Goal: Information Seeking & Learning: Learn about a topic

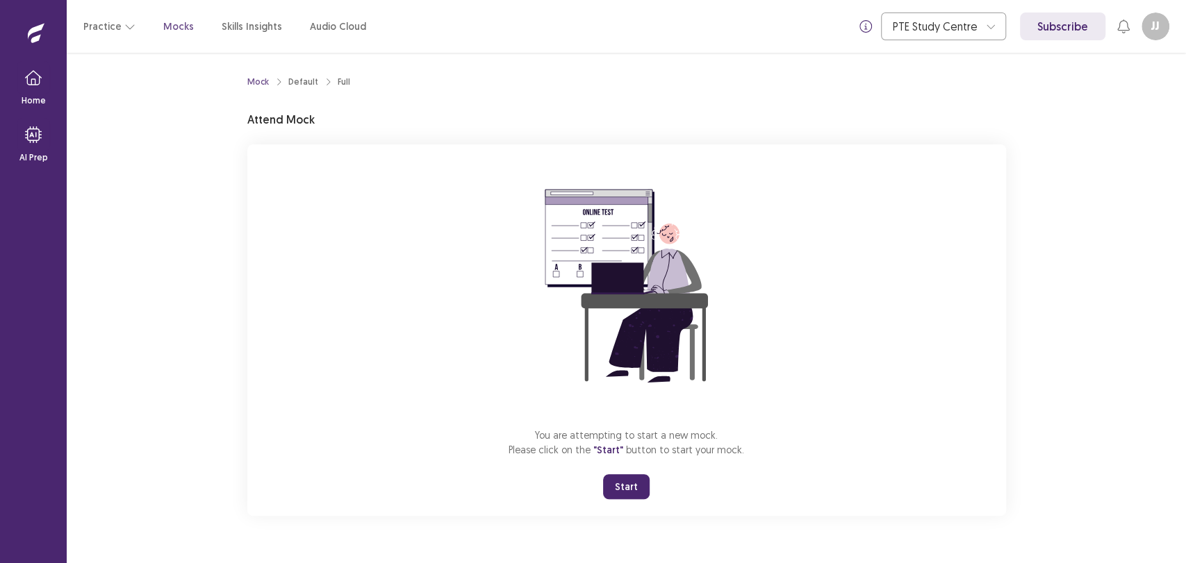
click at [625, 481] on button "Start" at bounding box center [626, 486] width 47 height 25
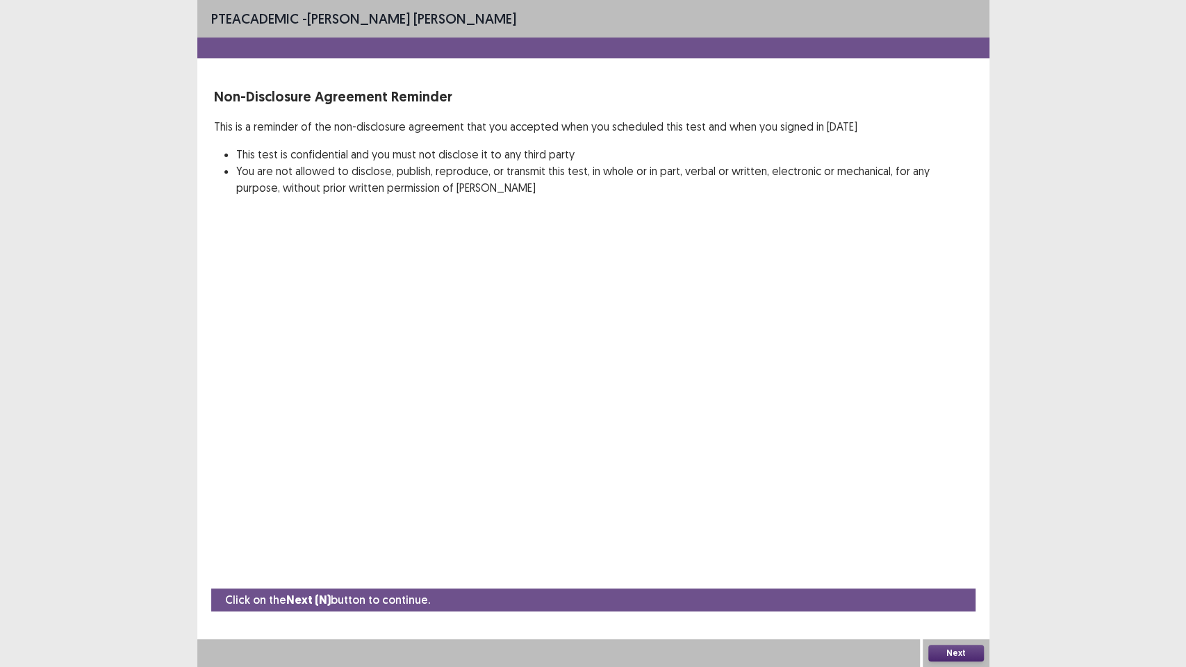
click at [889, 507] on div "PTE academic - [PERSON_NAME] [PERSON_NAME] Non-Disclosure Agreement Reminder Th…" at bounding box center [593, 333] width 792 height 667
click at [964, 563] on button "Next" at bounding box center [956, 653] width 56 height 17
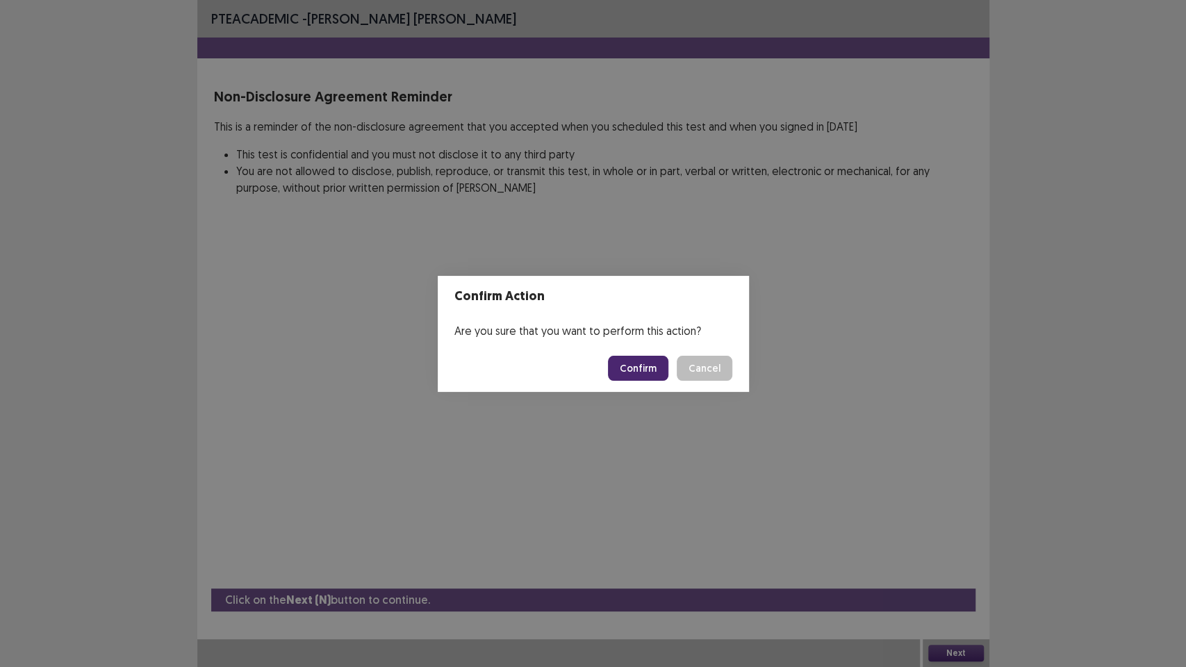
click at [656, 372] on button "Confirm" at bounding box center [638, 368] width 60 height 25
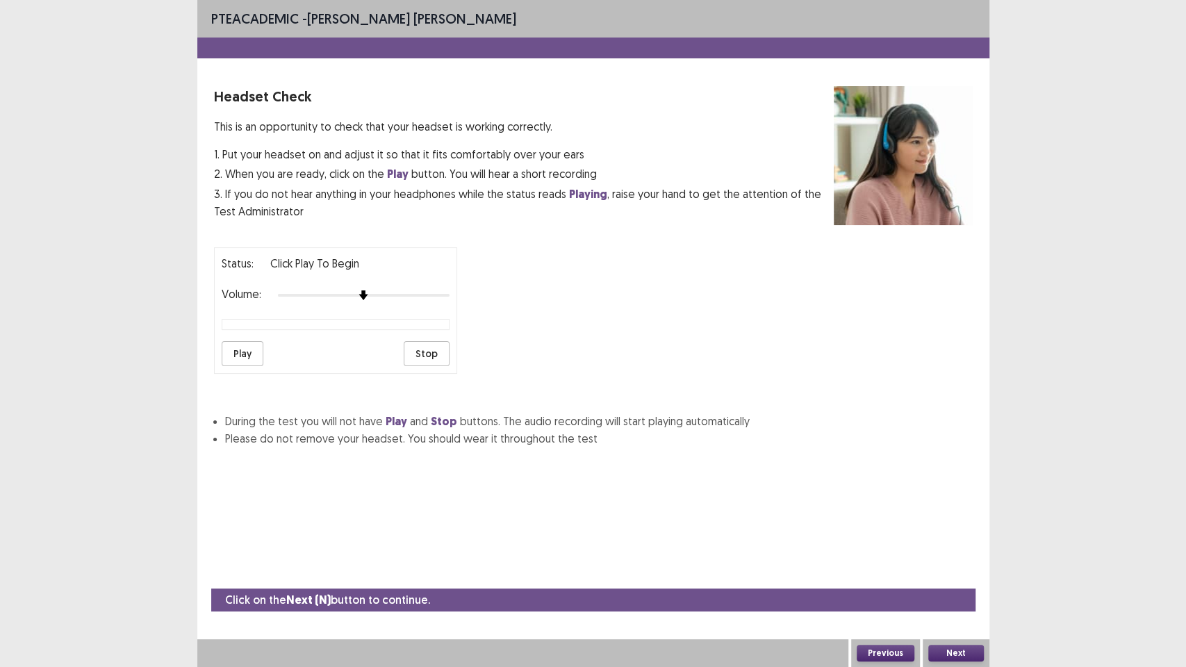
click at [253, 347] on button "Play" at bounding box center [243, 353] width 42 height 25
click at [959, 563] on button "Next" at bounding box center [956, 653] width 56 height 17
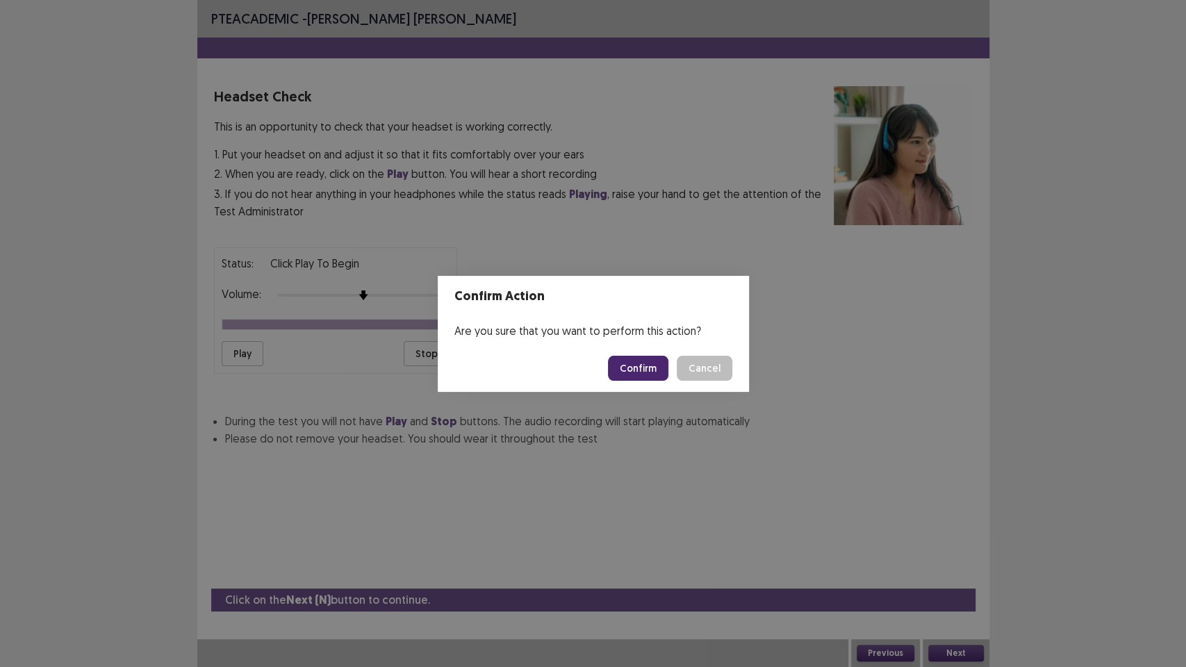
click at [652, 367] on button "Confirm" at bounding box center [638, 368] width 60 height 25
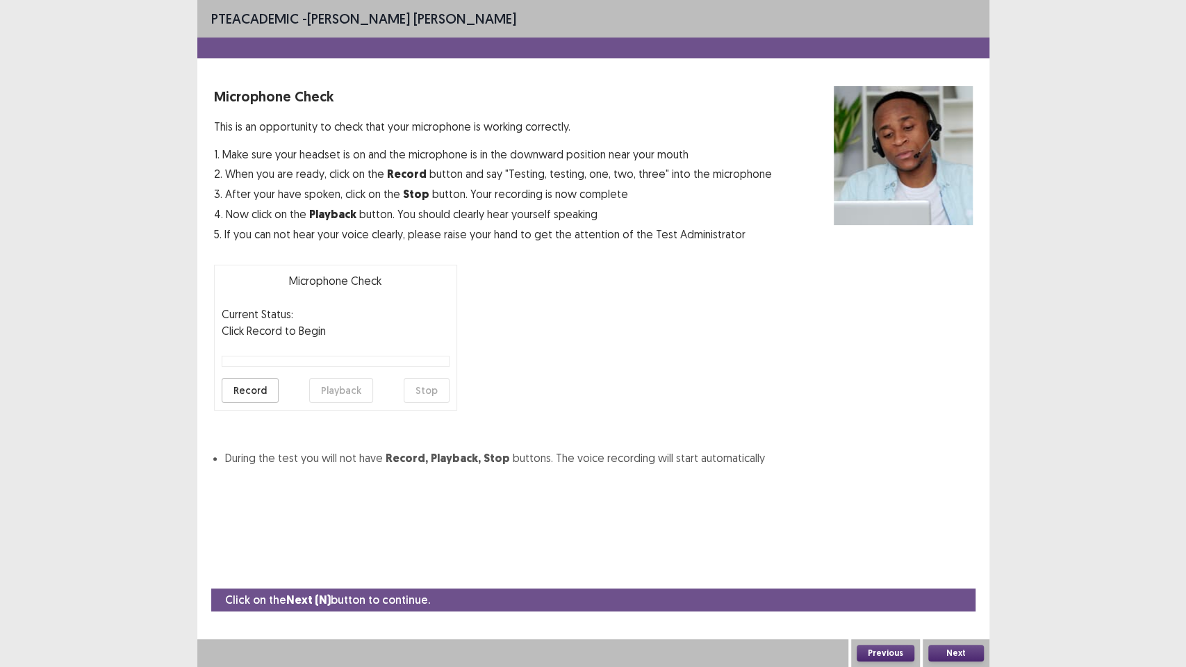
click at [251, 388] on button "Record" at bounding box center [250, 390] width 57 height 25
click at [436, 393] on button "Stop" at bounding box center [427, 390] width 46 height 25
click at [356, 391] on button "Playback" at bounding box center [341, 390] width 64 height 25
click at [955, 563] on button "Next" at bounding box center [956, 653] width 56 height 17
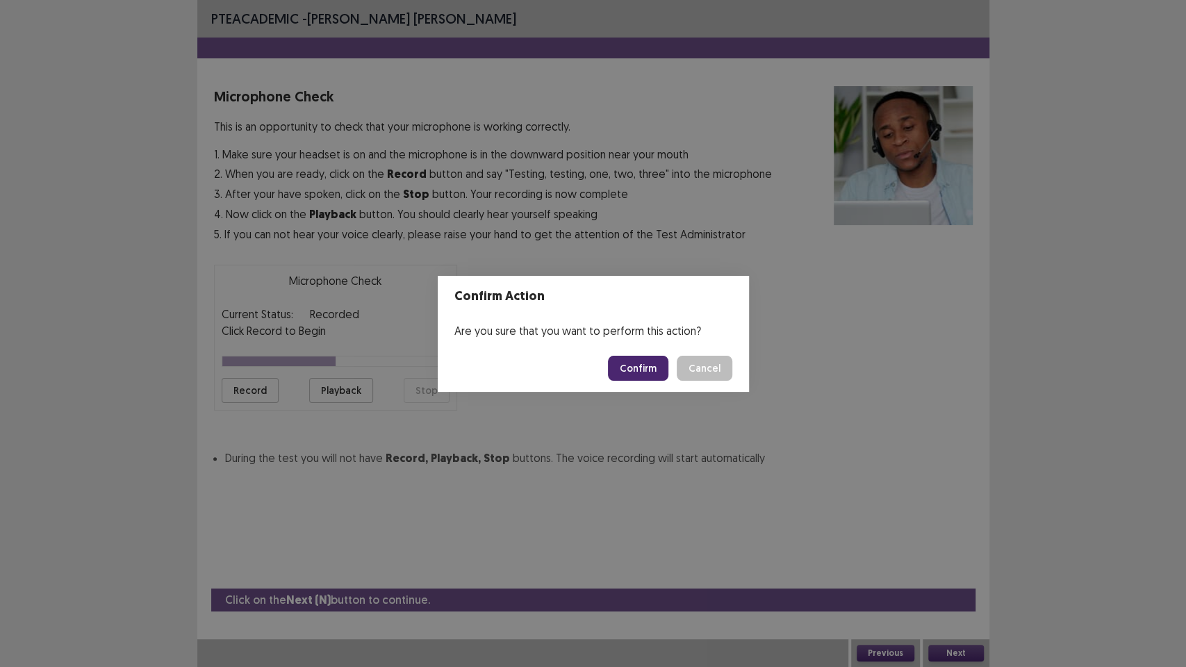
click at [636, 361] on button "Confirm" at bounding box center [638, 368] width 60 height 25
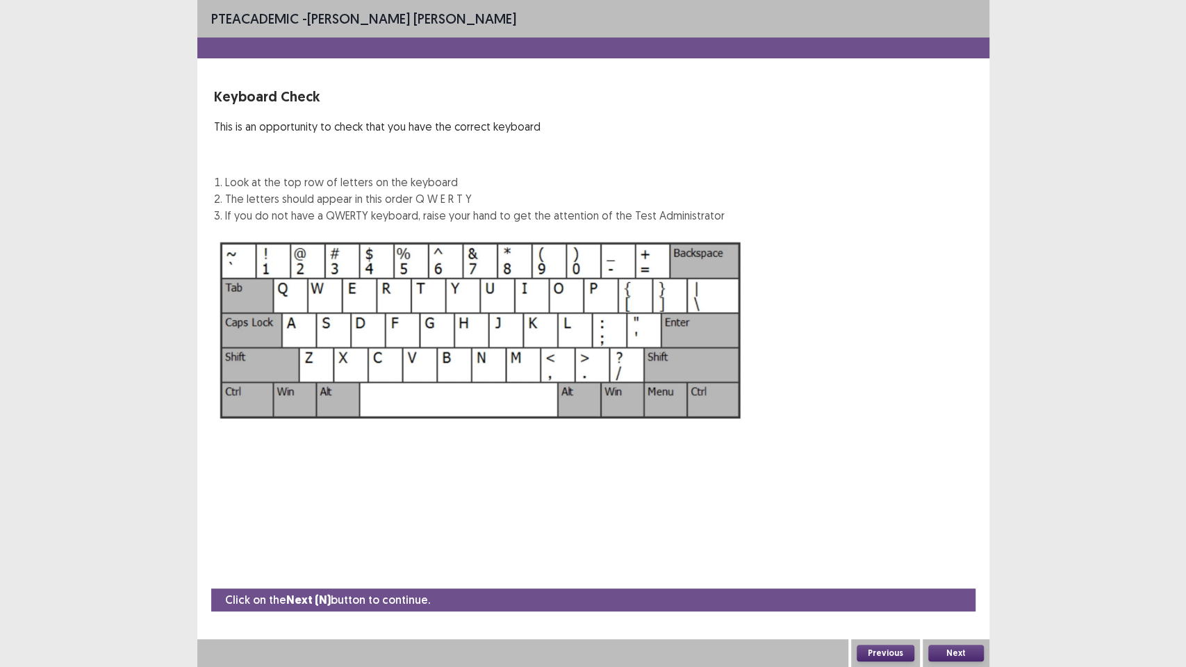
click at [948, 563] on button "Next" at bounding box center [956, 653] width 56 height 17
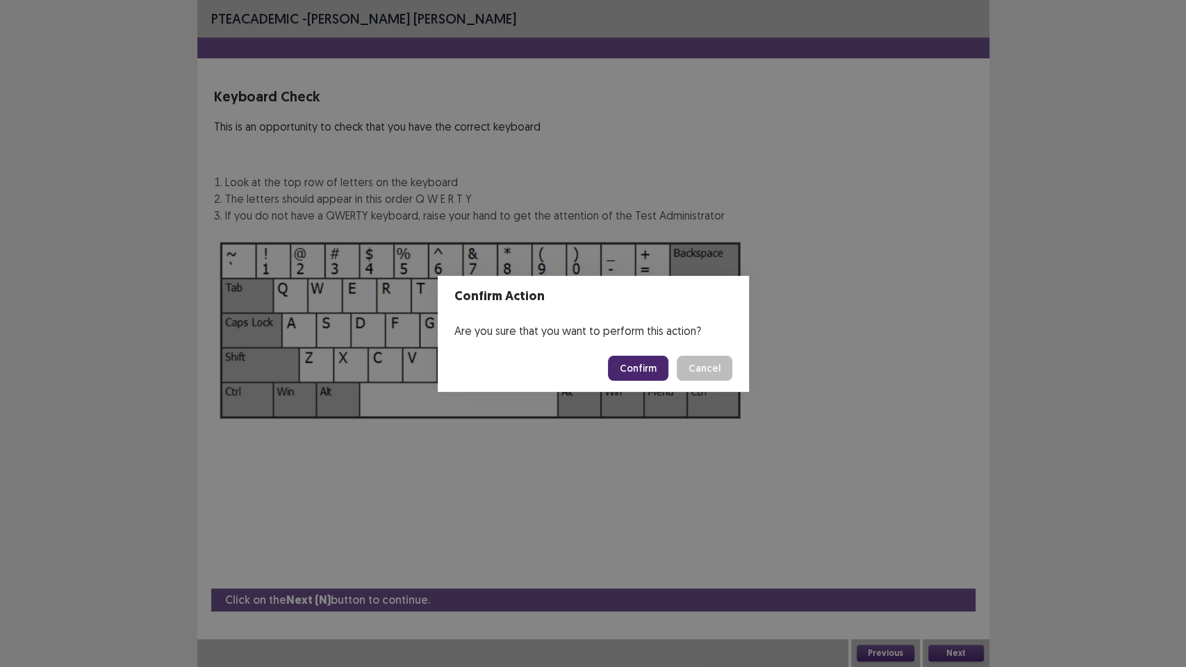
click at [653, 370] on button "Confirm" at bounding box center [638, 368] width 60 height 25
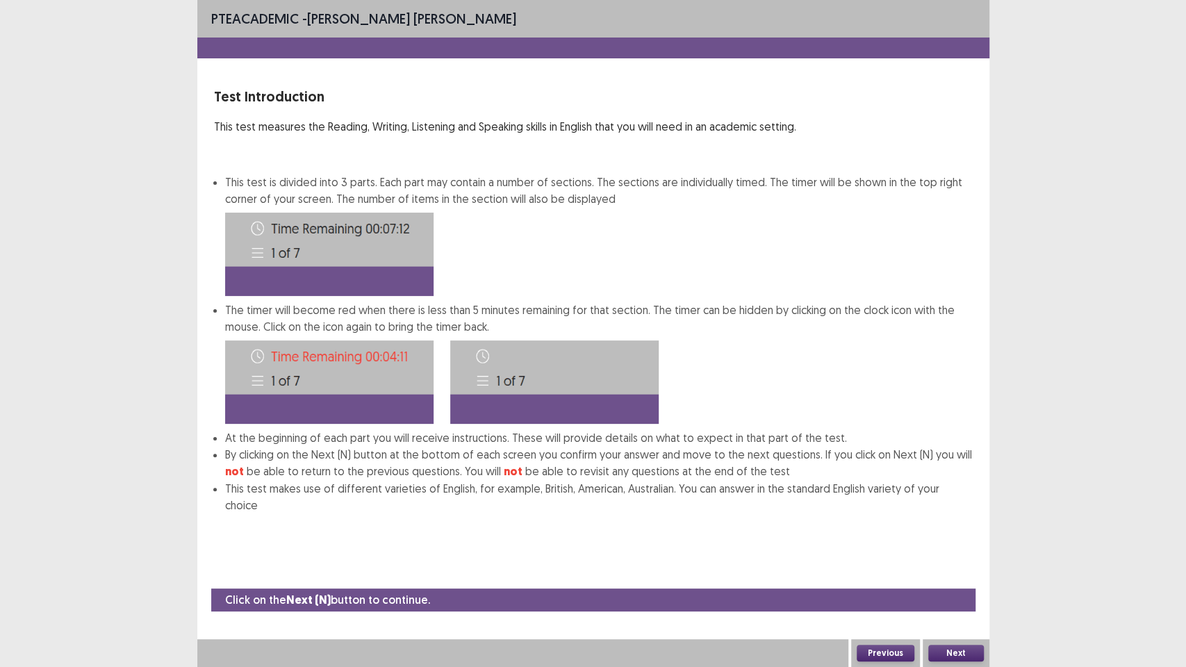
click at [945, 563] on button "Next" at bounding box center [956, 653] width 56 height 17
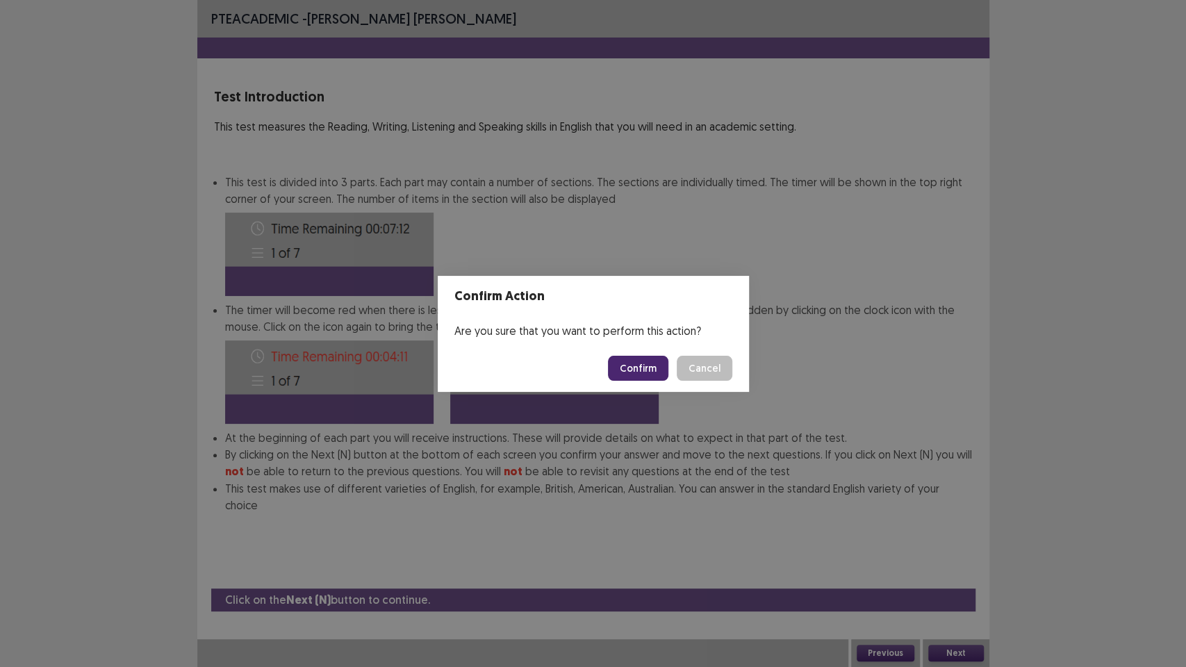
click at [642, 365] on button "Confirm" at bounding box center [638, 368] width 60 height 25
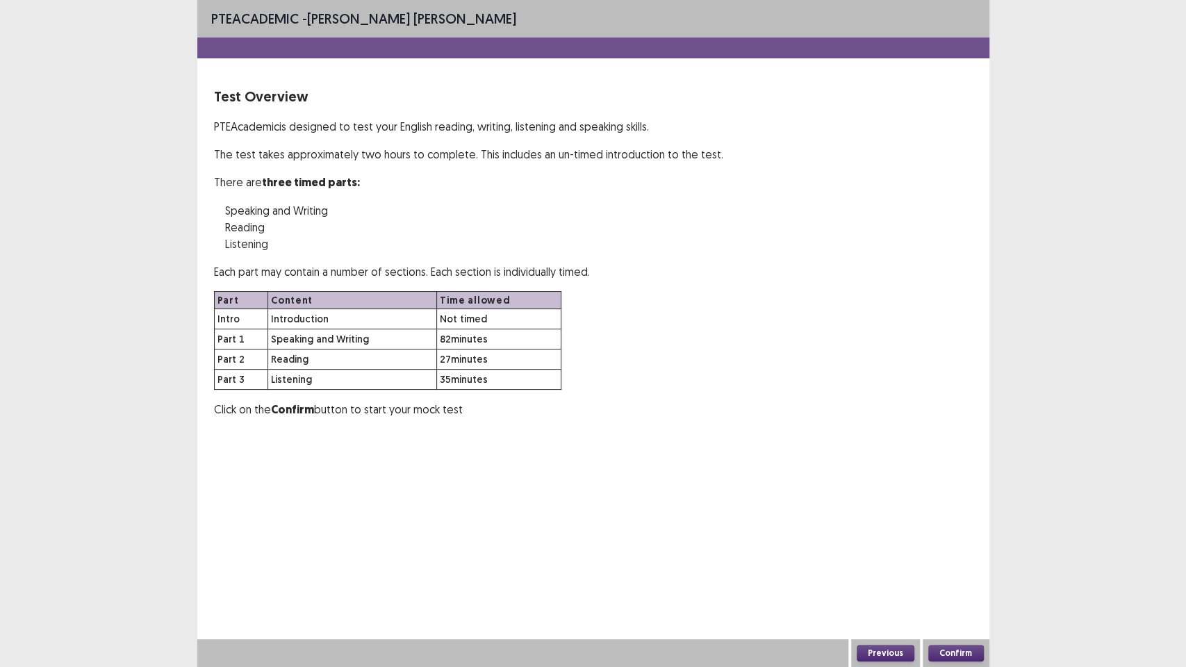
click at [942, 563] on button "Confirm" at bounding box center [956, 653] width 56 height 17
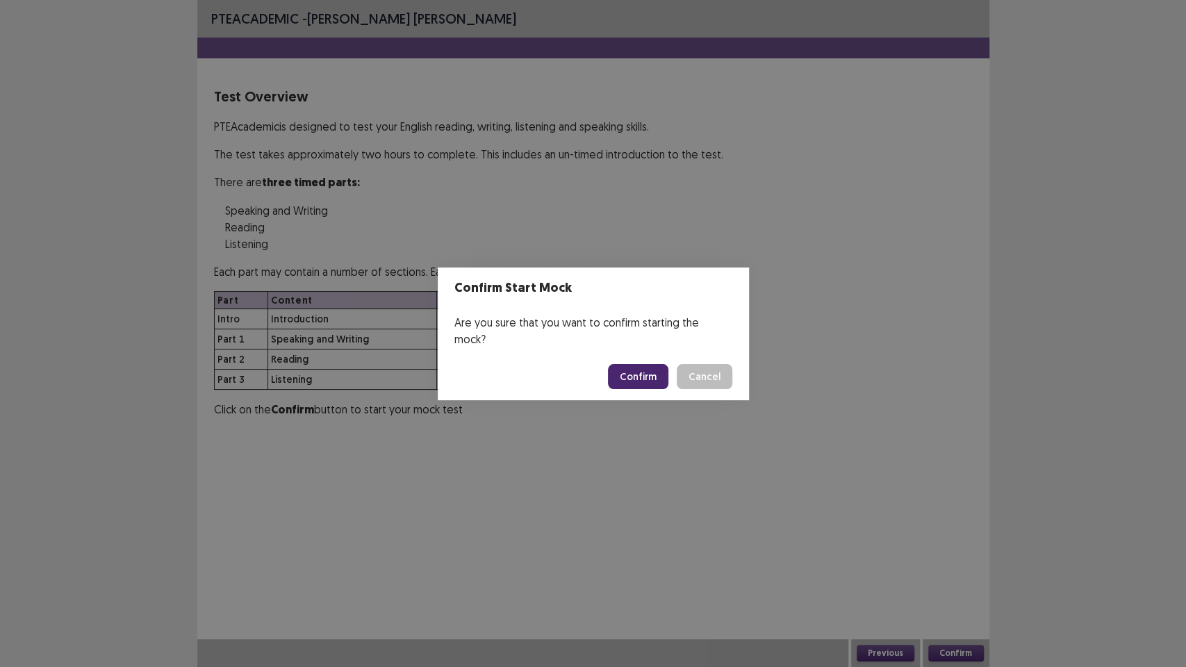
click at [635, 368] on button "Confirm" at bounding box center [638, 376] width 60 height 25
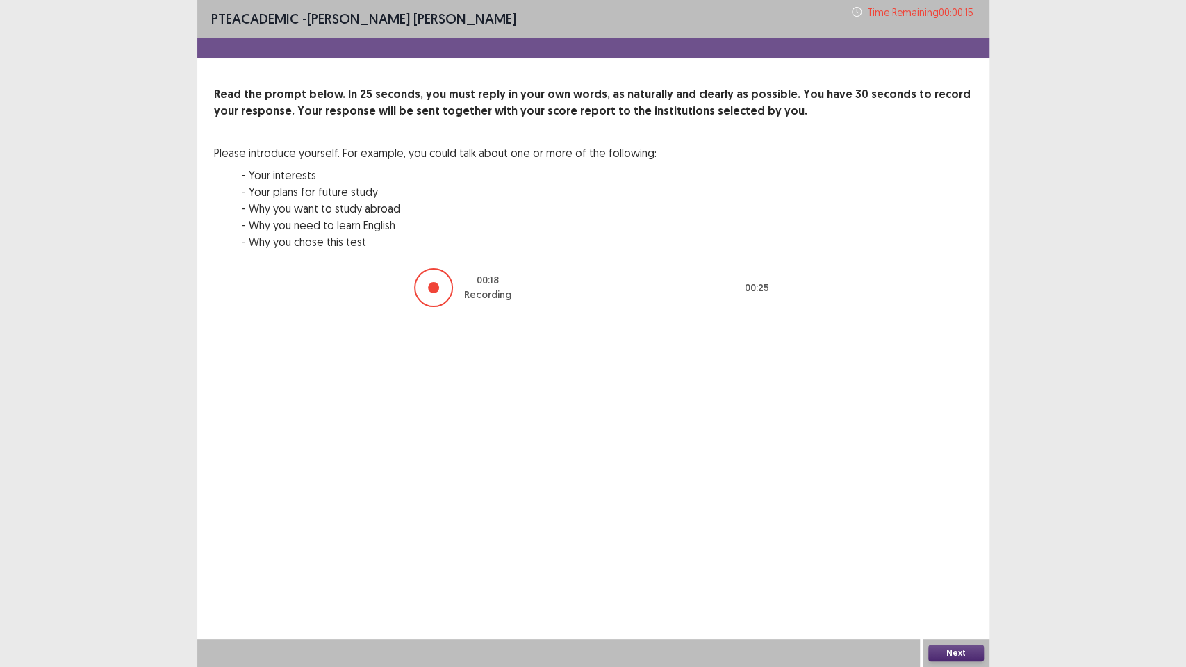
click at [967, 563] on button "Next" at bounding box center [956, 653] width 56 height 17
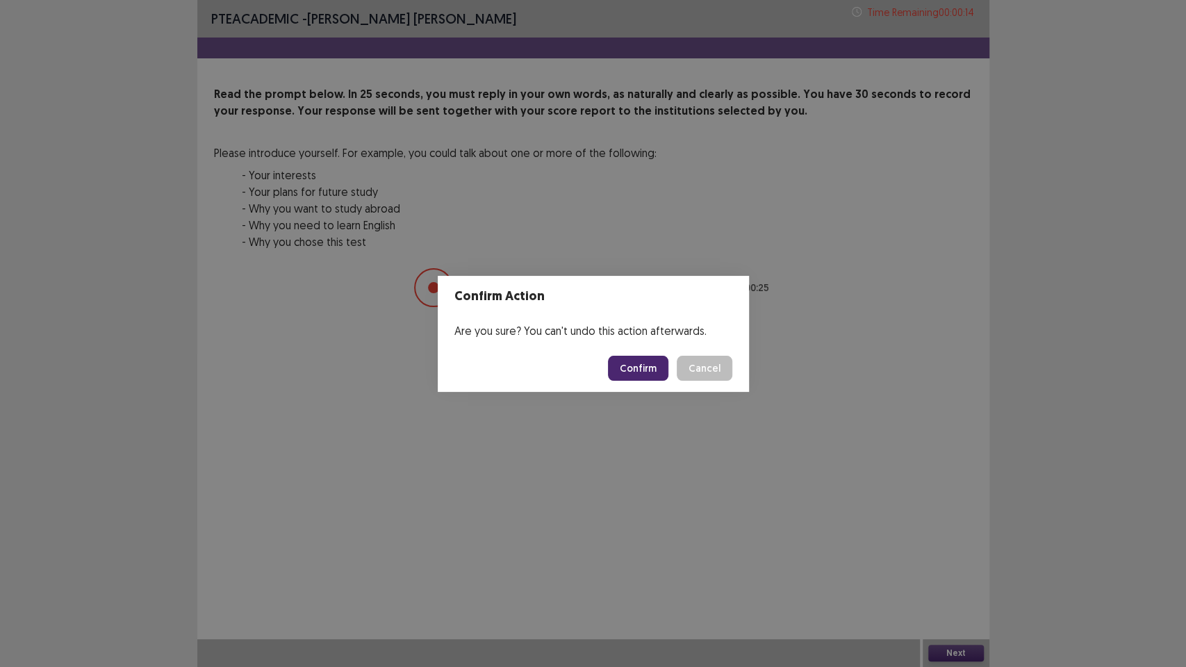
click at [656, 370] on button "Confirm" at bounding box center [638, 368] width 60 height 25
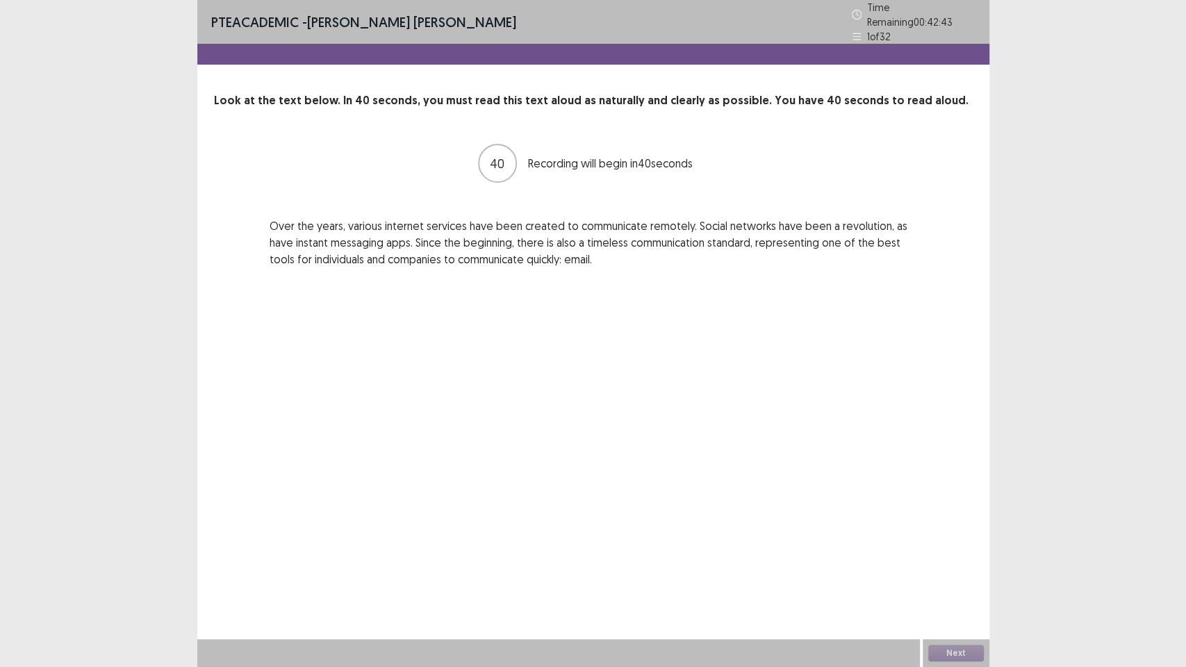
click at [588, 464] on div "PTE academic - [PERSON_NAME] [PERSON_NAME] Time Remaining 00 : 42 : 43 1 of 32 …" at bounding box center [593, 333] width 792 height 667
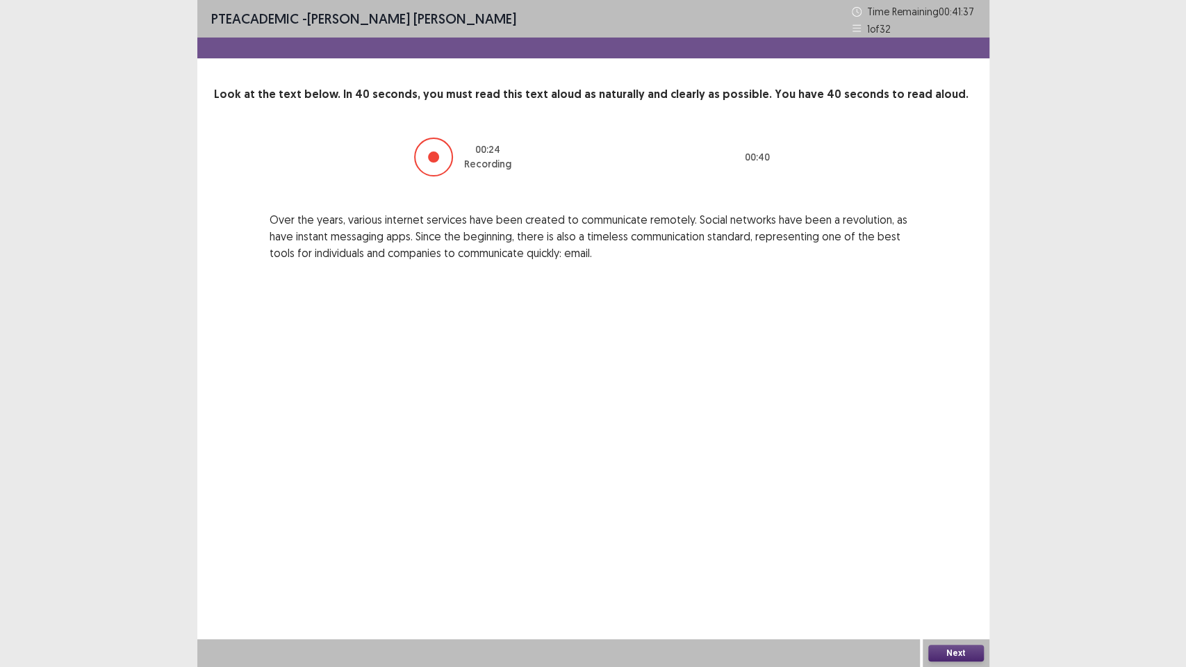
click at [953, 563] on button "Next" at bounding box center [956, 653] width 56 height 17
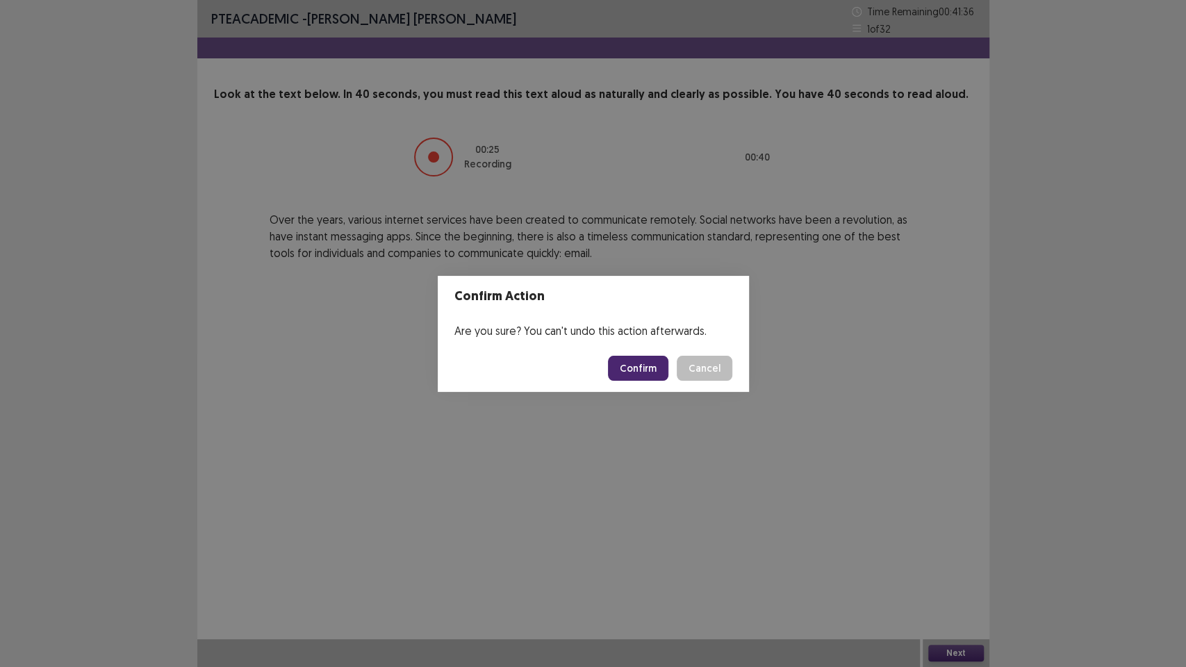
click at [654, 372] on button "Confirm" at bounding box center [638, 368] width 60 height 25
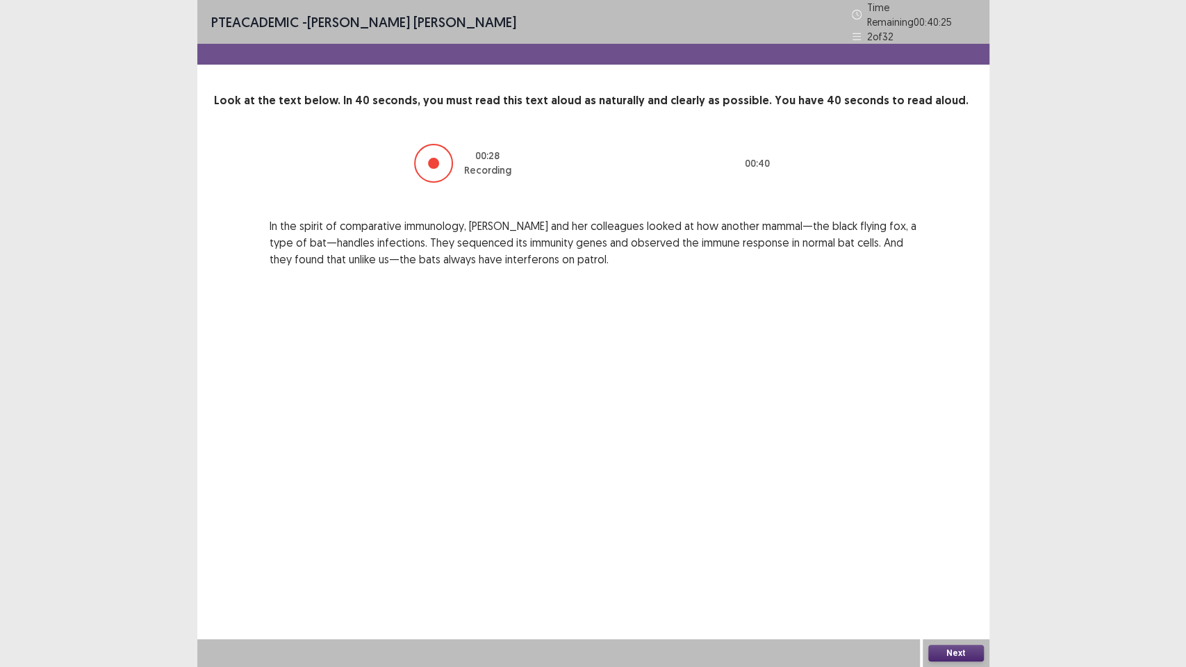
click at [960, 563] on button "Next" at bounding box center [956, 653] width 56 height 17
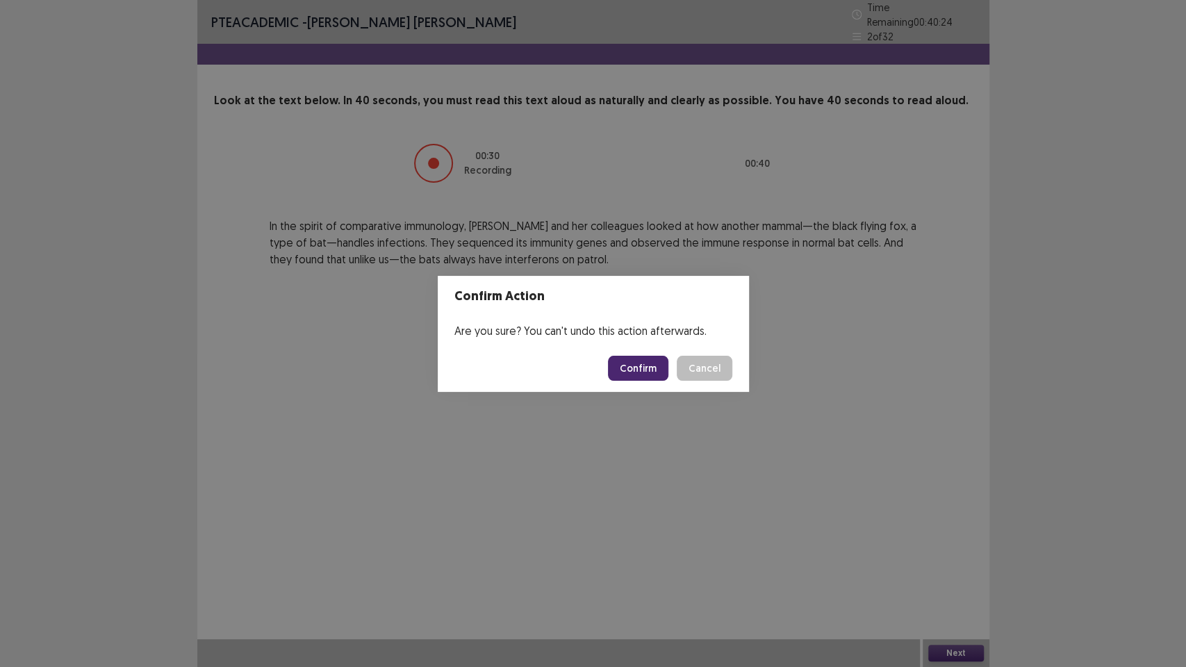
click at [661, 367] on button "Confirm" at bounding box center [638, 368] width 60 height 25
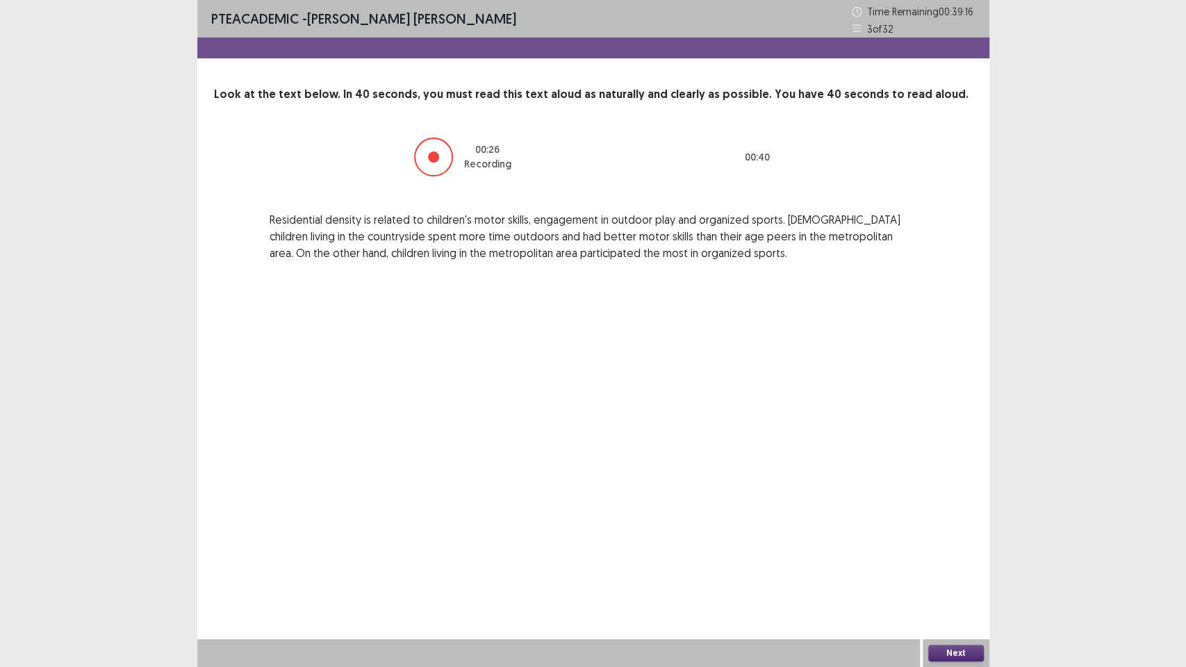
click at [943, 563] on button "Next" at bounding box center [956, 653] width 56 height 17
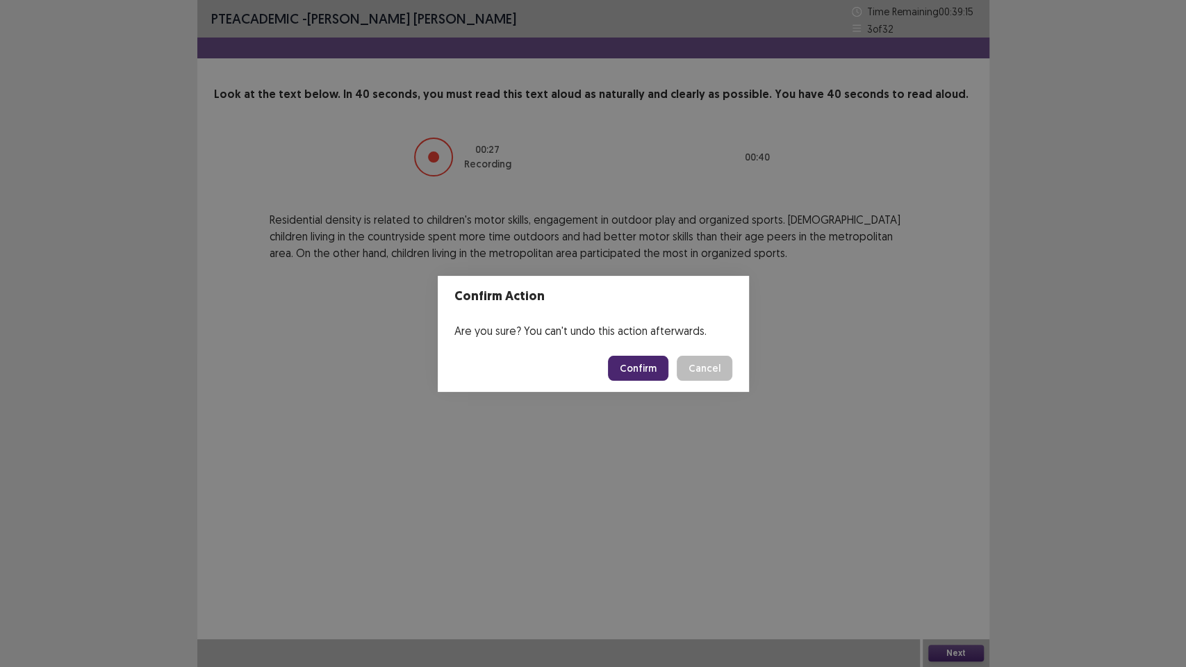
click at [661, 370] on button "Confirm" at bounding box center [638, 368] width 60 height 25
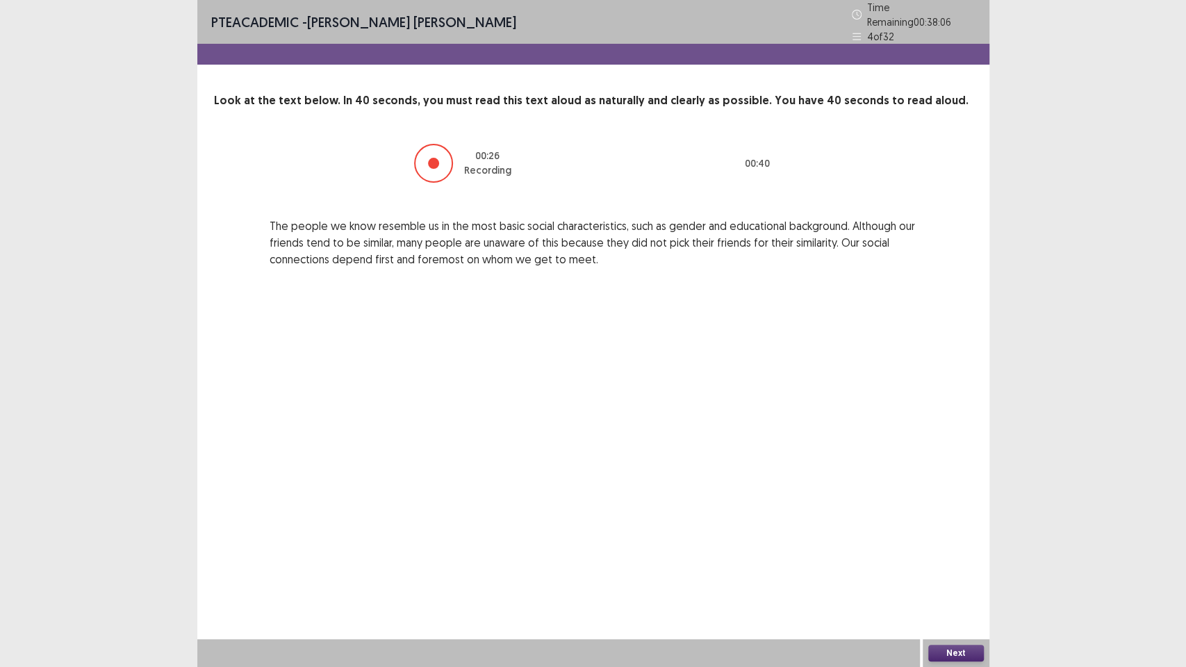
click at [971, 563] on button "Next" at bounding box center [956, 653] width 56 height 17
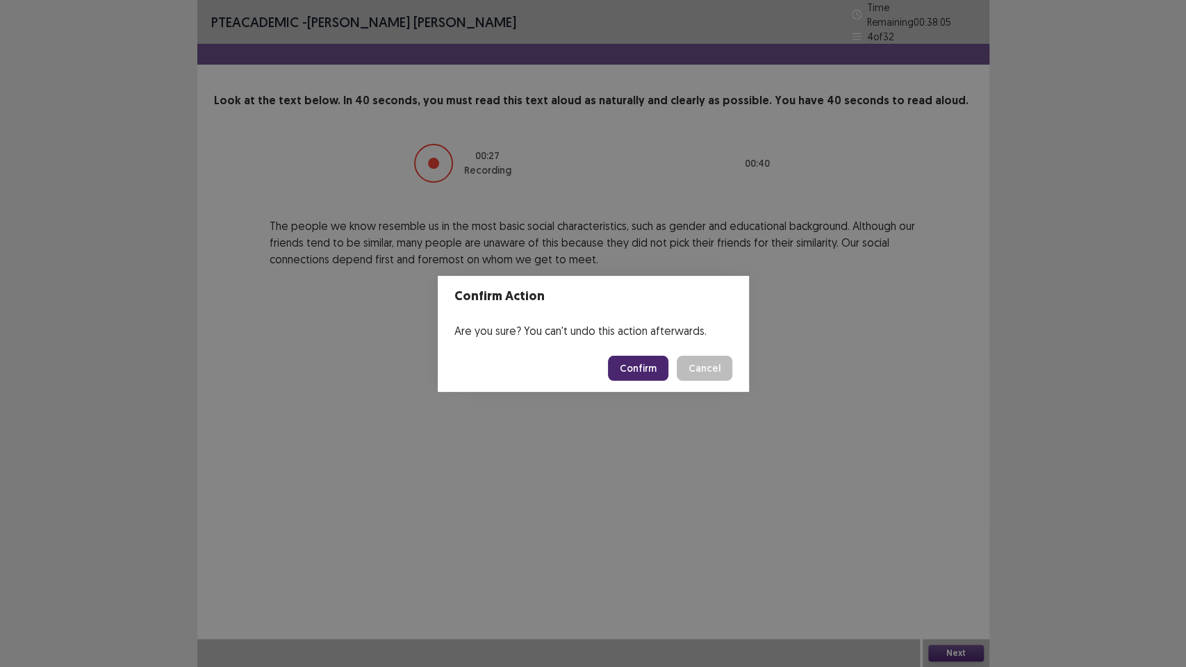
click at [650, 372] on button "Confirm" at bounding box center [638, 368] width 60 height 25
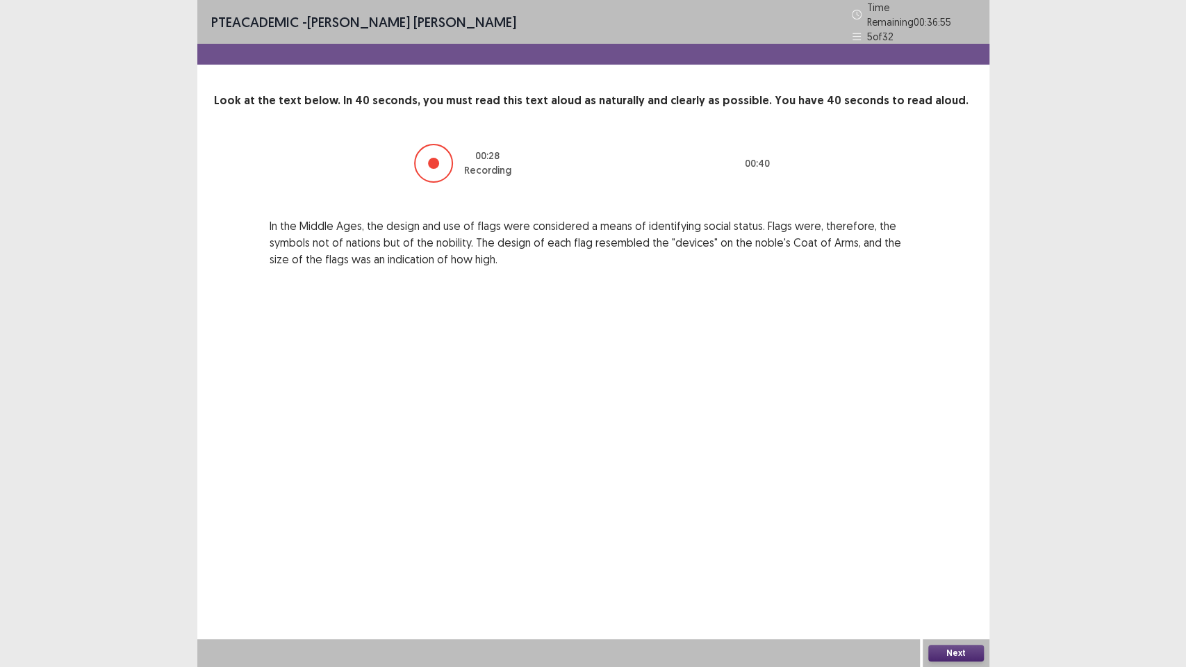
click at [956, 563] on button "Next" at bounding box center [956, 653] width 56 height 17
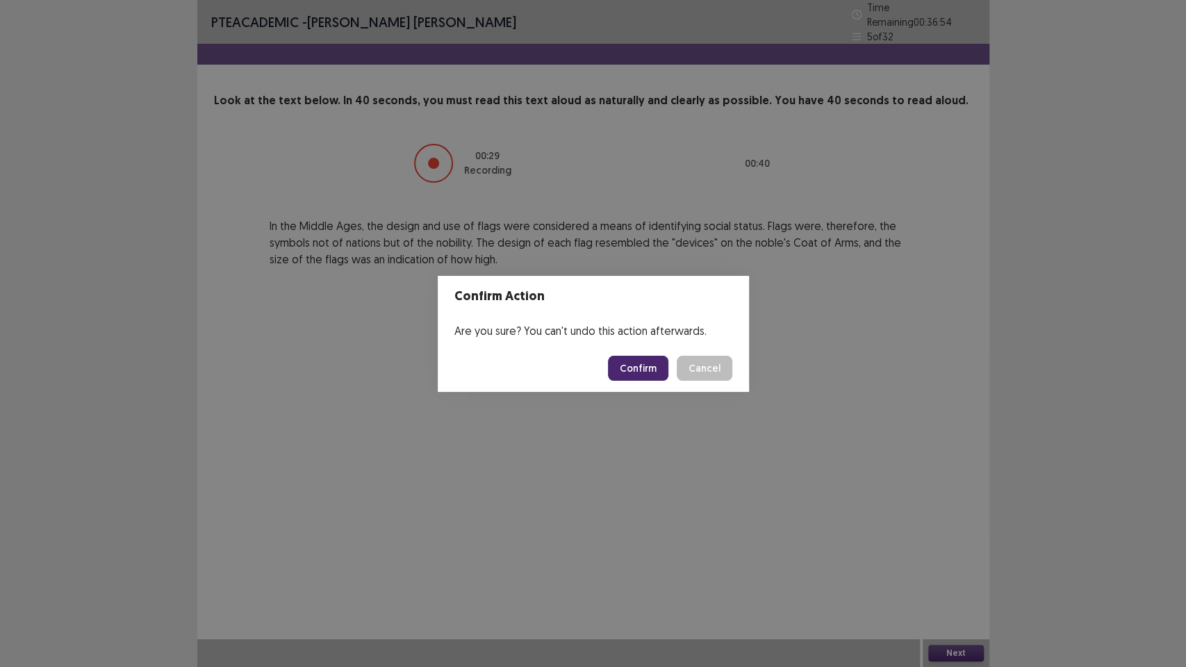
click at [664, 366] on button "Confirm" at bounding box center [638, 368] width 60 height 25
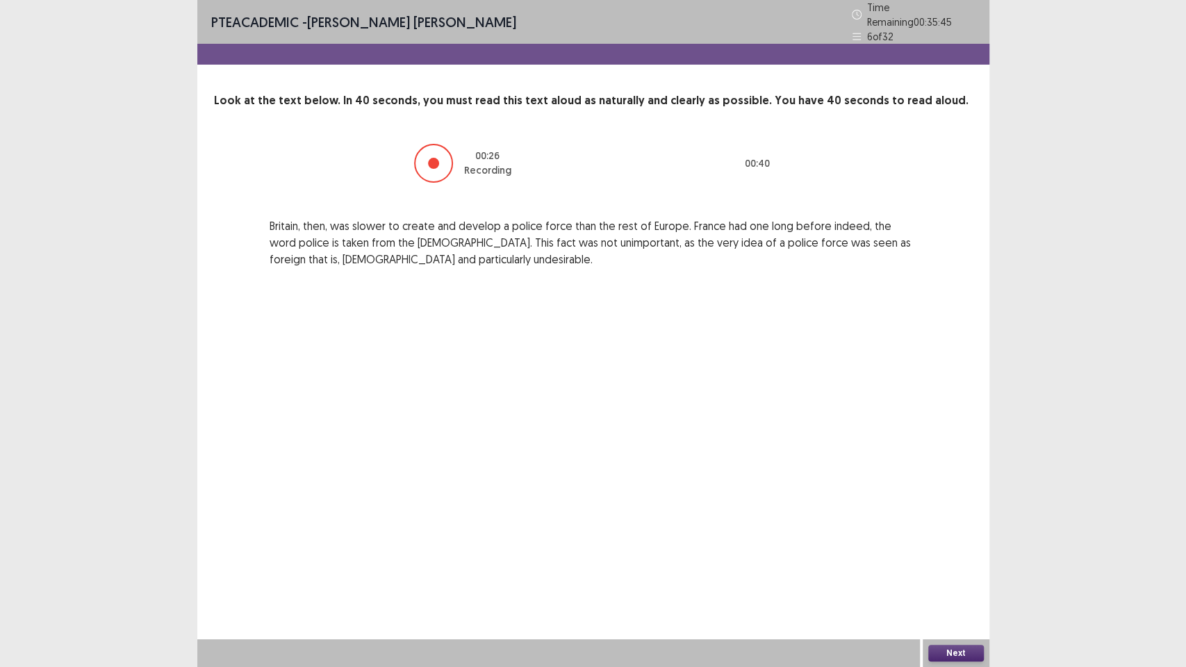
click at [960, 563] on button "Next" at bounding box center [956, 653] width 56 height 17
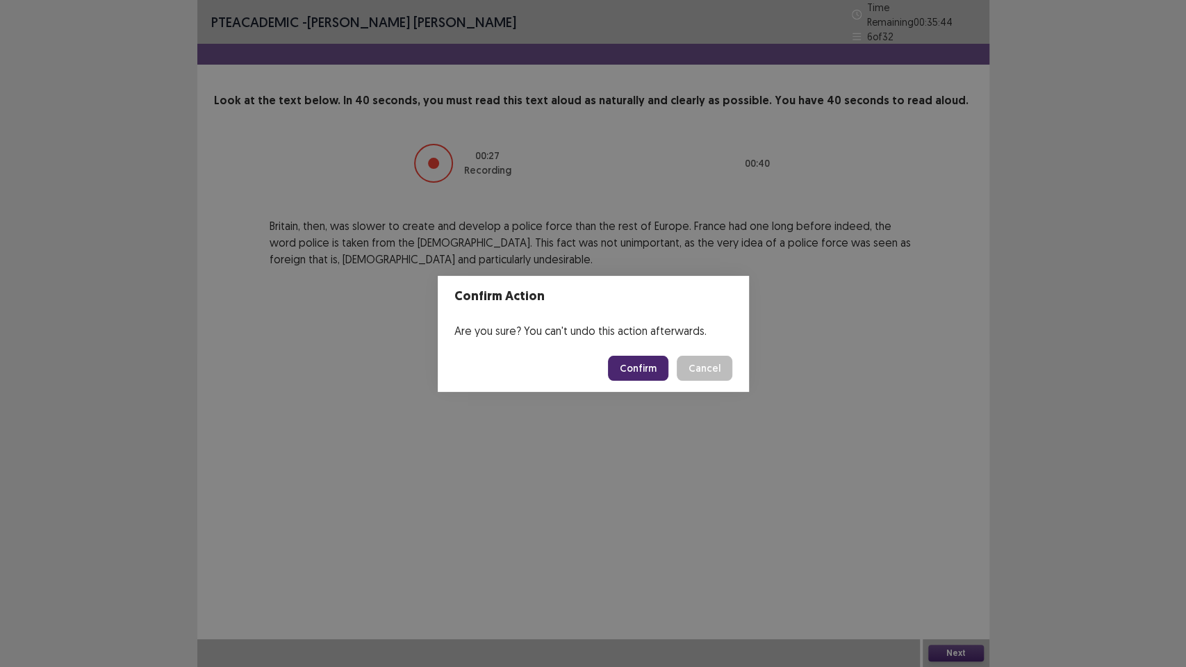
click at [641, 359] on button "Confirm" at bounding box center [638, 368] width 60 height 25
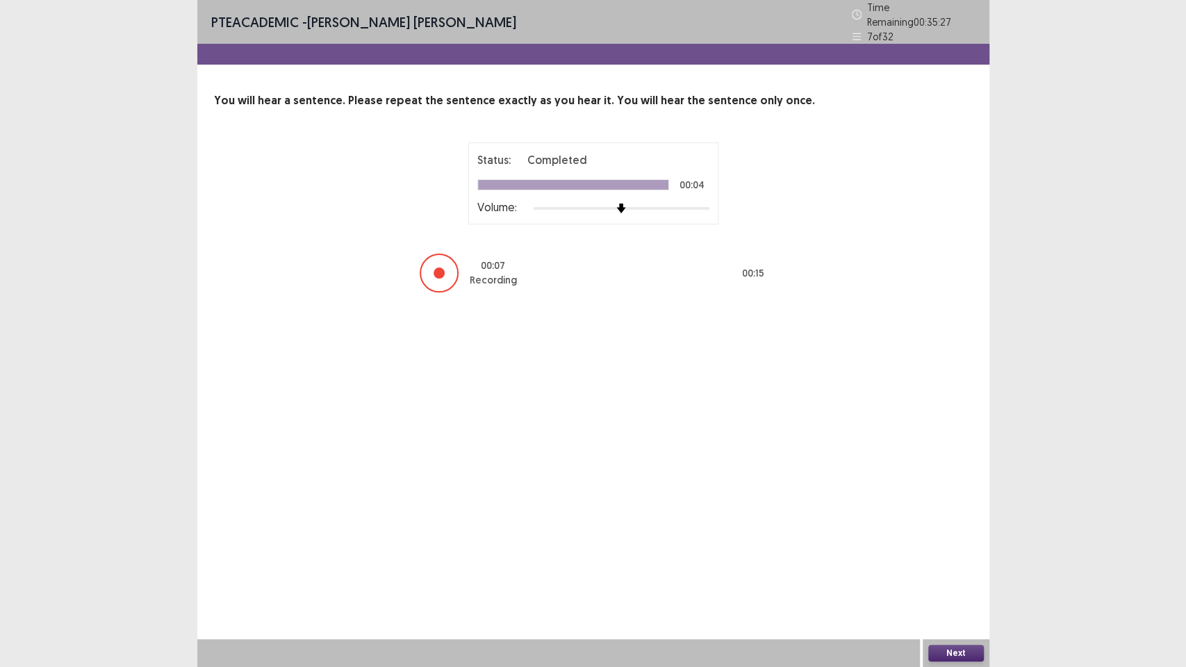
click at [959, 563] on button "Next" at bounding box center [956, 653] width 56 height 17
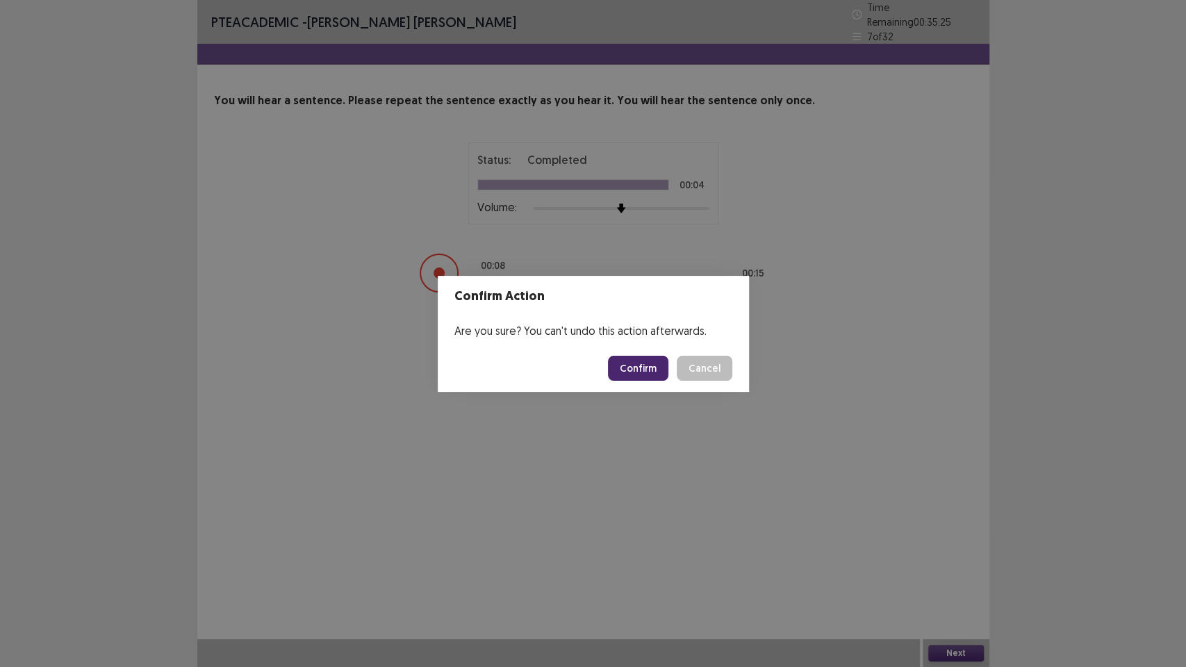
click at [635, 370] on button "Confirm" at bounding box center [638, 368] width 60 height 25
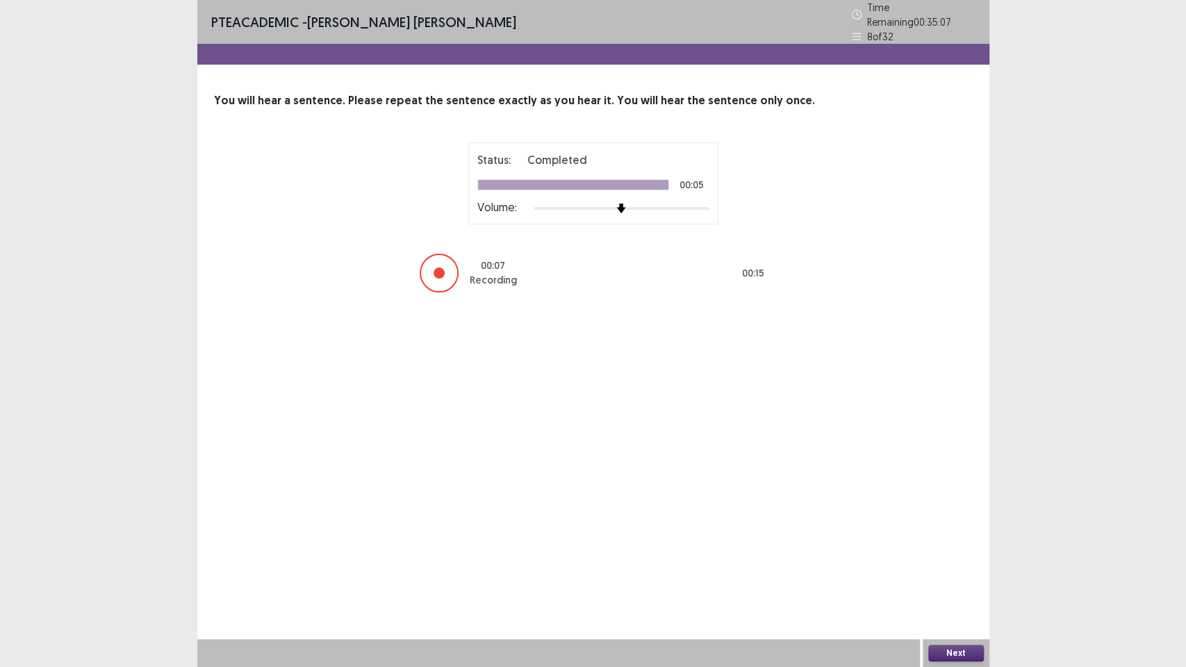
click at [961, 563] on button "Next" at bounding box center [956, 653] width 56 height 17
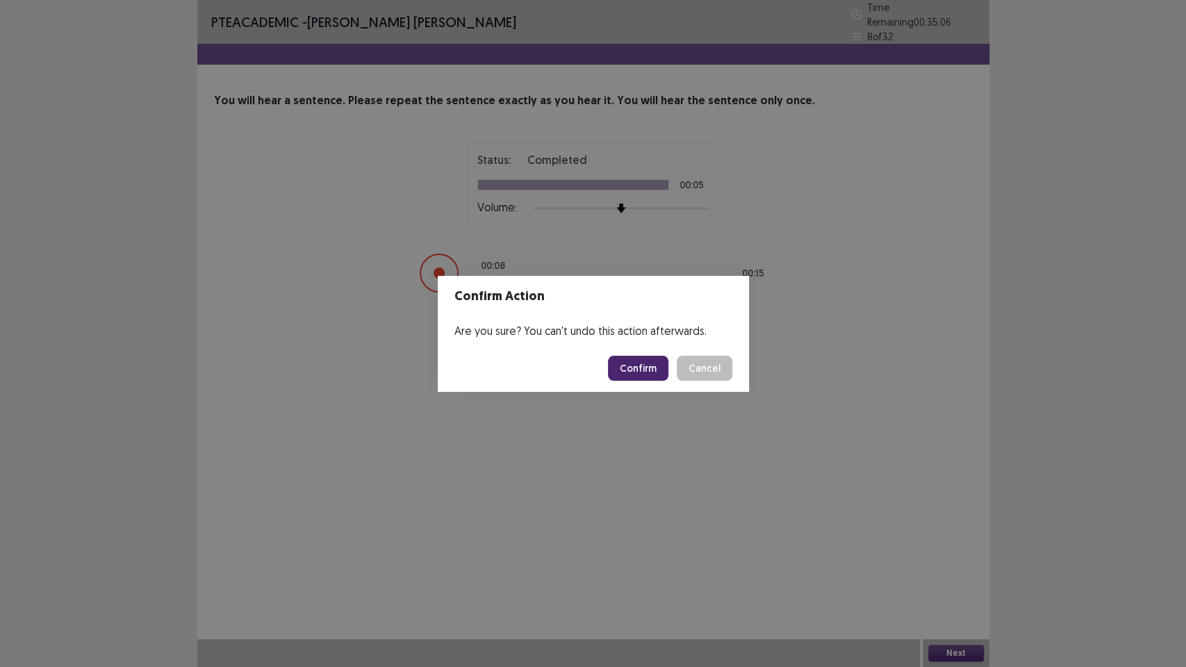
click at [657, 368] on button "Confirm" at bounding box center [638, 368] width 60 height 25
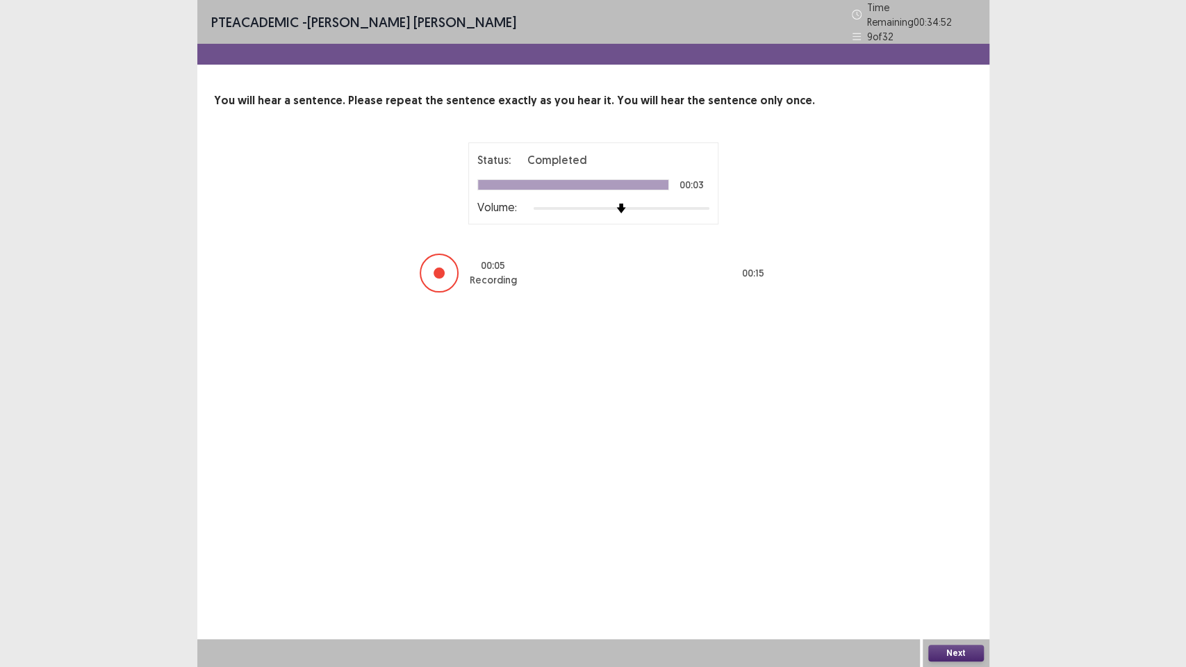
click at [973, 563] on button "Next" at bounding box center [956, 653] width 56 height 17
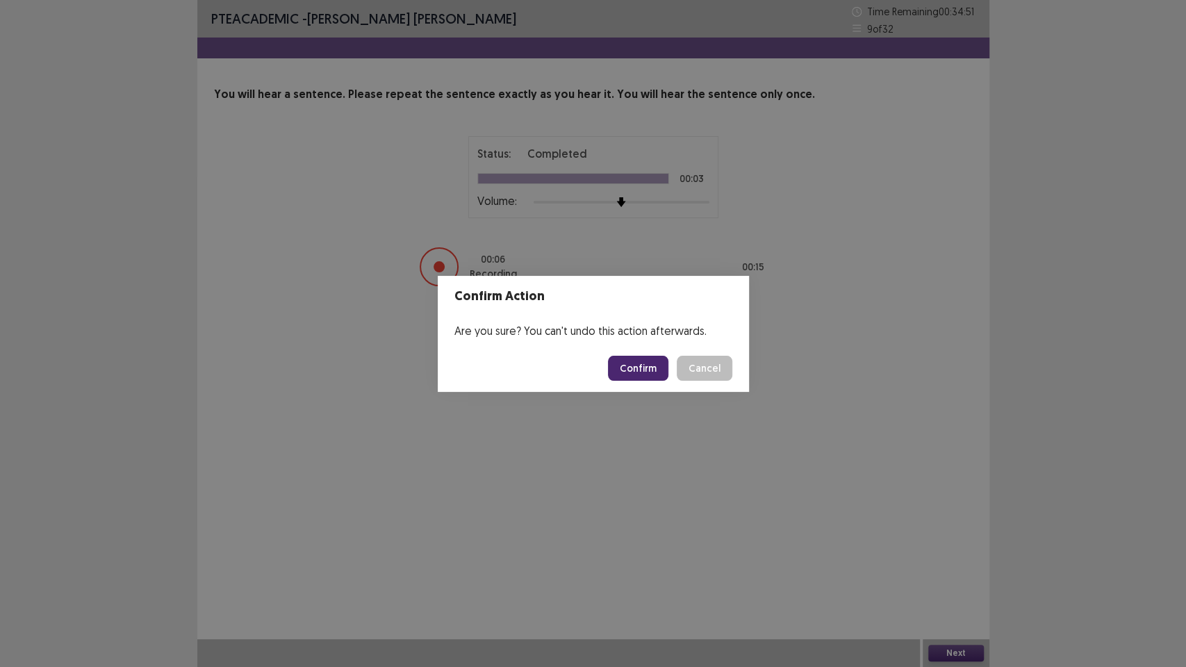
click at [643, 370] on button "Confirm" at bounding box center [638, 368] width 60 height 25
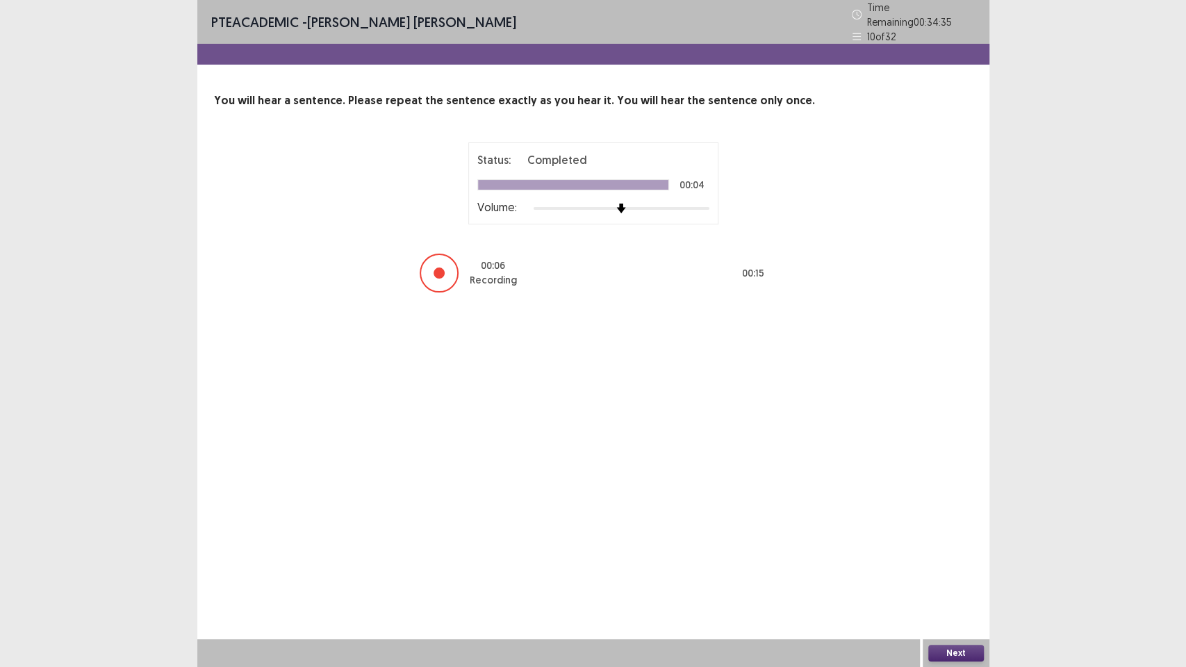
click at [975, 563] on button "Next" at bounding box center [956, 653] width 56 height 17
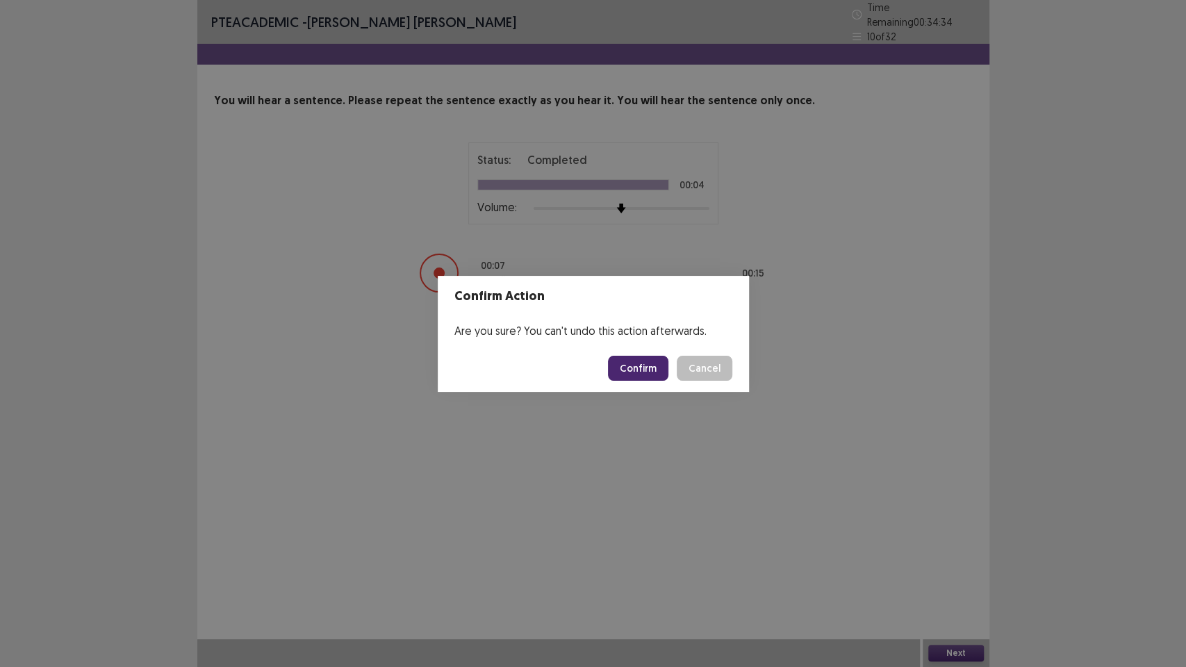
click at [645, 372] on button "Confirm" at bounding box center [638, 368] width 60 height 25
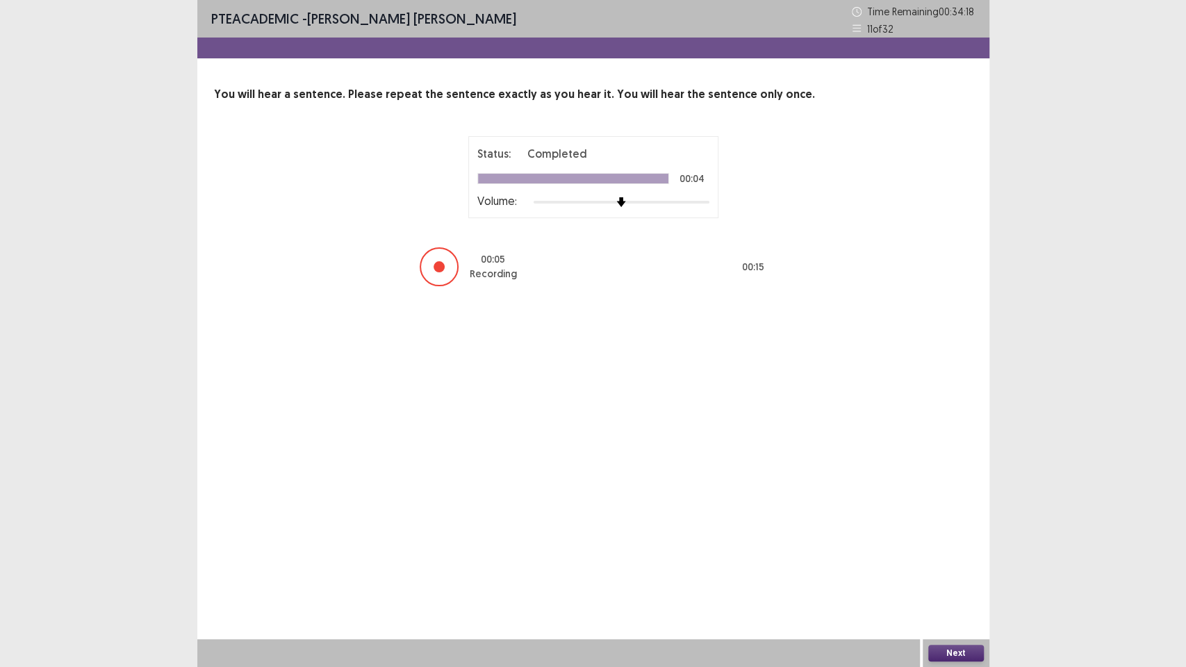
click at [958, 563] on button "Next" at bounding box center [956, 653] width 56 height 17
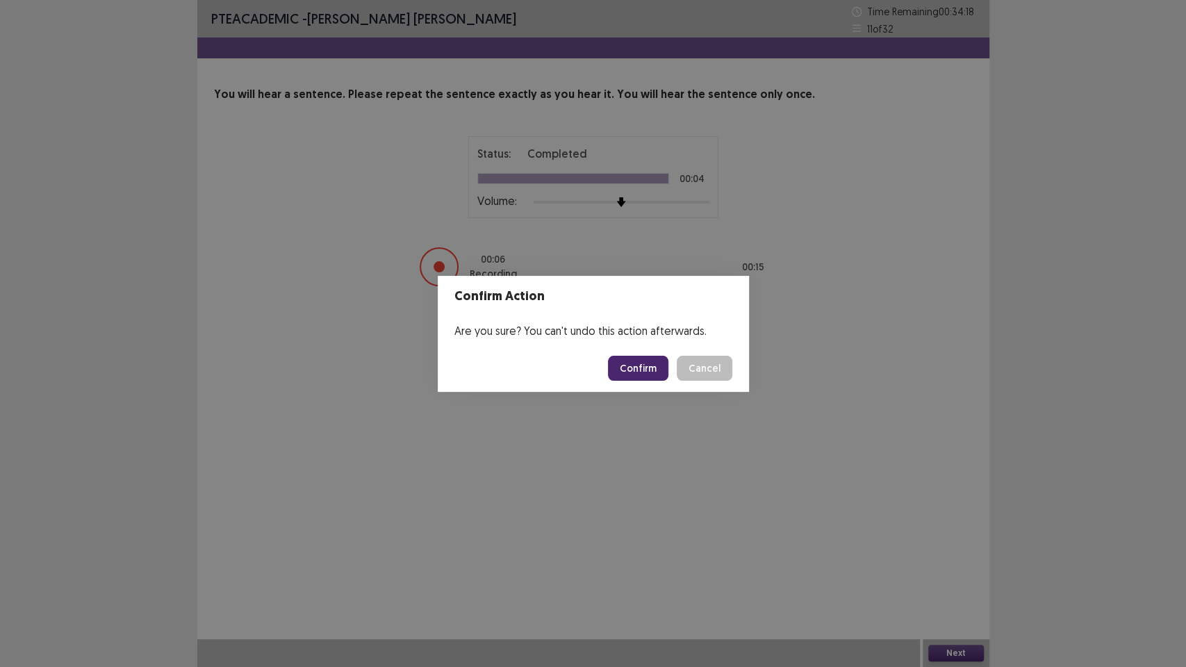
click at [664, 372] on button "Confirm" at bounding box center [638, 368] width 60 height 25
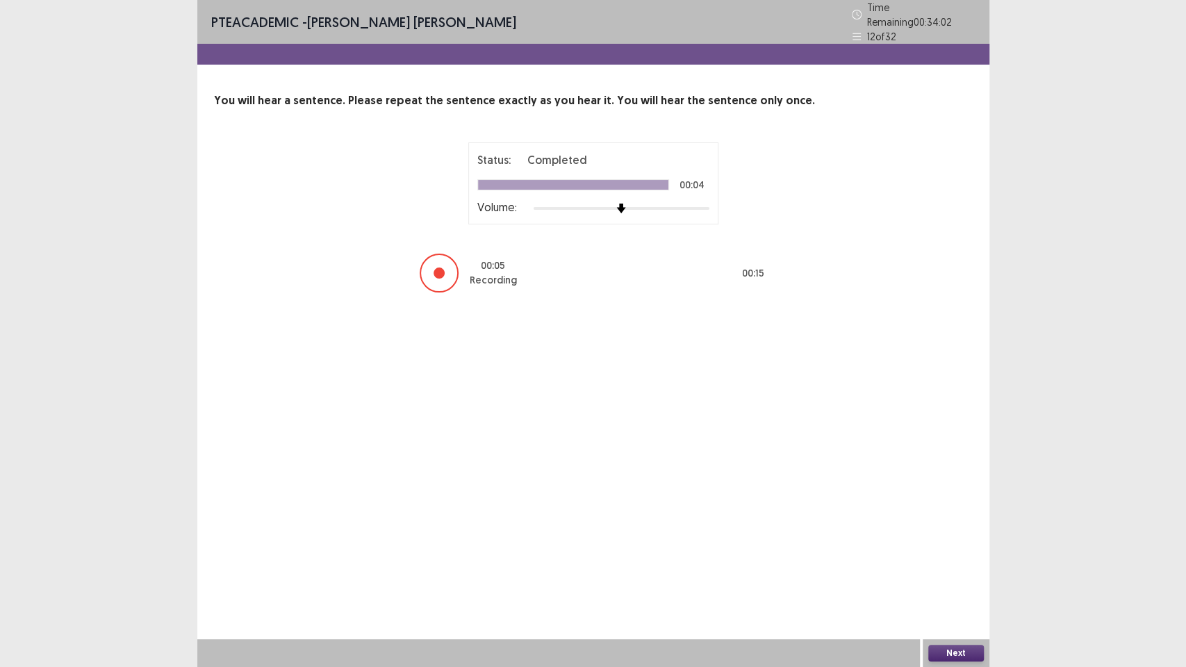
click at [961, 563] on button "Next" at bounding box center [956, 653] width 56 height 17
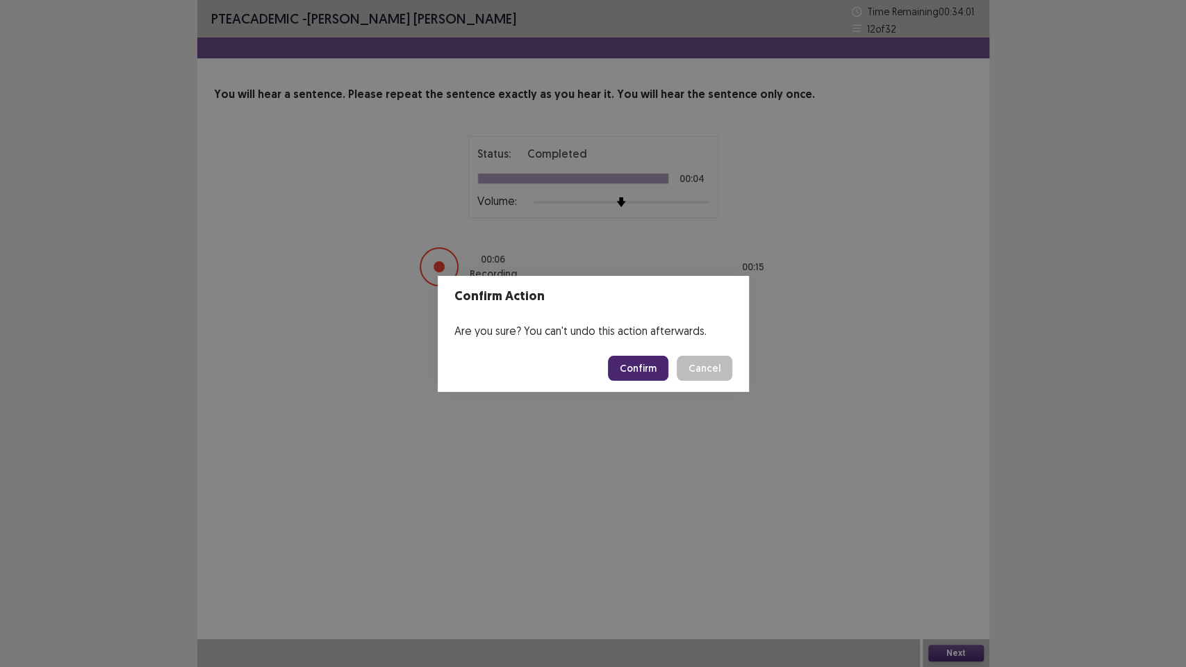
click at [621, 367] on button "Confirm" at bounding box center [638, 368] width 60 height 25
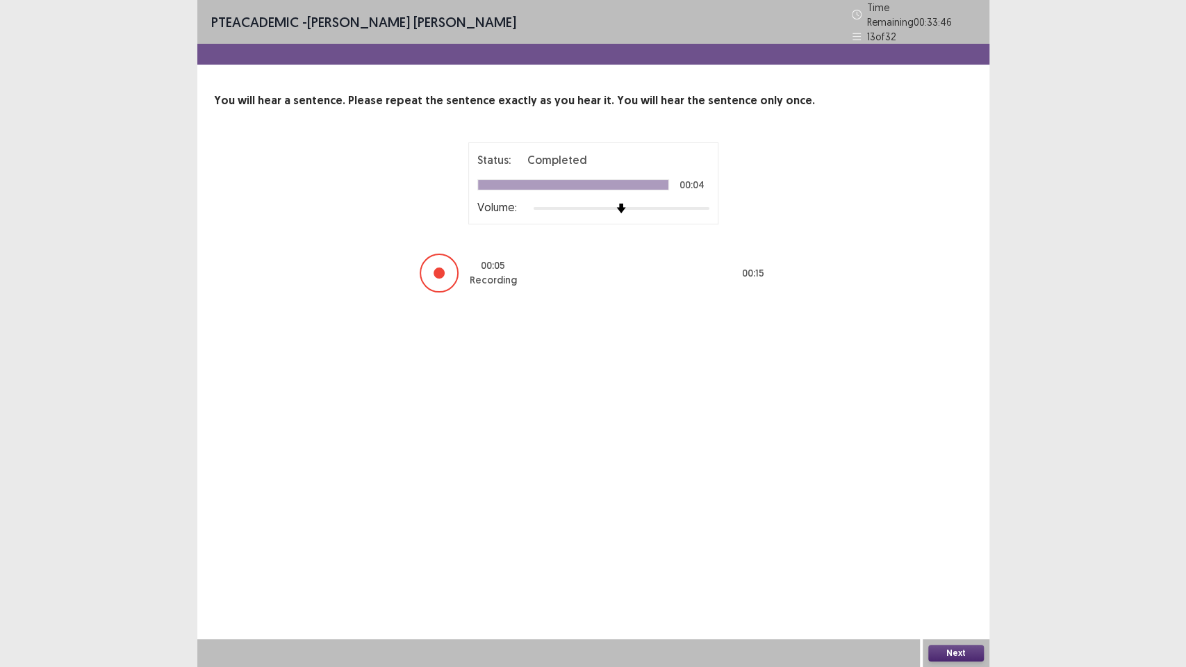
click at [941, 563] on button "Next" at bounding box center [956, 653] width 56 height 17
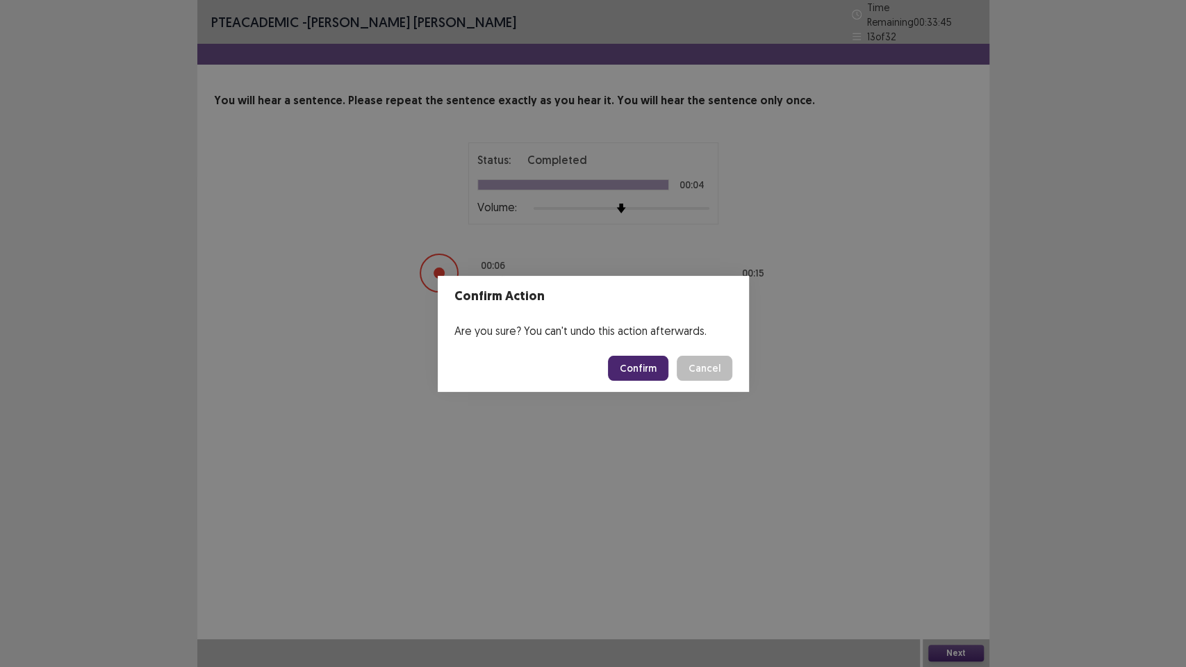
click at [638, 370] on button "Confirm" at bounding box center [638, 368] width 60 height 25
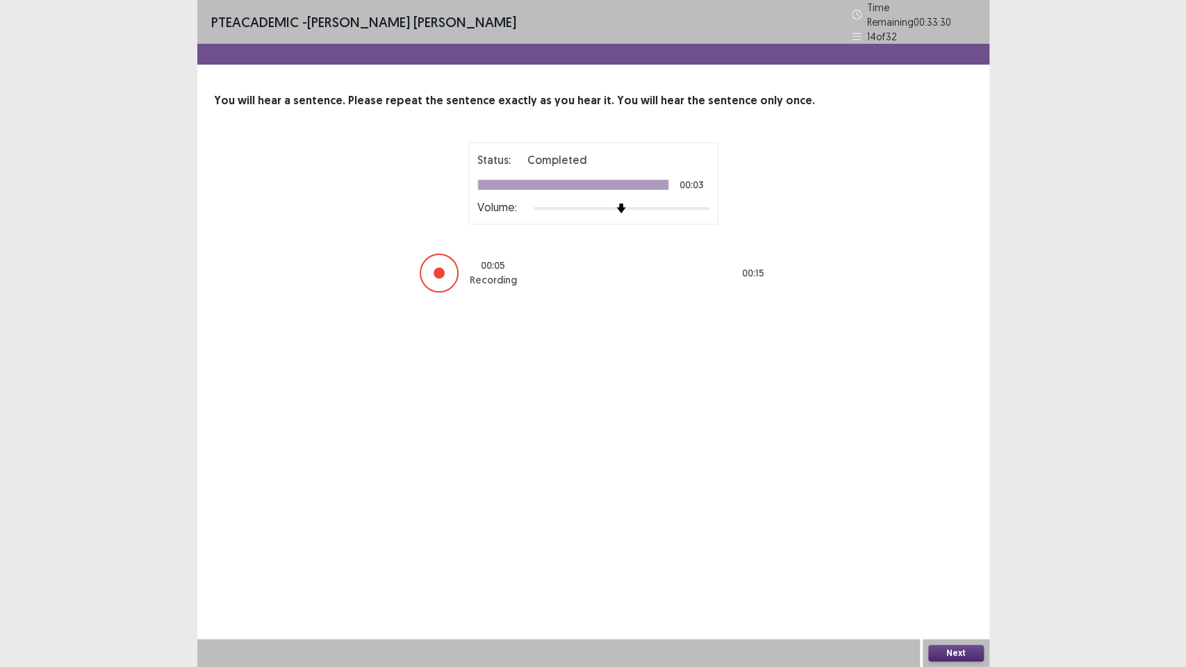
click at [960, 563] on button "Next" at bounding box center [956, 653] width 56 height 17
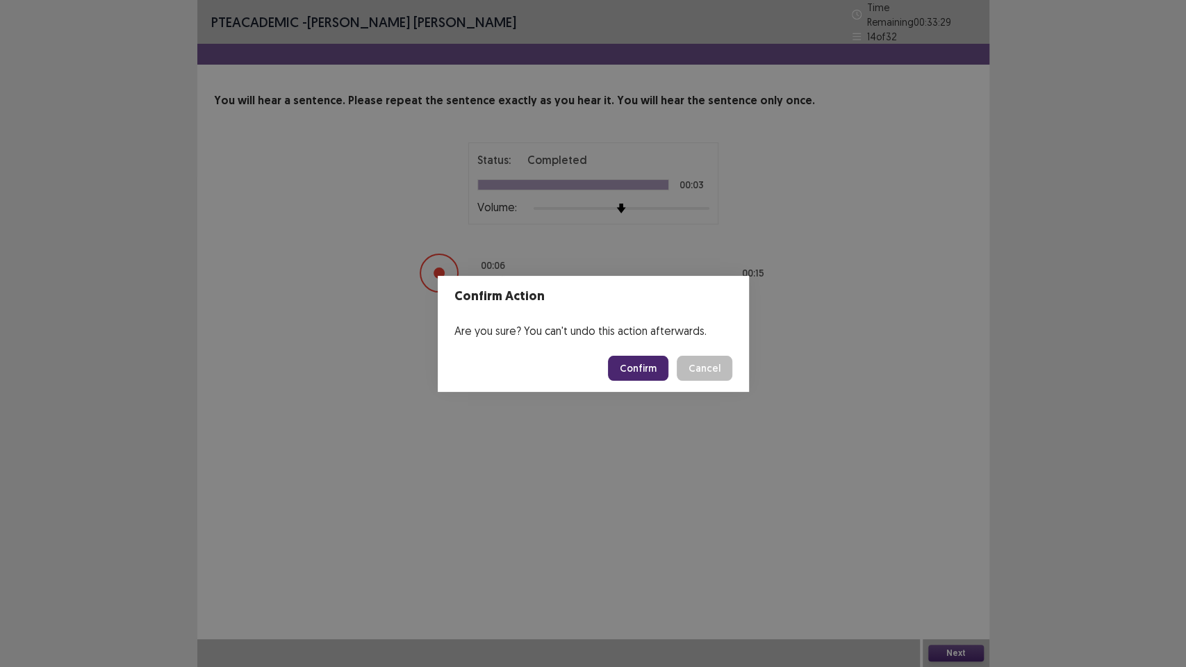
click at [635, 366] on button "Confirm" at bounding box center [638, 368] width 60 height 25
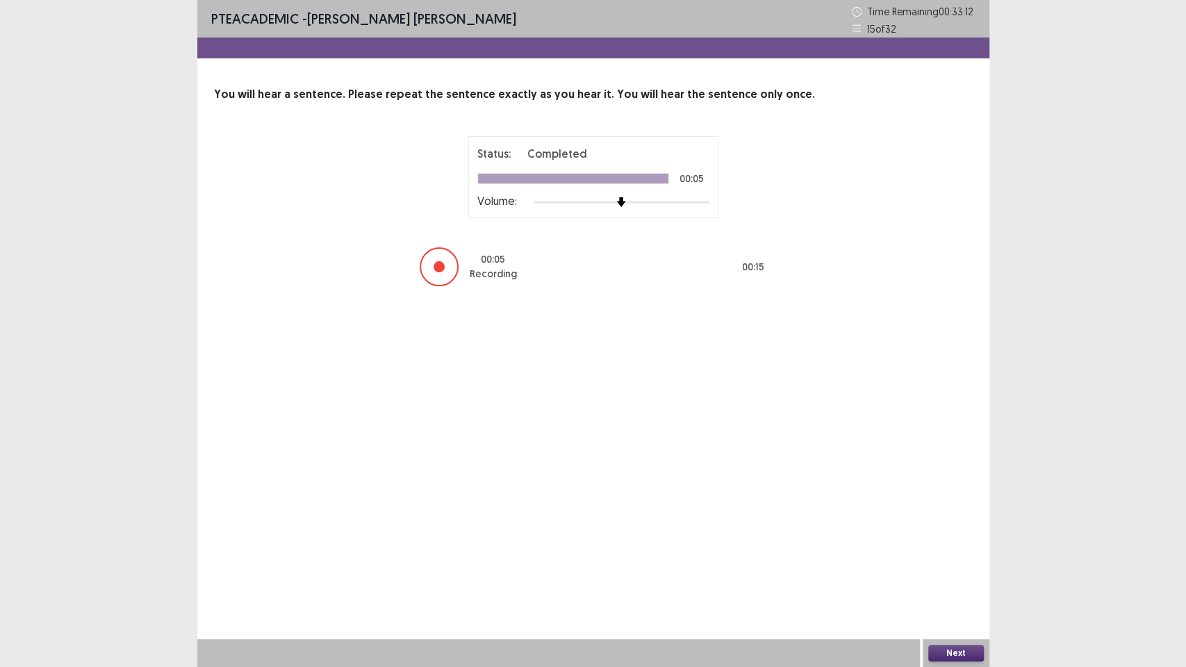
click at [966, 563] on button "Next" at bounding box center [956, 653] width 56 height 17
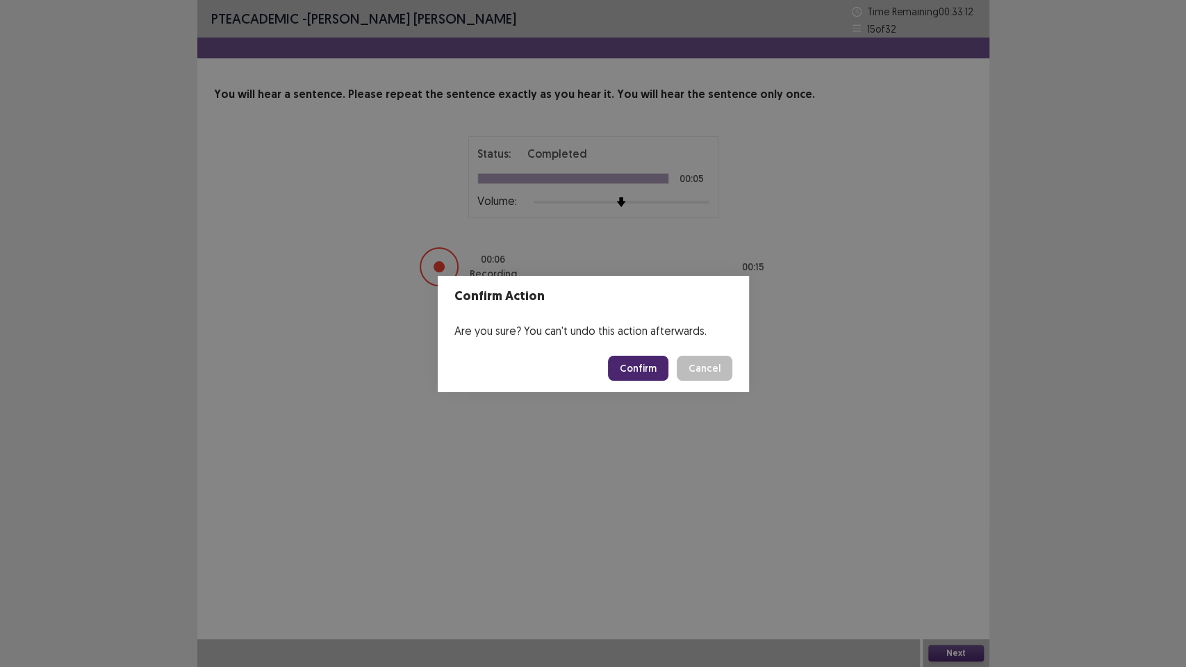
click at [628, 368] on button "Confirm" at bounding box center [638, 368] width 60 height 25
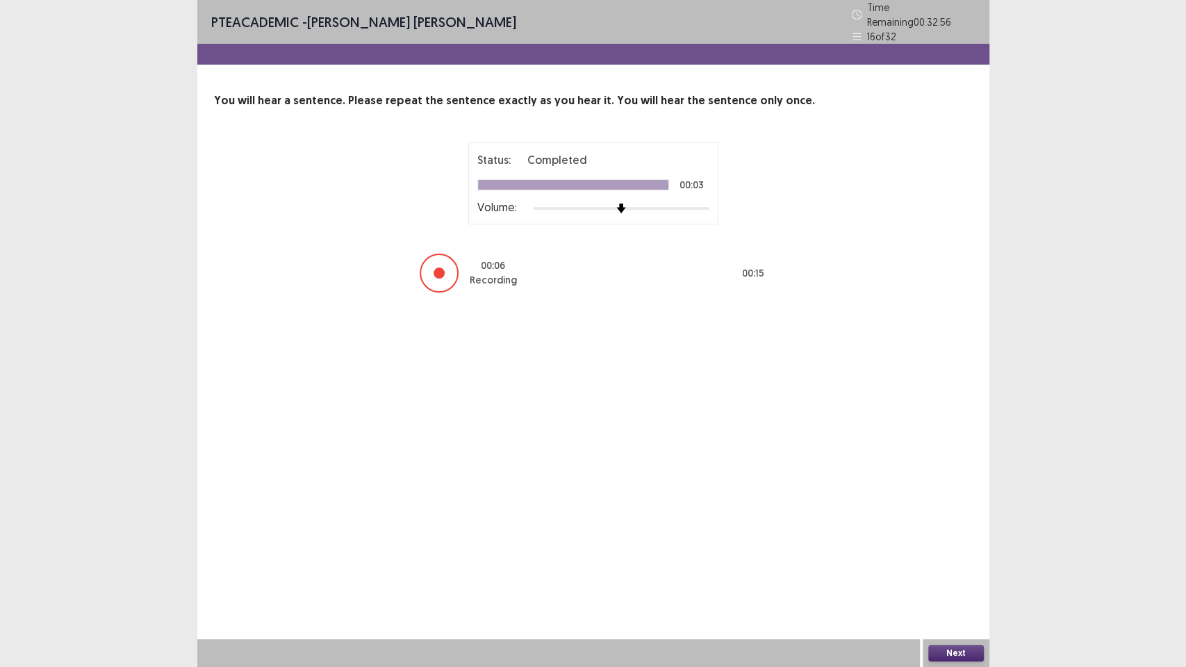
click at [948, 563] on button "Next" at bounding box center [956, 653] width 56 height 17
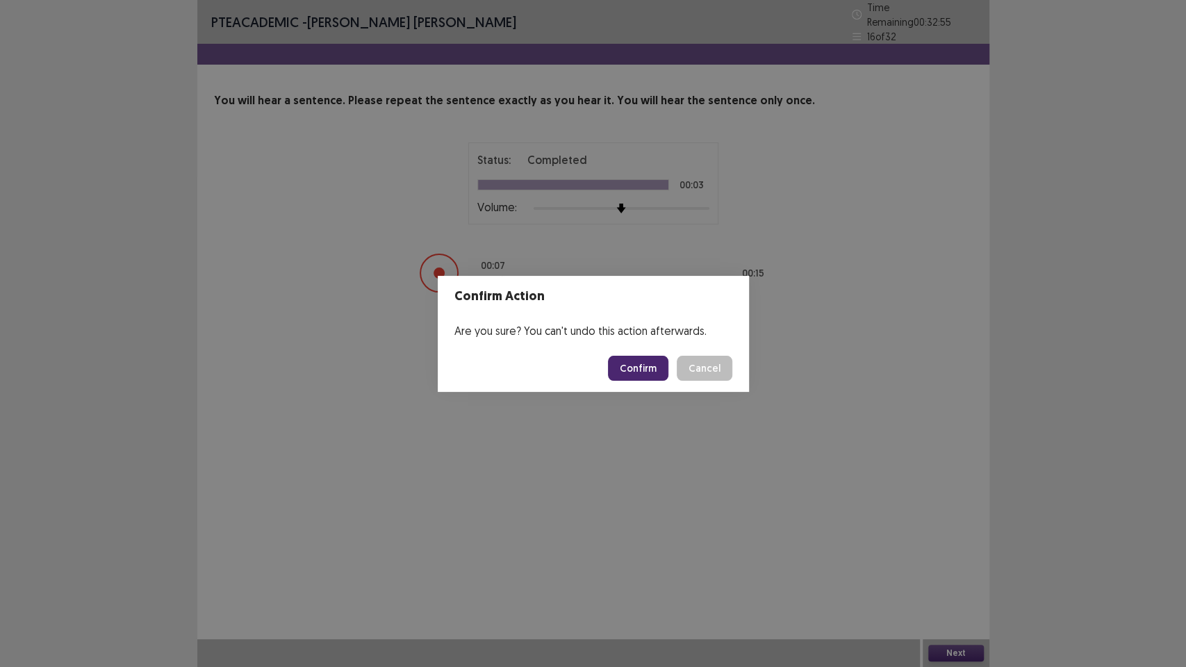
click at [642, 368] on button "Confirm" at bounding box center [638, 368] width 60 height 25
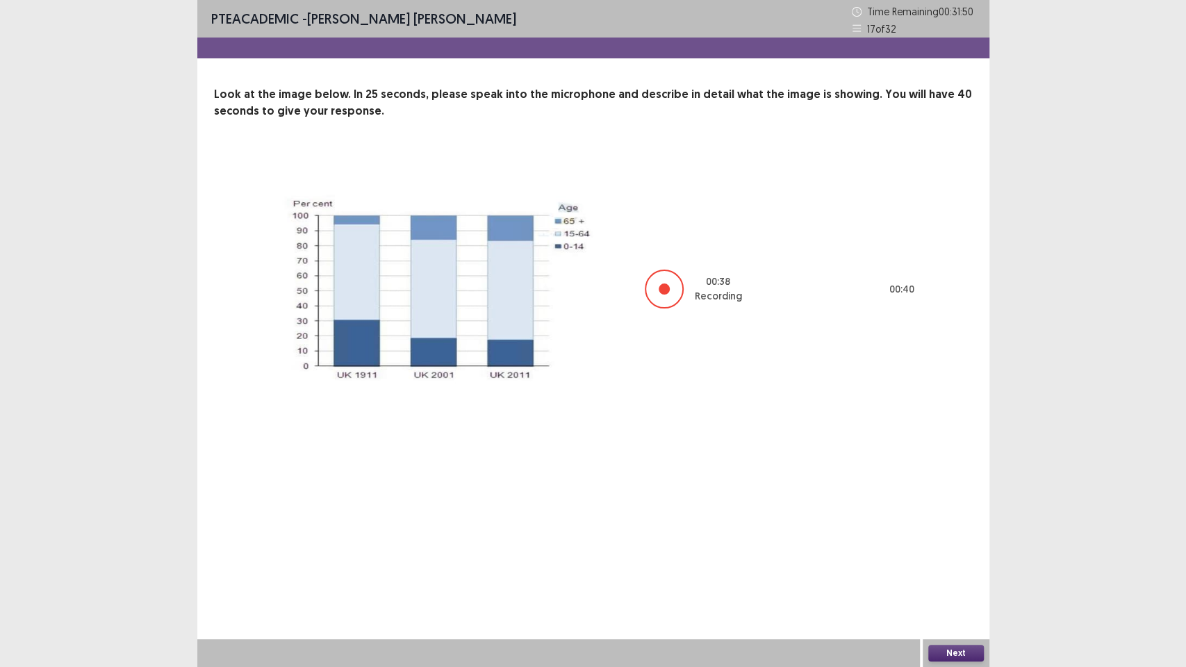
click at [948, 563] on button "Next" at bounding box center [956, 653] width 56 height 17
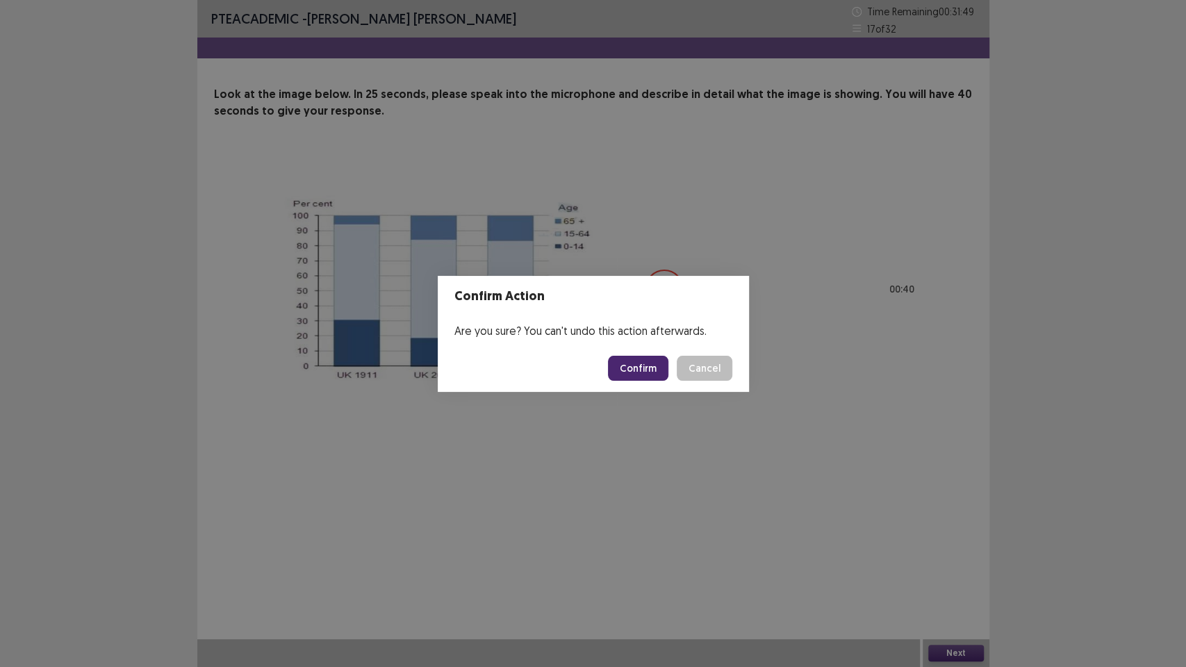
click at [647, 376] on button "Confirm" at bounding box center [638, 368] width 60 height 25
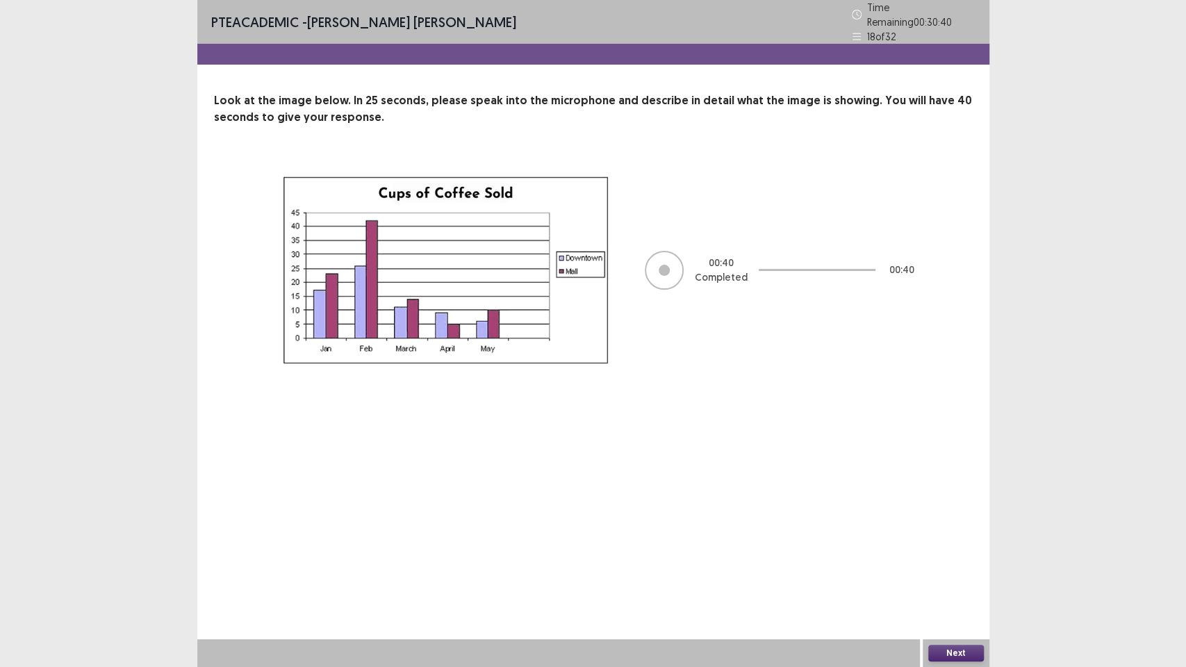
click at [936, 563] on button "Next" at bounding box center [956, 653] width 56 height 17
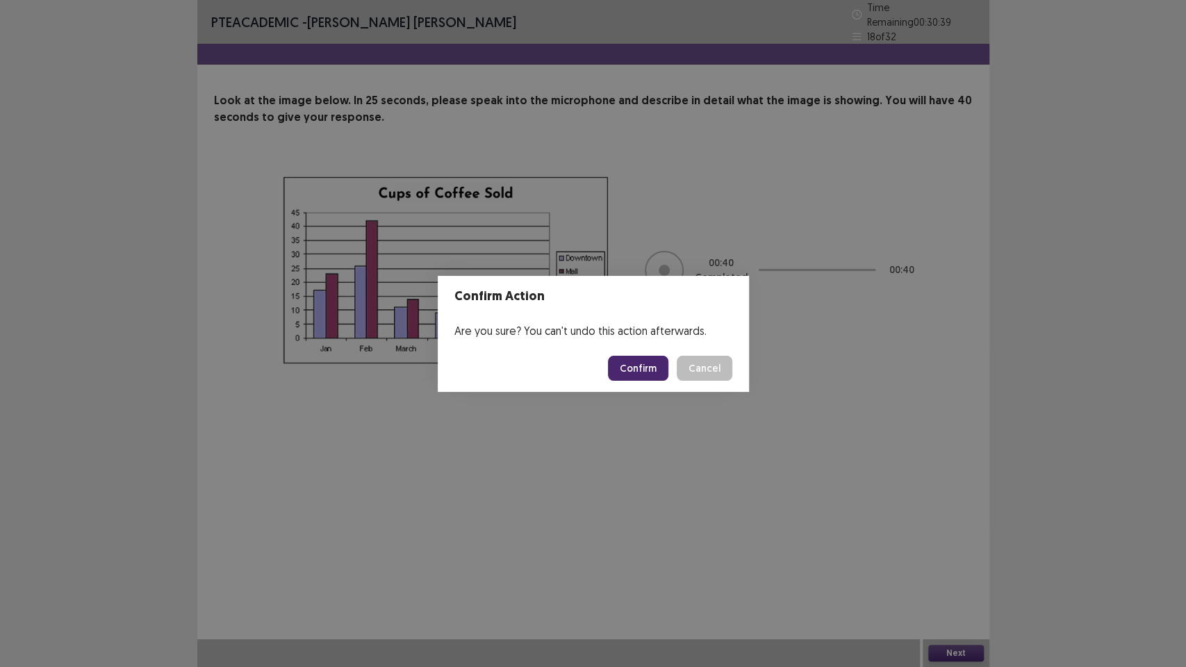
click at [624, 367] on button "Confirm" at bounding box center [638, 368] width 60 height 25
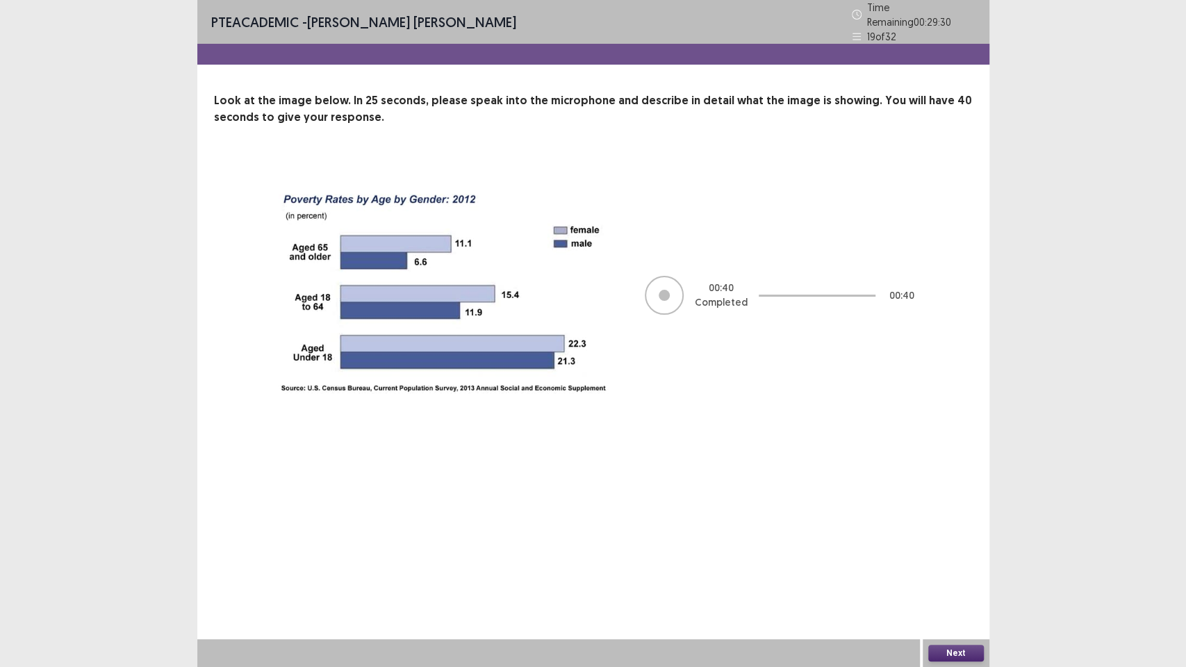
click at [949, 563] on button "Next" at bounding box center [956, 653] width 56 height 17
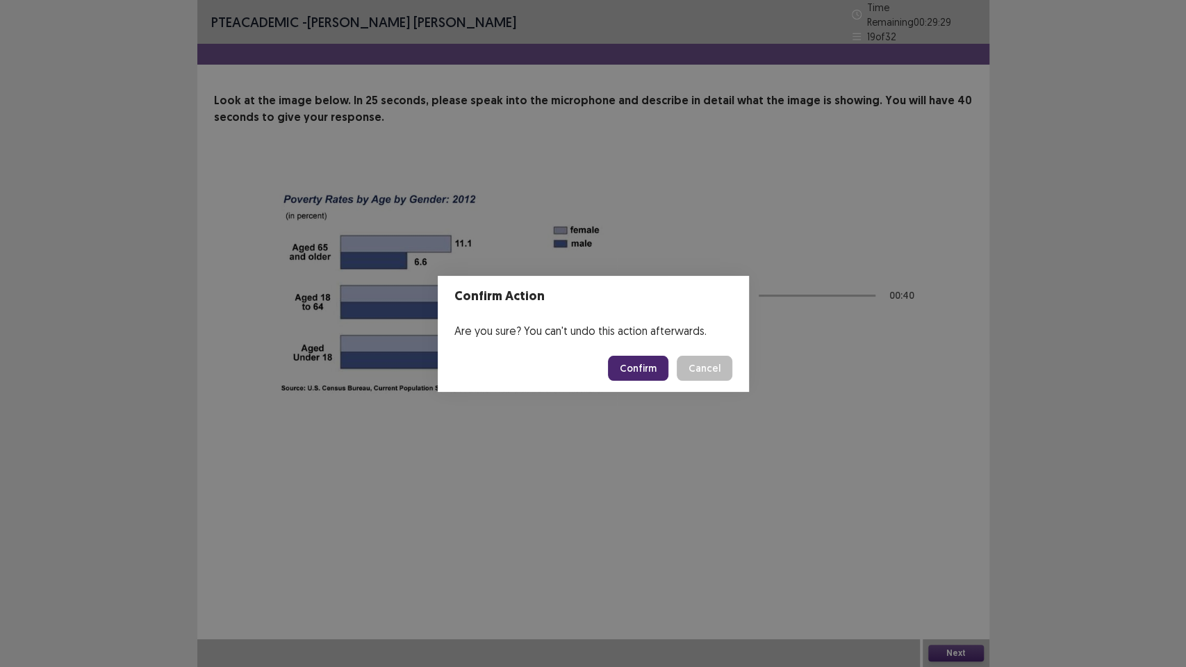
click at [645, 368] on button "Confirm" at bounding box center [638, 368] width 60 height 25
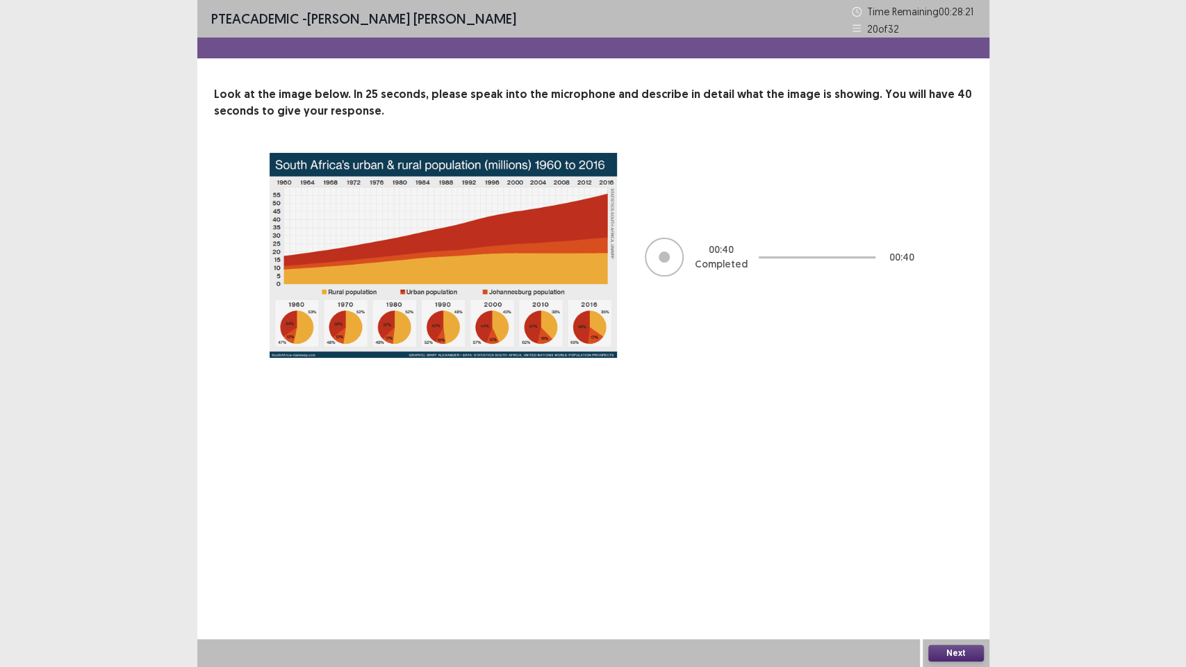
click at [957, 563] on button "Next" at bounding box center [956, 653] width 56 height 17
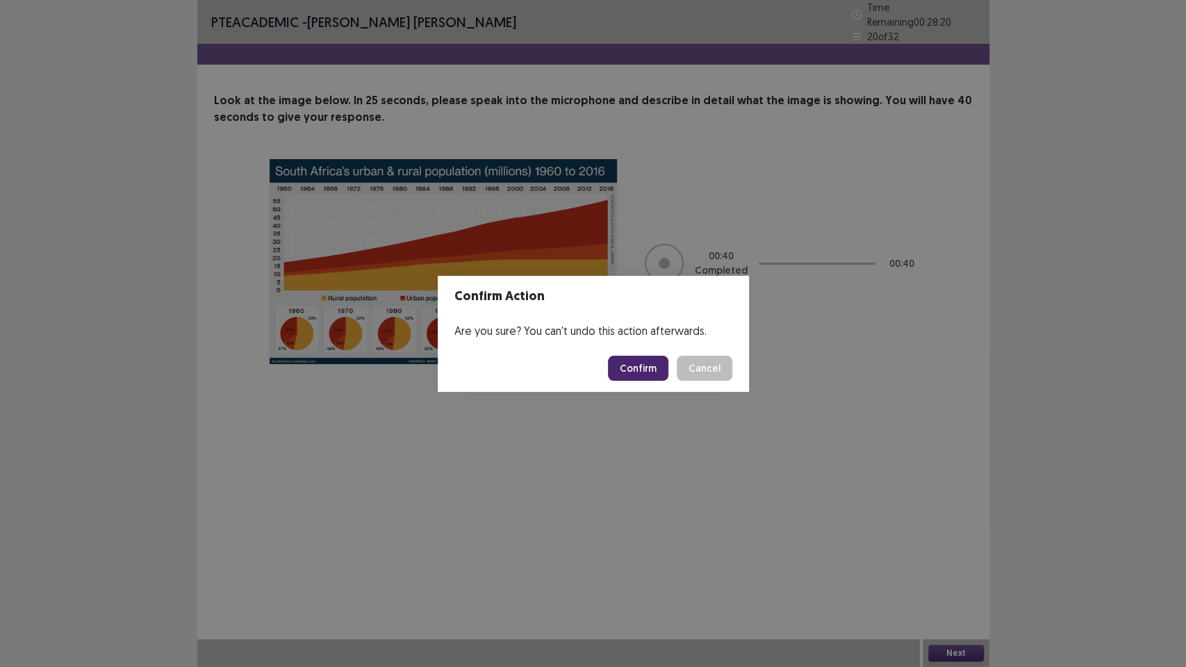
click at [645, 365] on button "Confirm" at bounding box center [638, 368] width 60 height 25
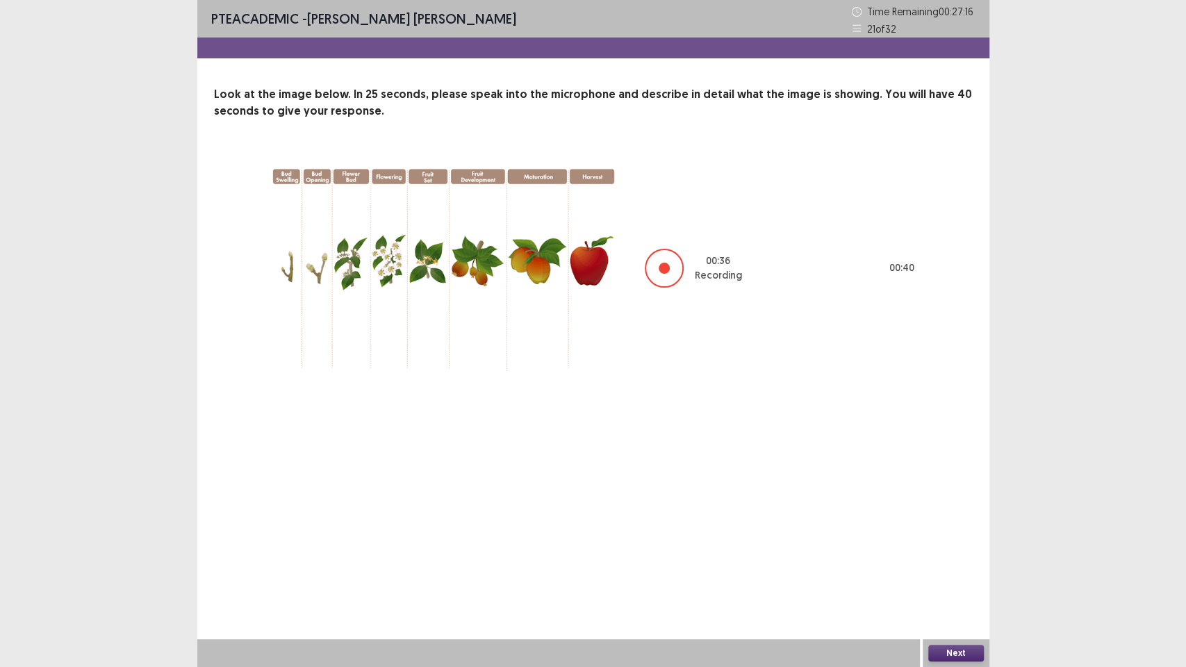
click at [957, 563] on button "Next" at bounding box center [956, 653] width 56 height 17
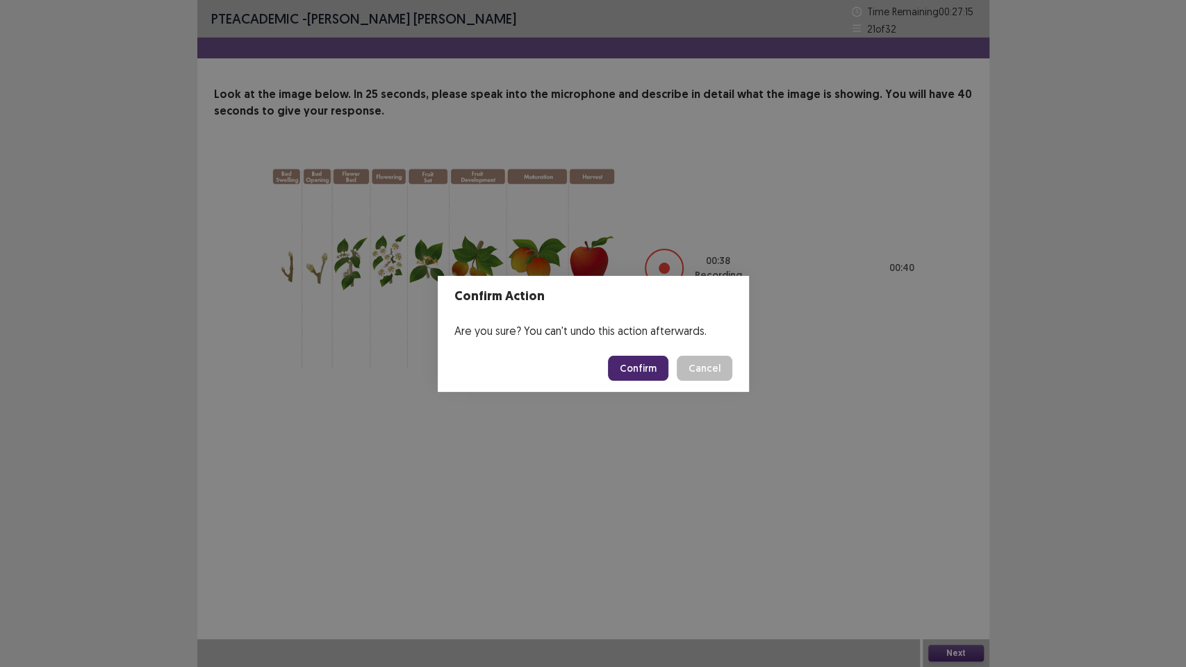
click at [650, 365] on button "Confirm" at bounding box center [638, 368] width 60 height 25
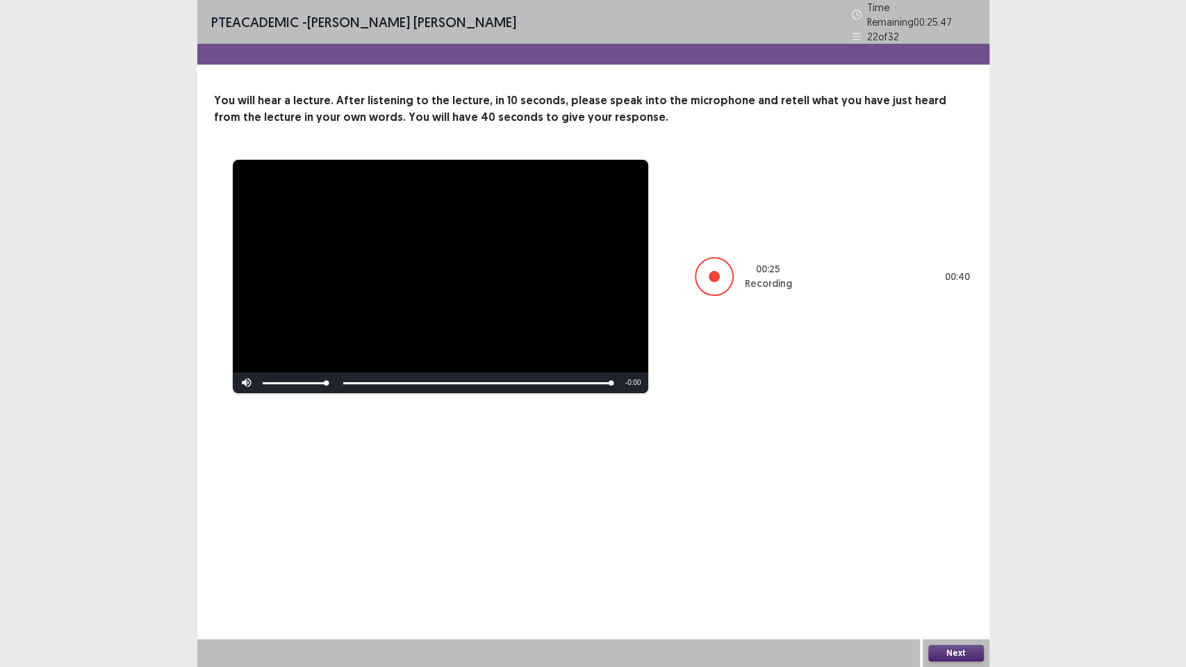
click at [966, 563] on button "Next" at bounding box center [956, 653] width 56 height 17
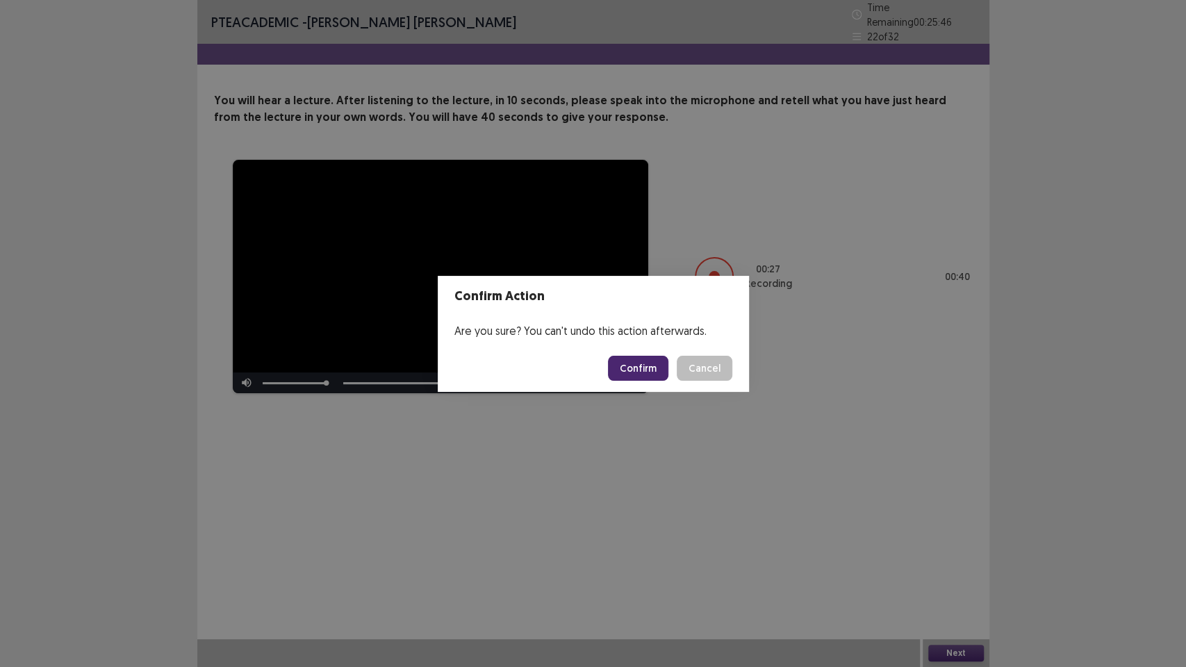
click at [641, 377] on button "Confirm" at bounding box center [638, 368] width 60 height 25
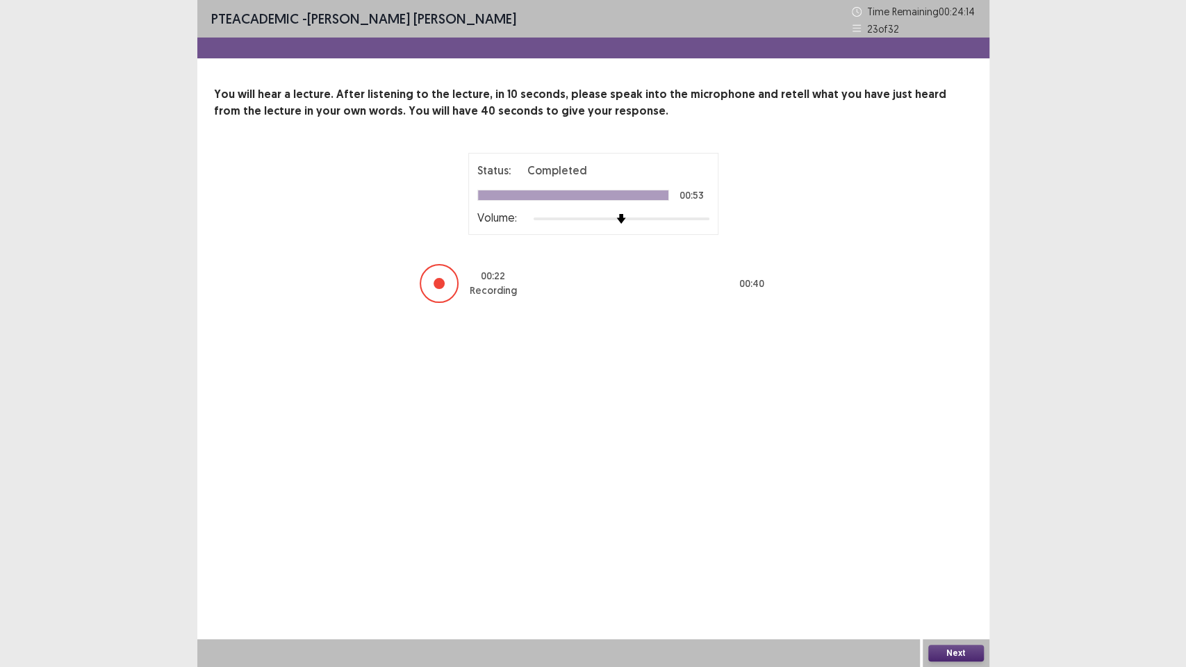
click at [956, 563] on button "Next" at bounding box center [956, 653] width 56 height 17
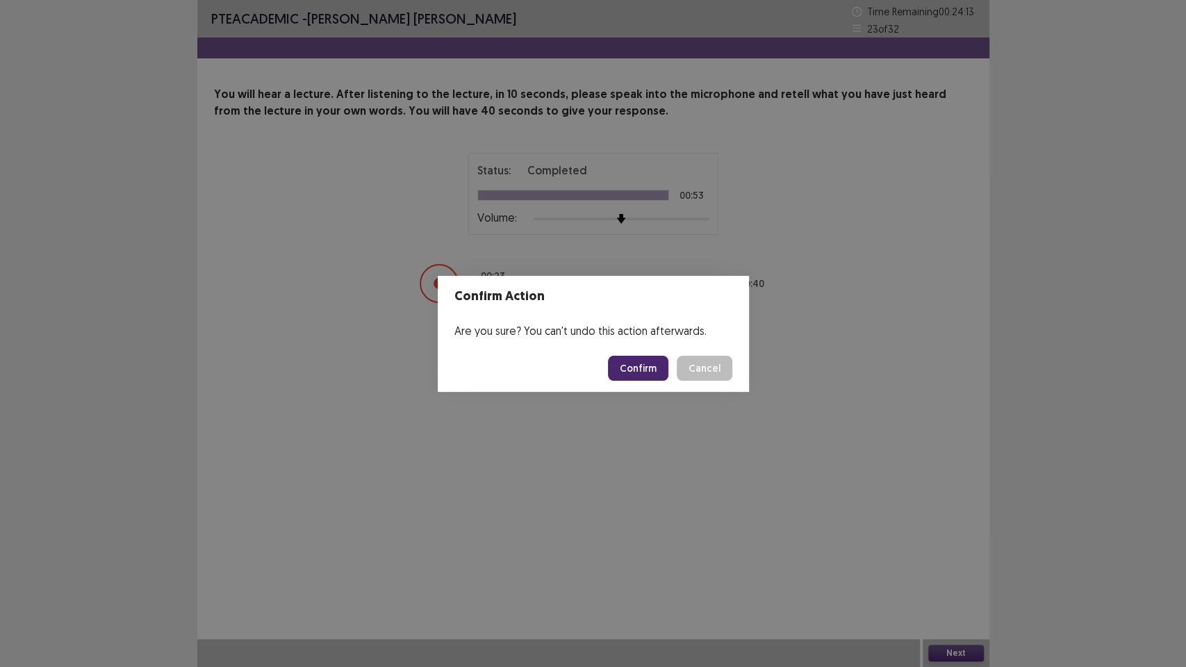
click at [656, 367] on button "Confirm" at bounding box center [638, 368] width 60 height 25
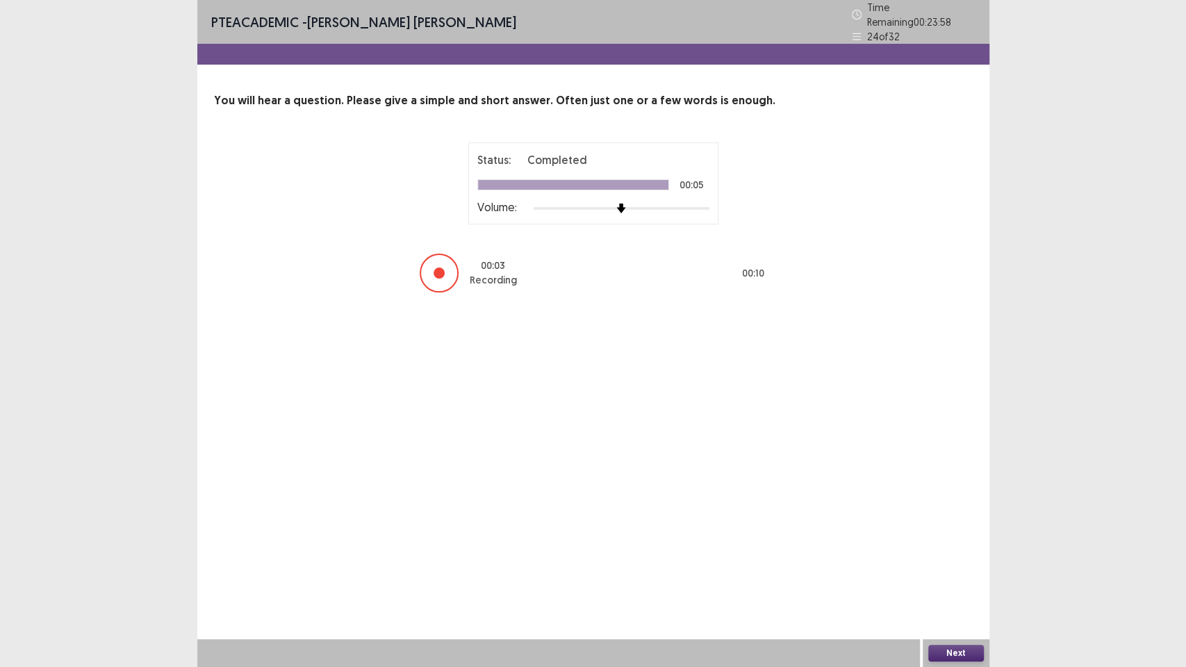
click at [947, 563] on button "Next" at bounding box center [956, 653] width 56 height 17
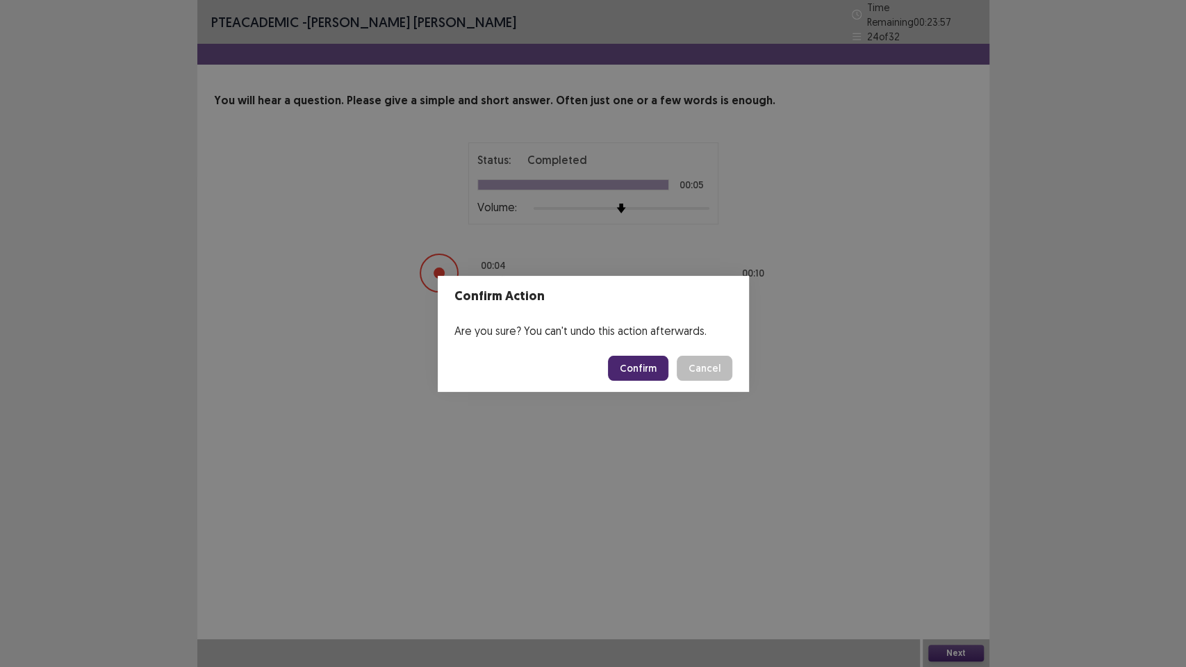
click at [643, 370] on button "Confirm" at bounding box center [638, 368] width 60 height 25
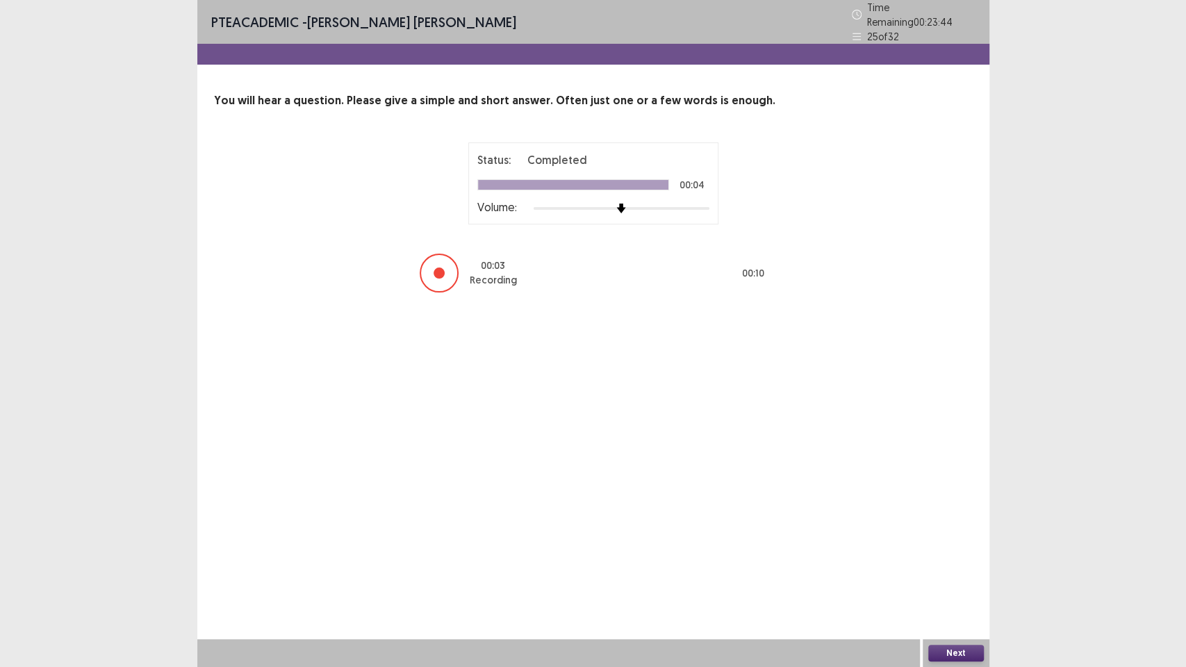
click at [961, 563] on button "Next" at bounding box center [956, 653] width 56 height 17
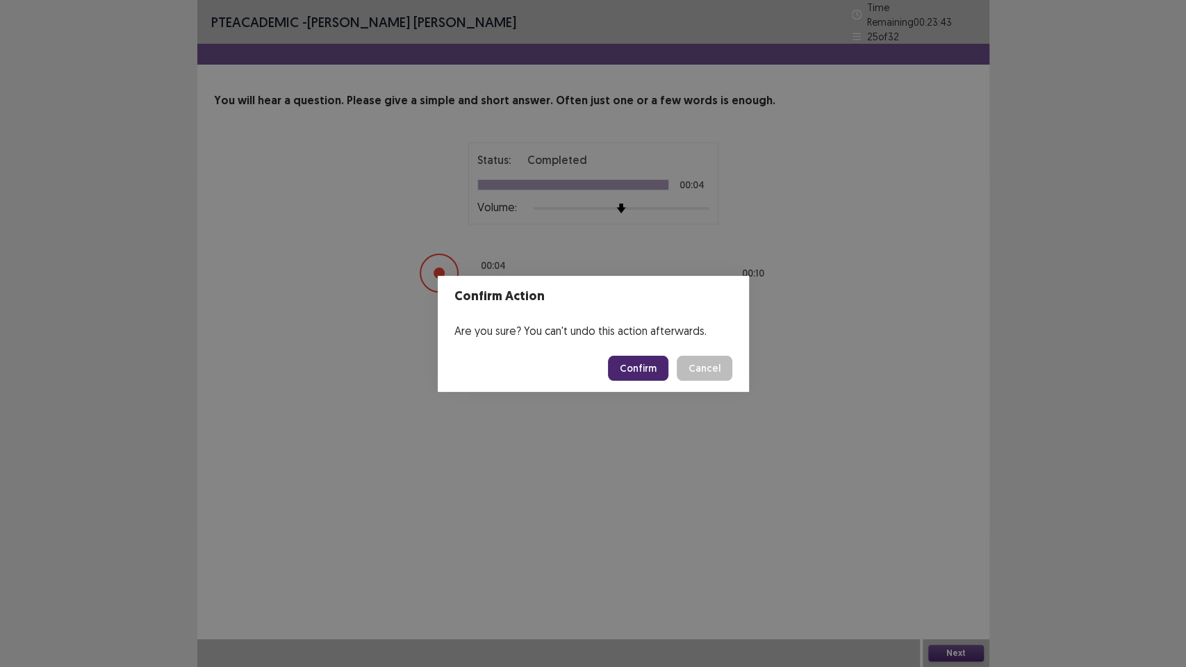
click at [640, 369] on button "Confirm" at bounding box center [638, 368] width 60 height 25
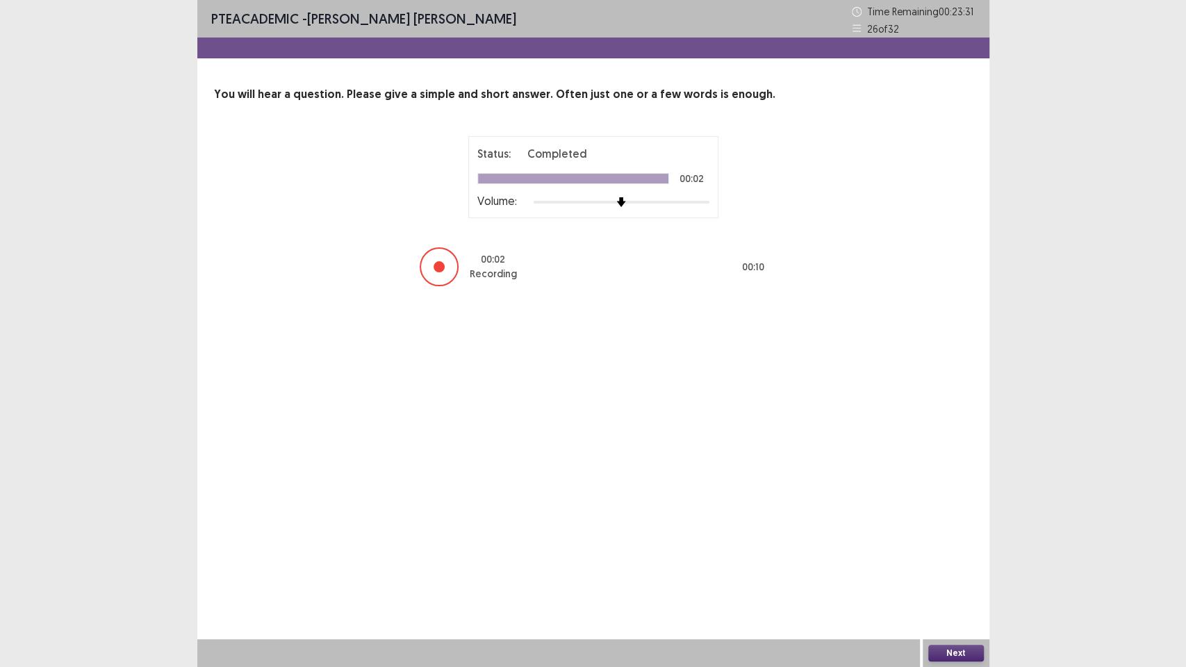
drag, startPoint x: 965, startPoint y: 650, endPoint x: 866, endPoint y: 522, distance: 161.5
click at [959, 563] on div "Next" at bounding box center [956, 653] width 67 height 28
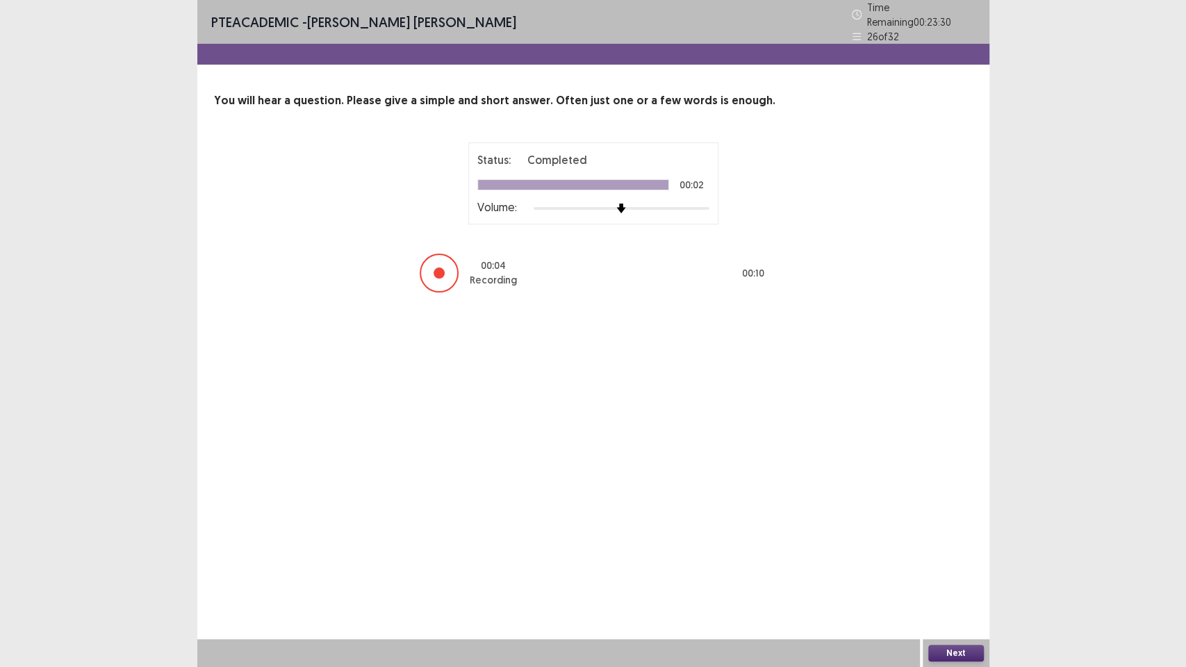
click at [946, 563] on button "Next" at bounding box center [956, 653] width 56 height 17
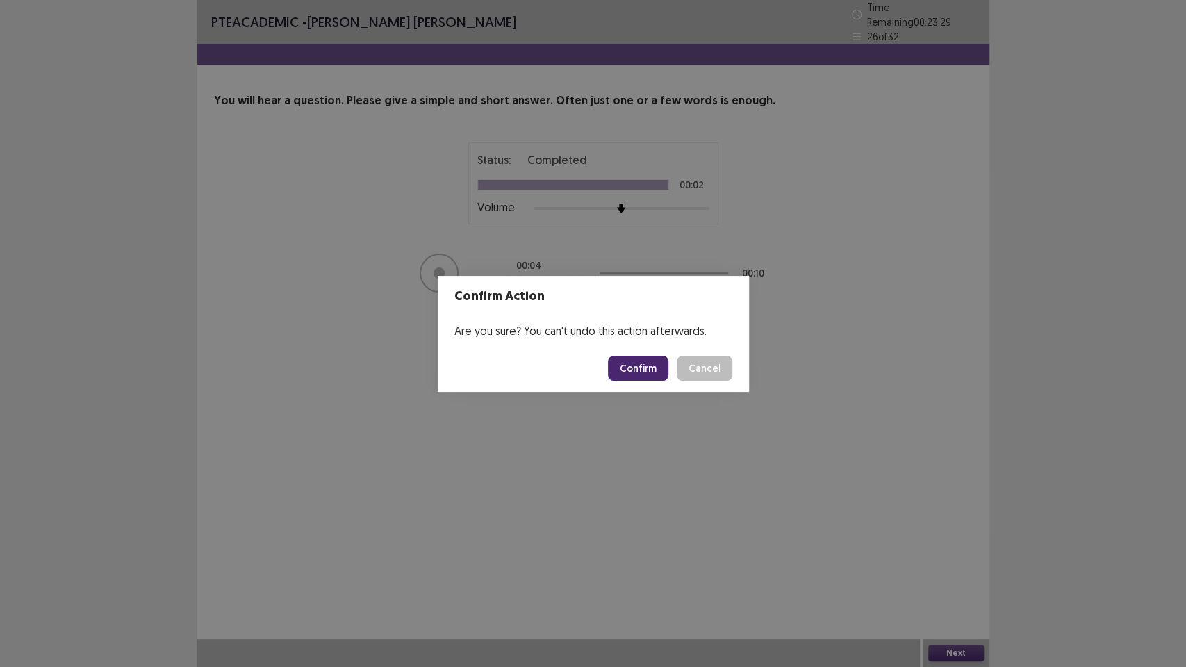
click at [654, 372] on button "Confirm" at bounding box center [638, 368] width 60 height 25
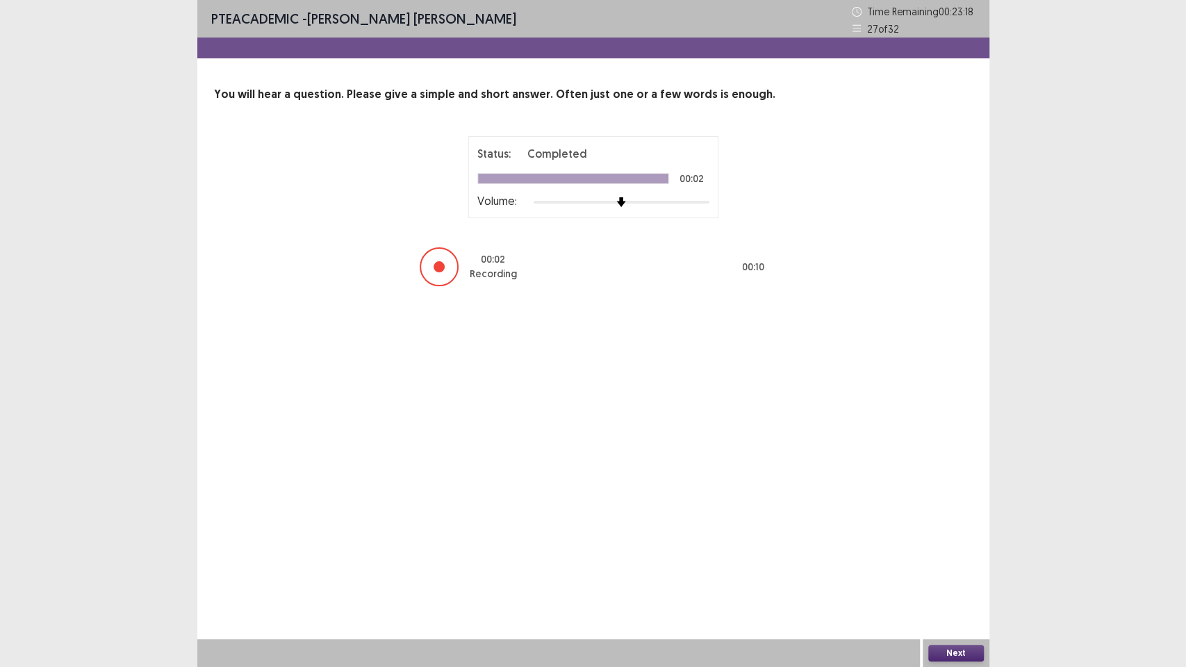
click at [955, 563] on button "Next" at bounding box center [956, 653] width 56 height 17
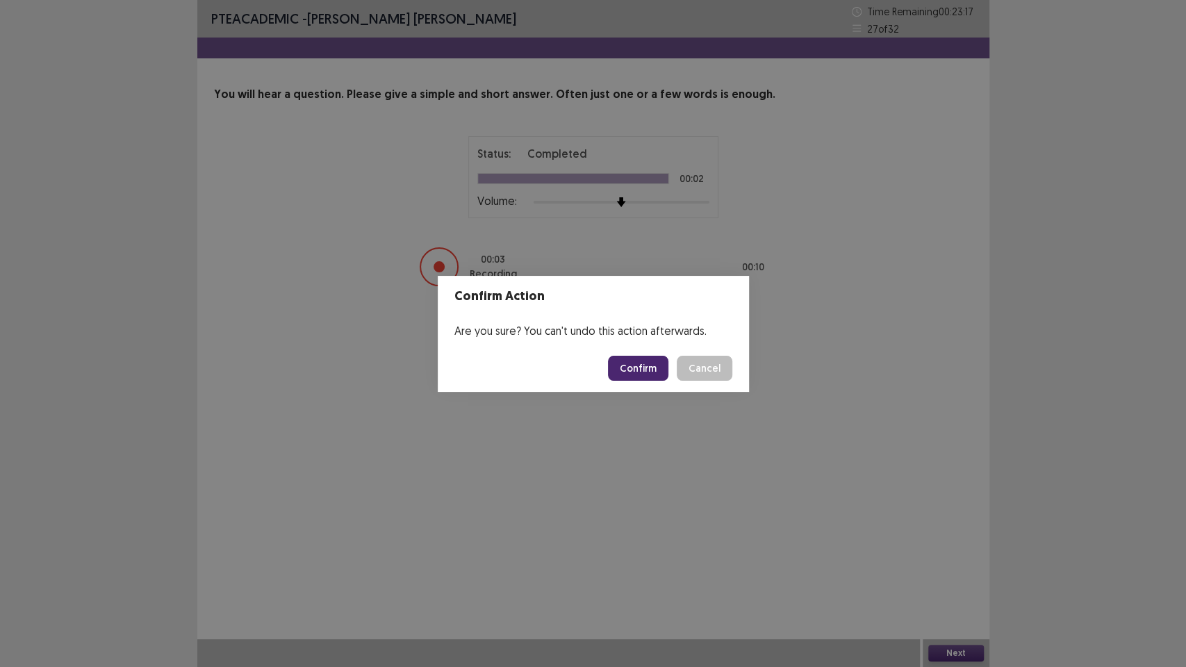
click at [656, 372] on button "Confirm" at bounding box center [638, 368] width 60 height 25
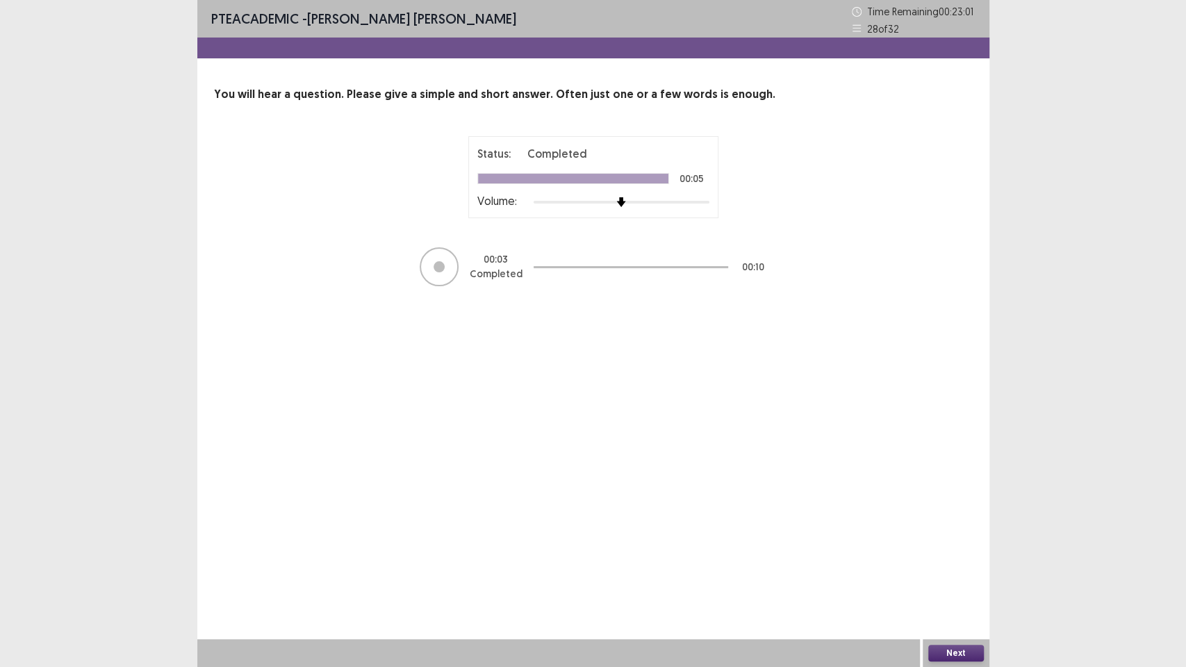
click at [944, 563] on button "Next" at bounding box center [956, 653] width 56 height 17
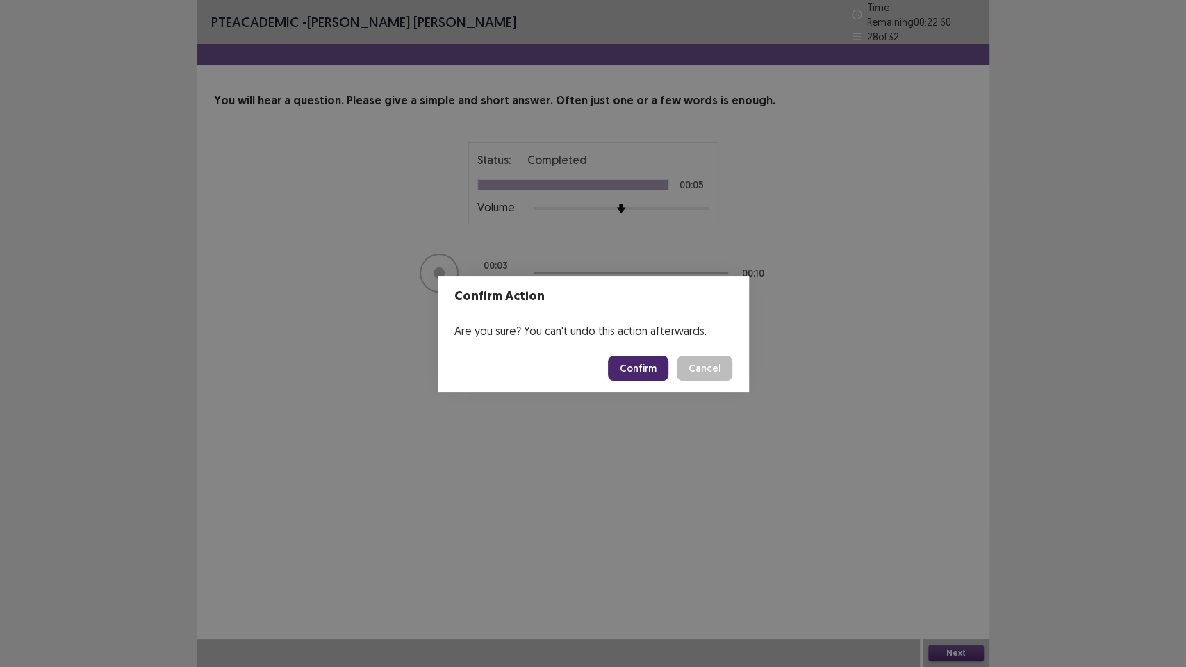
click at [651, 371] on button "Confirm" at bounding box center [638, 368] width 60 height 25
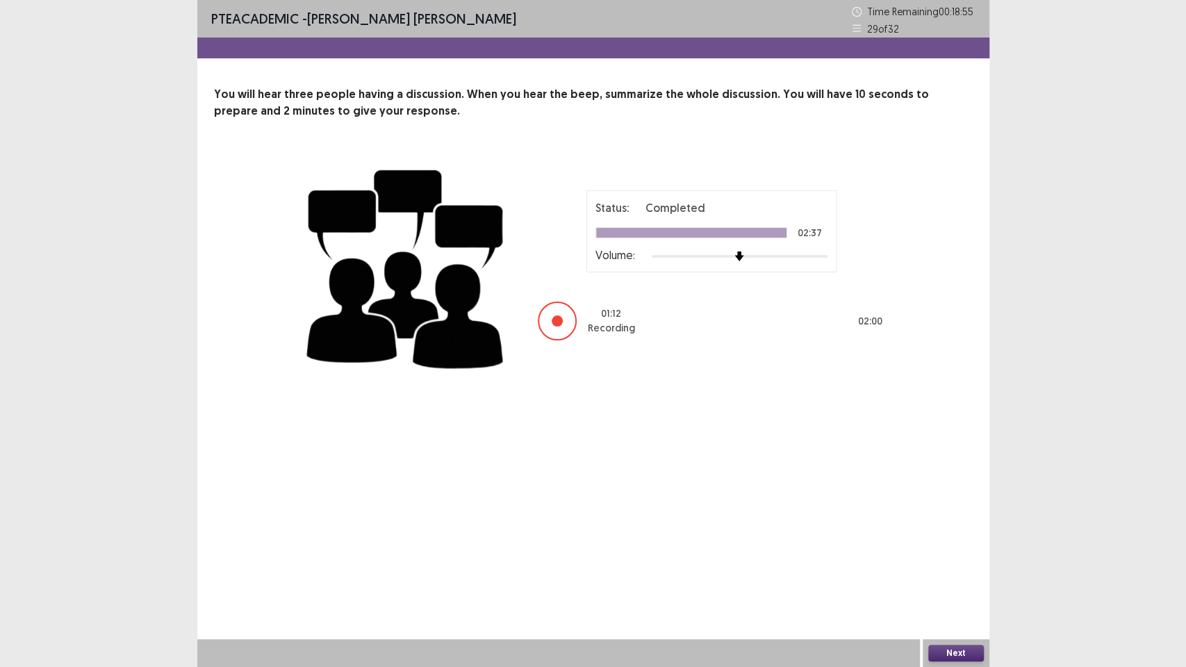
drag, startPoint x: 957, startPoint y: 646, endPoint x: 841, endPoint y: 481, distance: 201.0
click at [957, 563] on div "Next" at bounding box center [956, 653] width 67 height 28
drag, startPoint x: 961, startPoint y: 649, endPoint x: 852, endPoint y: 517, distance: 170.8
click at [960, 563] on div "Next" at bounding box center [956, 653] width 67 height 28
click at [949, 563] on button "Next" at bounding box center [956, 653] width 56 height 17
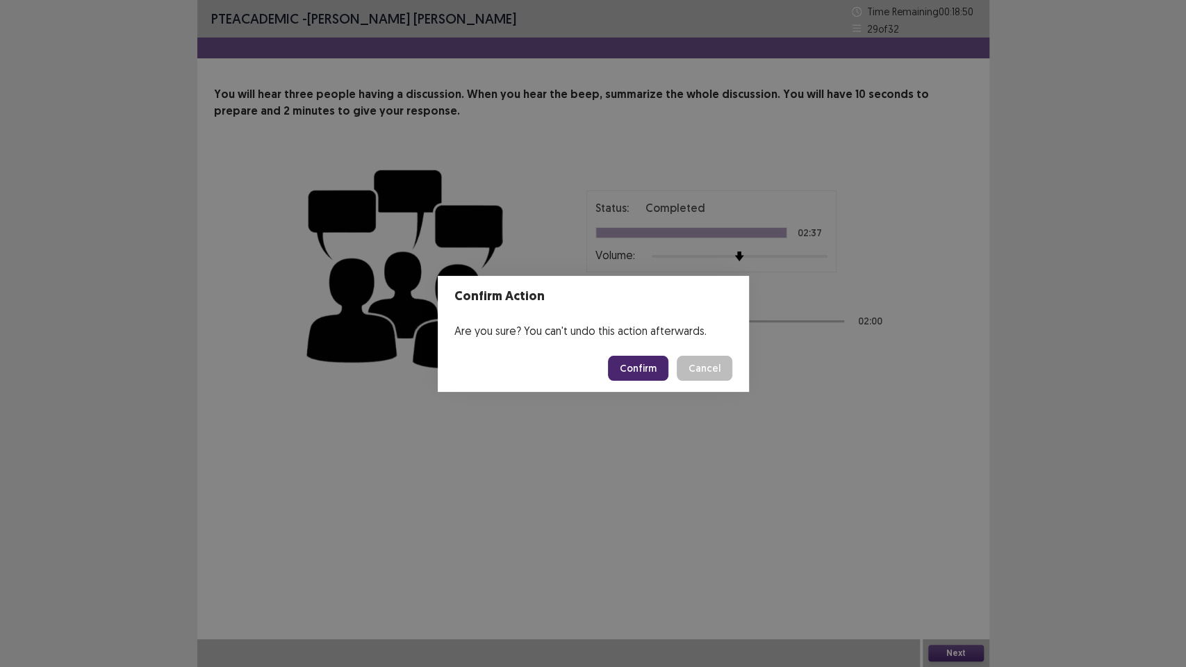
click at [643, 370] on button "Confirm" at bounding box center [638, 368] width 60 height 25
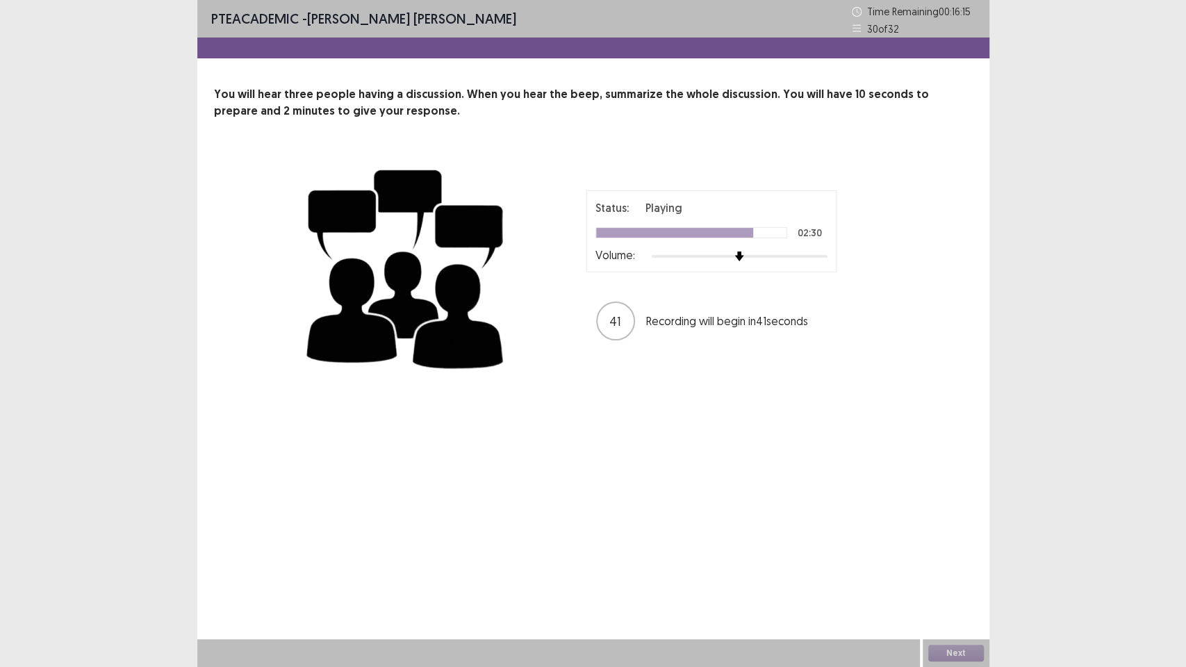
click at [650, 374] on div "Status: Playing 02:30 Volume: 41 Recording will begin in 41 seconds" at bounding box center [594, 266] width 584 height 227
click at [963, 563] on button "Next" at bounding box center [956, 653] width 56 height 17
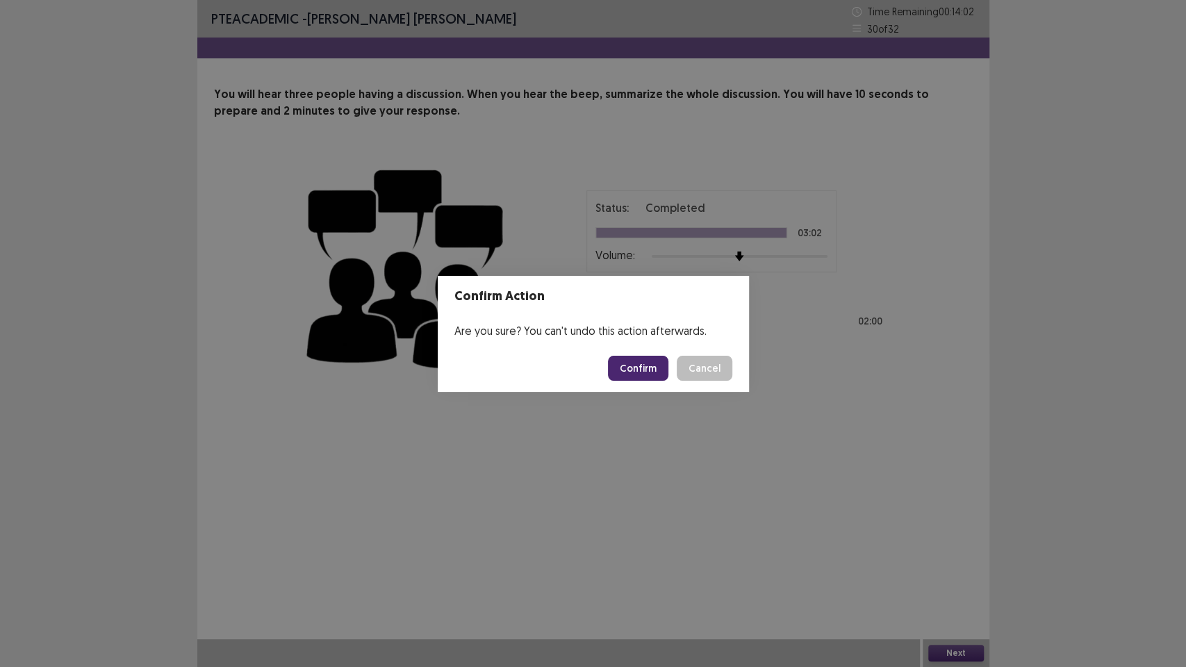
click at [647, 368] on button "Confirm" at bounding box center [638, 368] width 60 height 25
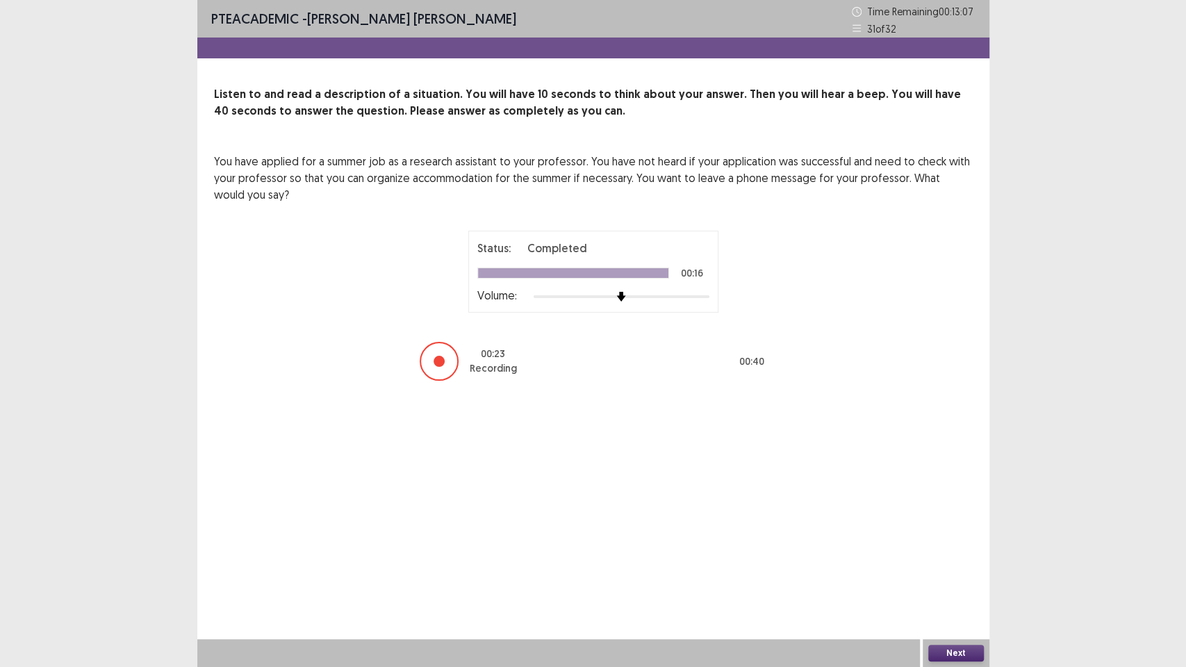
click at [948, 563] on button "Next" at bounding box center [956, 653] width 56 height 17
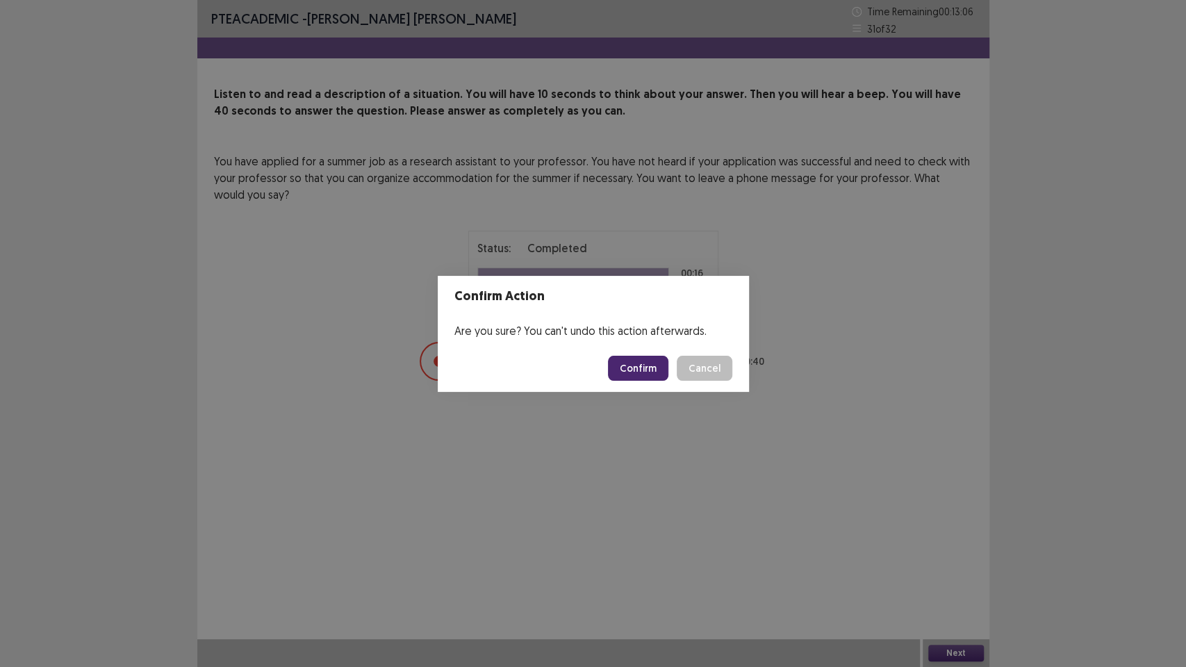
click at [650, 374] on button "Confirm" at bounding box center [638, 368] width 60 height 25
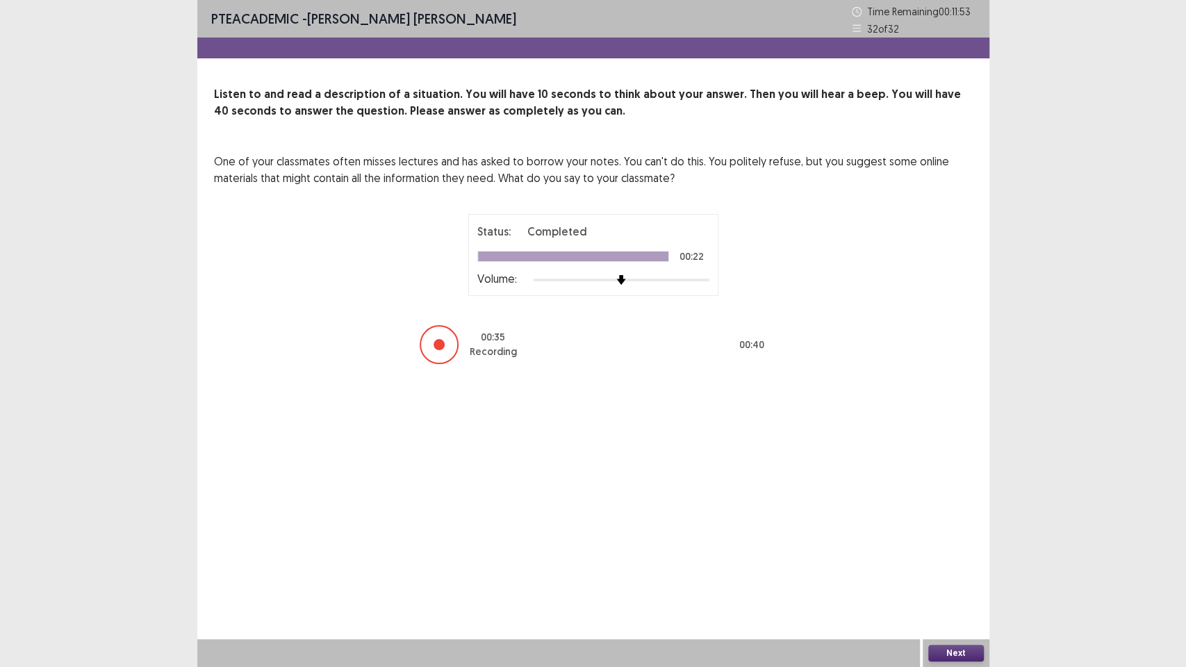
click at [962, 563] on button "Next" at bounding box center [956, 653] width 56 height 17
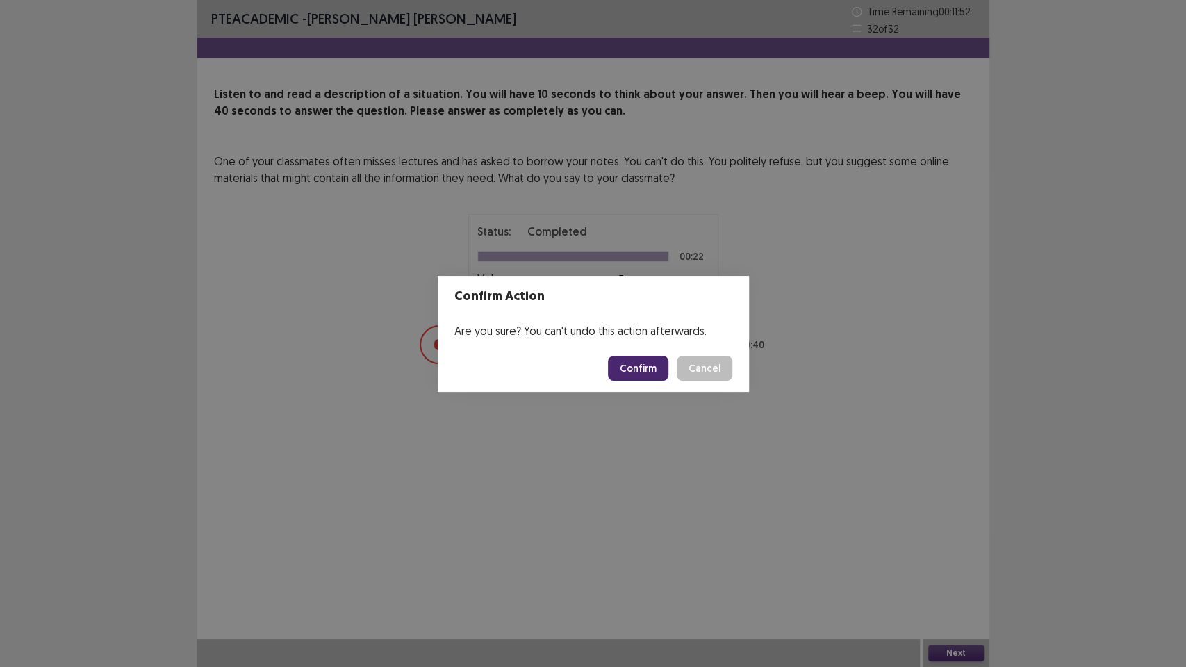
click at [652, 363] on button "Confirm" at bounding box center [638, 368] width 60 height 25
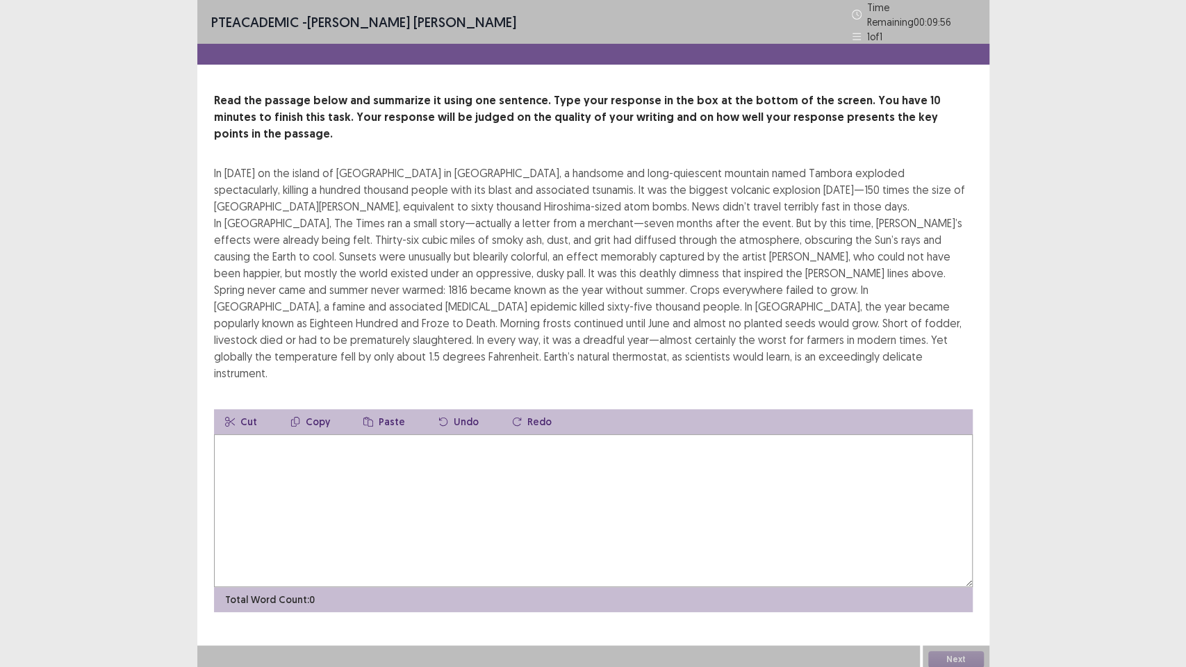
click at [634, 434] on textarea at bounding box center [593, 510] width 759 height 153
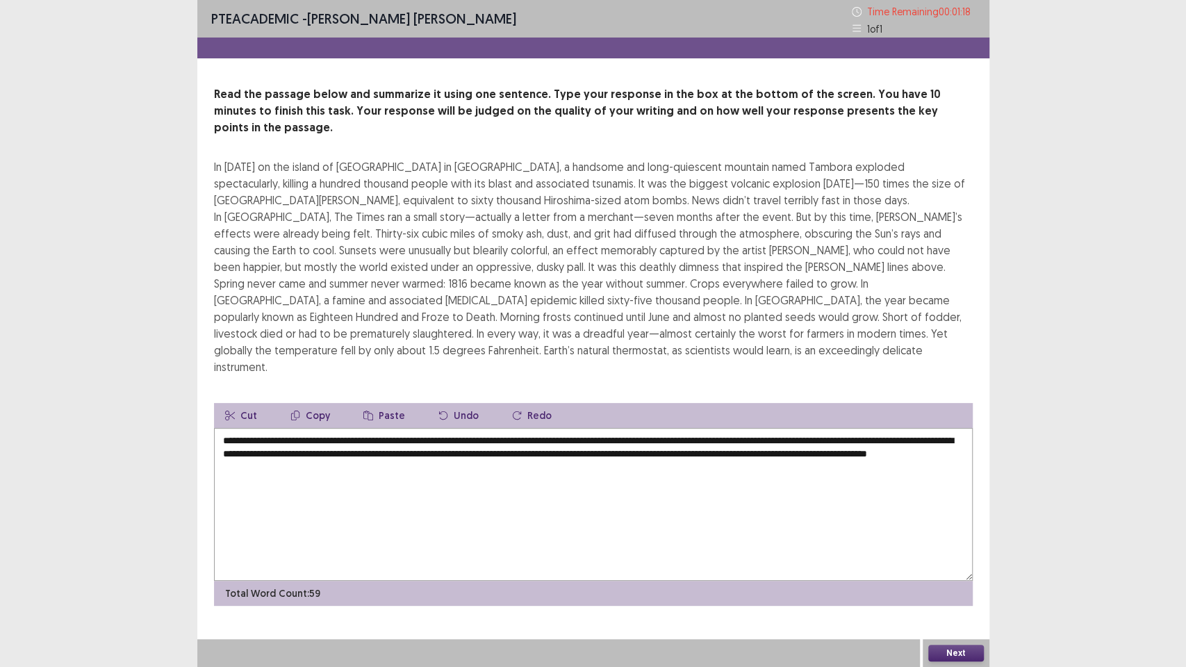
click at [222, 428] on textarea "**********" at bounding box center [593, 504] width 759 height 153
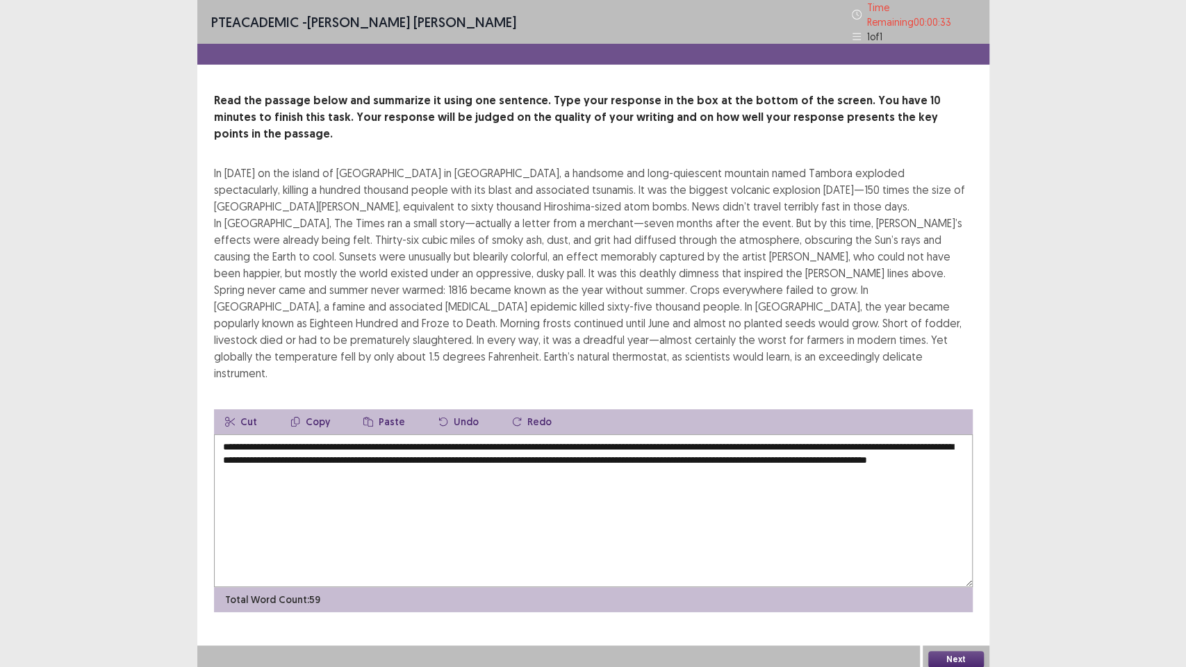
type textarea "**********"
click at [961, 563] on button "Next" at bounding box center [956, 659] width 56 height 17
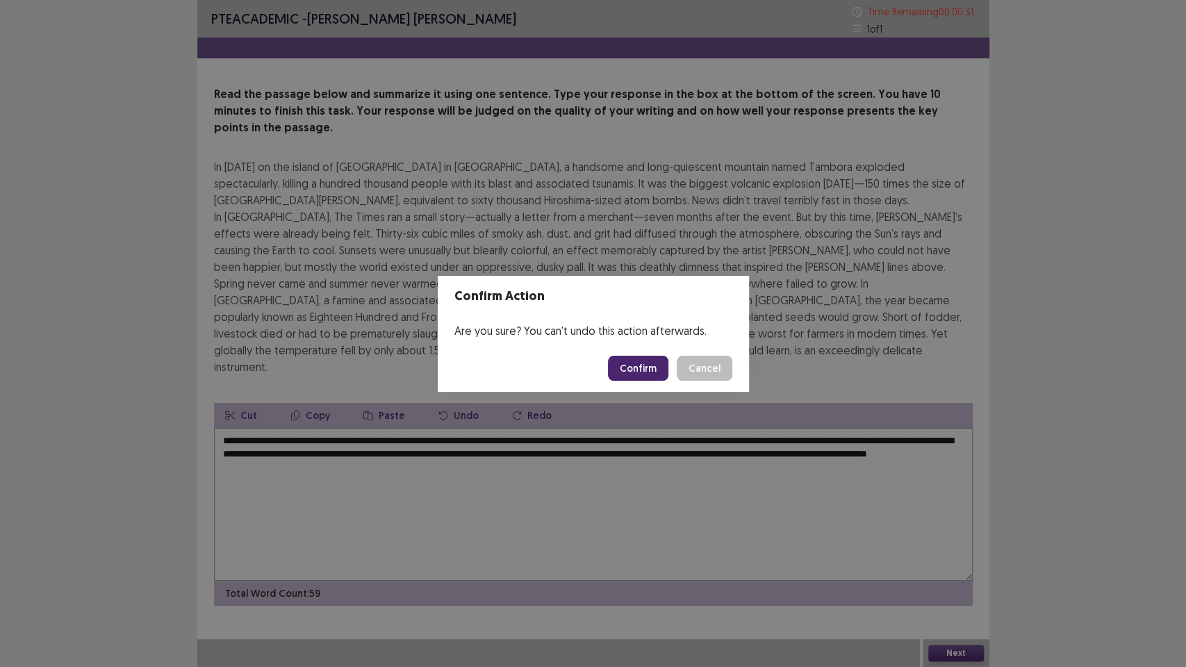
click at [656, 363] on button "Confirm" at bounding box center [638, 368] width 60 height 25
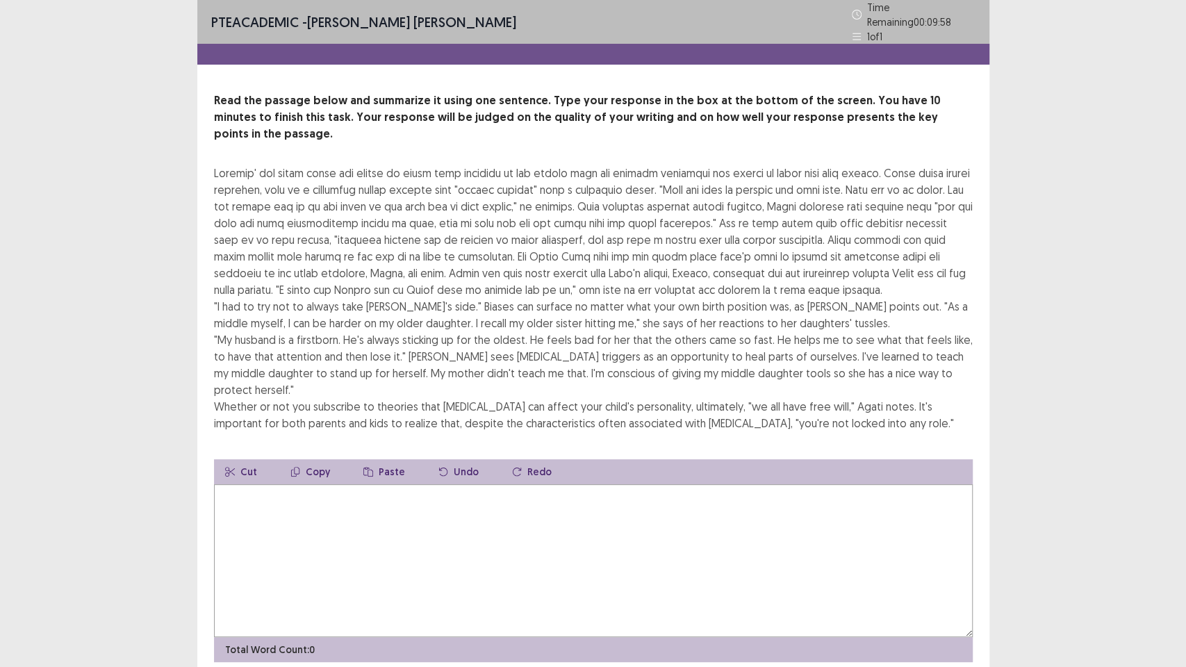
click at [403, 499] on textarea at bounding box center [593, 560] width 759 height 153
click at [554, 484] on textarea "**********" at bounding box center [593, 560] width 759 height 153
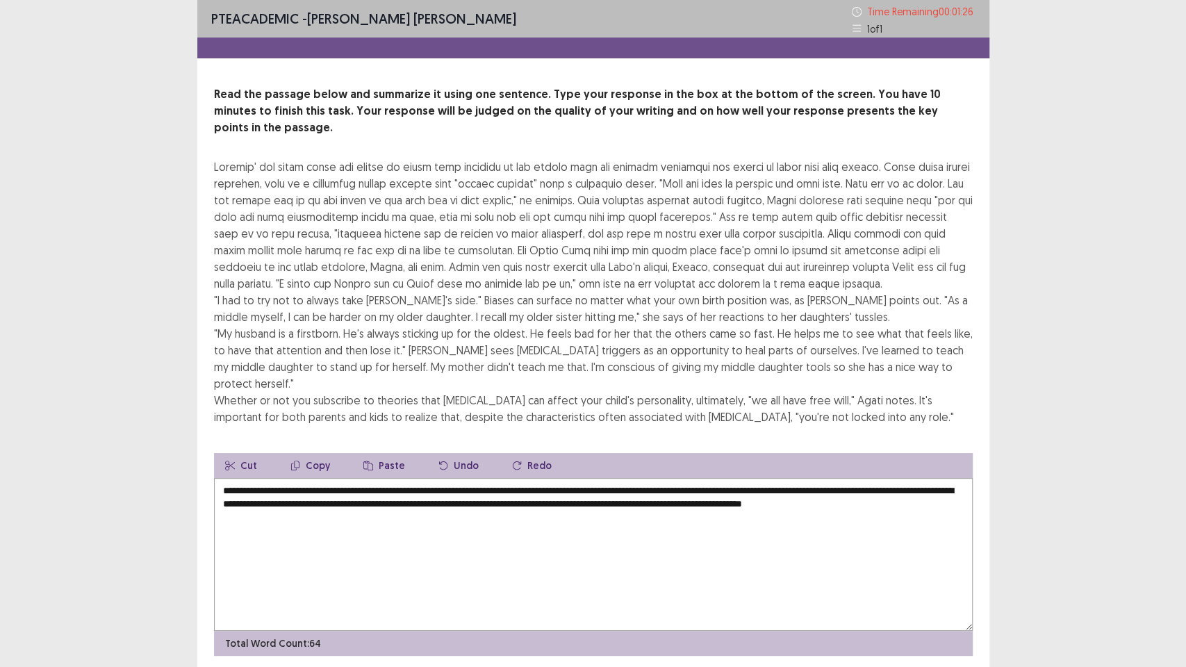
click at [220, 478] on textarea "**********" at bounding box center [593, 554] width 759 height 153
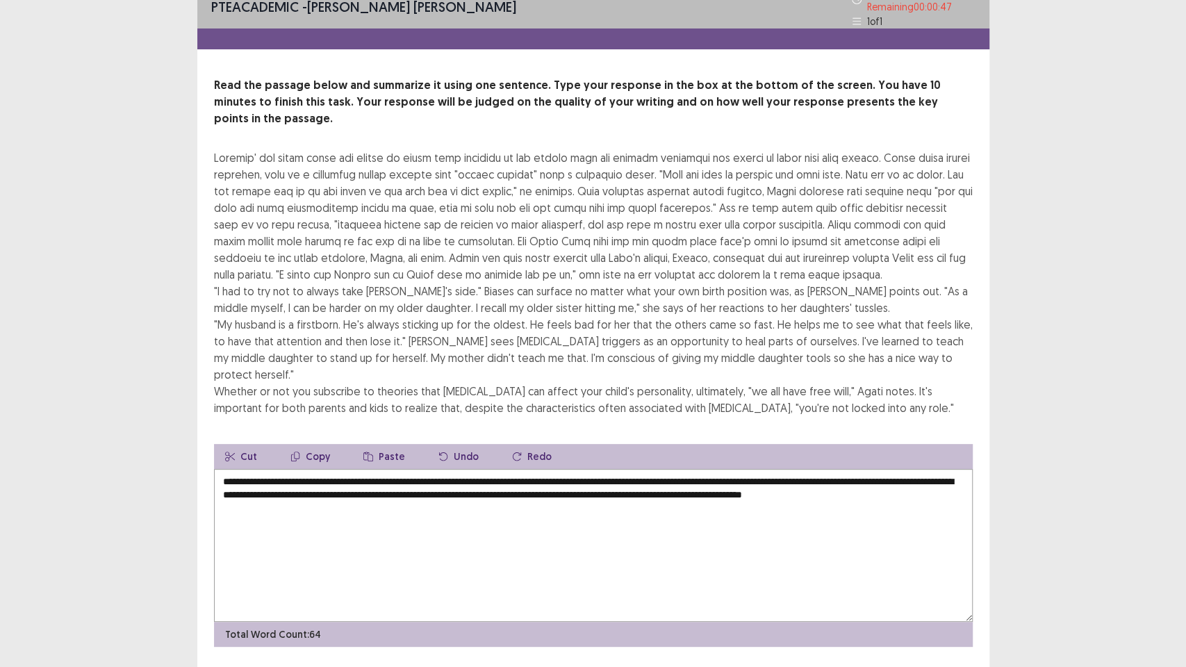
scroll to position [17, 0]
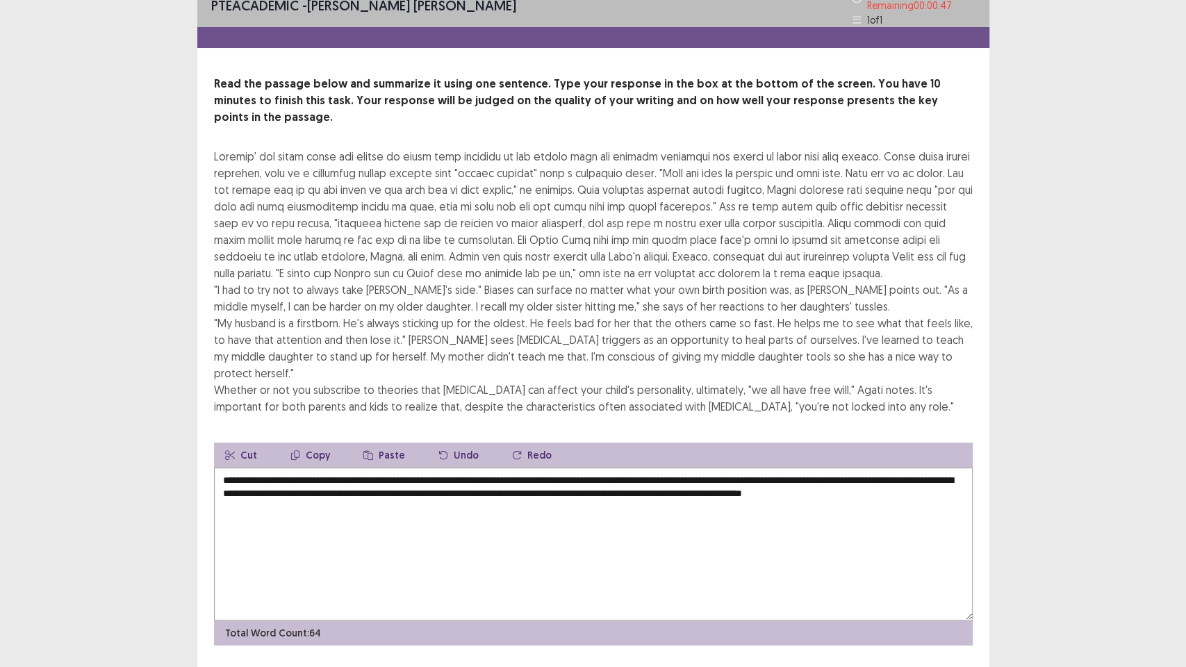
type textarea "**********"
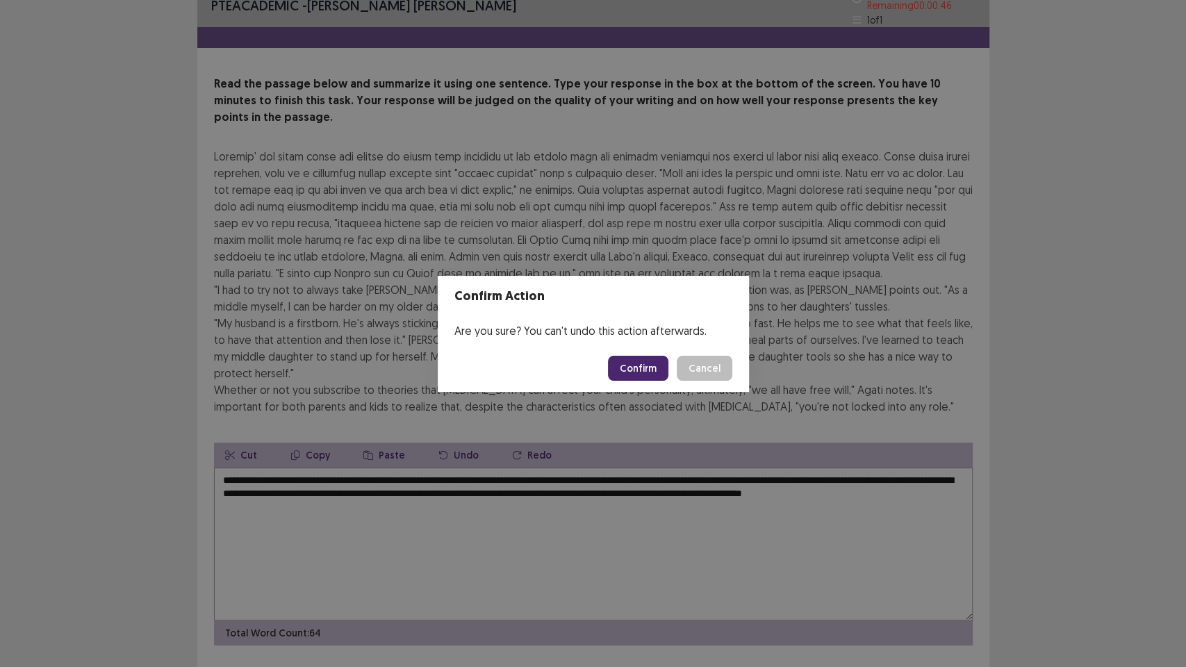
click at [651, 370] on button "Confirm" at bounding box center [638, 368] width 60 height 25
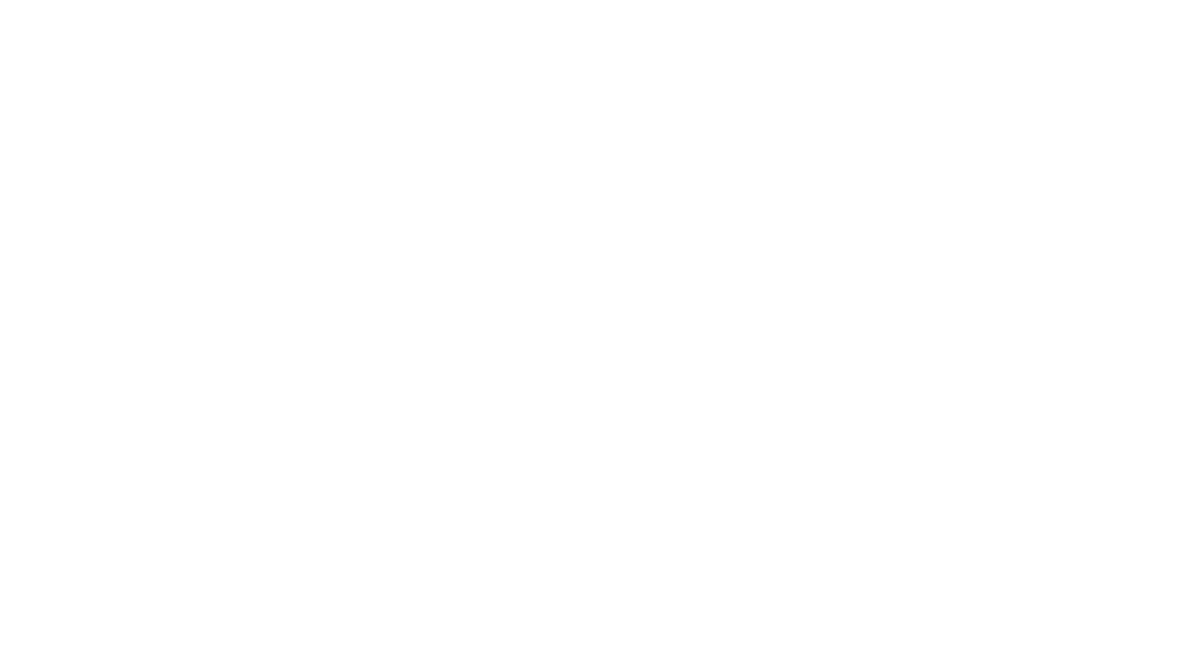
scroll to position [0, 0]
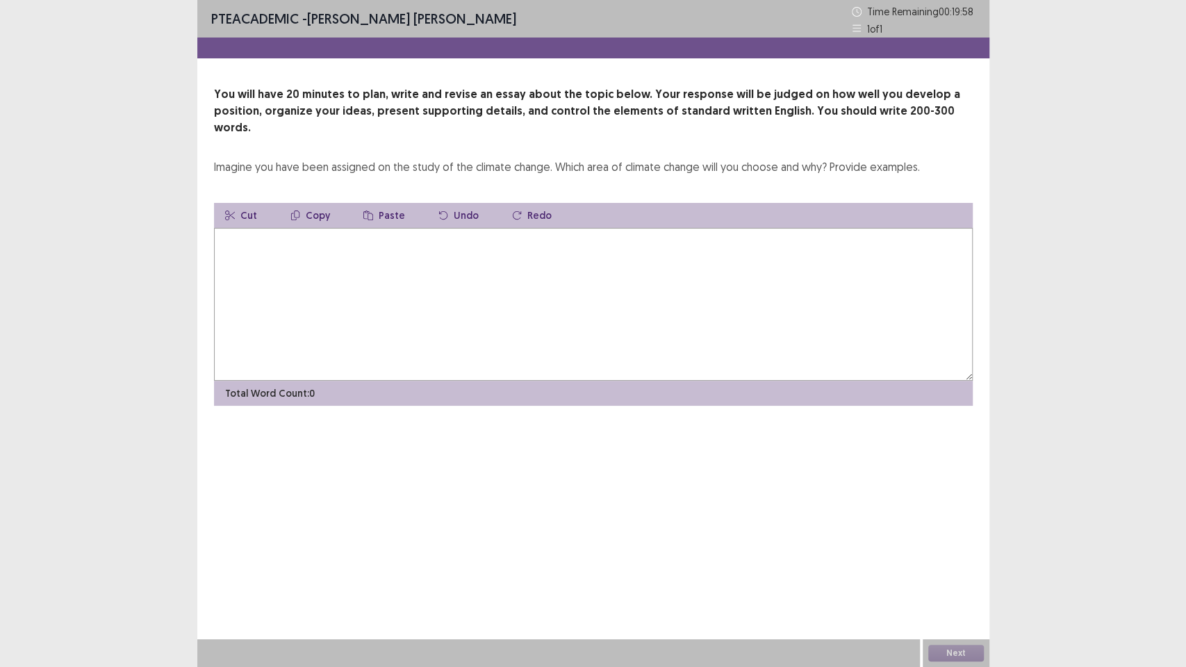
click at [684, 294] on textarea at bounding box center [593, 304] width 759 height 153
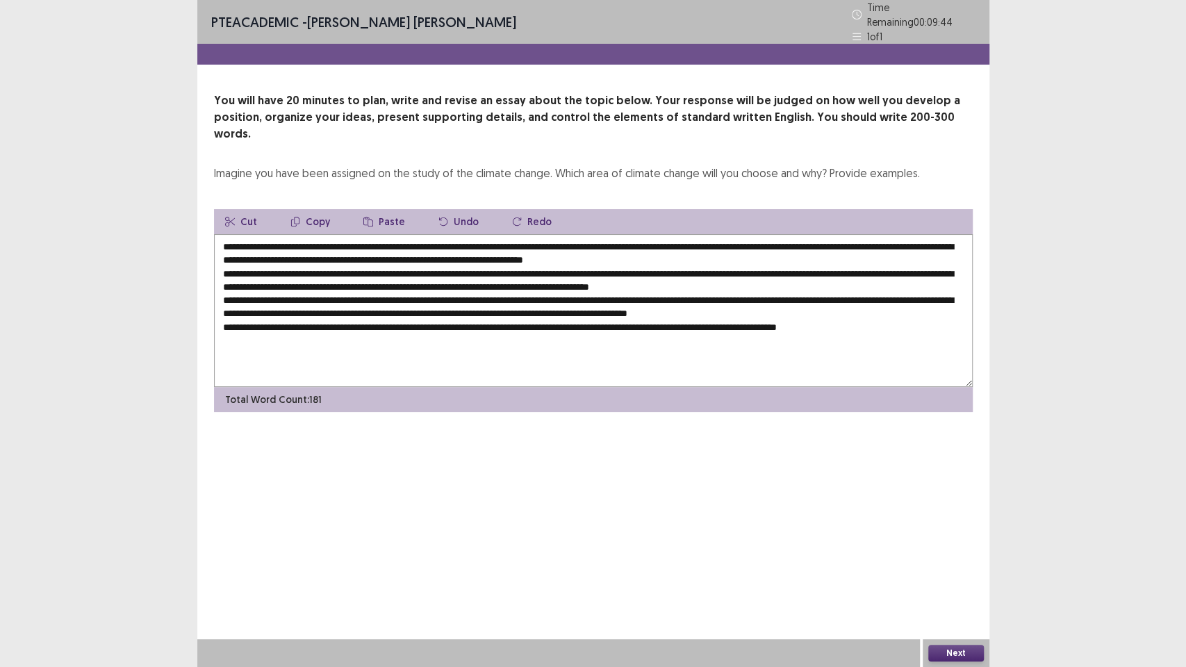
click at [326, 234] on textarea at bounding box center [593, 310] width 759 height 153
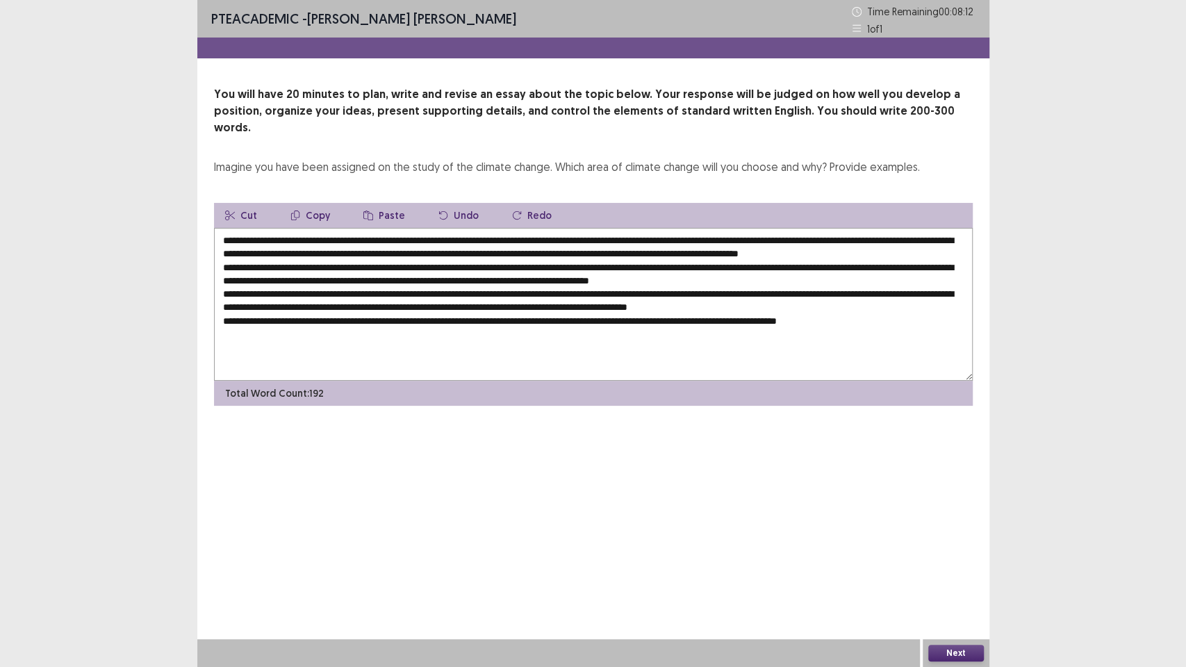
drag, startPoint x: 600, startPoint y: 223, endPoint x: 552, endPoint y: 220, distance: 47.3
click at [536, 228] on textarea at bounding box center [593, 304] width 759 height 153
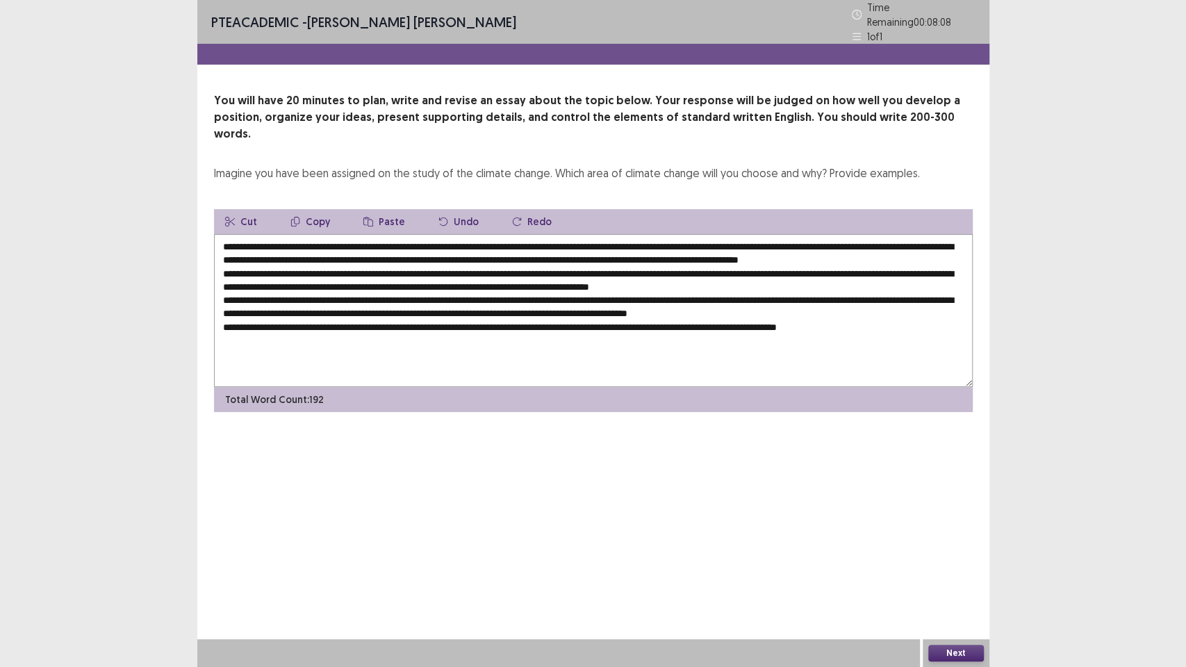
drag, startPoint x: 602, startPoint y: 224, endPoint x: 303, endPoint y: 229, distance: 298.8
click at [303, 234] on textarea at bounding box center [593, 310] width 759 height 153
click at [444, 264] on textarea at bounding box center [593, 310] width 759 height 153
paste textarea "**********"
click at [245, 288] on textarea at bounding box center [593, 310] width 759 height 153
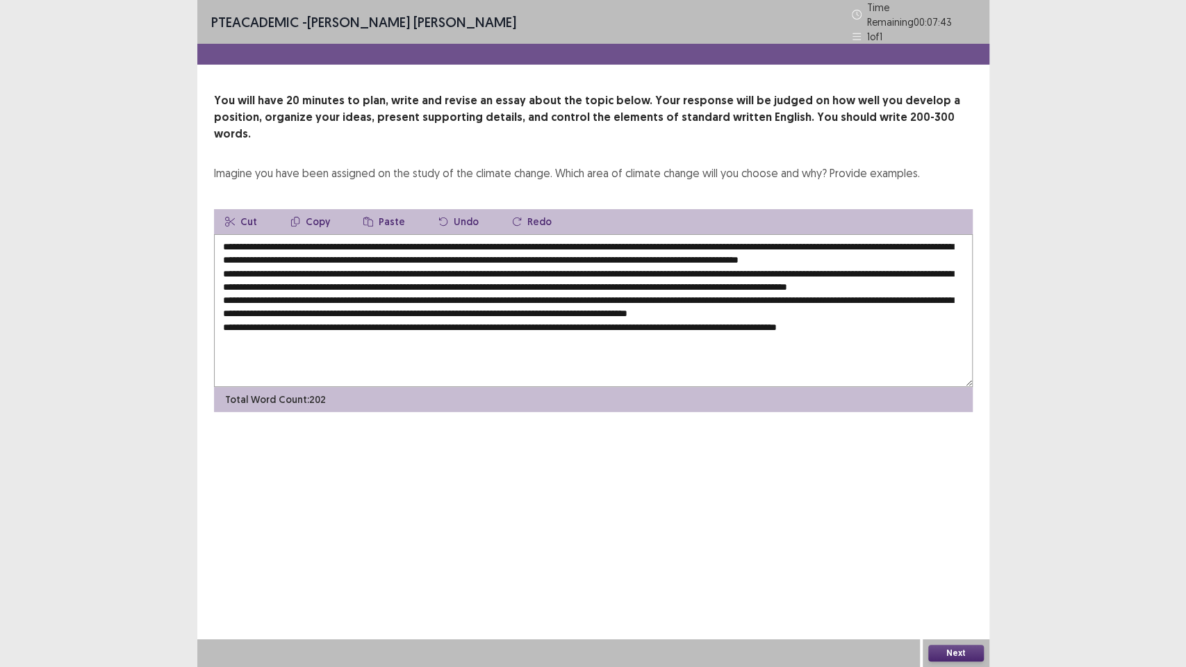
paste textarea "**********"
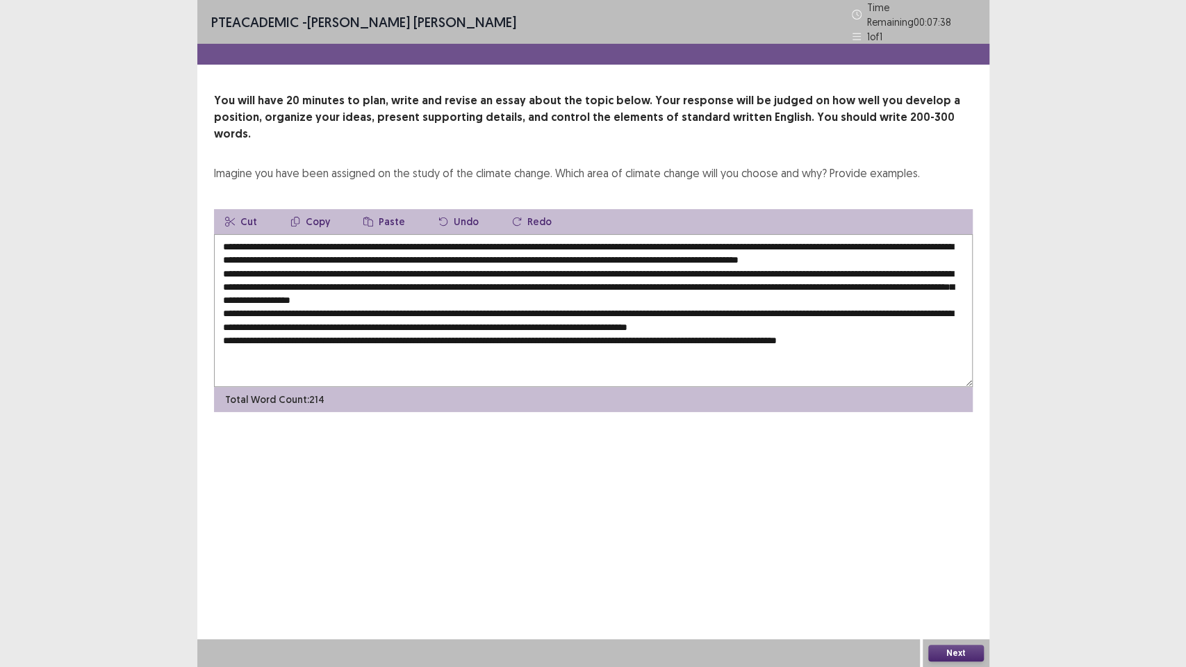
click at [449, 302] on textarea at bounding box center [593, 310] width 759 height 153
paste textarea "**********"
click at [367, 329] on textarea at bounding box center [593, 310] width 759 height 153
paste textarea "**********"
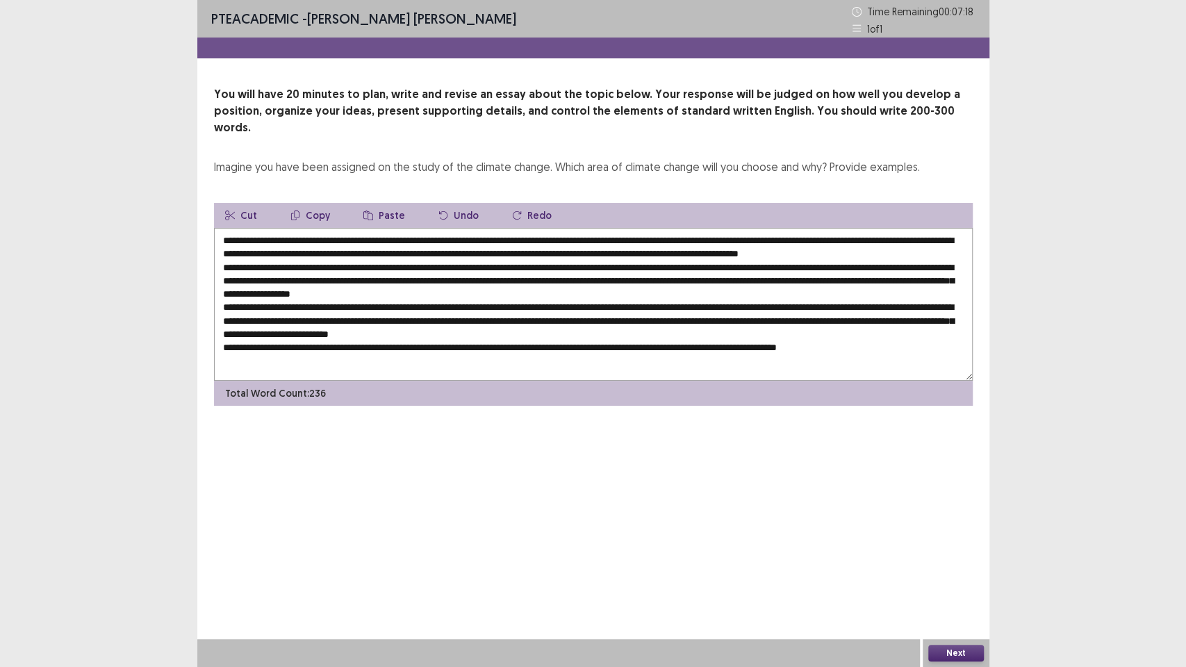
click at [568, 348] on textarea at bounding box center [593, 304] width 759 height 153
paste textarea "**********"
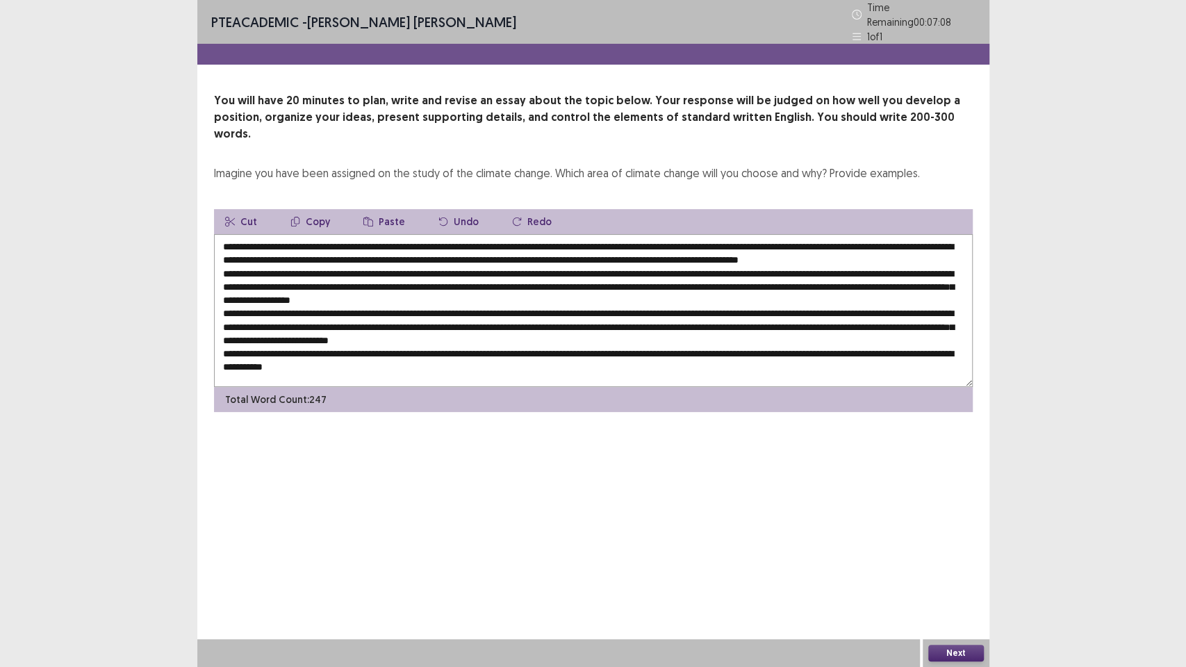
drag, startPoint x: 222, startPoint y: 228, endPoint x: 267, endPoint y: 217, distance: 45.7
click at [231, 234] on textarea at bounding box center [593, 310] width 759 height 153
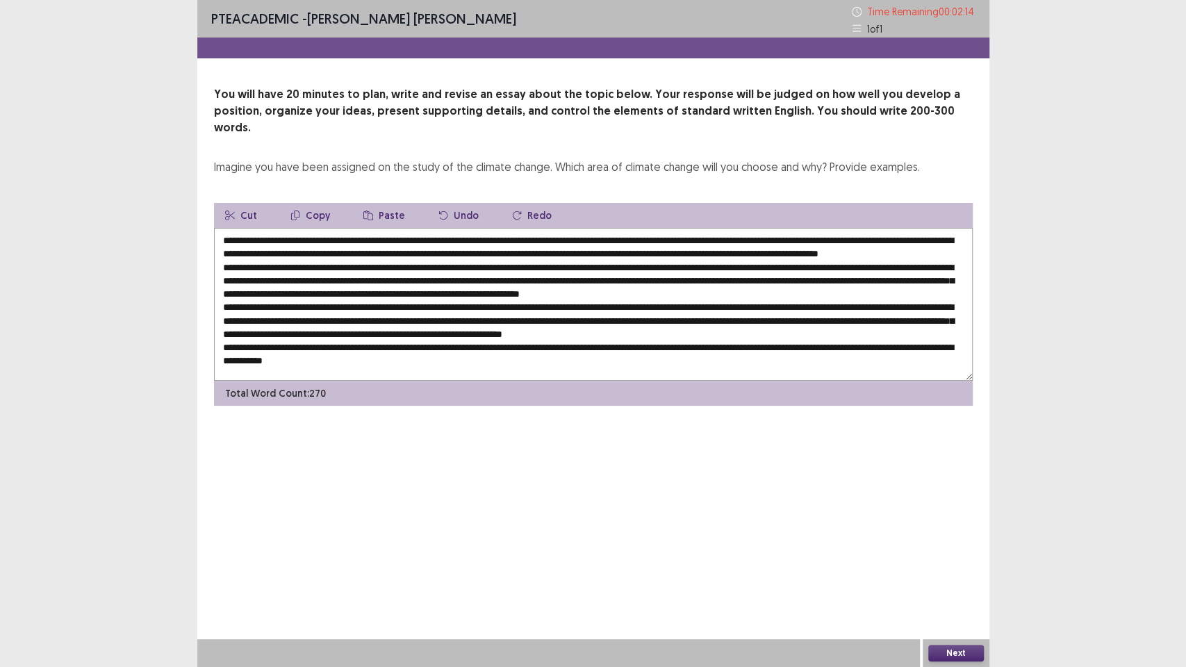
drag, startPoint x: 220, startPoint y: 220, endPoint x: 339, endPoint y: 222, distance: 119.5
click at [222, 228] on textarea at bounding box center [593, 304] width 759 height 153
click at [345, 228] on textarea at bounding box center [593, 304] width 759 height 153
click at [463, 263] on textarea at bounding box center [593, 304] width 759 height 153
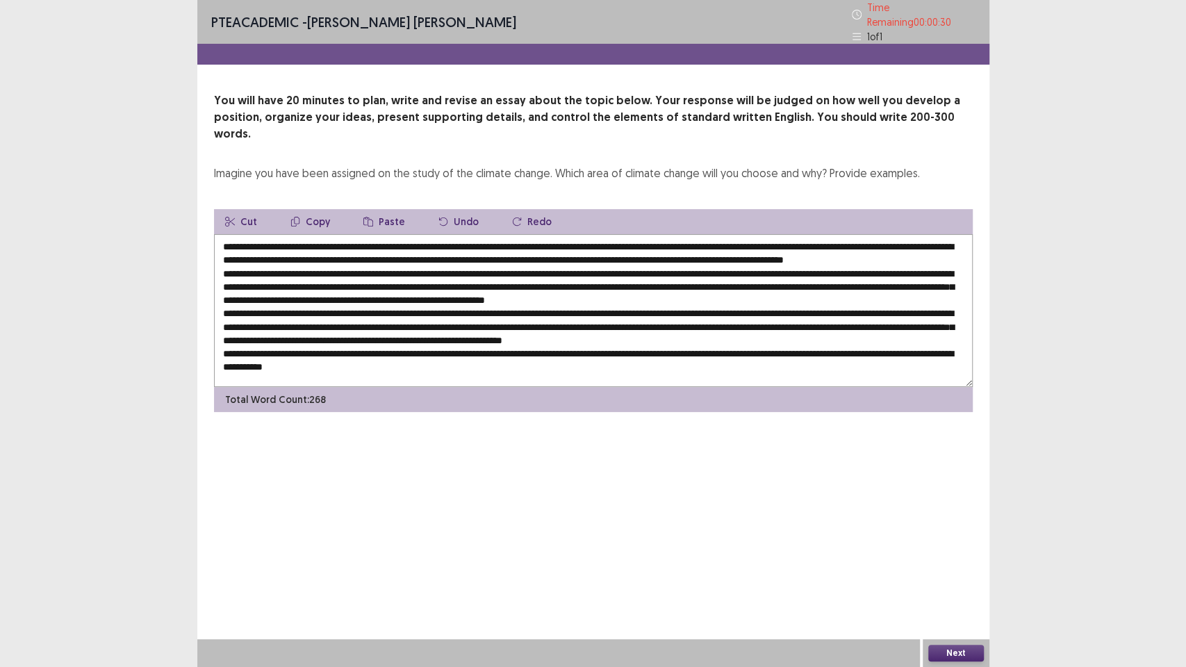
click at [468, 304] on textarea at bounding box center [593, 310] width 759 height 153
click at [589, 341] on textarea at bounding box center [593, 310] width 759 height 153
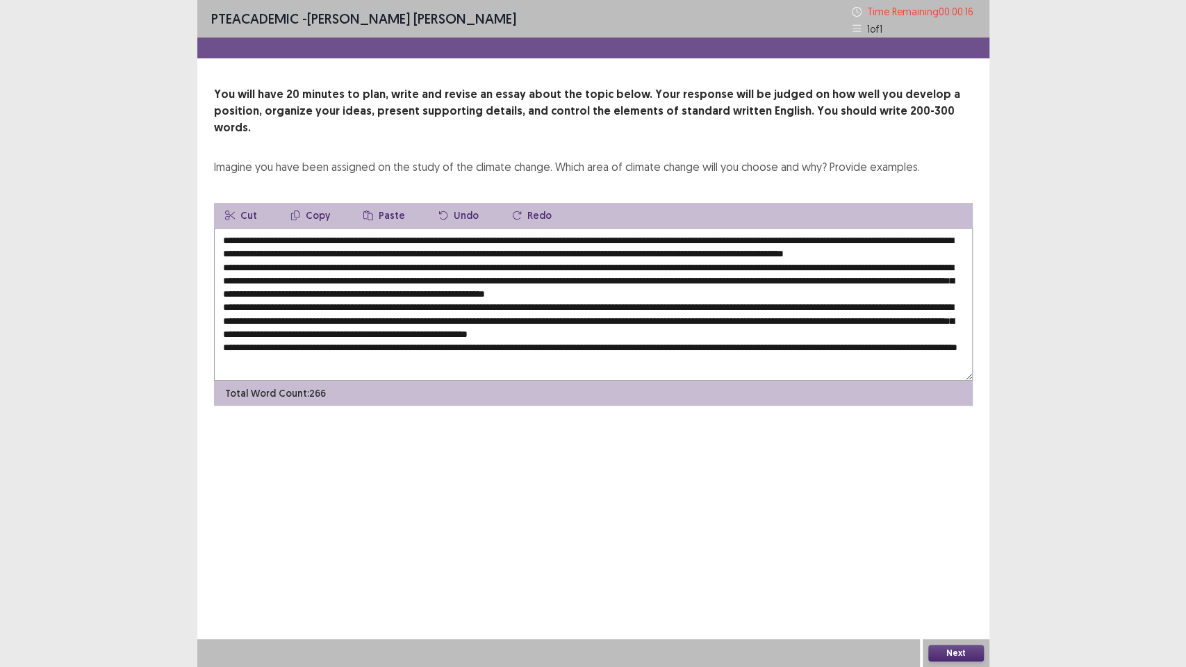
click at [534, 333] on textarea at bounding box center [593, 304] width 759 height 153
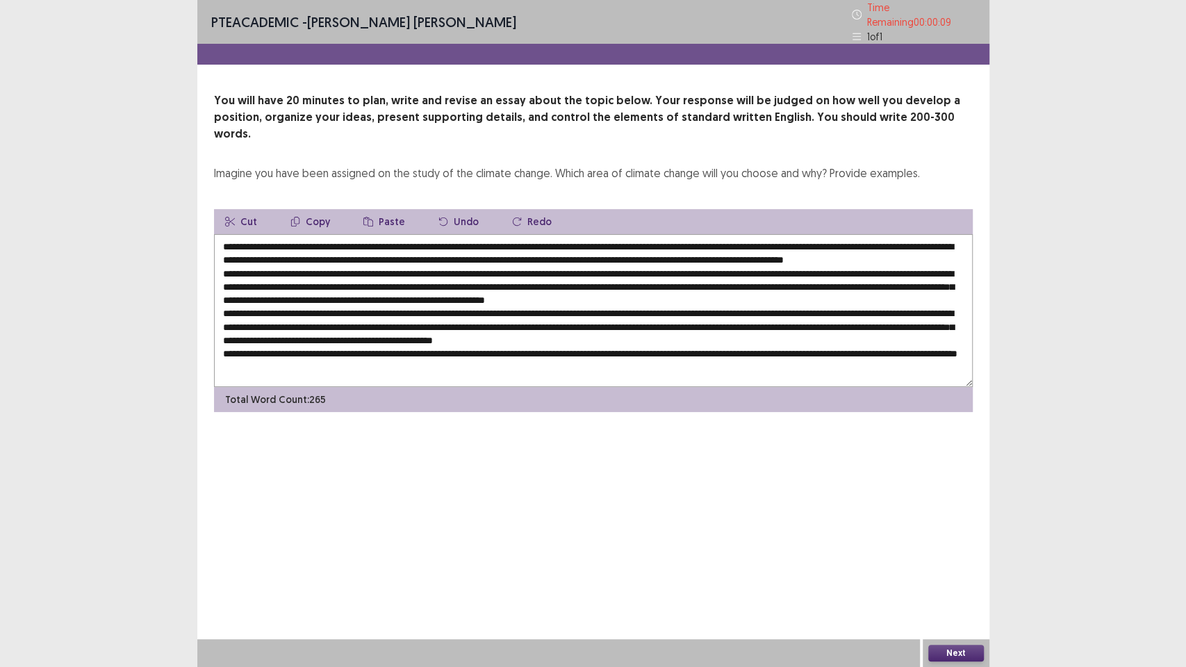
click at [417, 353] on textarea at bounding box center [593, 310] width 759 height 153
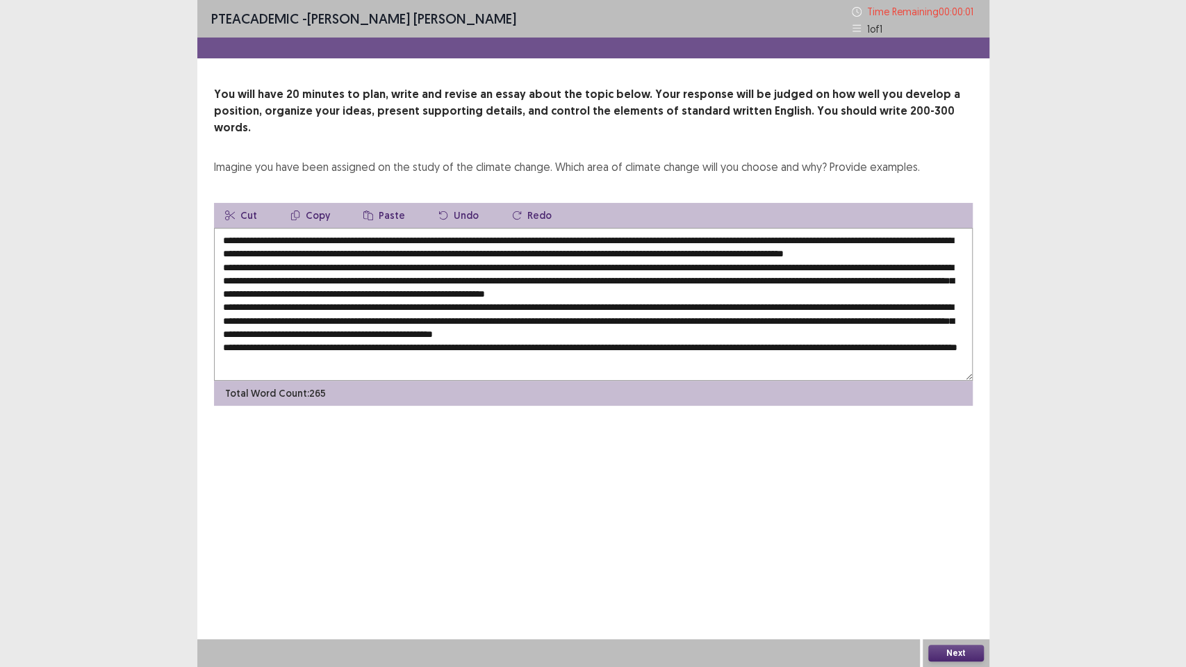
type textarea "**********"
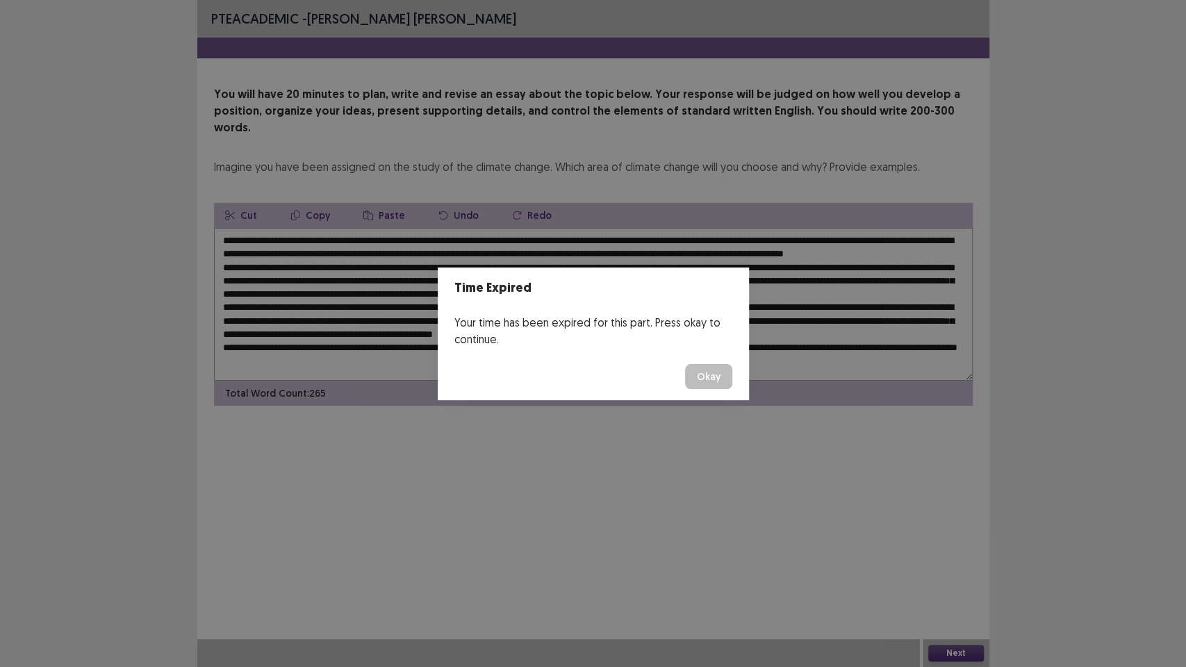
click at [720, 373] on button "Okay" at bounding box center [708, 376] width 47 height 25
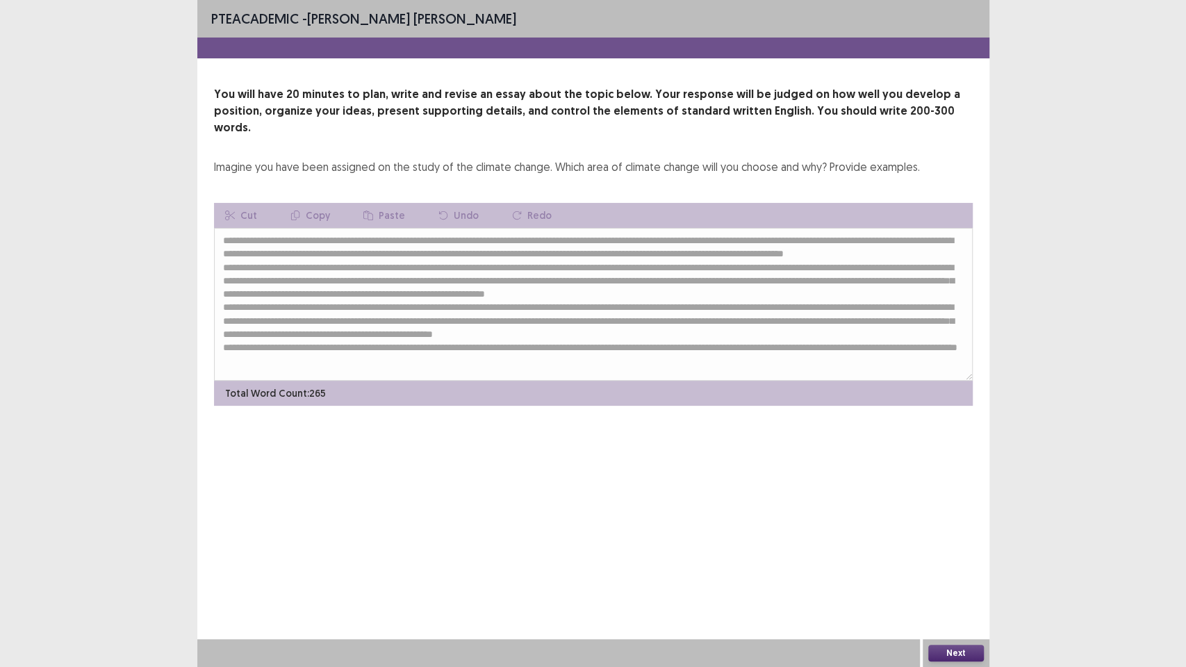
click at [959, 563] on button "Next" at bounding box center [956, 653] width 56 height 17
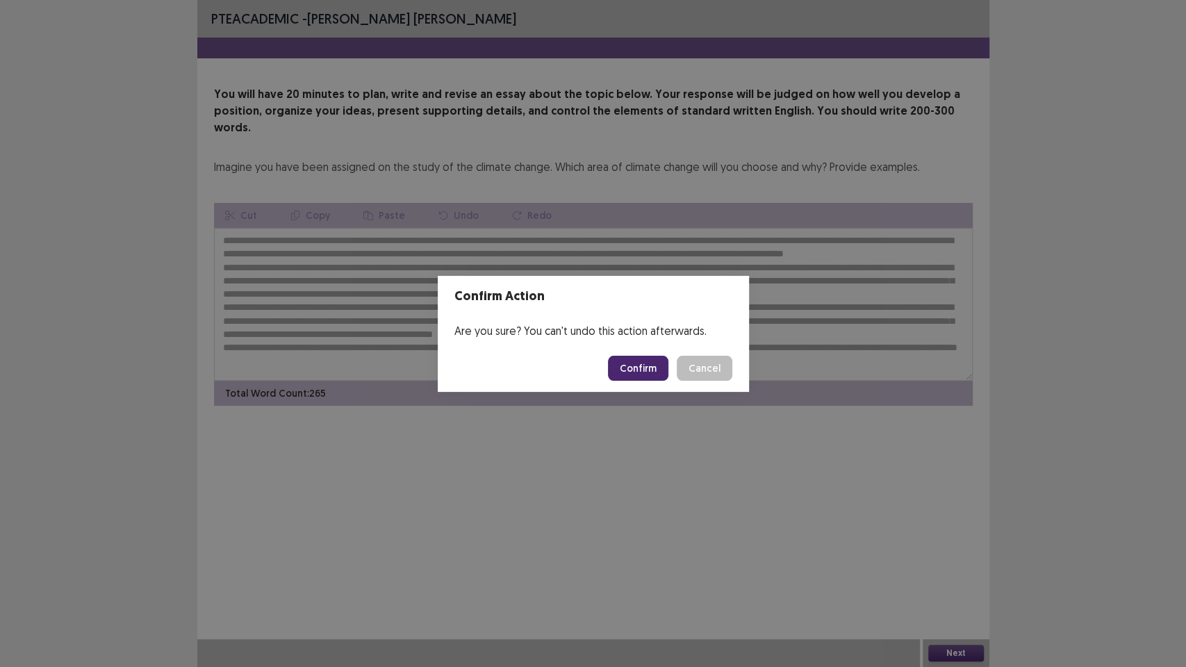
click at [657, 363] on button "Confirm" at bounding box center [638, 368] width 60 height 25
click at [793, 543] on div "Confirm Action Are you sure? You can't undo this action afterwards. Loading... …" at bounding box center [593, 333] width 1186 height 667
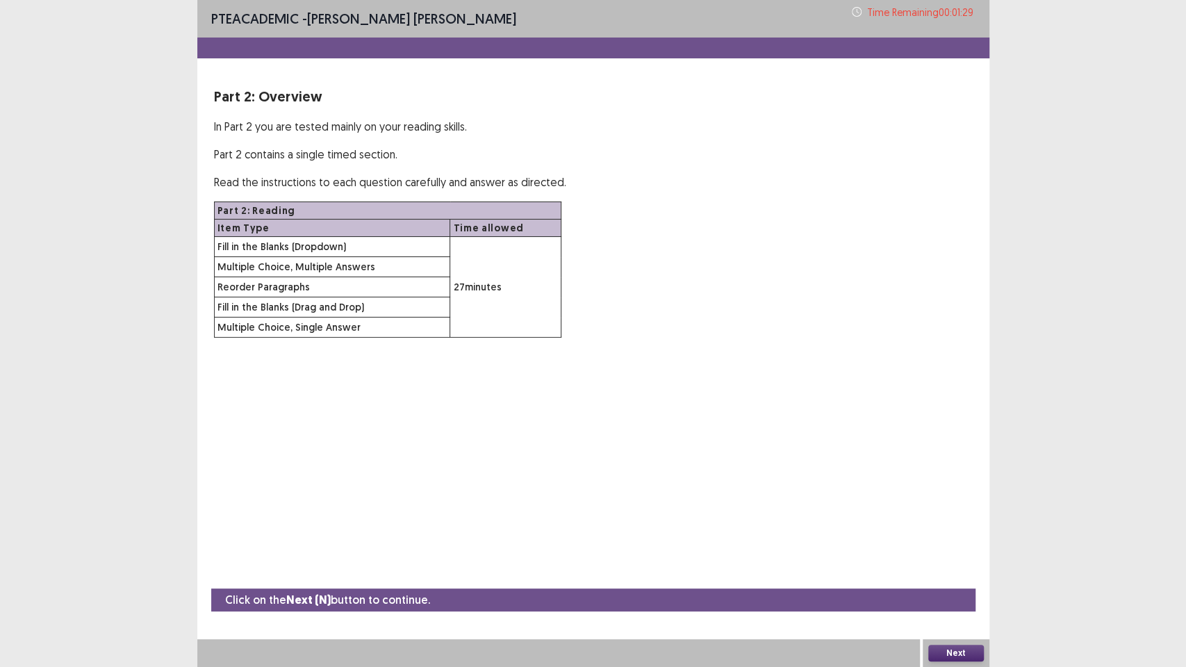
click at [966, 563] on button "Next" at bounding box center [956, 653] width 56 height 17
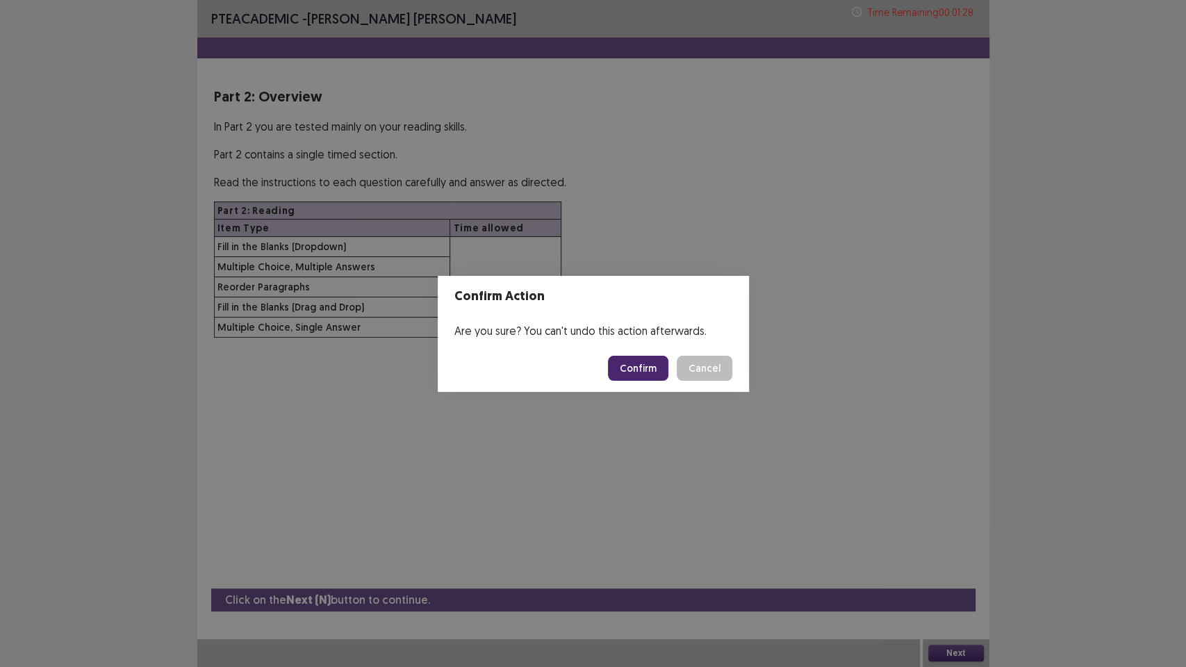
click at [631, 367] on button "Confirm" at bounding box center [638, 368] width 60 height 25
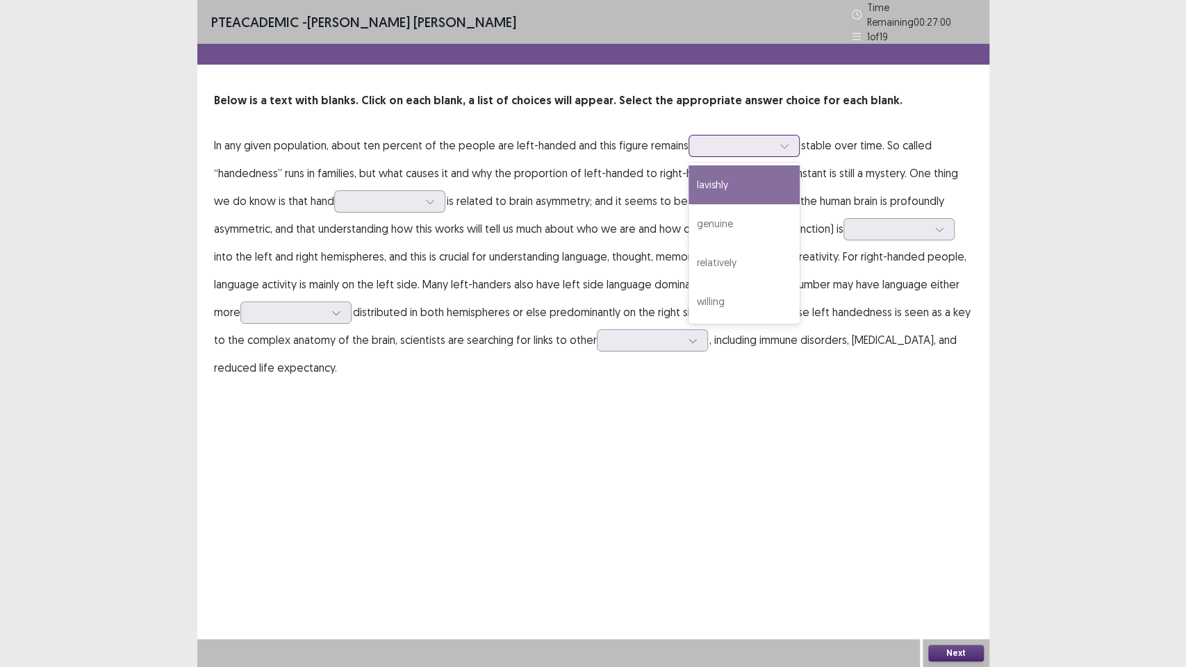
click at [705, 142] on div at bounding box center [736, 145] width 72 height 13
click at [754, 224] on div "genuine" at bounding box center [743, 223] width 111 height 39
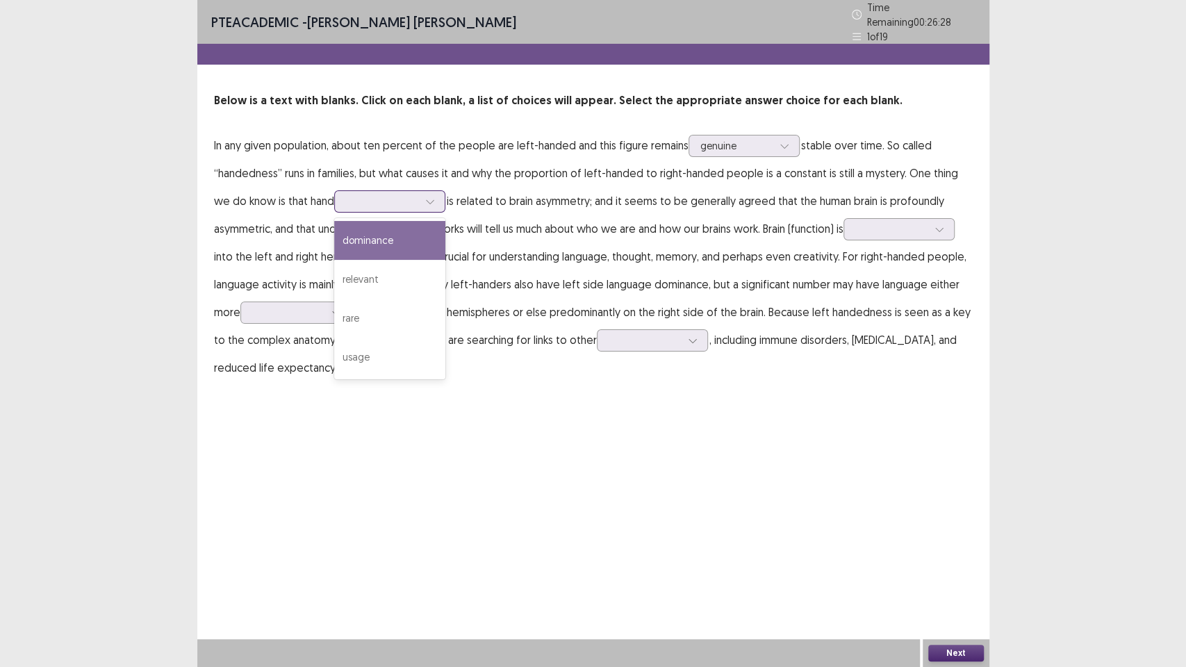
click at [349, 201] on div at bounding box center [382, 201] width 72 height 13
click at [392, 245] on div "dominance" at bounding box center [389, 240] width 111 height 39
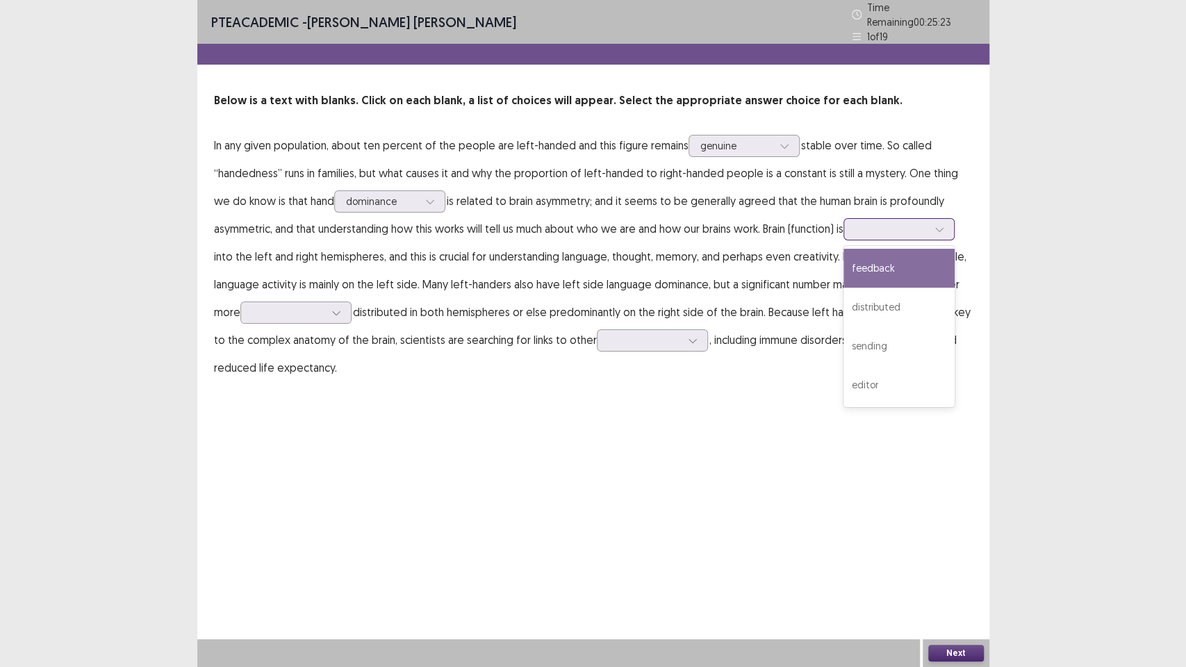
click at [887, 222] on div at bounding box center [891, 228] width 72 height 13
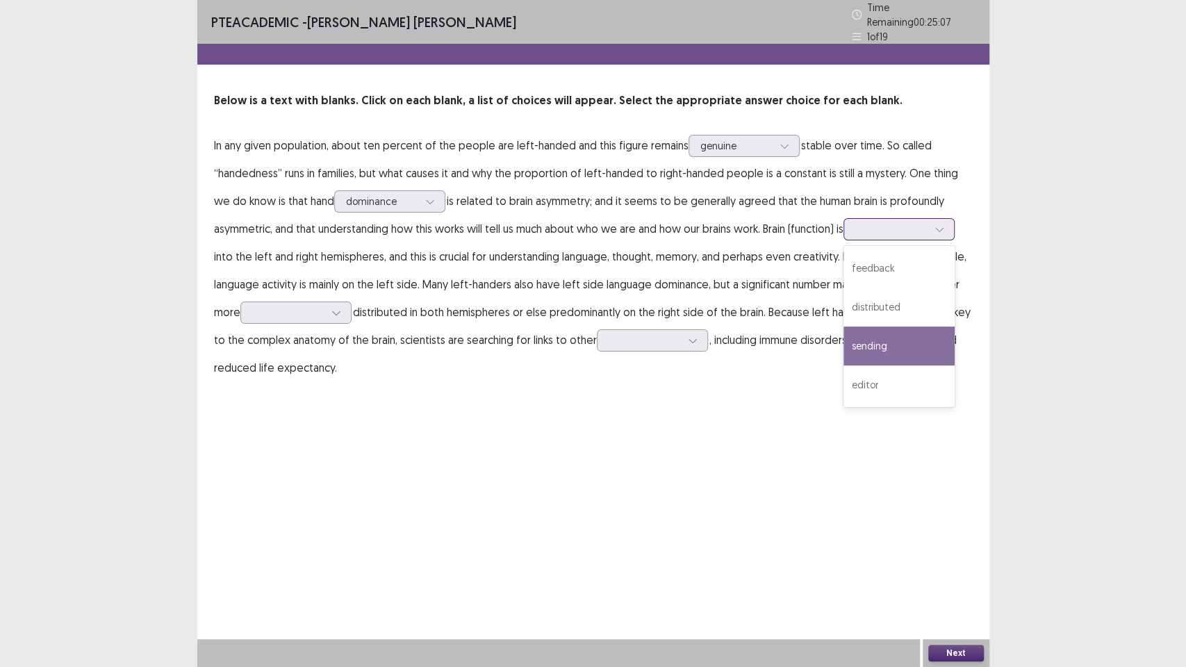
click at [924, 328] on div "sending" at bounding box center [898, 346] width 111 height 39
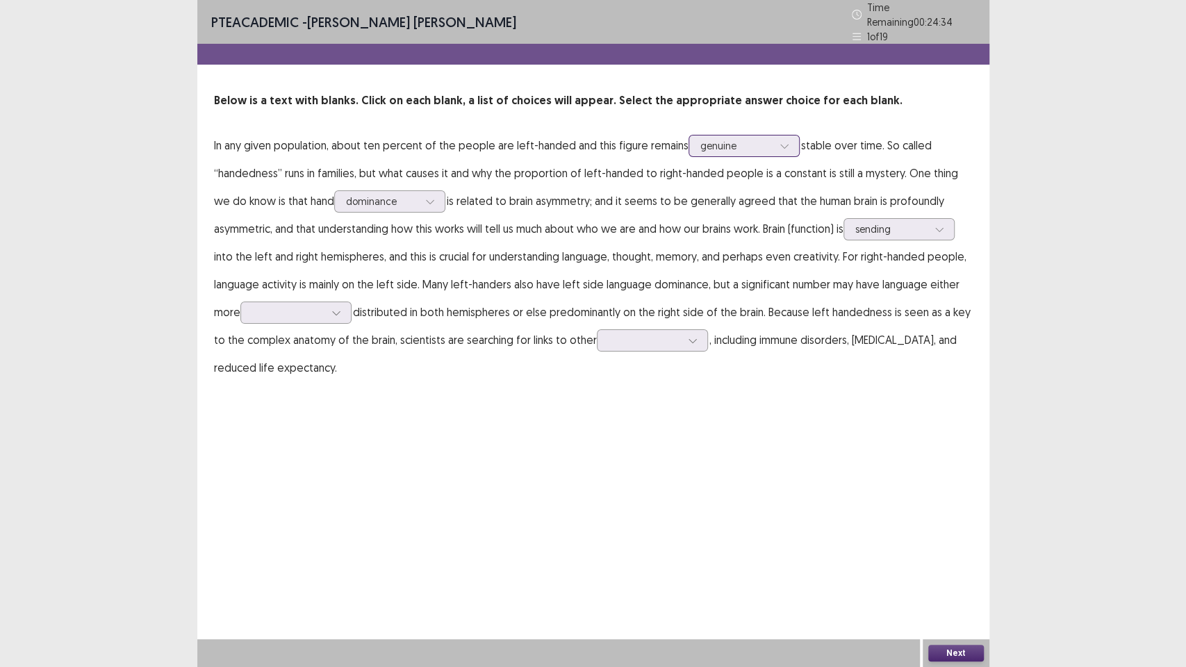
click at [750, 139] on div at bounding box center [736, 145] width 72 height 13
click at [267, 306] on div at bounding box center [288, 312] width 72 height 13
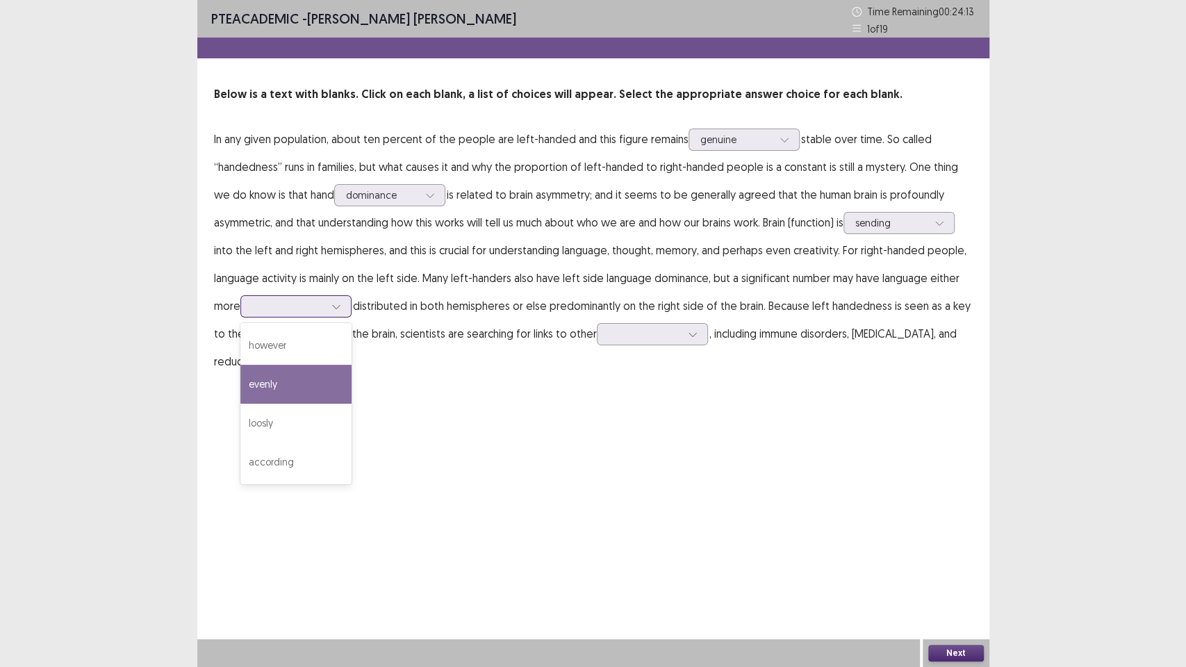
click at [307, 393] on div "evenly" at bounding box center [295, 384] width 111 height 39
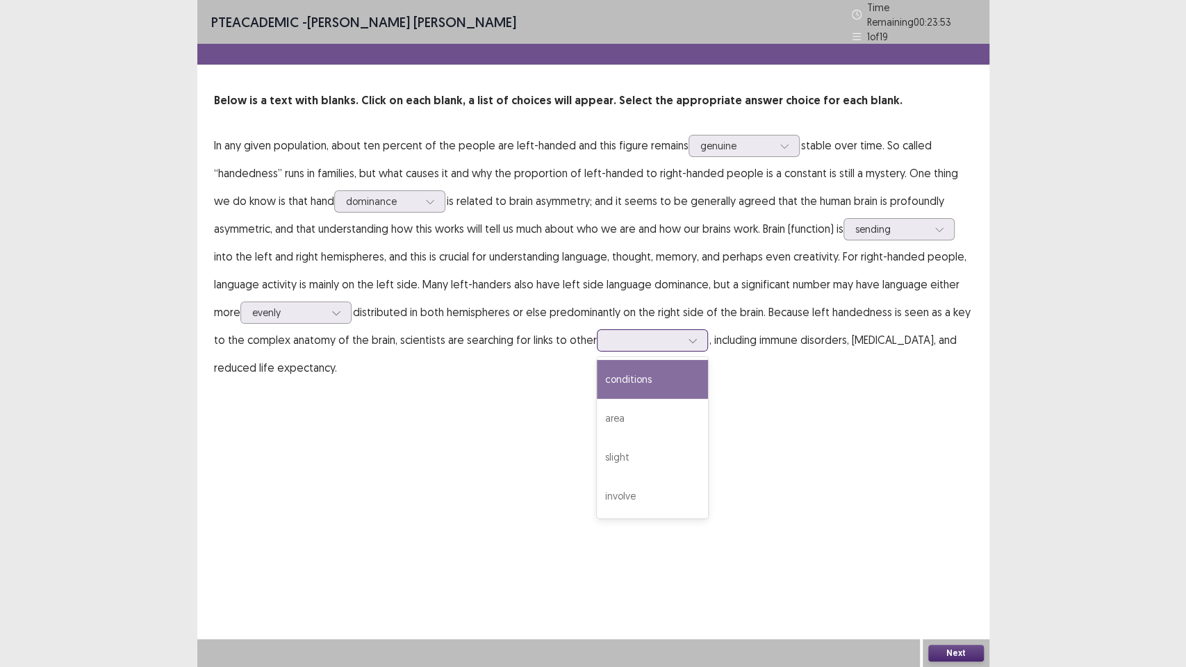
click at [613, 338] on div at bounding box center [645, 339] width 72 height 13
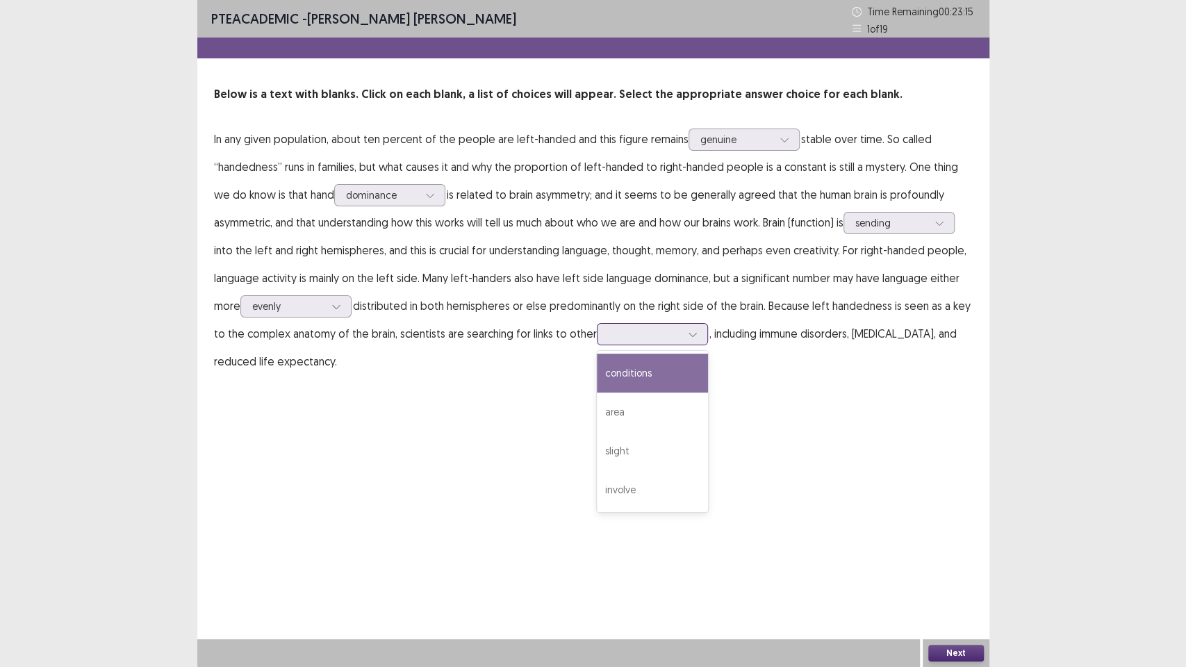
click at [659, 379] on div "conditions" at bounding box center [652, 373] width 111 height 39
click at [957, 563] on button "Next" at bounding box center [956, 653] width 56 height 17
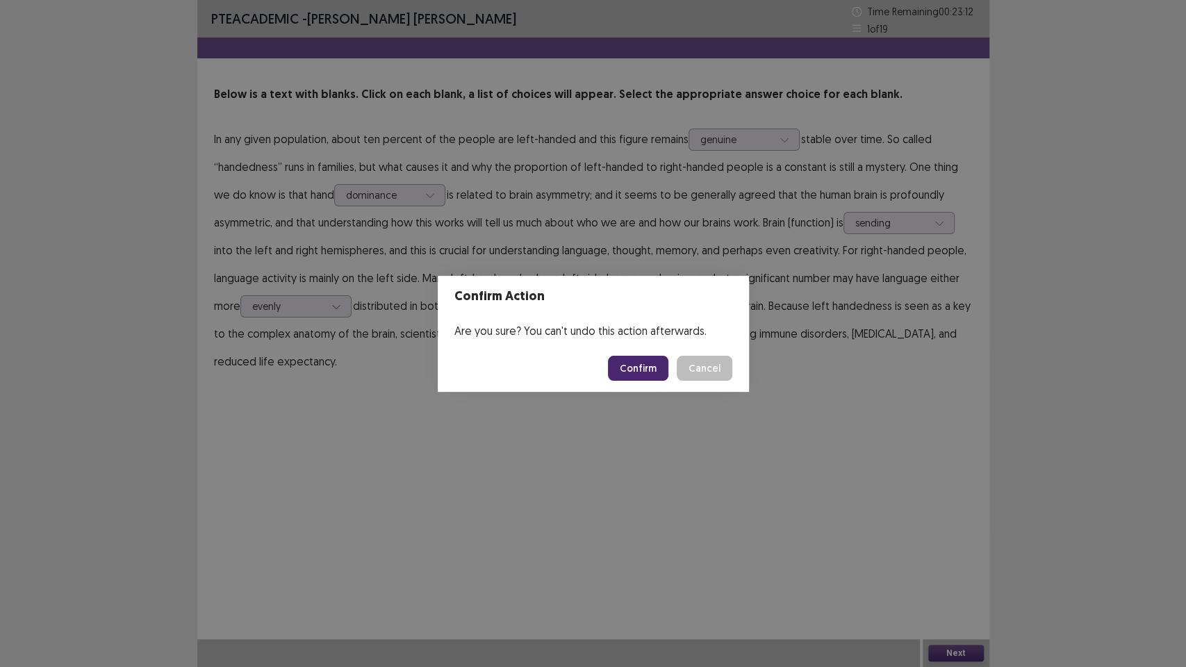
click at [650, 367] on button "Confirm" at bounding box center [638, 368] width 60 height 25
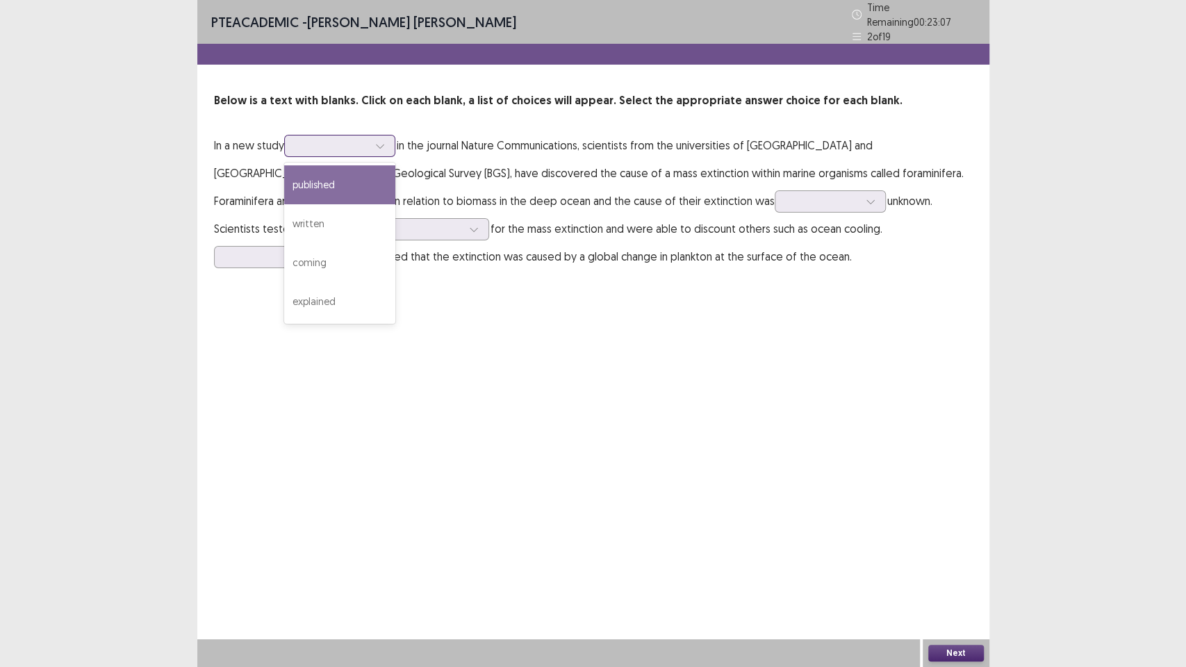
click at [368, 141] on div at bounding box center [332, 145] width 72 height 13
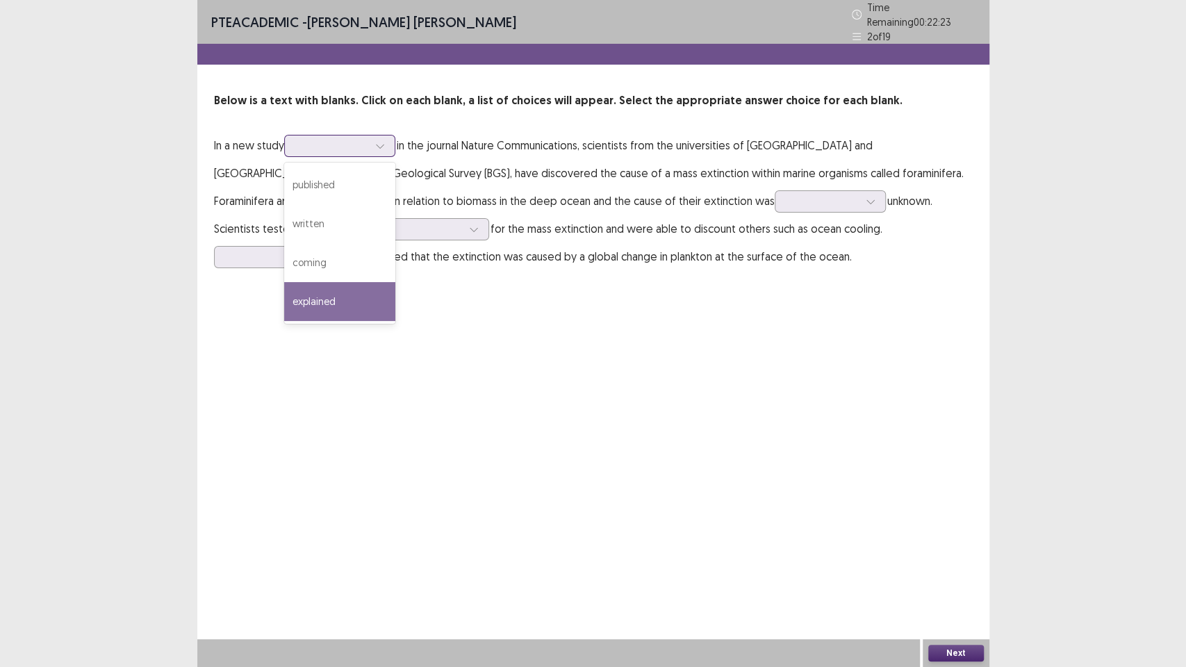
click at [376, 283] on div "explained" at bounding box center [339, 301] width 111 height 39
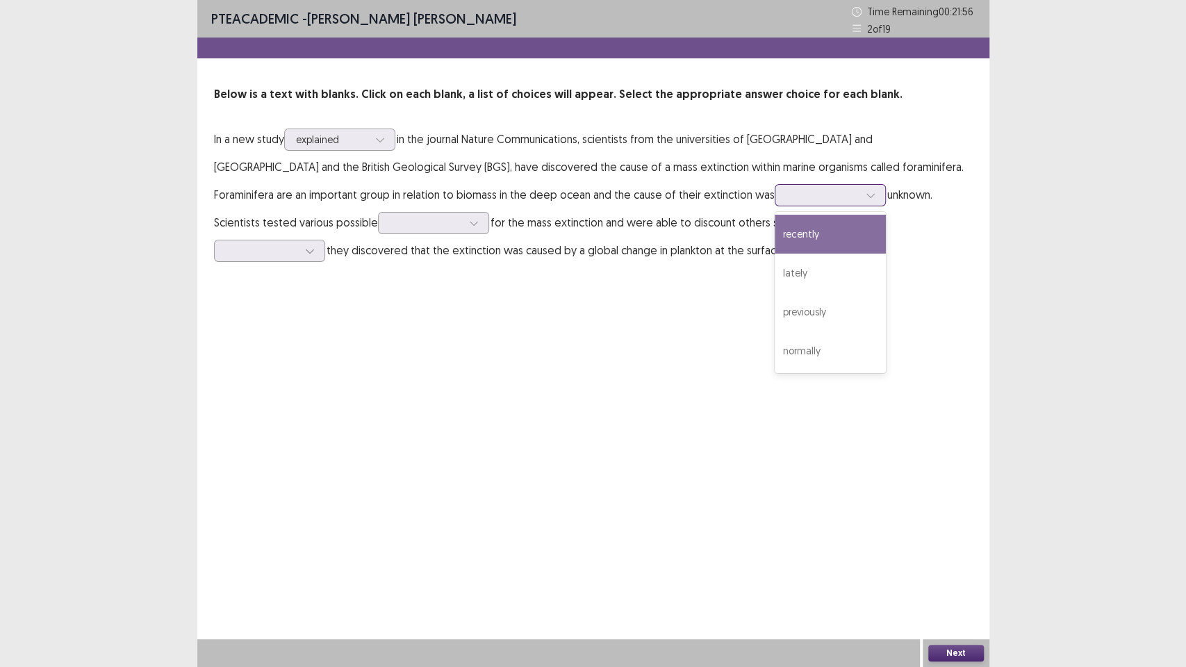
click at [786, 200] on div at bounding box center [822, 194] width 72 height 13
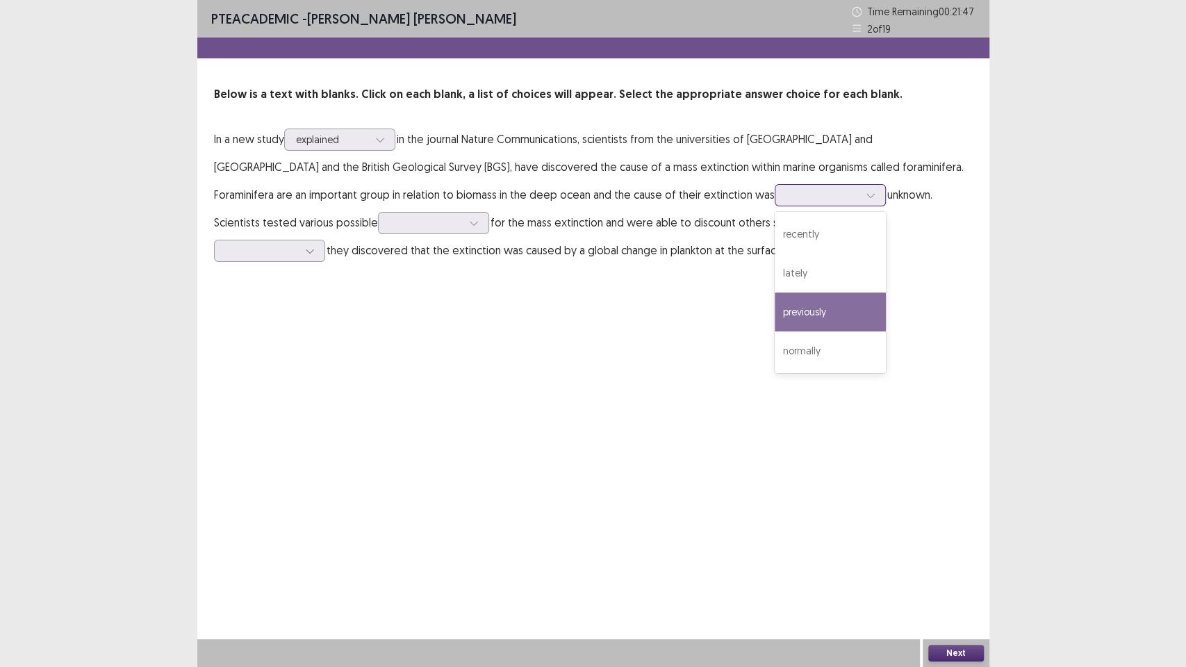
click at [775, 311] on div "previously" at bounding box center [830, 311] width 111 height 39
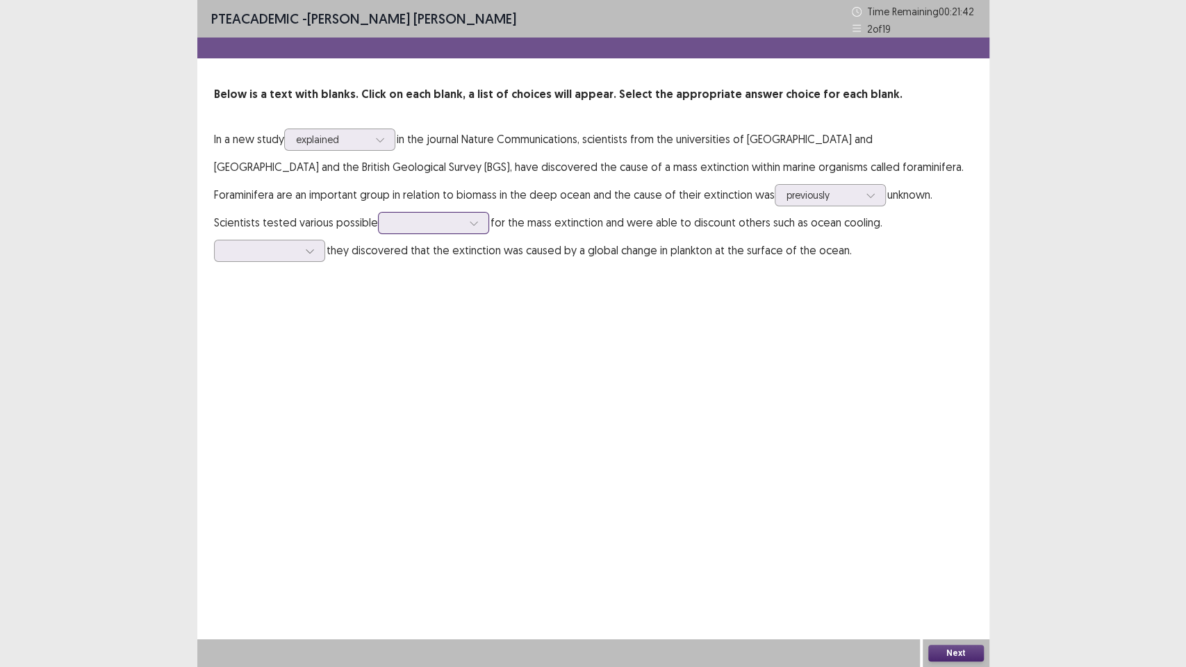
click at [390, 217] on div at bounding box center [426, 222] width 72 height 13
click at [378, 338] on div "causes" at bounding box center [433, 339] width 111 height 39
click at [298, 244] on div at bounding box center [262, 250] width 72 height 13
click at [325, 270] on div "Instead" at bounding box center [269, 289] width 111 height 39
click at [298, 244] on div at bounding box center [262, 250] width 72 height 13
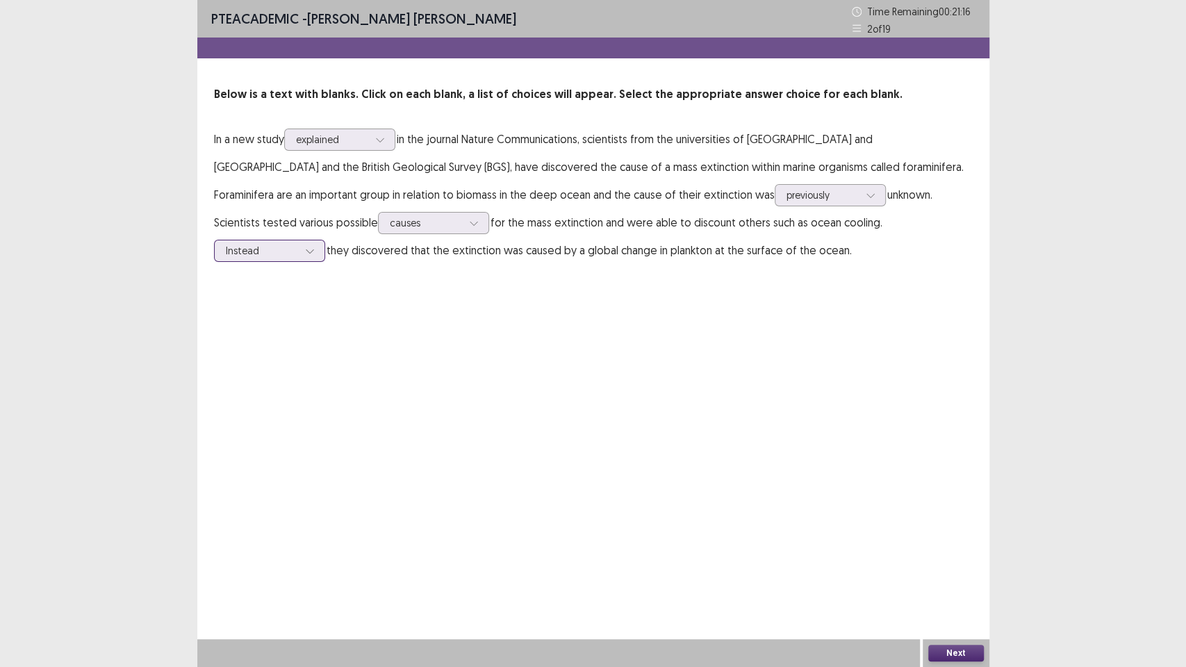
click at [298, 244] on div at bounding box center [262, 250] width 72 height 13
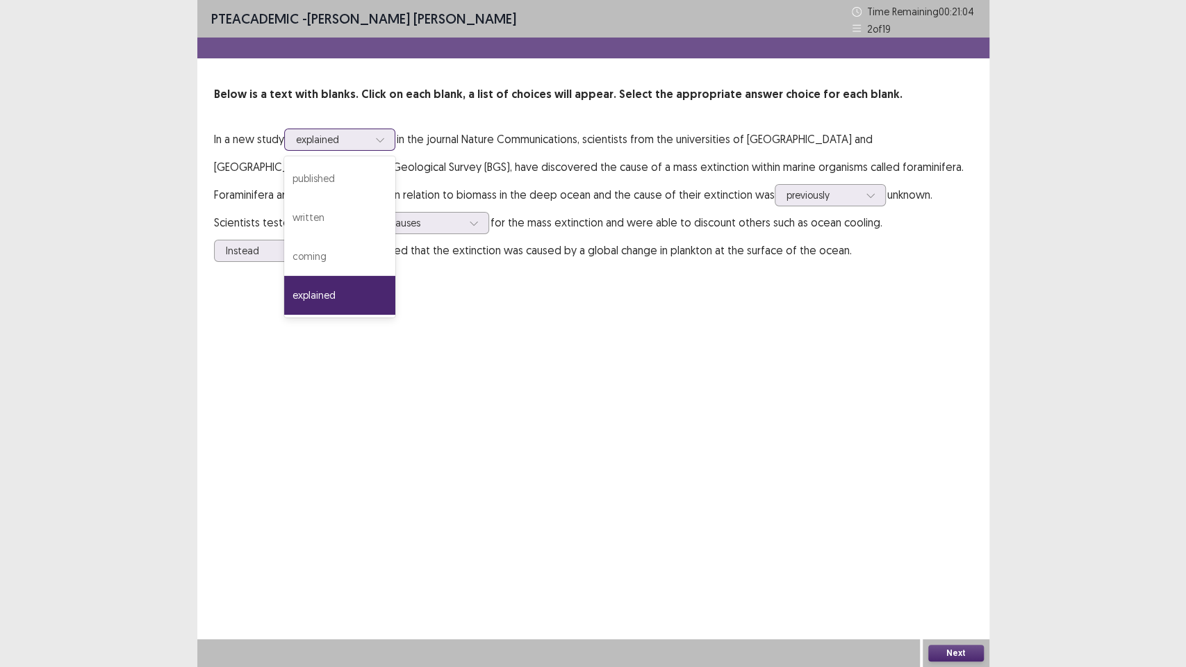
click at [354, 133] on div at bounding box center [332, 139] width 72 height 13
drag, startPoint x: 725, startPoint y: 376, endPoint x: 764, endPoint y: 378, distance: 39.7
click at [733, 377] on div "PTE academic - [PERSON_NAME] [PERSON_NAME] Time Remaining 00 : 21 : 02 2 of 19 …" at bounding box center [593, 333] width 792 height 667
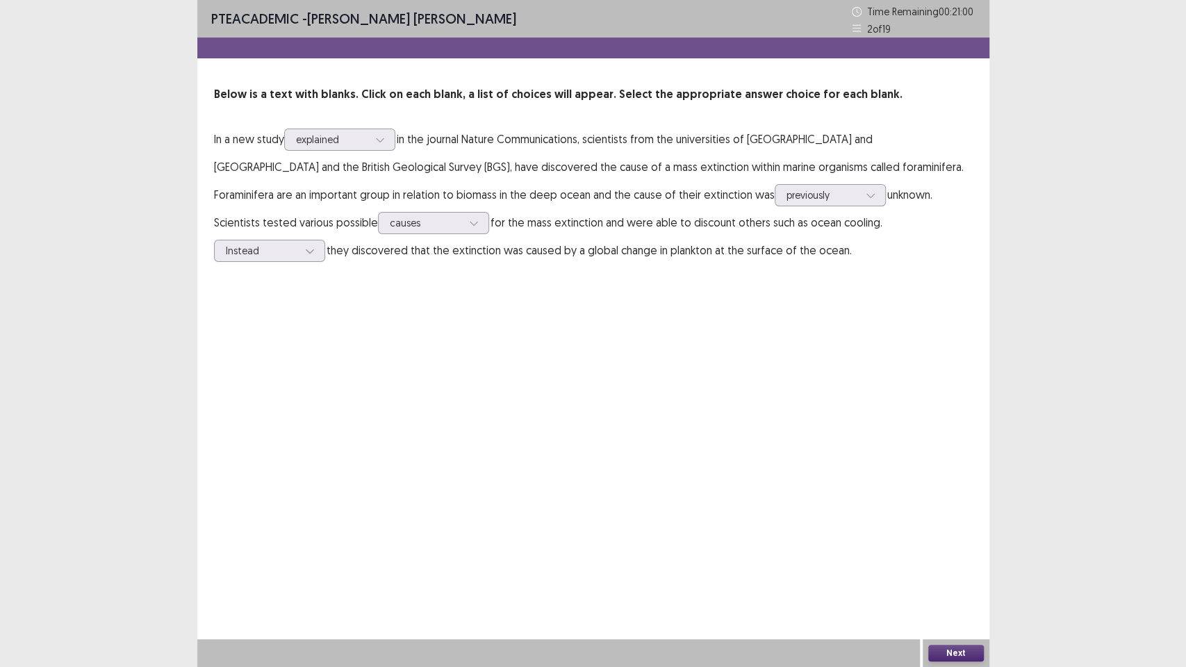
click at [971, 563] on button "Next" at bounding box center [956, 653] width 56 height 17
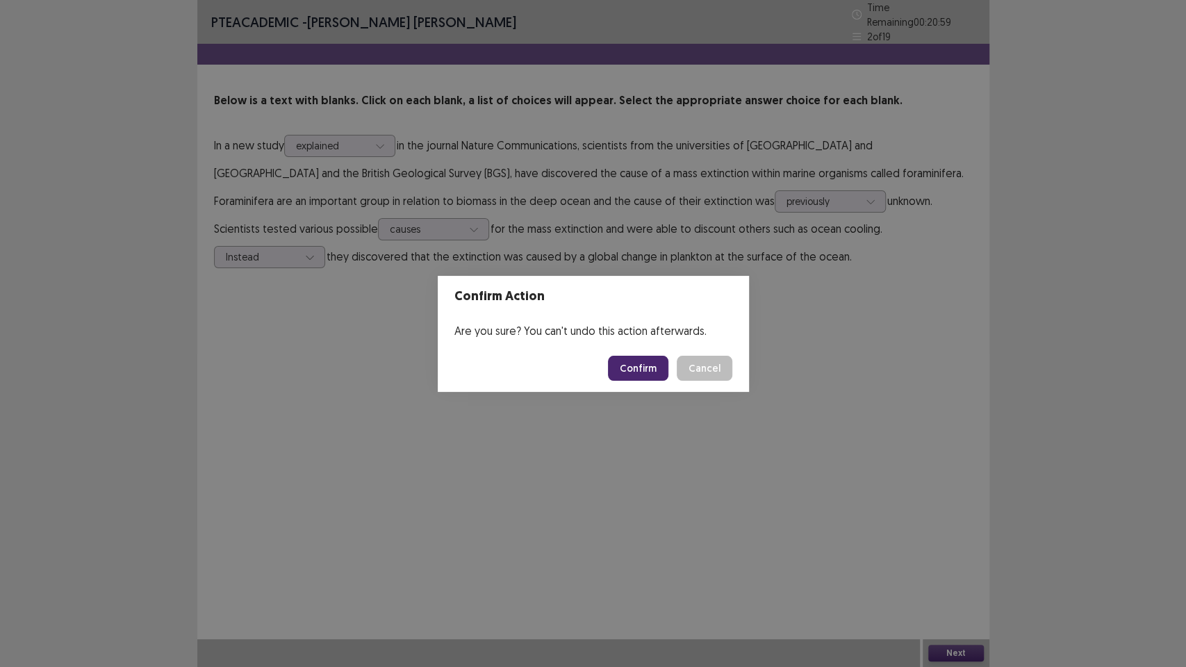
click at [627, 365] on button "Confirm" at bounding box center [638, 368] width 60 height 25
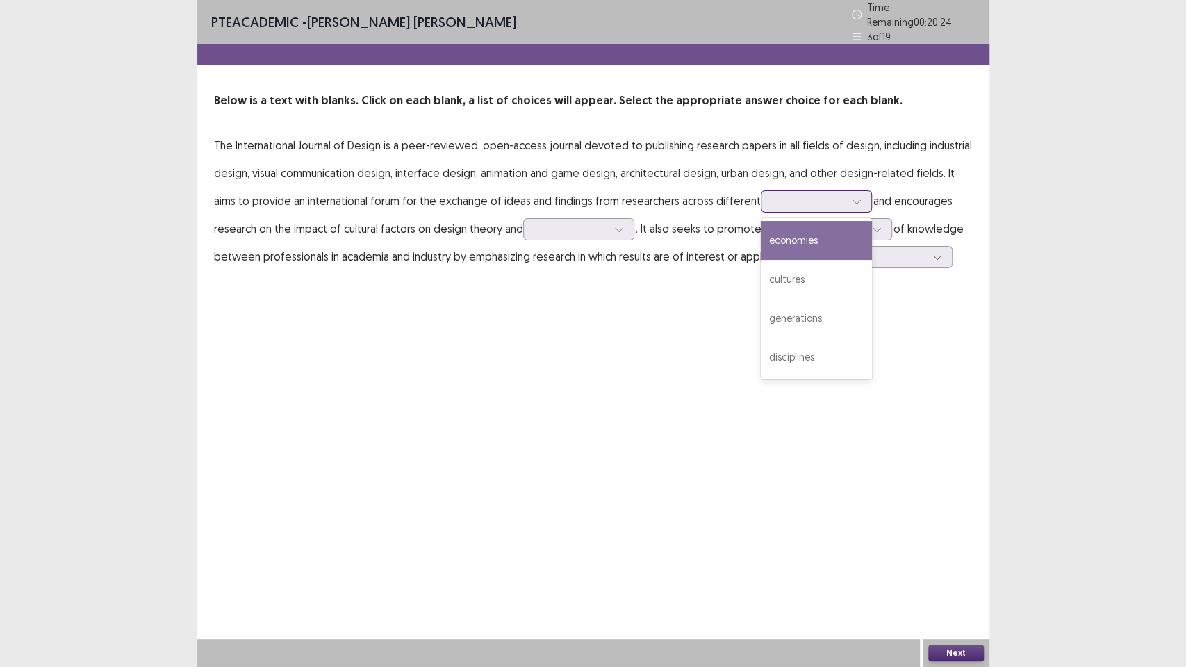
click at [775, 195] on div at bounding box center [809, 201] width 72 height 13
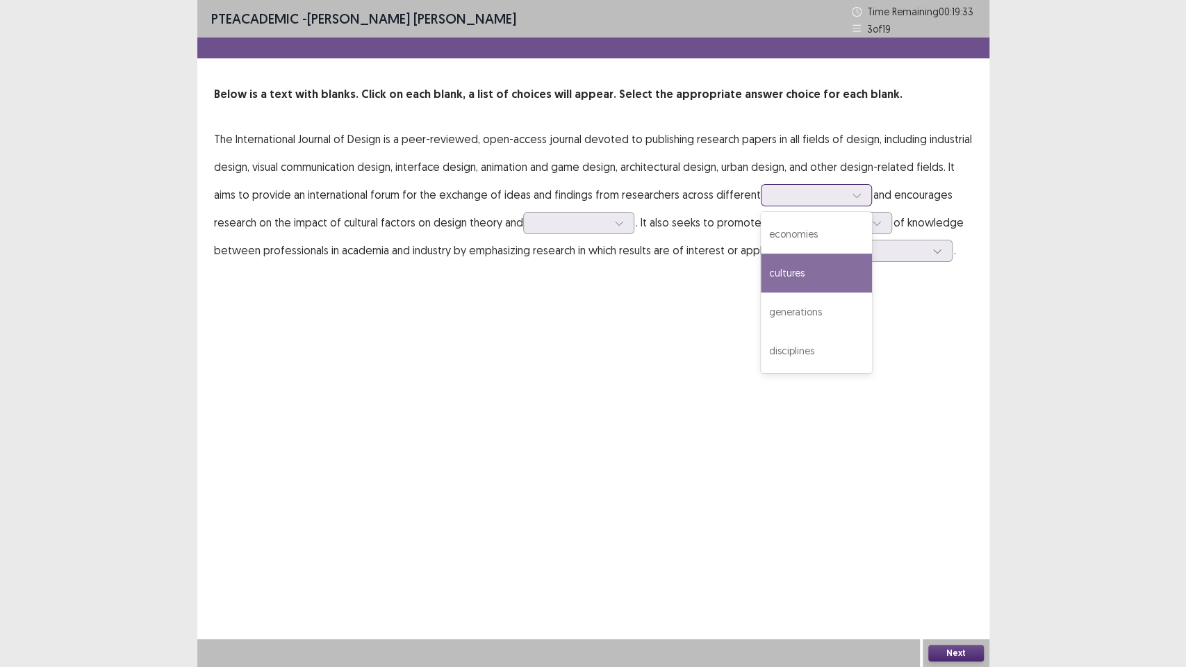
click at [832, 268] on div "cultures" at bounding box center [816, 273] width 111 height 39
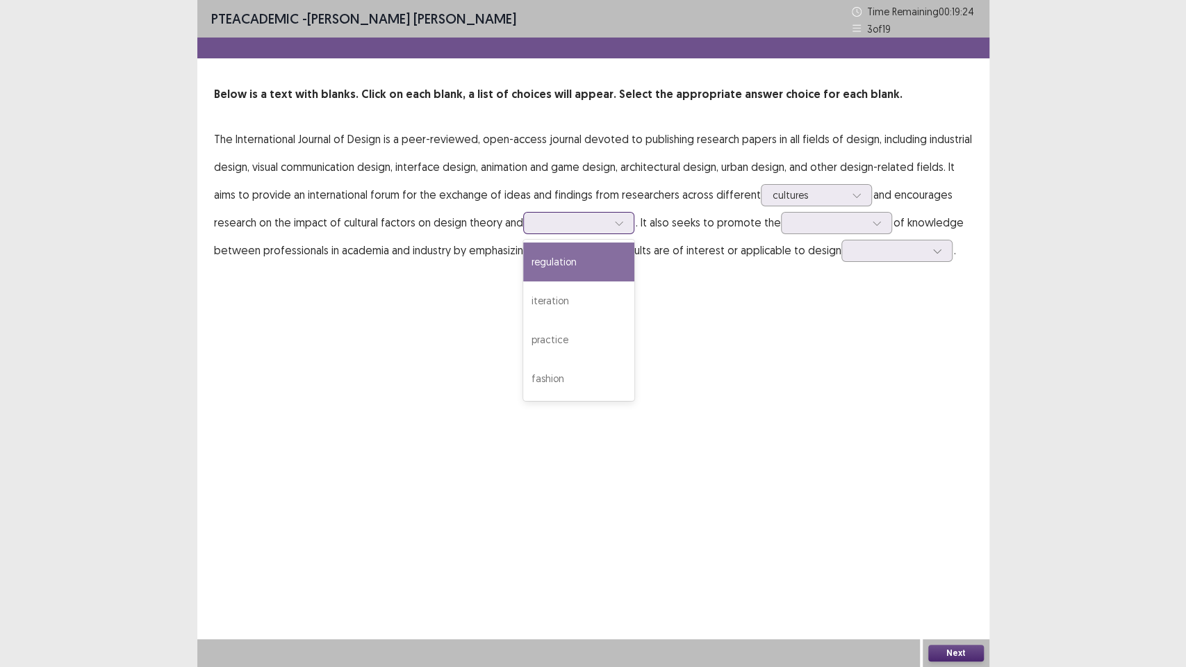
click at [540, 224] on div at bounding box center [571, 222] width 72 height 13
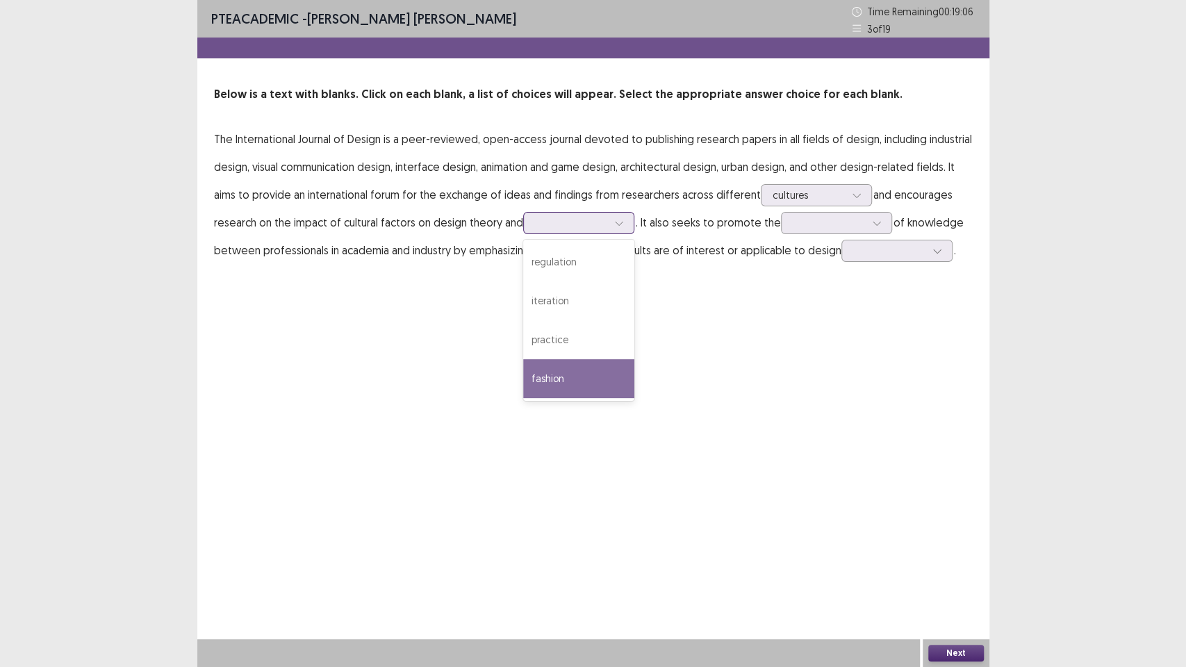
click at [592, 372] on div "fashion" at bounding box center [578, 378] width 111 height 39
click at [803, 221] on div at bounding box center [829, 222] width 72 height 13
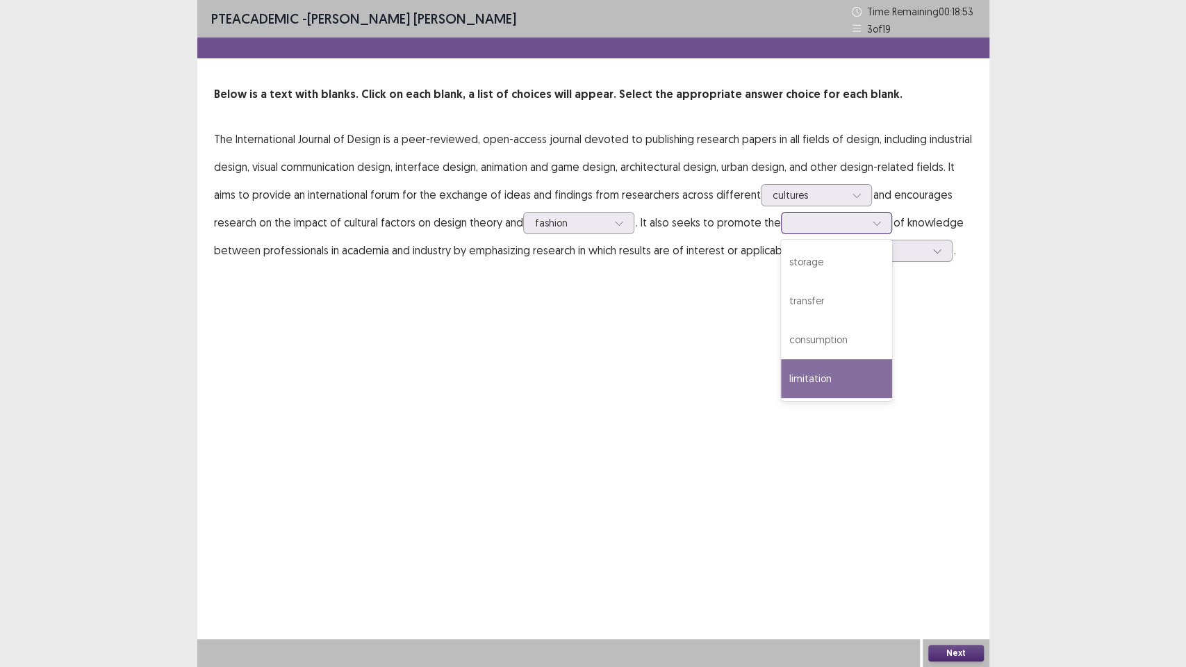
click at [834, 374] on div "limitation" at bounding box center [836, 378] width 111 height 39
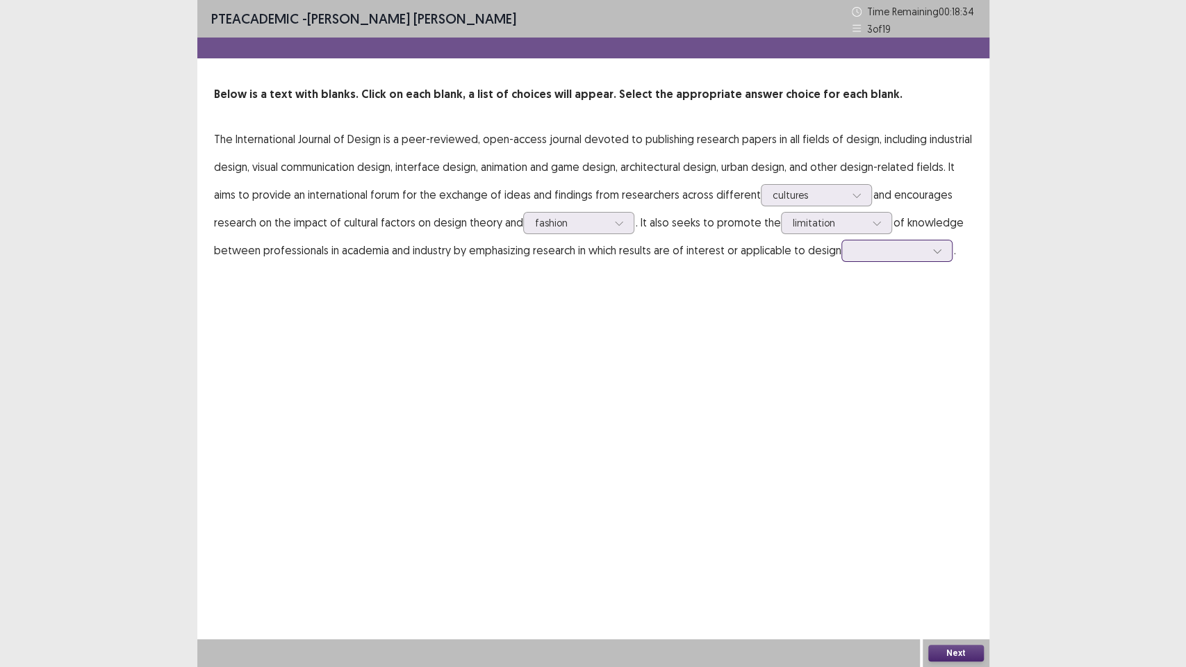
click at [860, 247] on div at bounding box center [889, 250] width 72 height 13
click at [918, 365] on div "practices" at bounding box center [896, 367] width 111 height 39
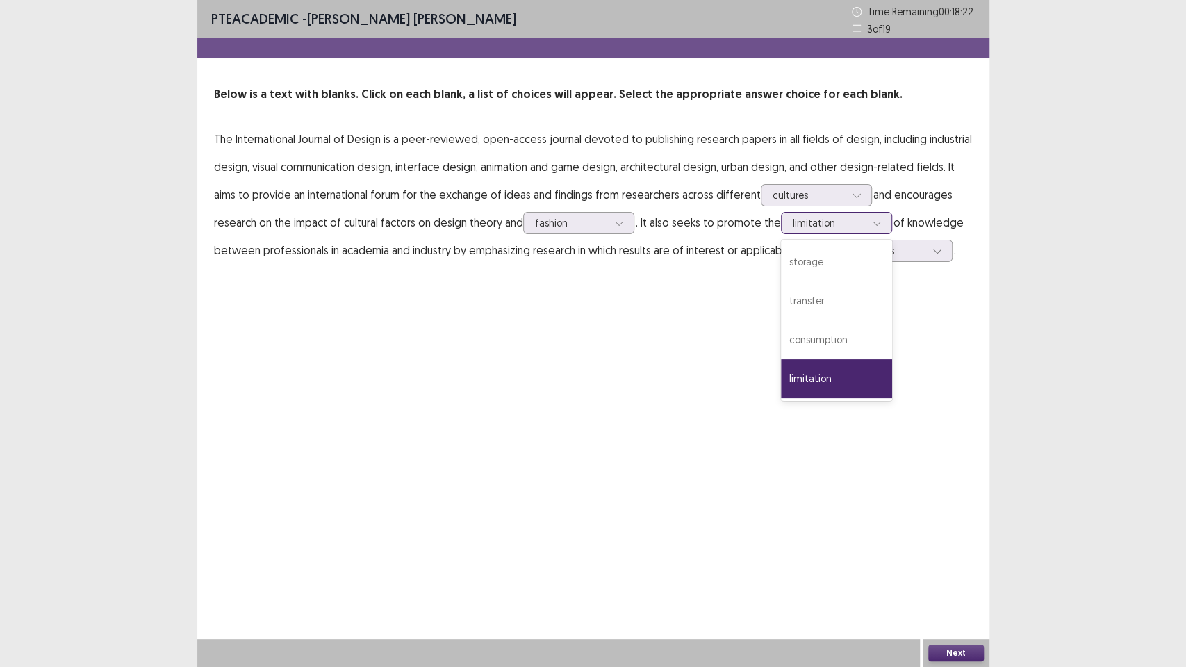
click at [844, 227] on div at bounding box center [829, 222] width 72 height 13
click at [816, 310] on div "transfer" at bounding box center [836, 300] width 111 height 39
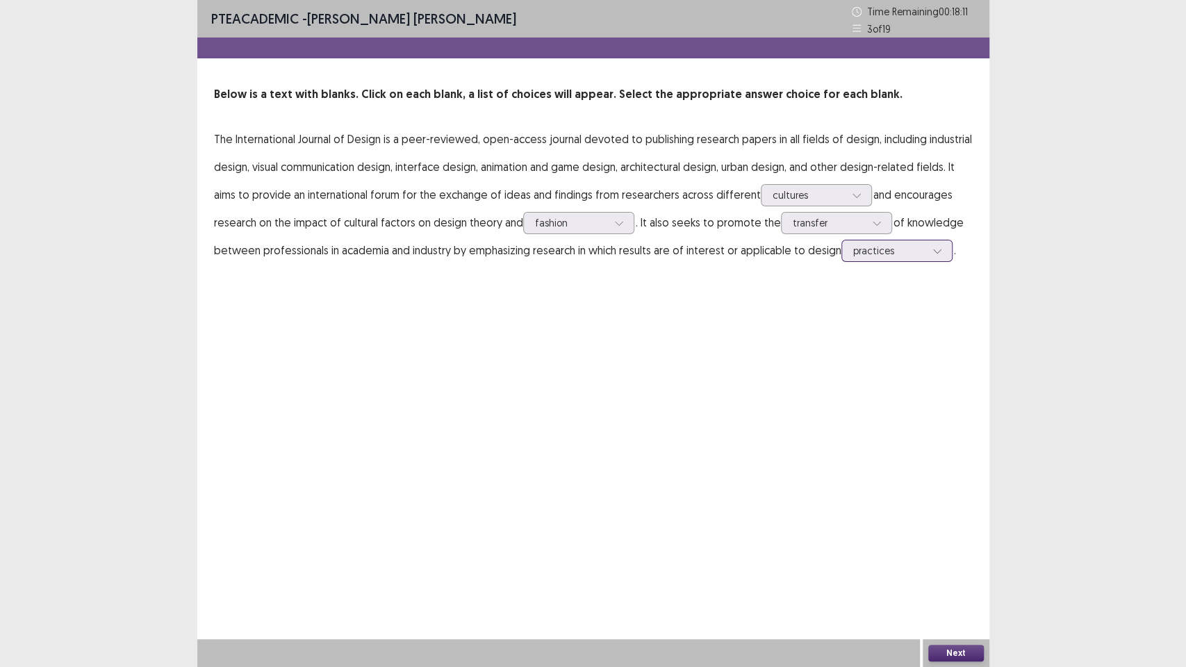
click at [907, 247] on div at bounding box center [889, 250] width 72 height 13
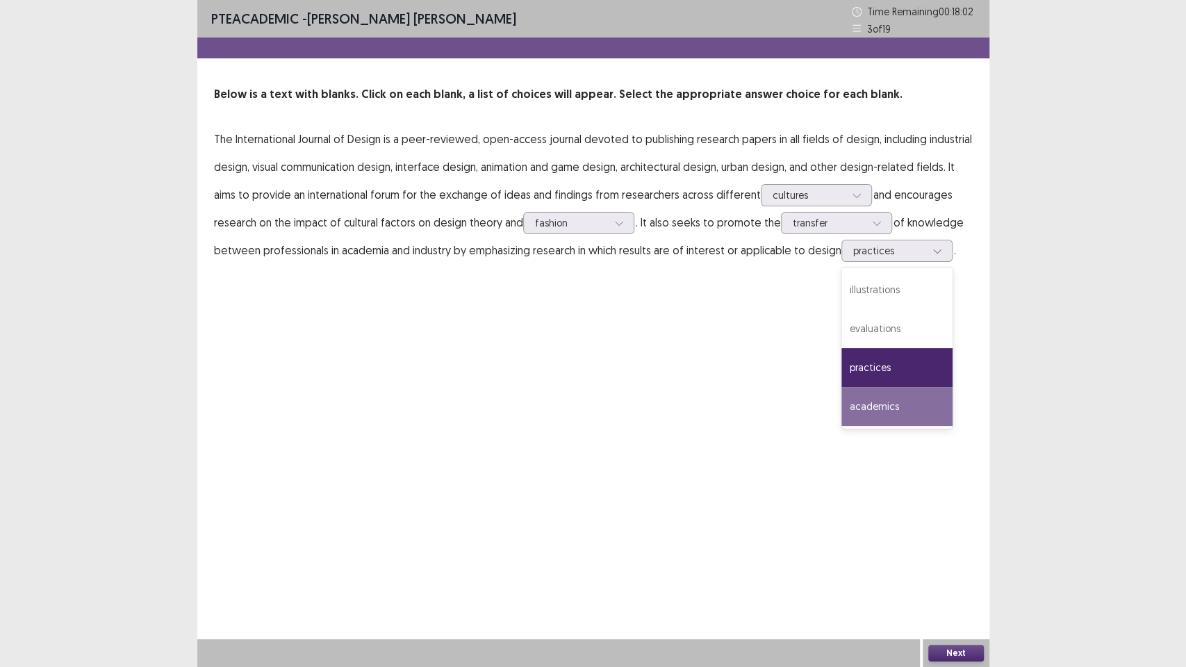
drag, startPoint x: 942, startPoint y: 550, endPoint x: 939, endPoint y: 542, distance: 8.4
click at [941, 550] on div "PTE academic - [PERSON_NAME] [PERSON_NAME] Time Remaining 00 : 18 : 02 3 of 19 …" at bounding box center [593, 333] width 792 height 667
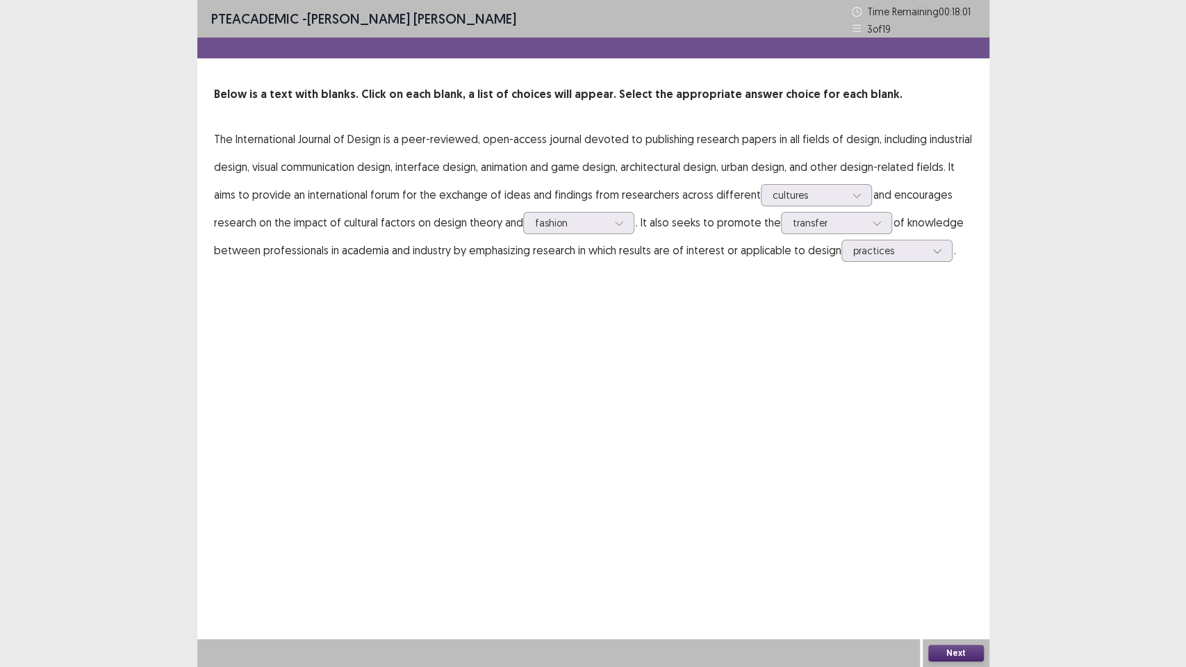
click at [964, 563] on button "Next" at bounding box center [956, 653] width 56 height 17
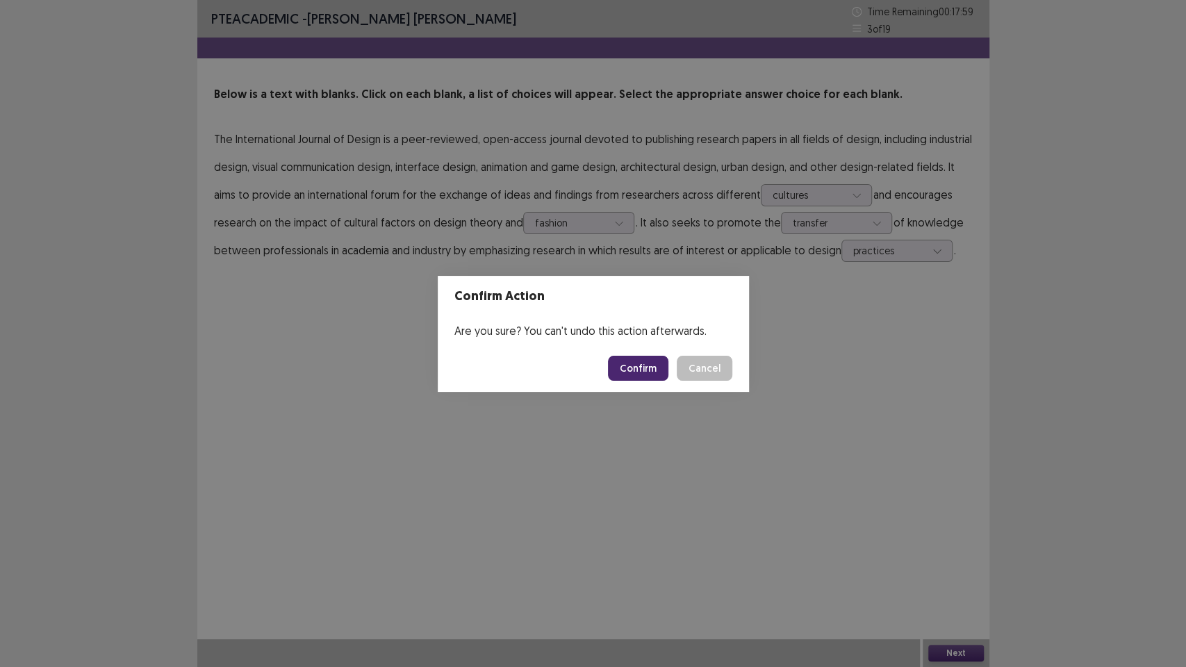
click at [640, 367] on button "Confirm" at bounding box center [638, 368] width 60 height 25
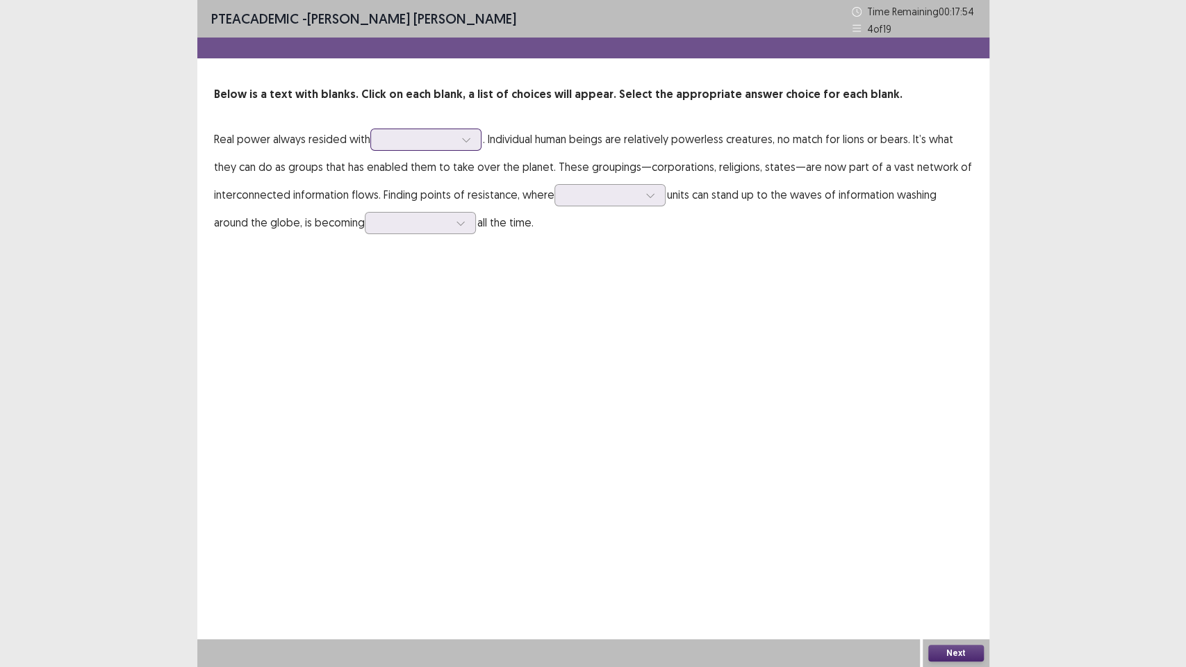
click at [452, 144] on div at bounding box center [418, 139] width 72 height 13
click at [455, 174] on div "leaders" at bounding box center [425, 178] width 111 height 39
click at [433, 133] on div at bounding box center [418, 139] width 72 height 13
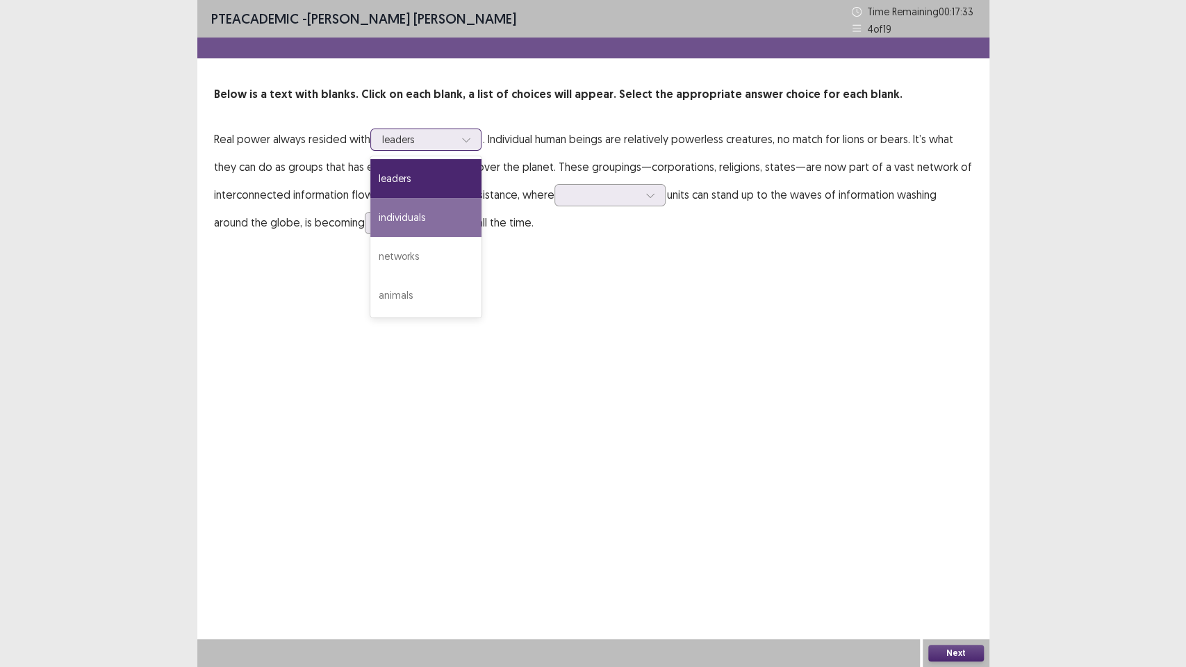
click at [456, 219] on div "individuals" at bounding box center [425, 217] width 111 height 39
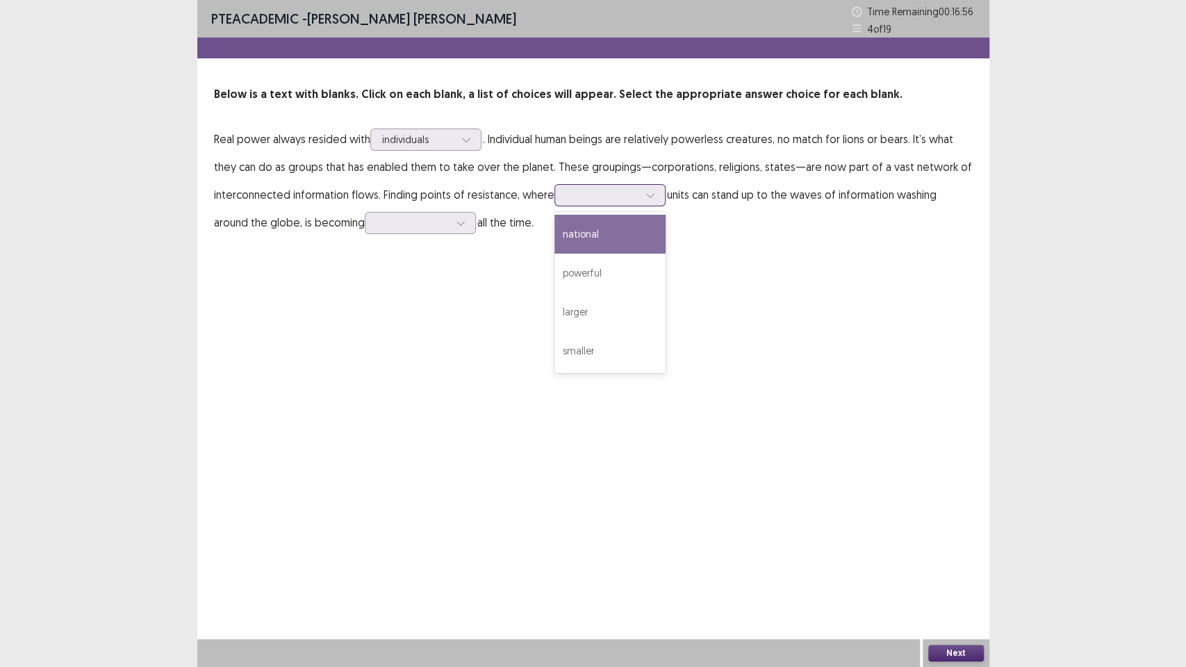
click at [575, 200] on div at bounding box center [602, 194] width 72 height 13
click at [619, 278] on div "powerful" at bounding box center [609, 273] width 111 height 39
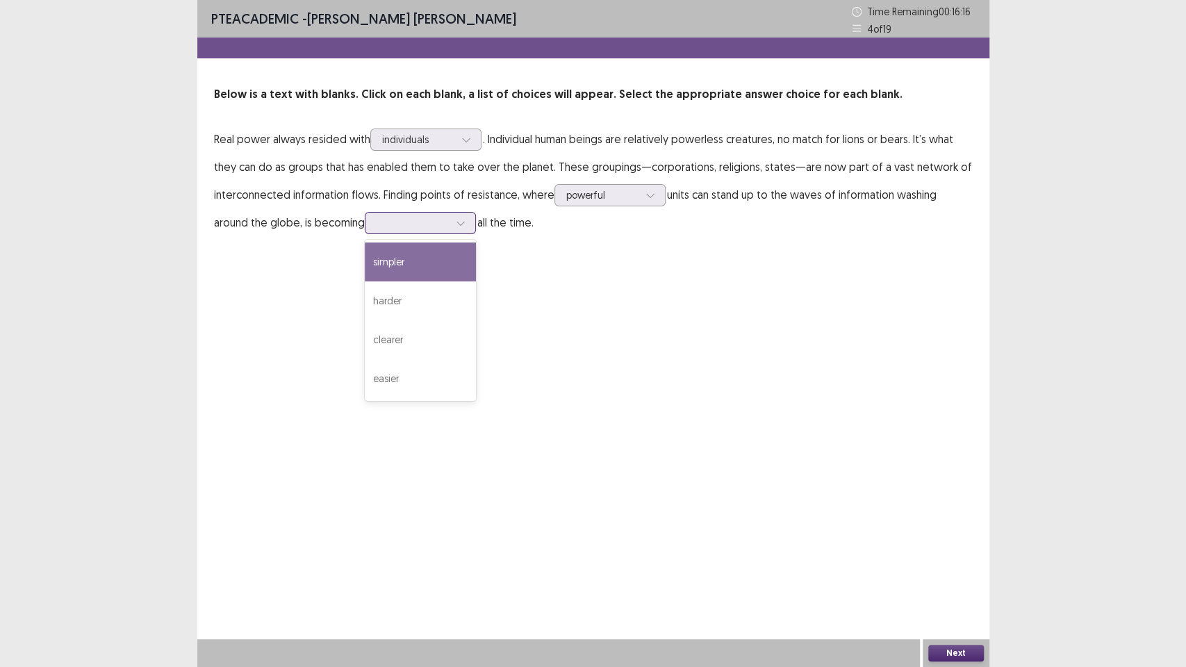
click at [406, 224] on div at bounding box center [413, 222] width 72 height 13
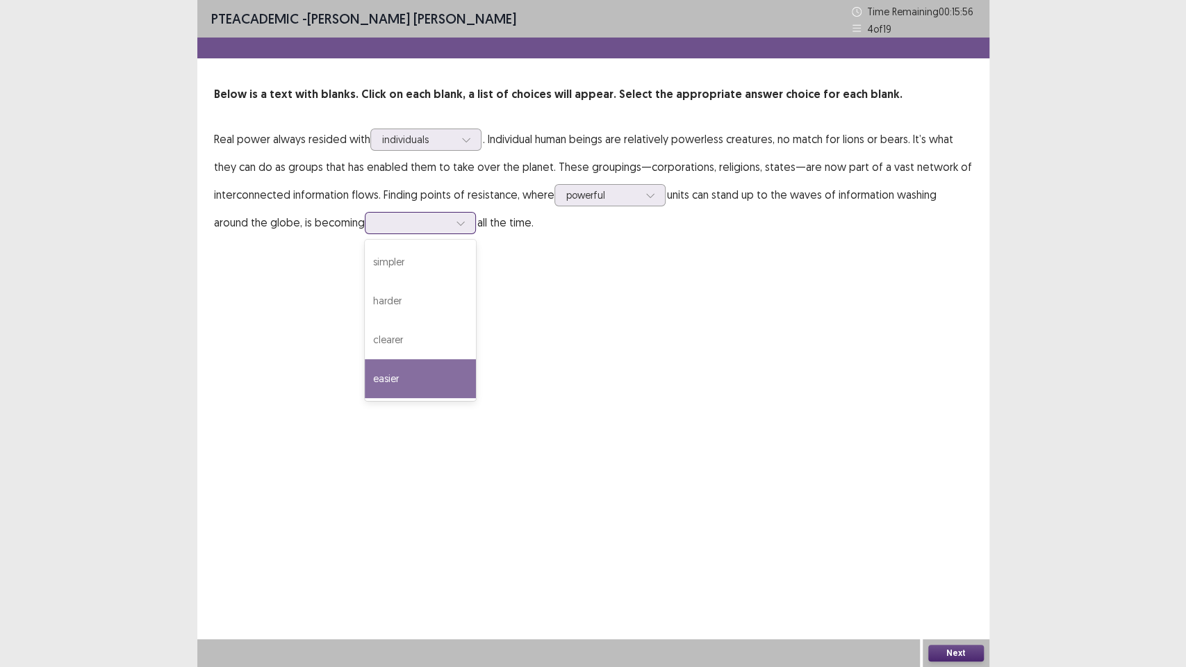
click at [456, 362] on div "easier" at bounding box center [420, 378] width 111 height 39
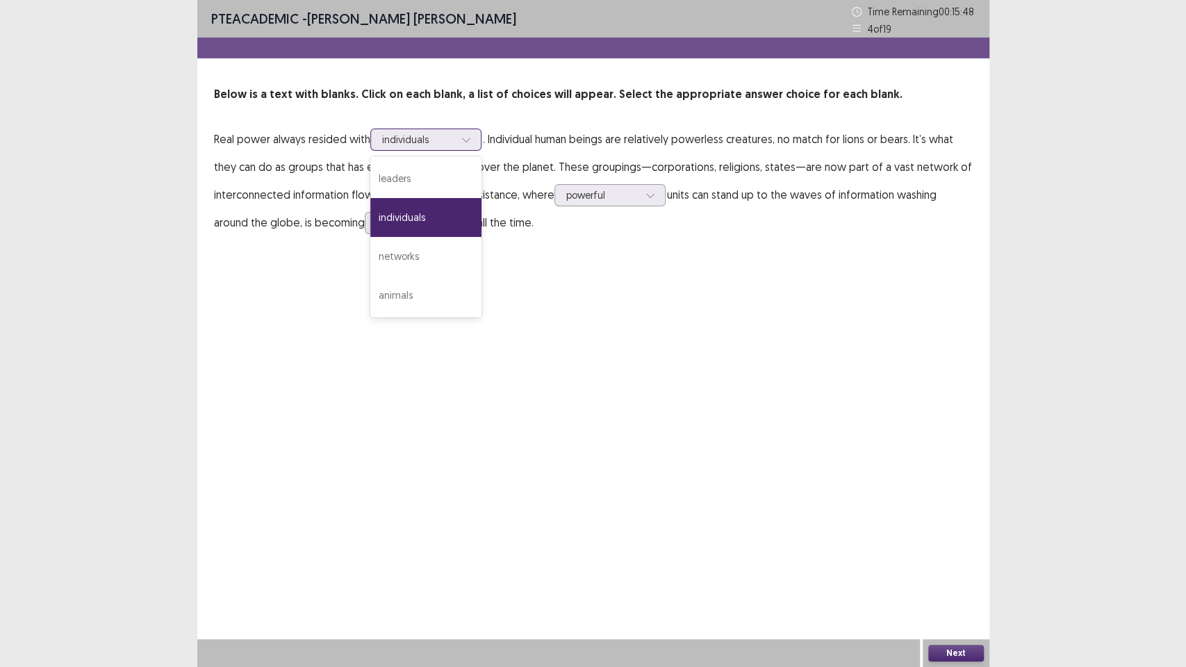
click at [455, 144] on div "individuals" at bounding box center [418, 139] width 75 height 21
click at [560, 374] on div "PTE academic - [PERSON_NAME] [PERSON_NAME] Time Remaining 00 : 15 : 43 4 of 19 …" at bounding box center [593, 333] width 792 height 667
click at [973, 563] on button "Next" at bounding box center [956, 653] width 56 height 17
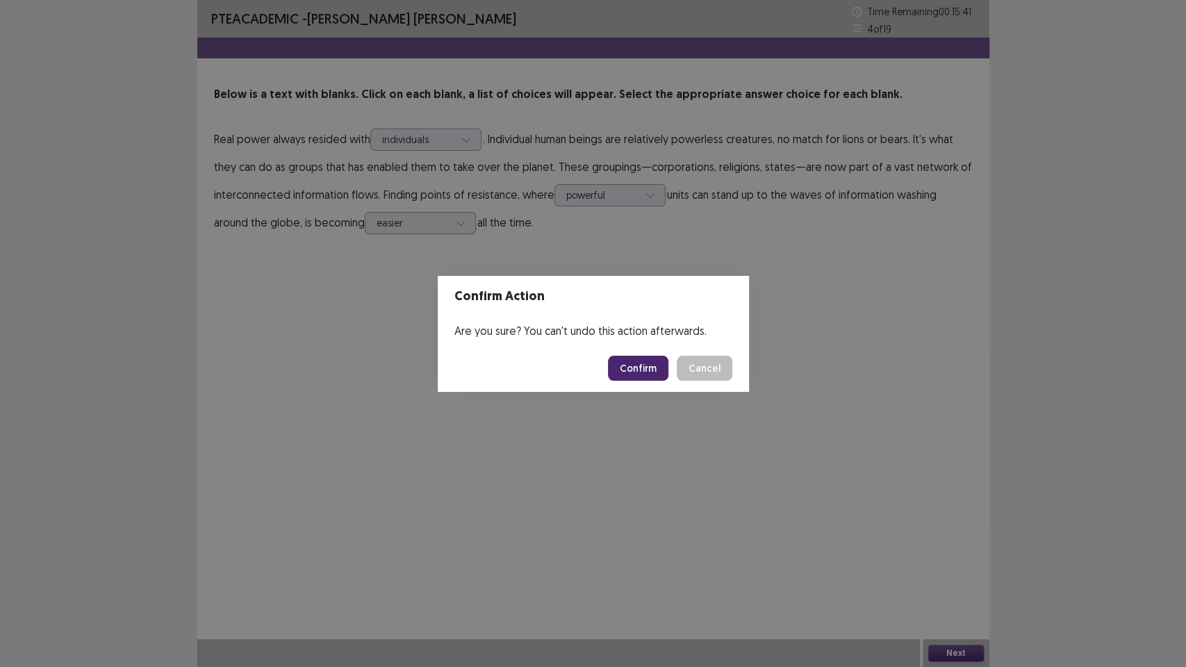
click at [635, 371] on button "Confirm" at bounding box center [638, 368] width 60 height 25
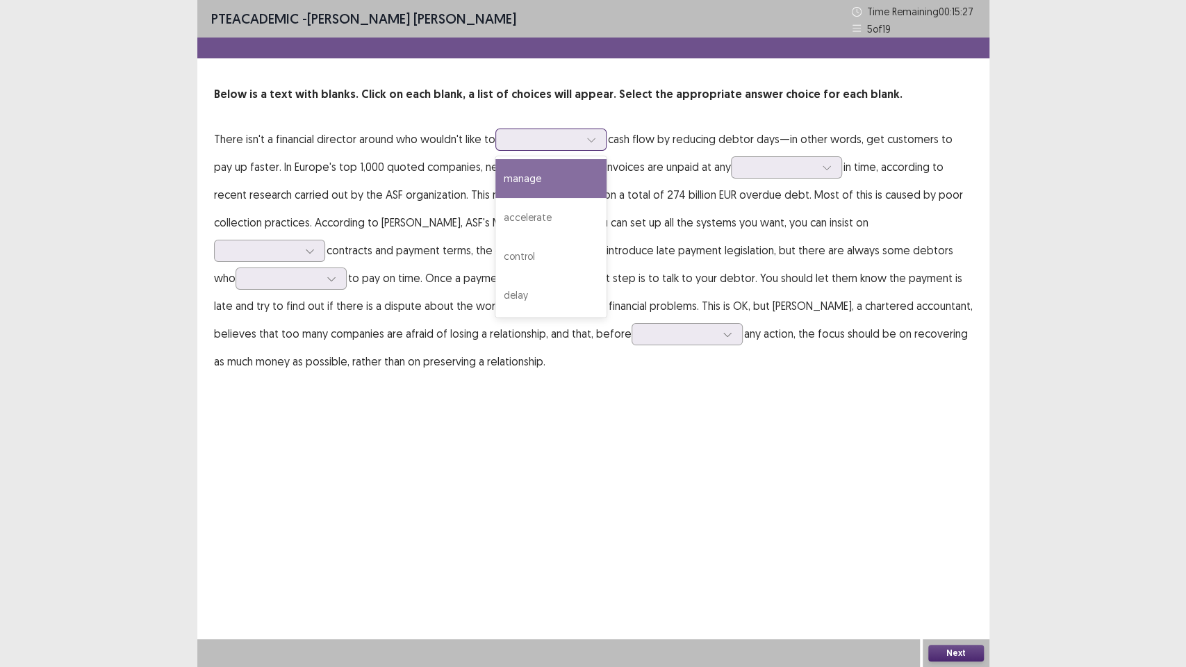
click at [554, 137] on div at bounding box center [543, 139] width 72 height 13
click at [556, 175] on div "manage" at bounding box center [550, 178] width 111 height 39
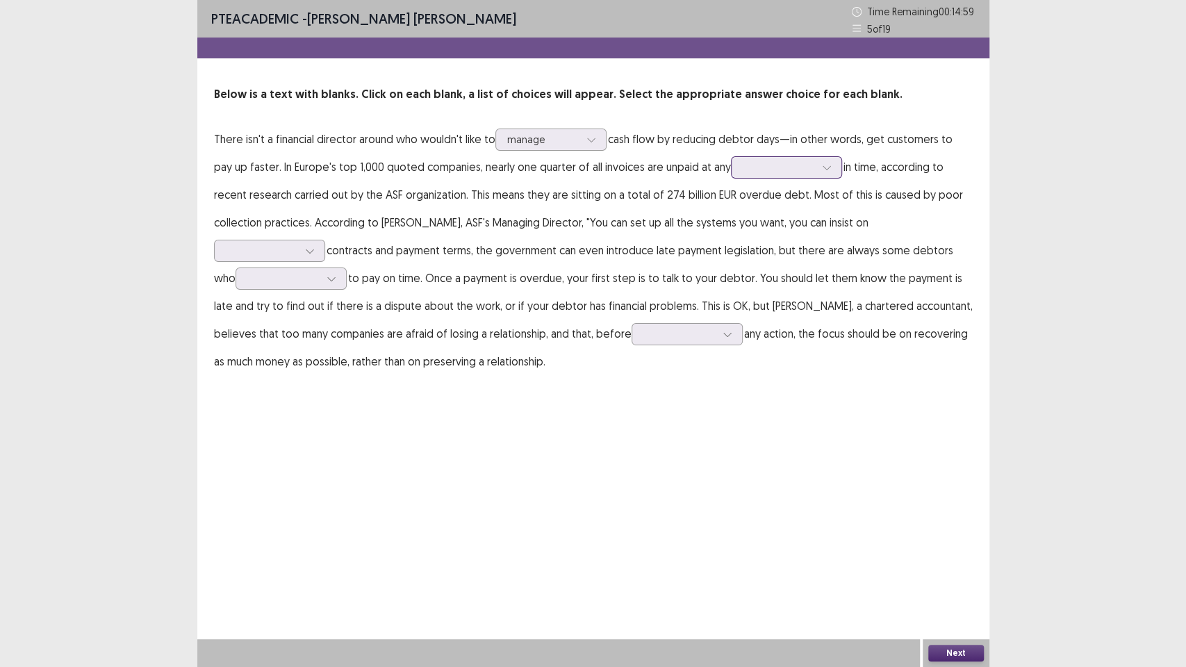
click at [743, 165] on div at bounding box center [779, 166] width 72 height 13
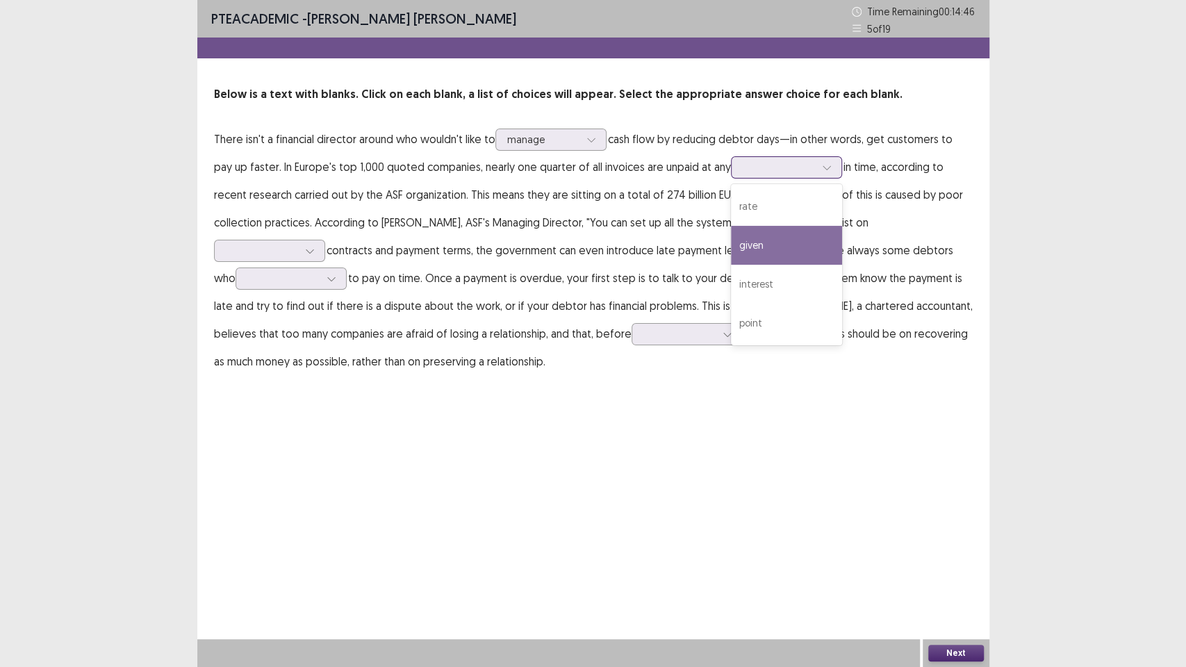
click at [773, 245] on div "given" at bounding box center [786, 245] width 111 height 39
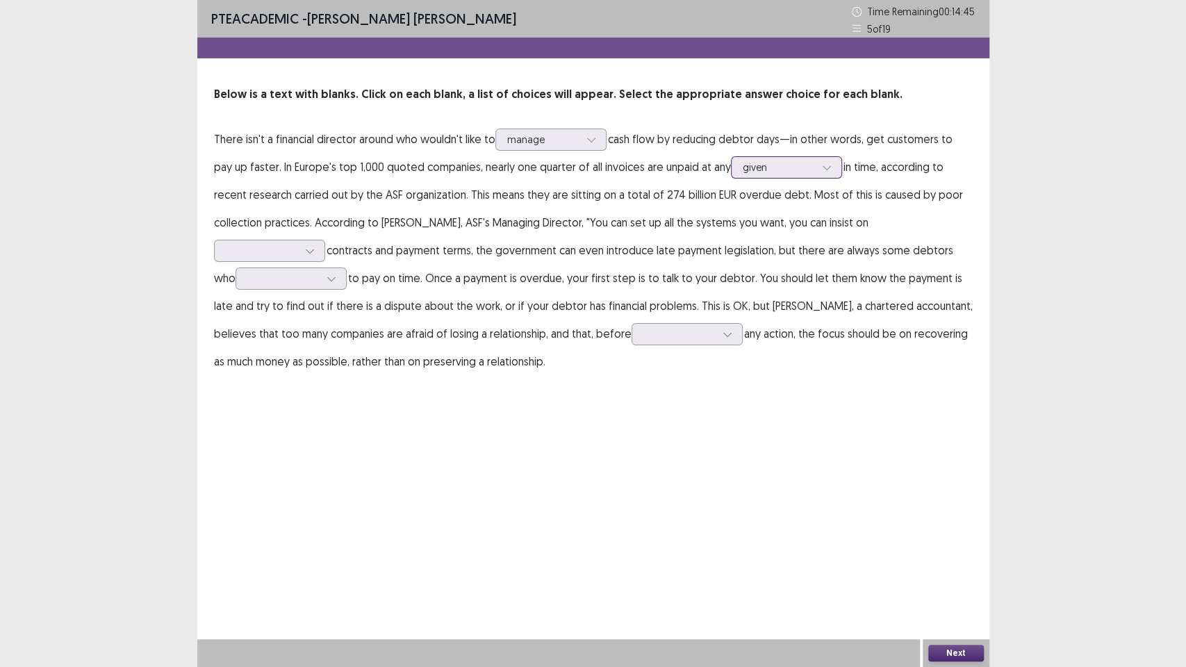
click at [763, 163] on div at bounding box center [779, 166] width 72 height 13
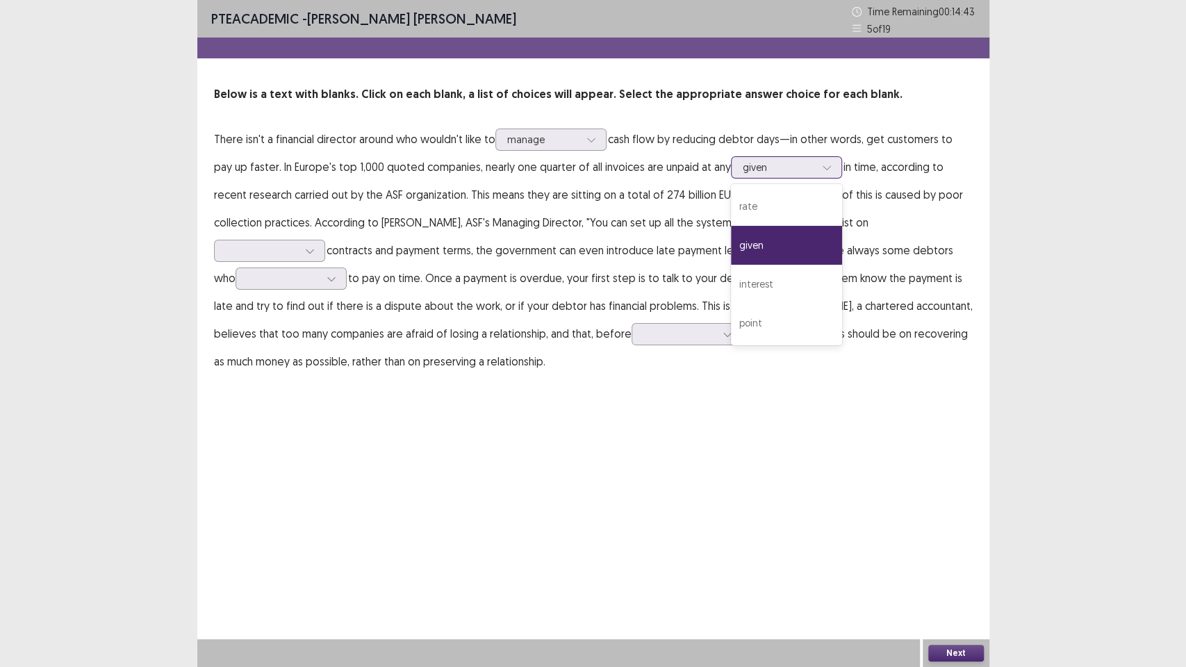
click at [763, 163] on div at bounding box center [779, 166] width 72 height 13
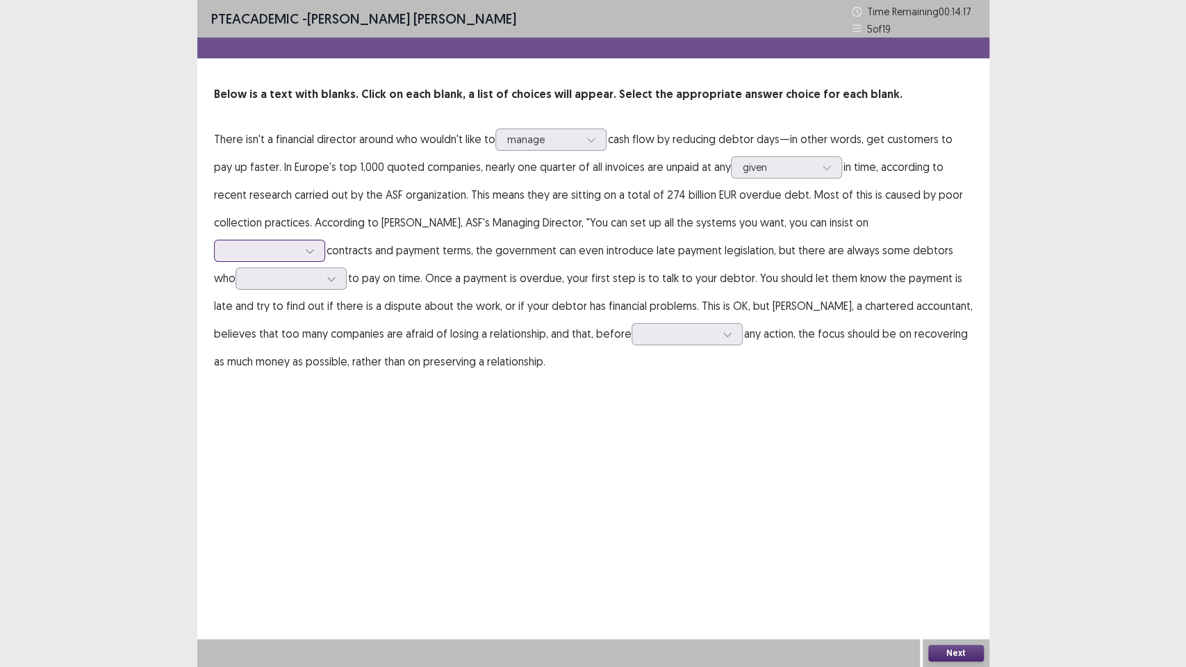
click at [298, 244] on div at bounding box center [262, 250] width 72 height 13
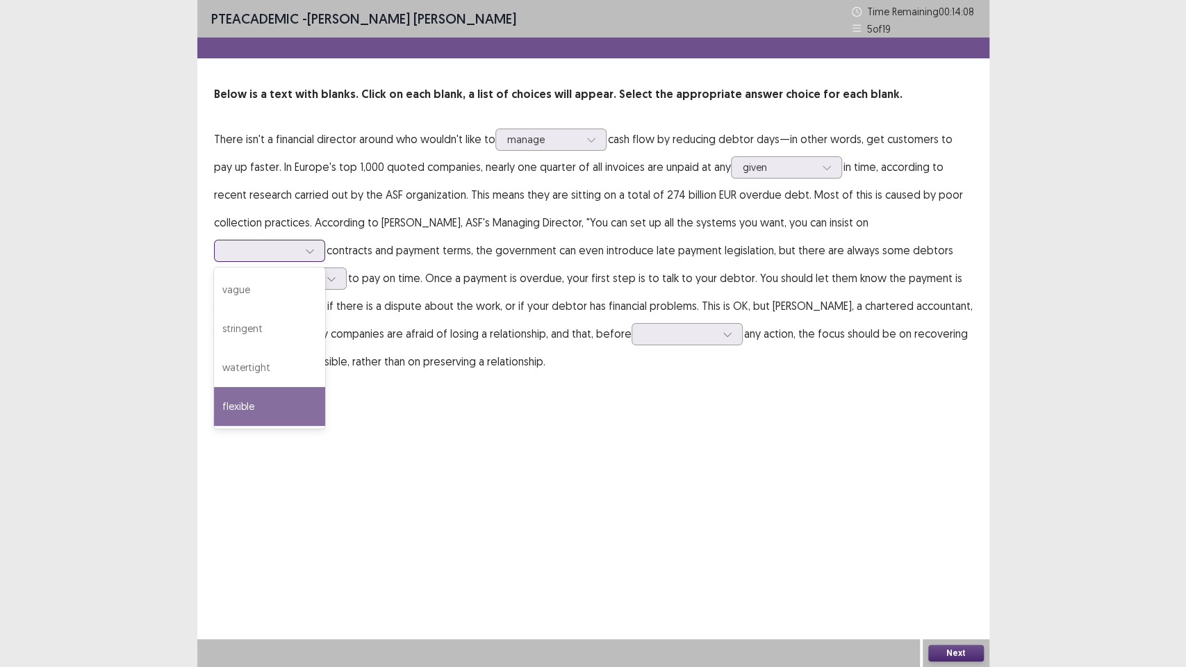
click at [325, 387] on div "flexible" at bounding box center [269, 406] width 111 height 39
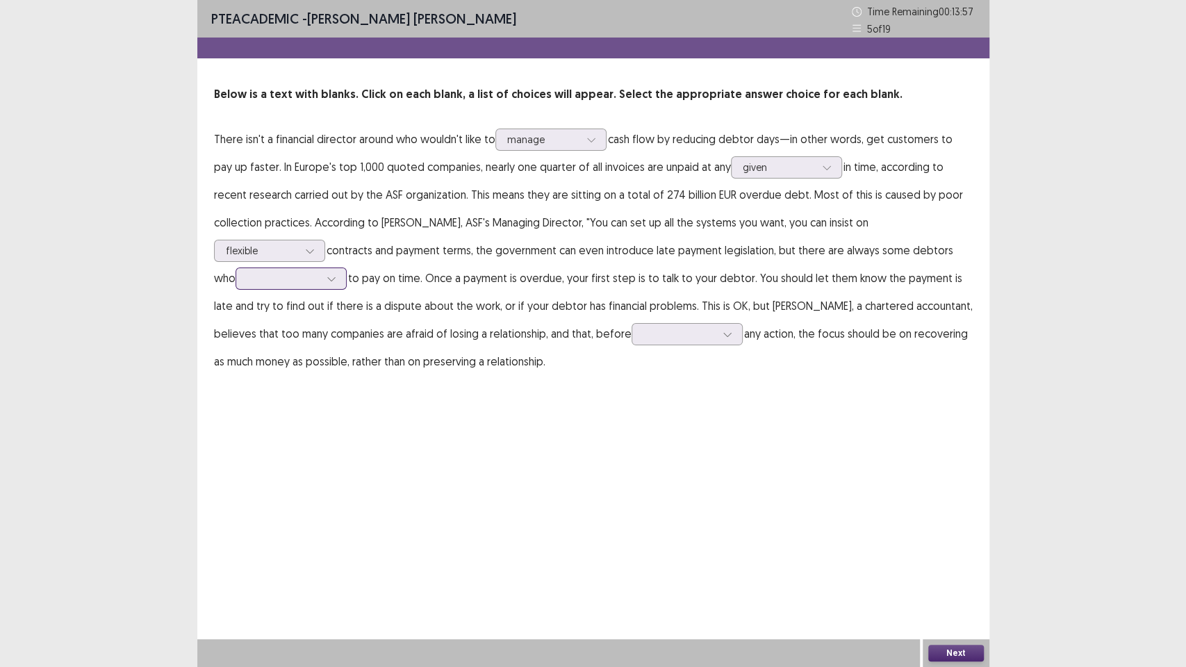
click at [320, 272] on div at bounding box center [283, 278] width 72 height 13
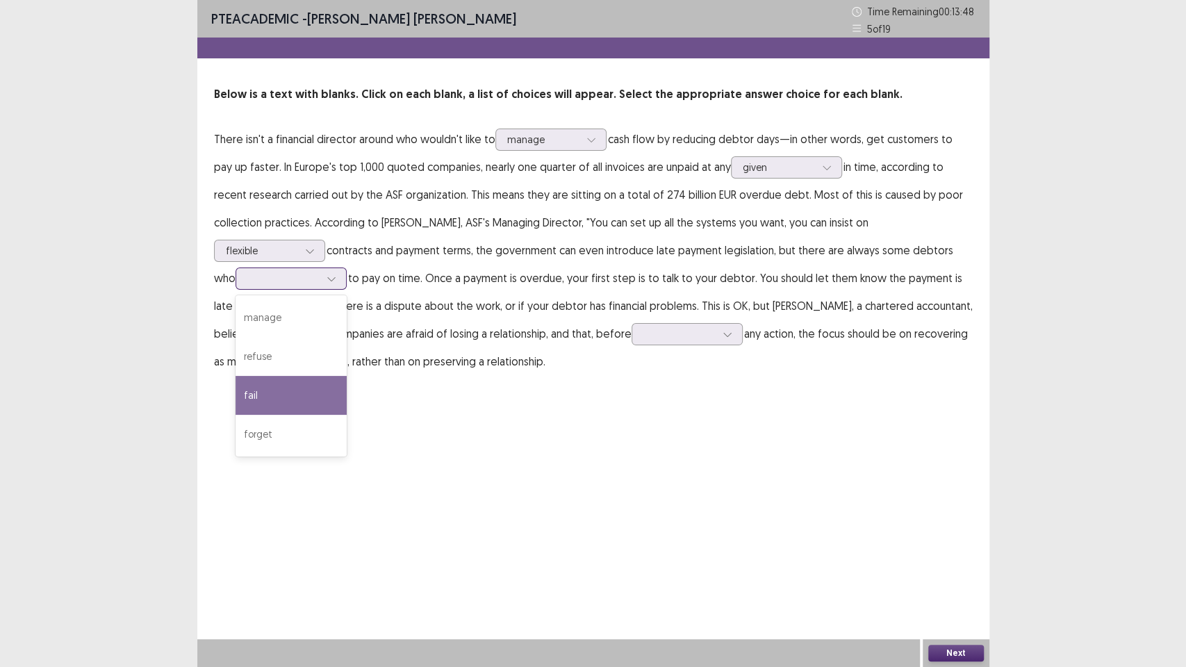
click at [347, 376] on div "fail" at bounding box center [291, 395] width 111 height 39
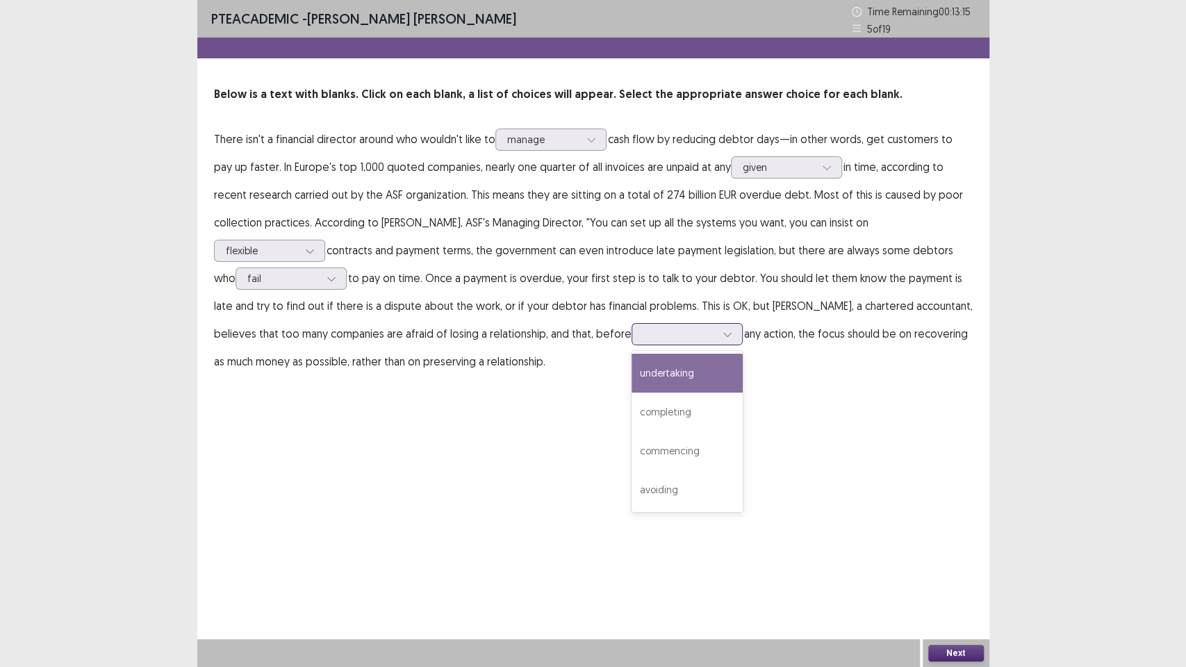
click at [643, 334] on div at bounding box center [679, 333] width 72 height 13
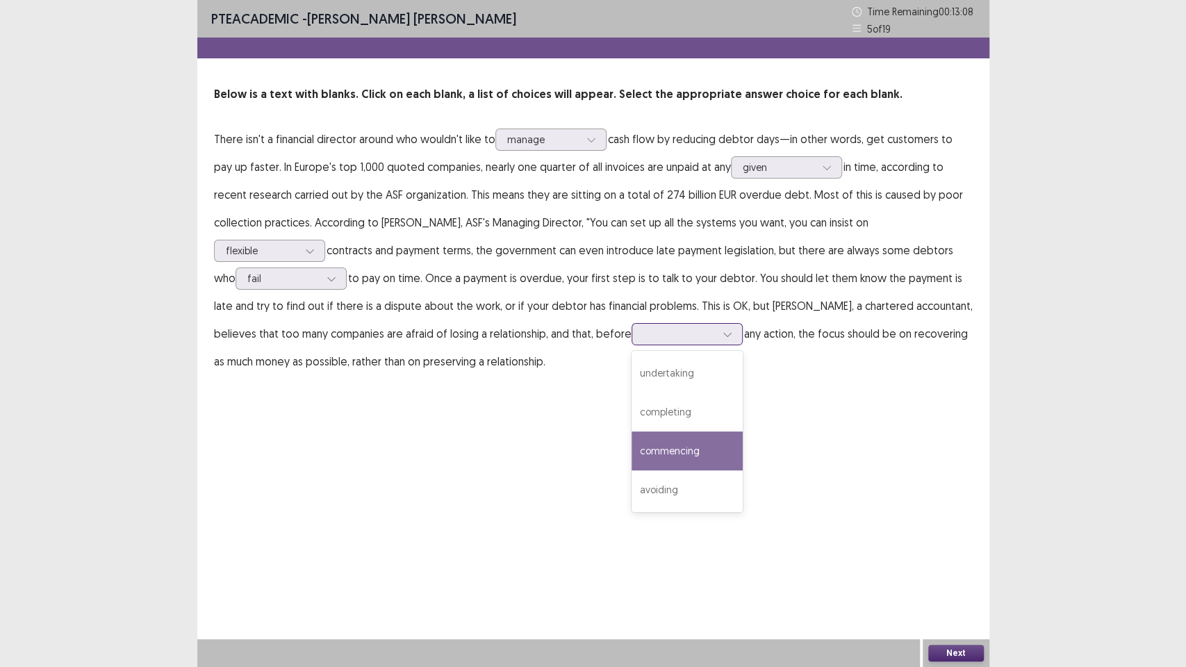
click at [631, 445] on div "commencing" at bounding box center [686, 450] width 111 height 39
click at [643, 335] on div at bounding box center [679, 333] width 72 height 13
click at [749, 462] on div "PTE academic - [PERSON_NAME] [PERSON_NAME] Time Remaining 00 : 13 : 00 5 of 19 …" at bounding box center [593, 333] width 792 height 667
click at [950, 563] on button "Next" at bounding box center [956, 653] width 56 height 17
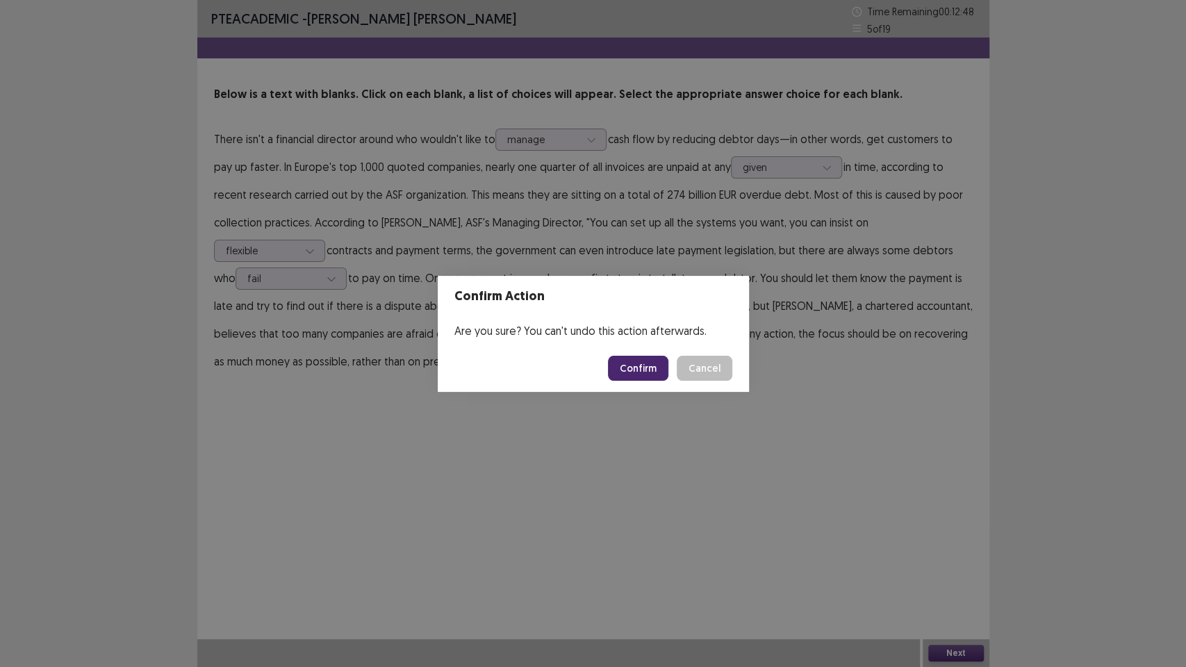
click at [645, 356] on button "Confirm" at bounding box center [638, 368] width 60 height 25
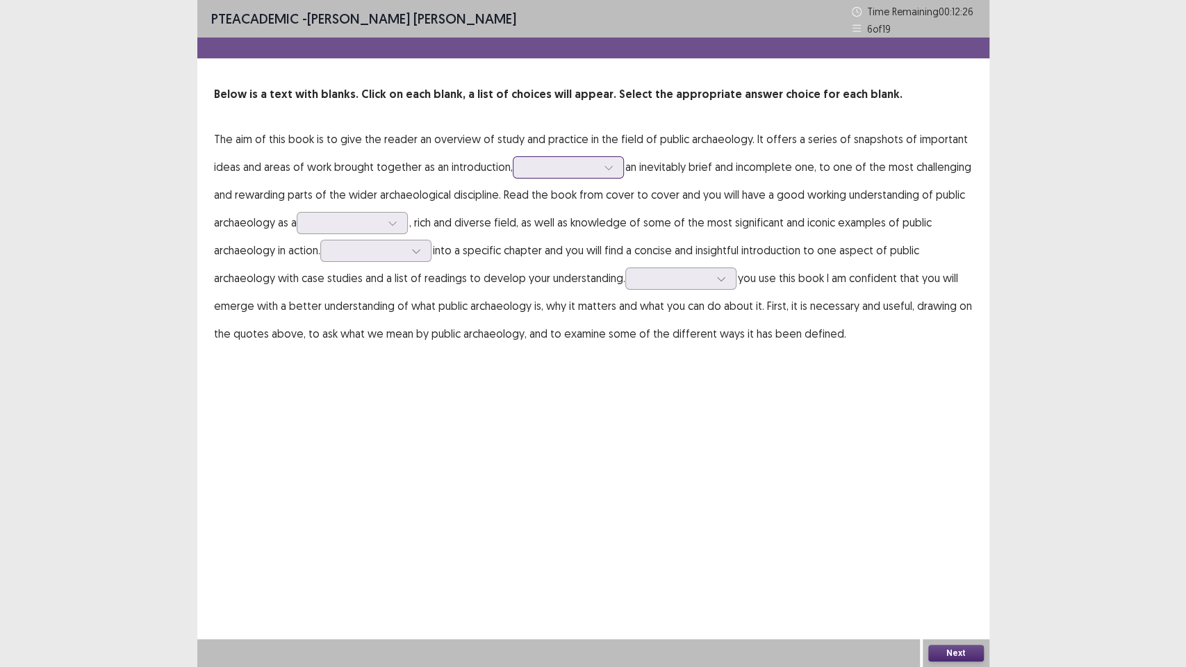
click at [602, 172] on div at bounding box center [608, 167] width 21 height 21
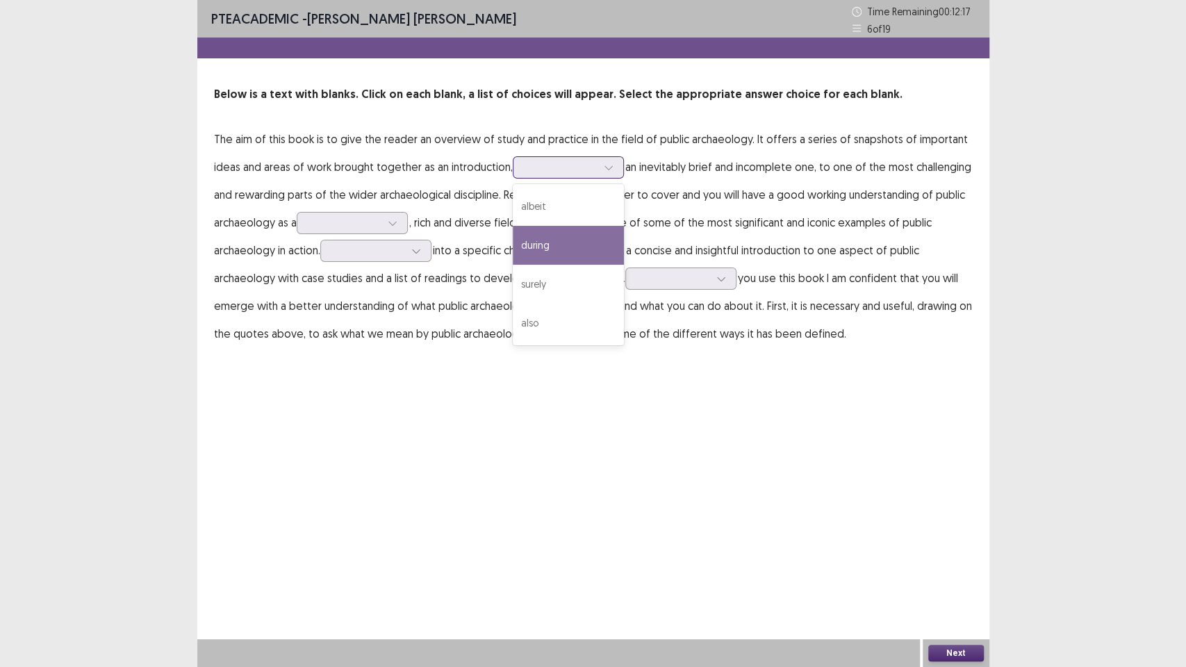
click at [600, 253] on div "during" at bounding box center [568, 245] width 111 height 39
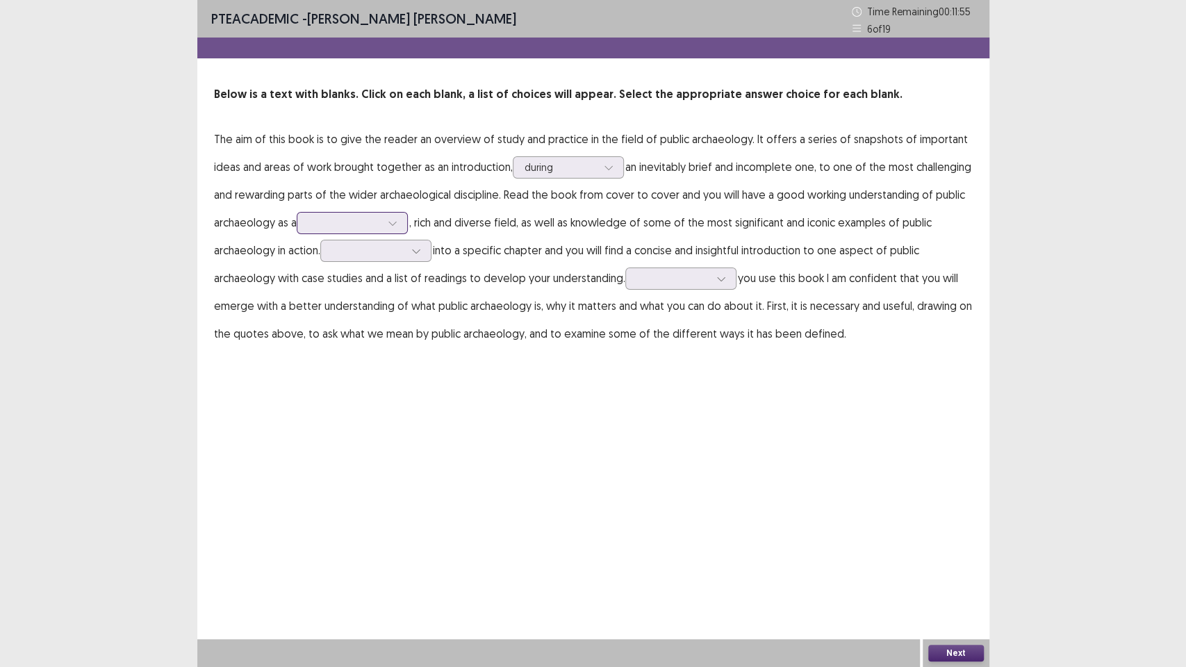
click at [372, 217] on div at bounding box center [344, 222] width 72 height 13
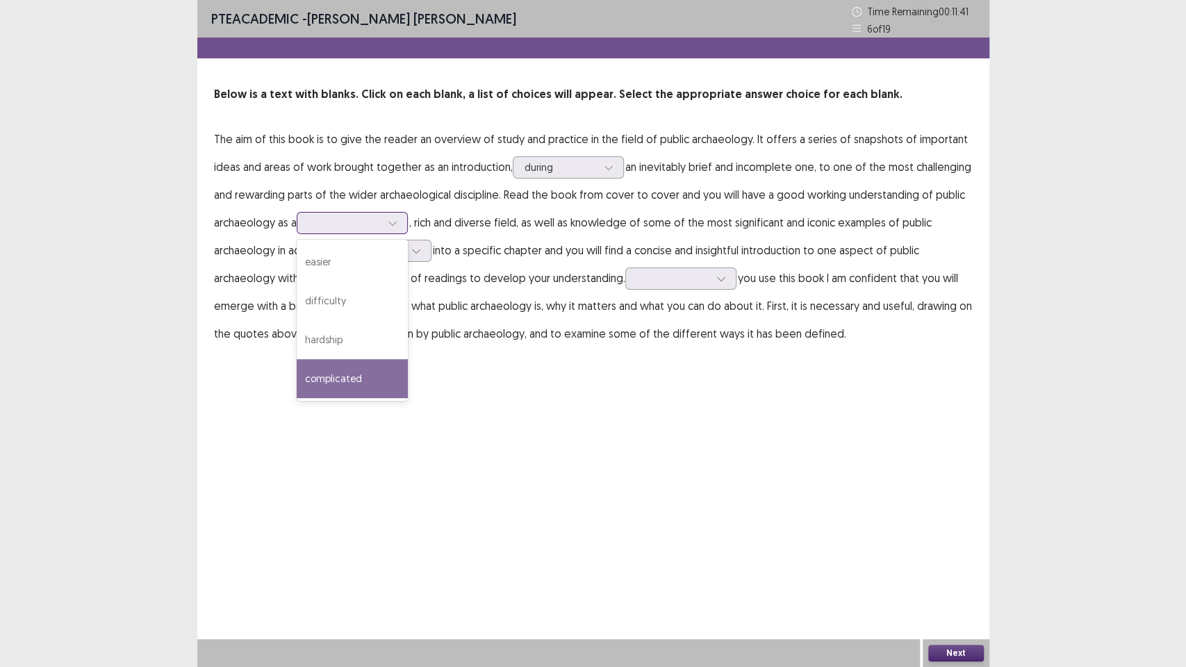
click at [386, 376] on div "complicated" at bounding box center [352, 378] width 111 height 39
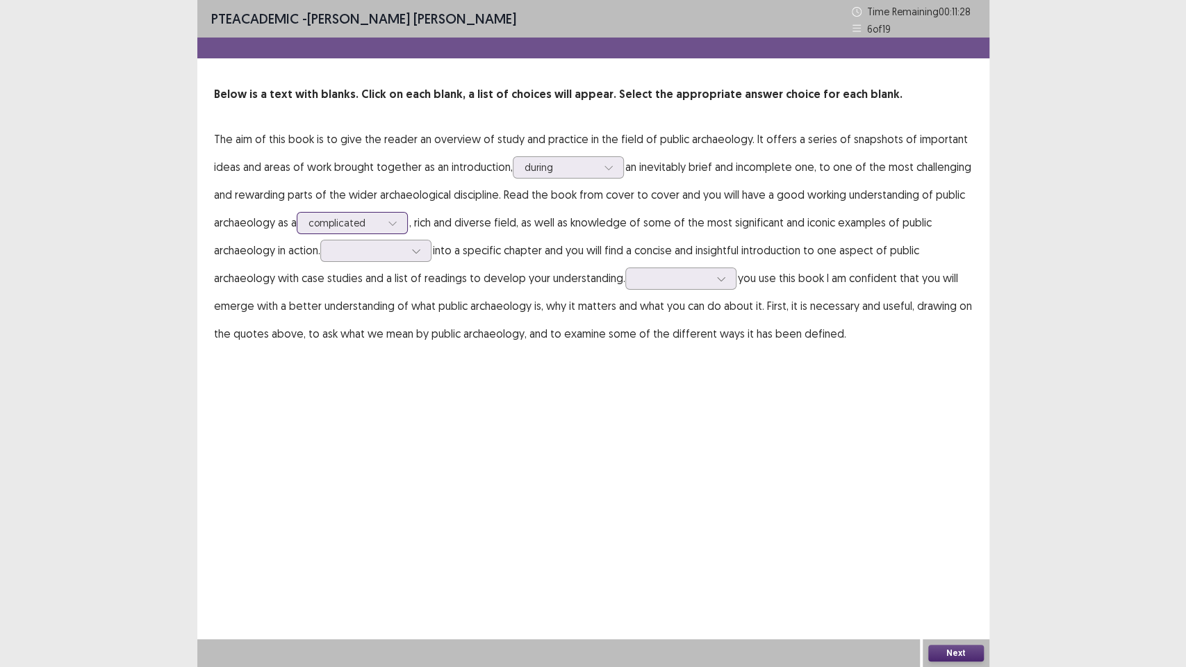
click at [379, 222] on div at bounding box center [344, 222] width 72 height 13
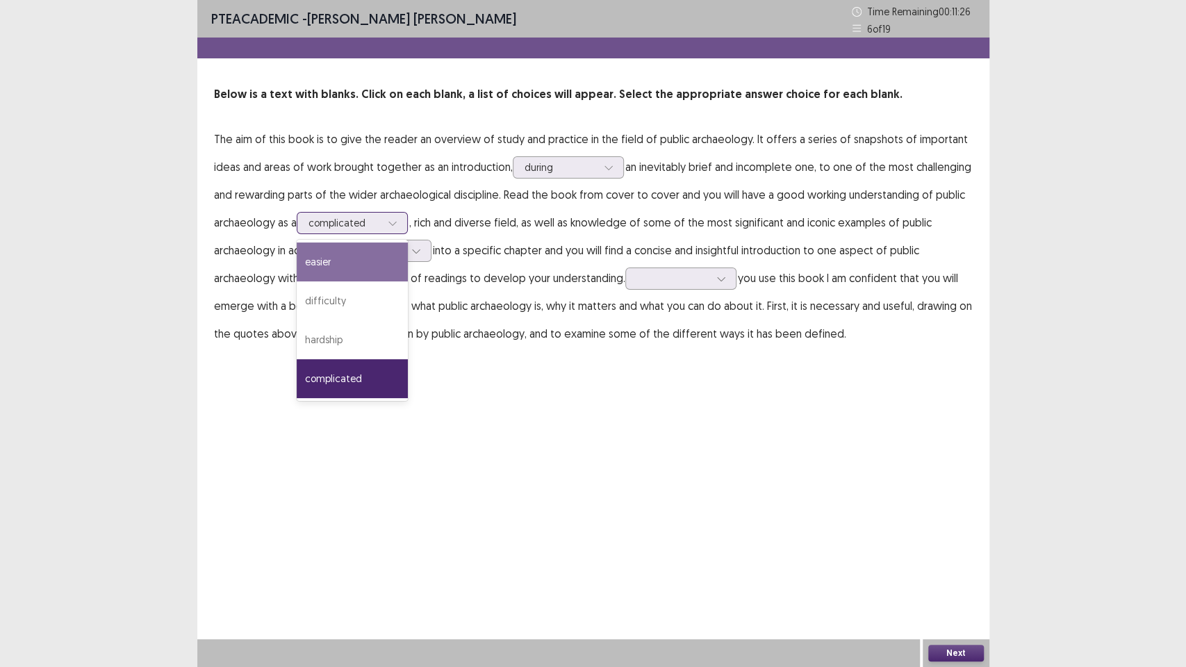
click at [370, 250] on div "easier" at bounding box center [352, 261] width 111 height 39
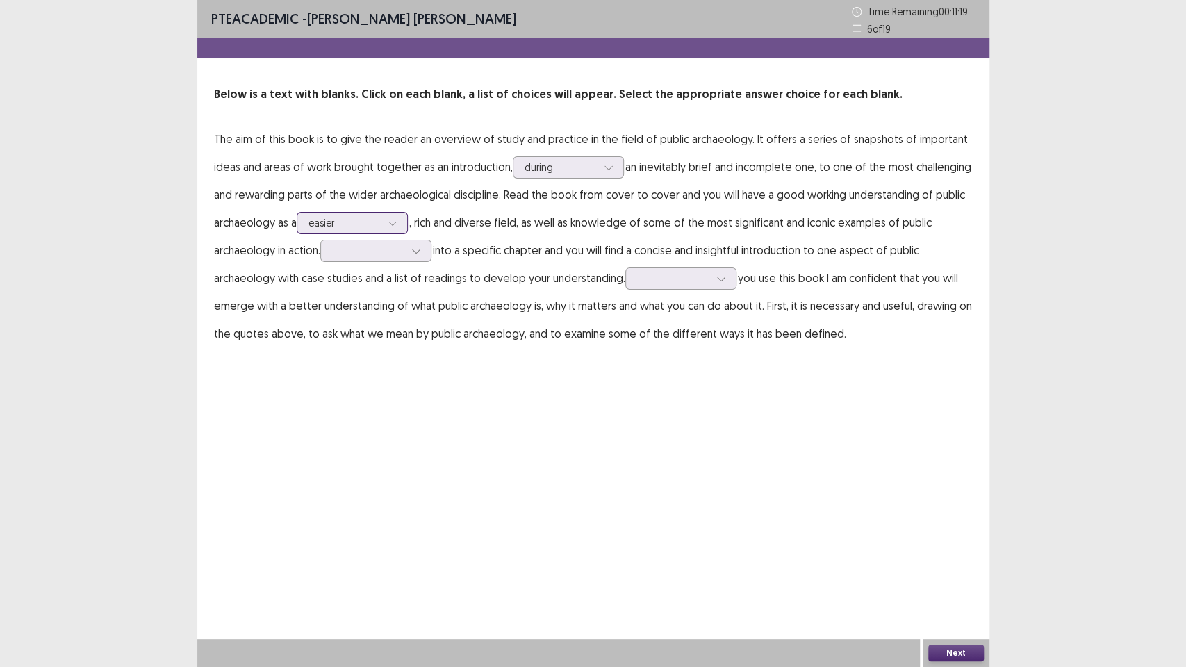
click at [361, 226] on div at bounding box center [344, 222] width 72 height 13
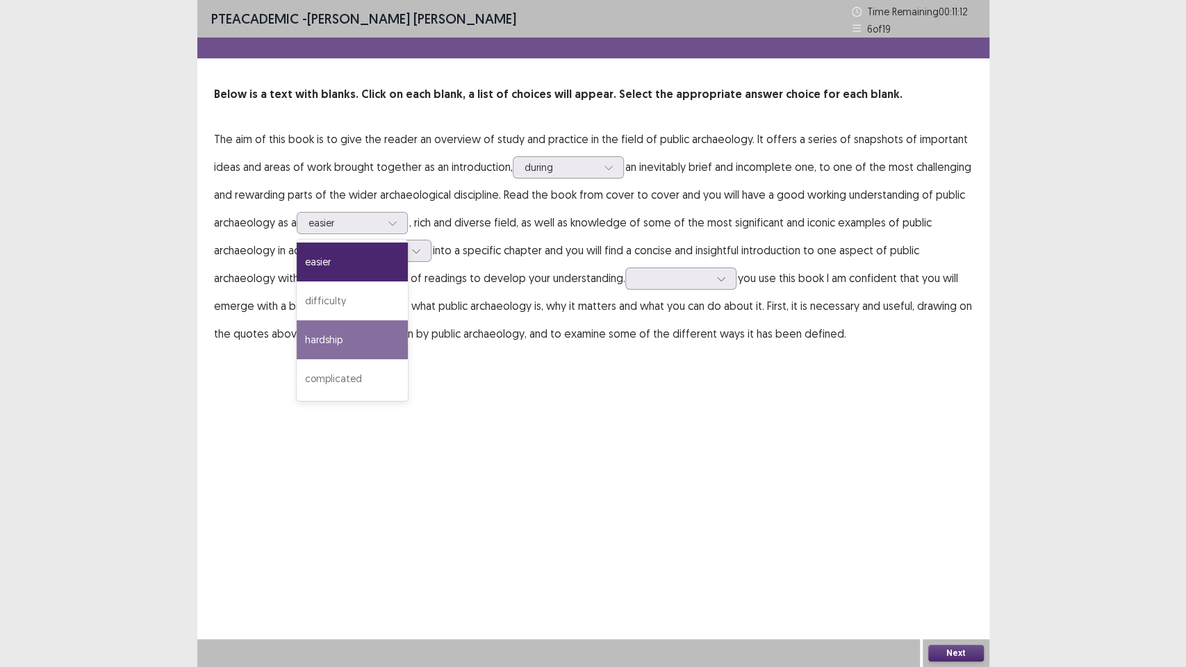
click at [640, 236] on p "The aim of this book is to give the reader an overview of study and practice in…" at bounding box center [593, 236] width 759 height 222
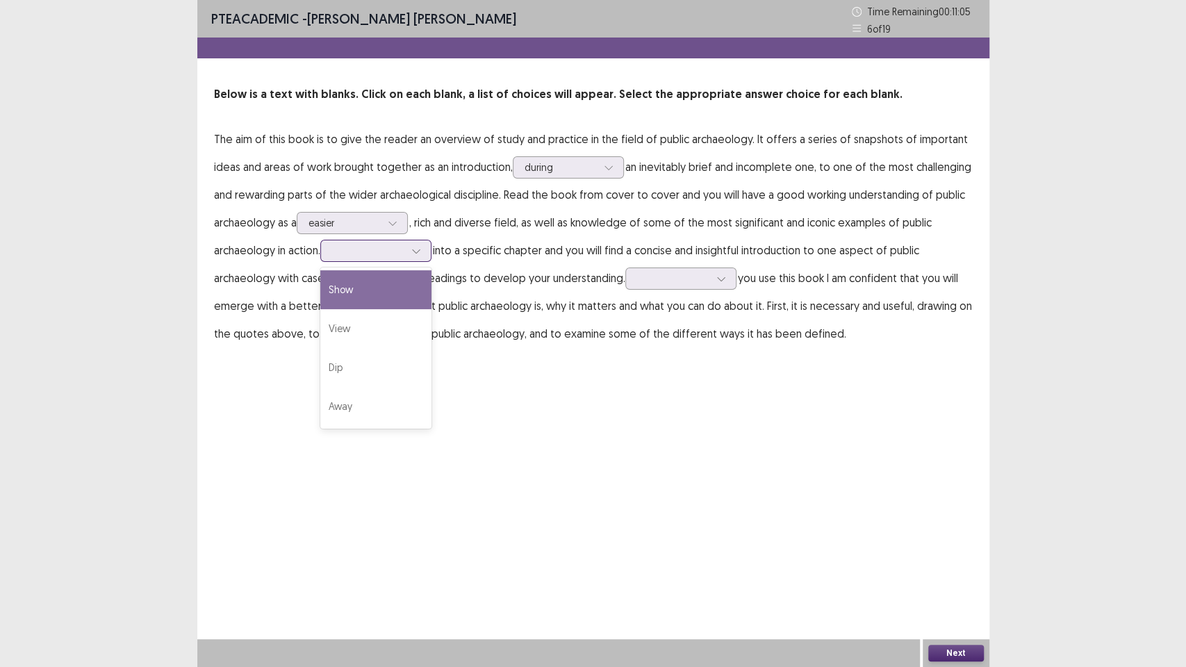
click at [362, 250] on div at bounding box center [368, 250] width 72 height 13
click at [401, 299] on div "Show" at bounding box center [375, 289] width 111 height 39
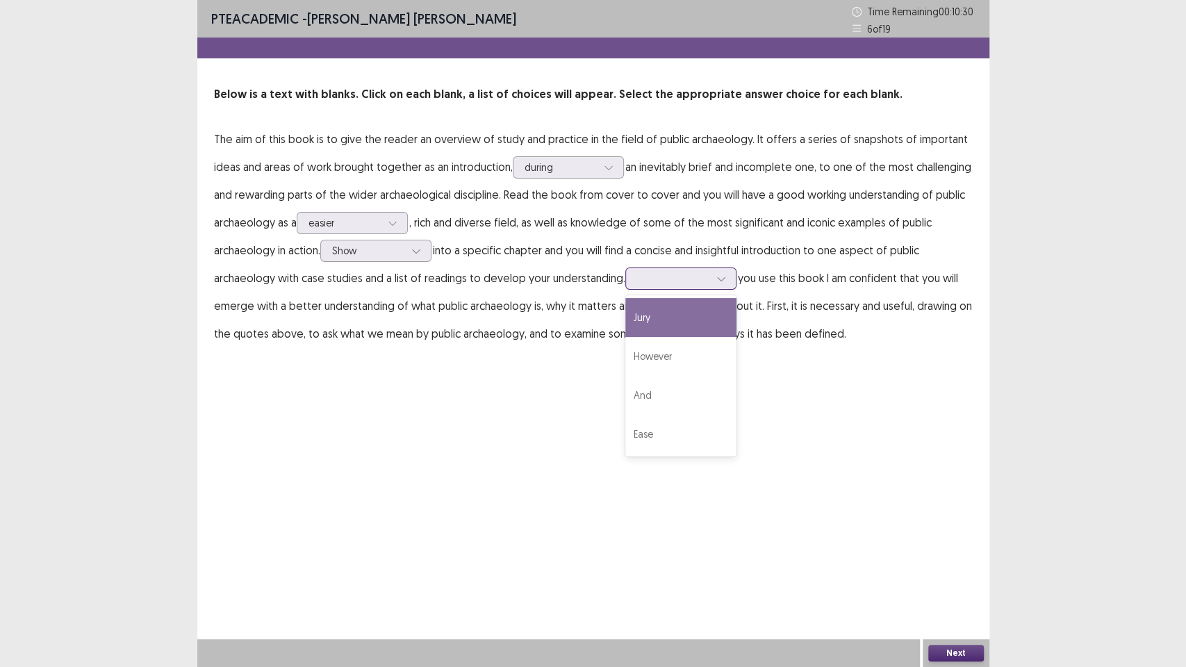
click at [650, 285] on div at bounding box center [673, 278] width 72 height 13
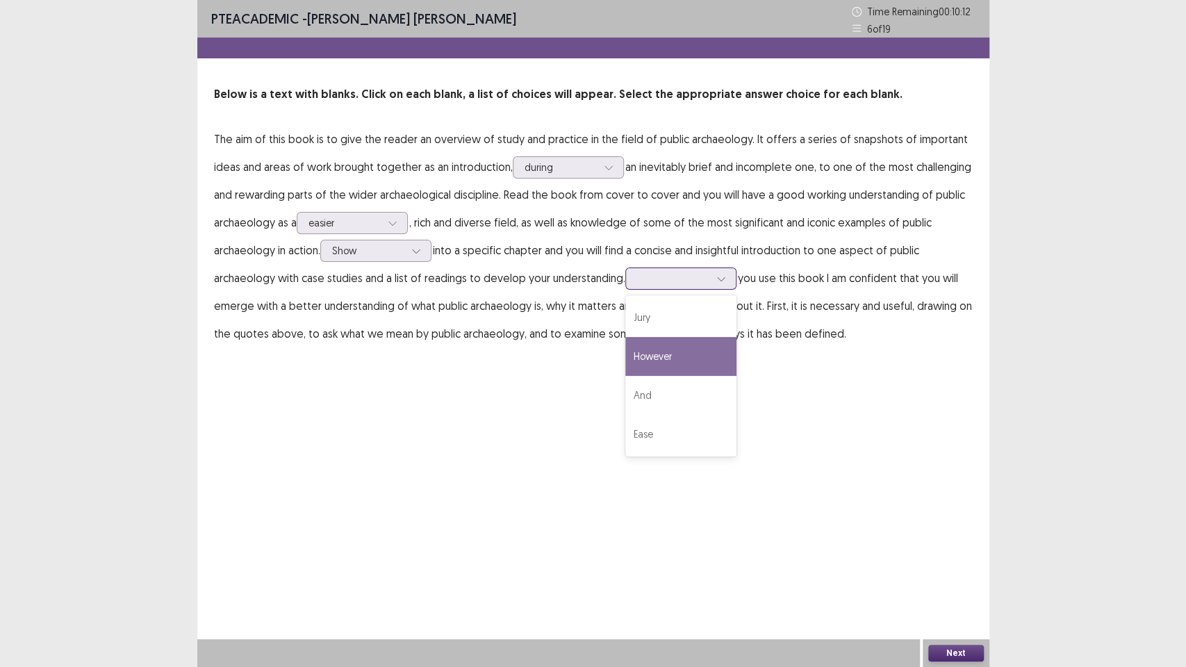
click at [684, 367] on div "However" at bounding box center [680, 356] width 111 height 39
click at [945, 563] on button "Next" at bounding box center [956, 653] width 56 height 17
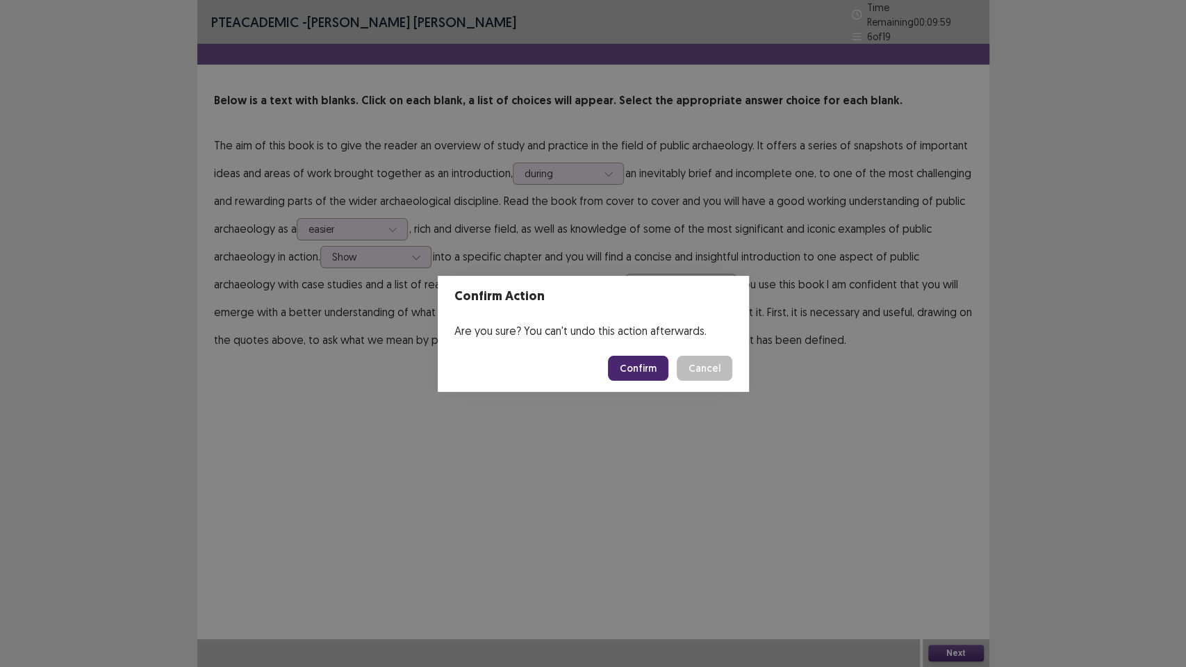
click at [651, 369] on button "Confirm" at bounding box center [638, 368] width 60 height 25
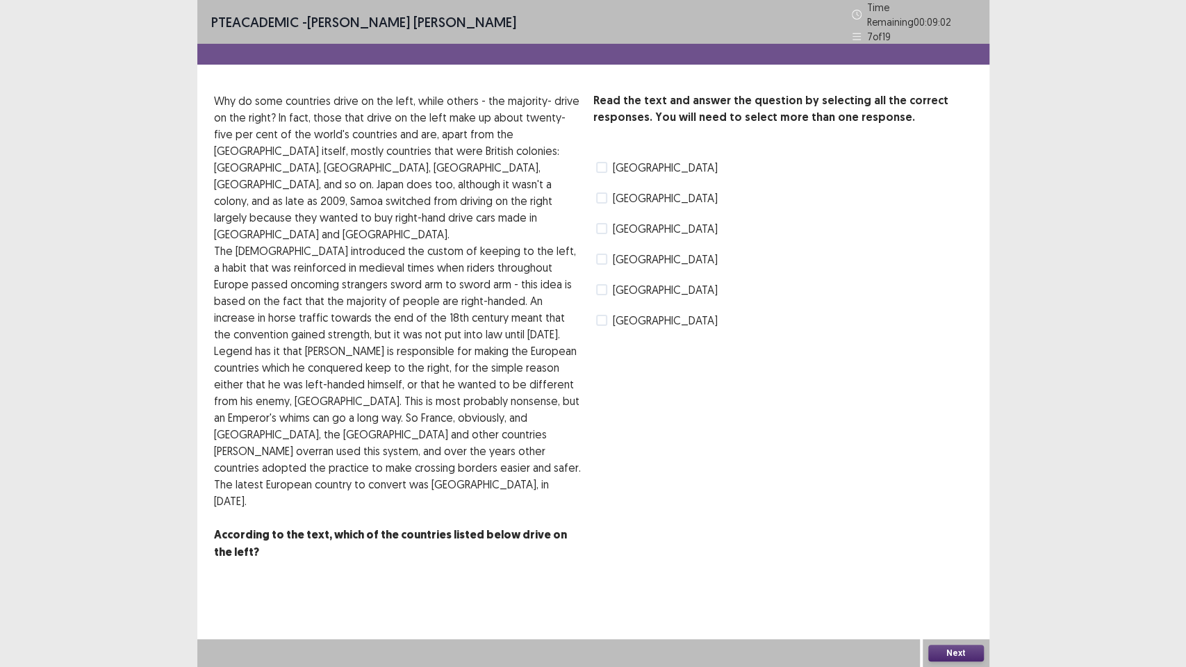
click at [602, 315] on span at bounding box center [601, 320] width 11 height 11
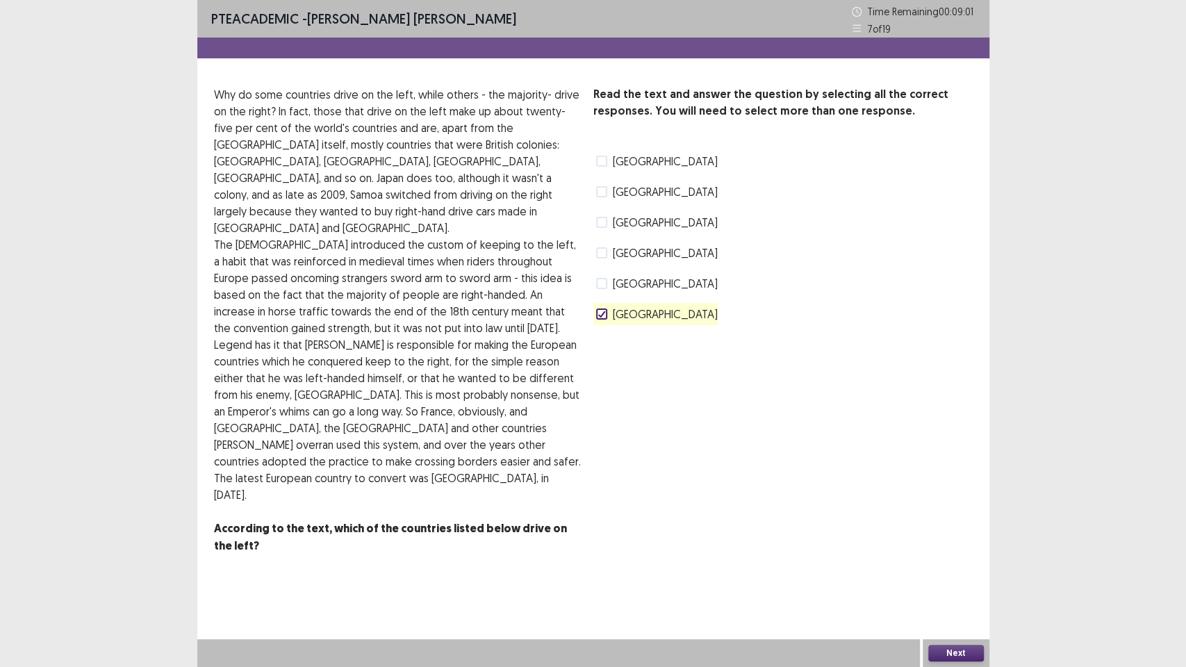
click at [613, 248] on span "[GEOGRAPHIC_DATA]" at bounding box center [665, 253] width 105 height 17
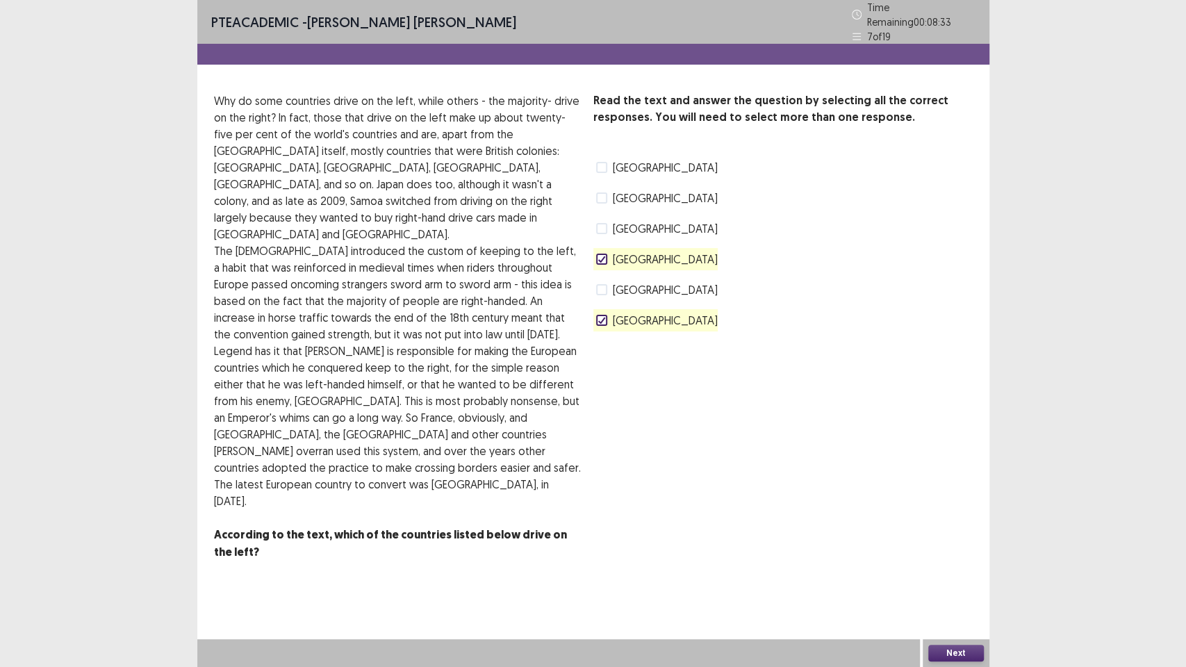
click at [602, 162] on span at bounding box center [601, 167] width 11 height 11
click at [604, 164] on icon at bounding box center [601, 167] width 8 height 7
click at [602, 192] on span at bounding box center [601, 197] width 11 height 11
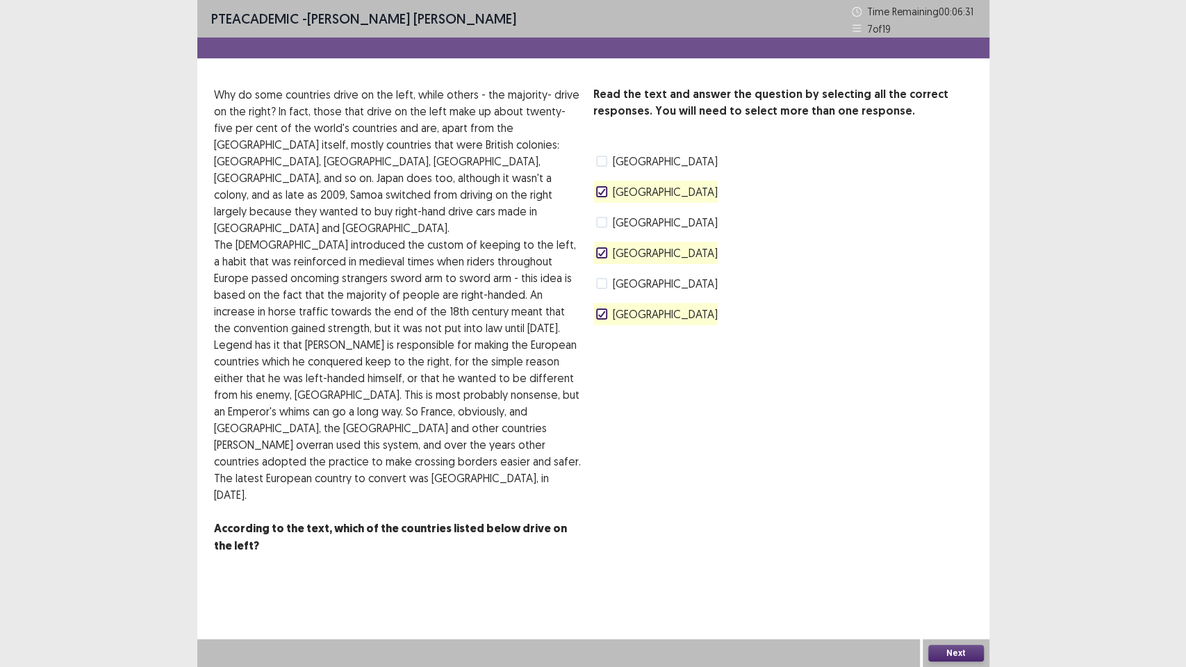
click at [597, 255] on icon at bounding box center [601, 252] width 8 height 7
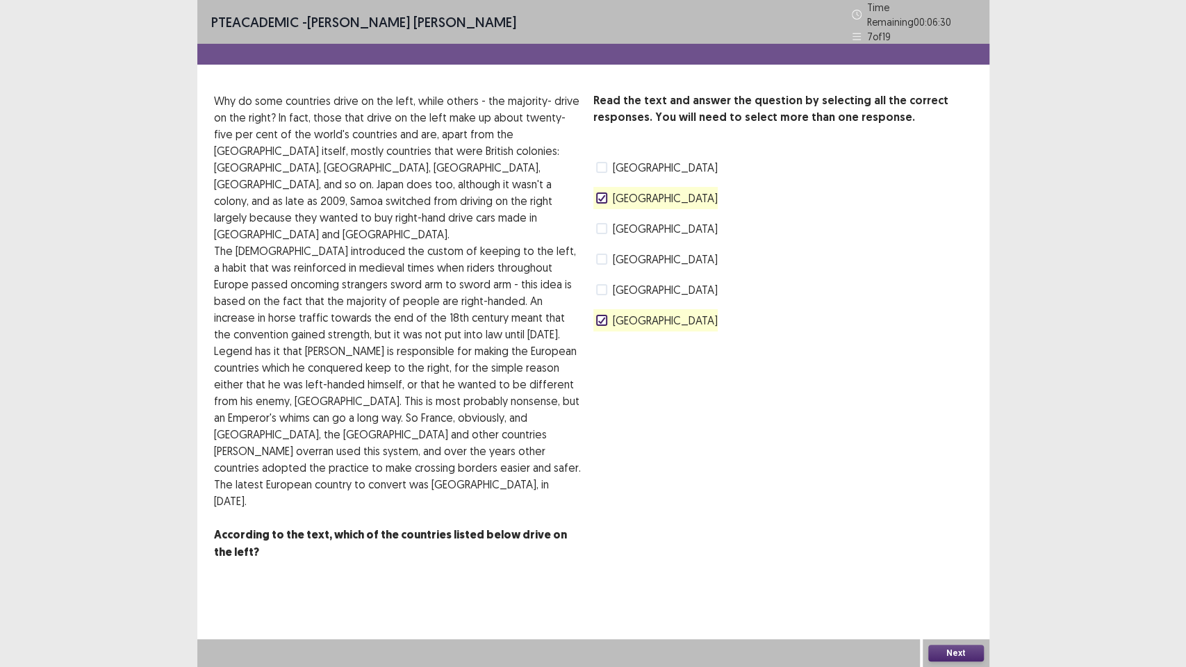
click at [601, 322] on label "[GEOGRAPHIC_DATA]" at bounding box center [657, 320] width 122 height 17
click at [970, 563] on button "Next" at bounding box center [956, 653] width 56 height 17
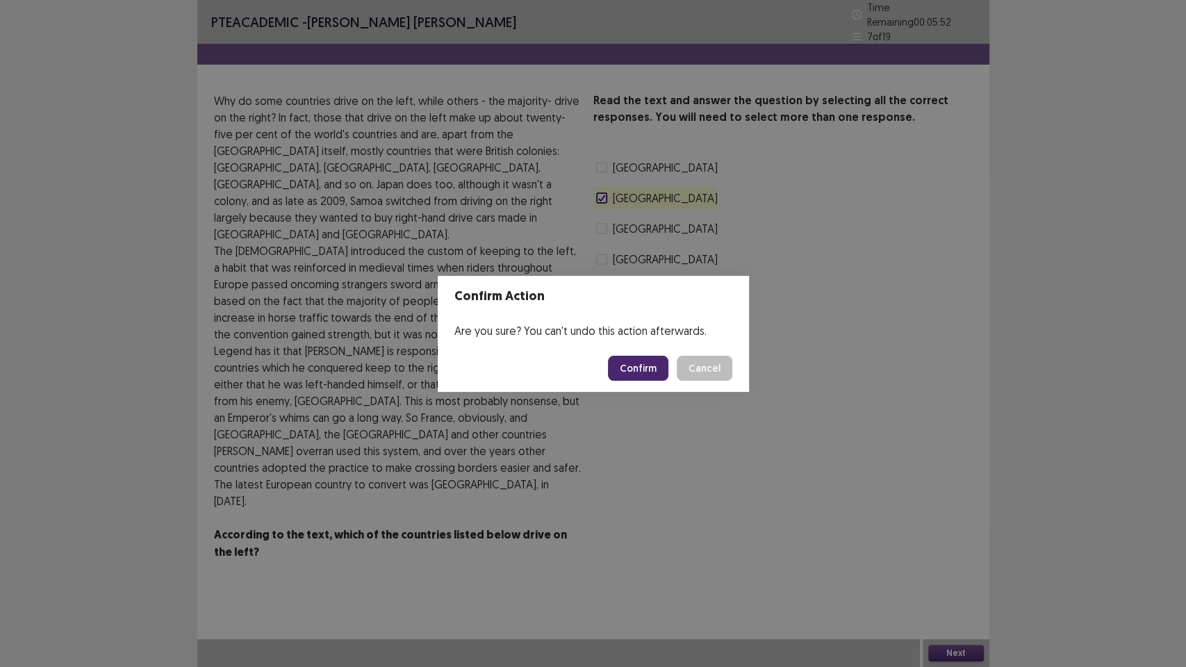
click at [672, 440] on div "Confirm Action Are you sure? You can't undo this action afterwards. Confirm Can…" at bounding box center [593, 333] width 1186 height 667
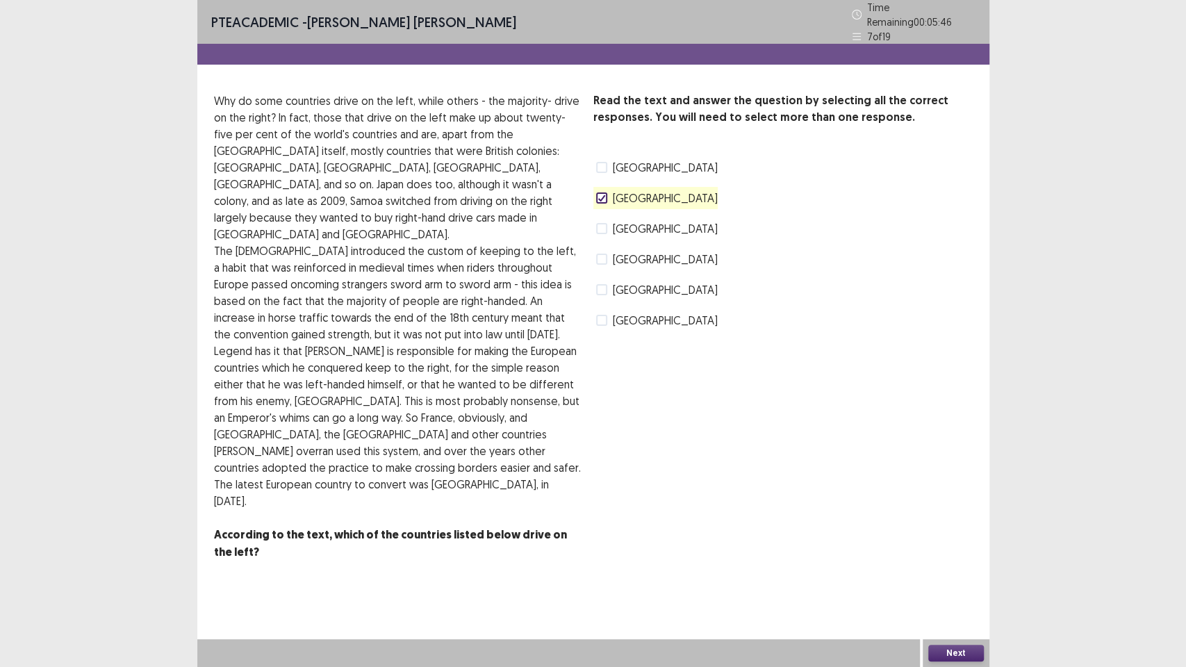
click at [604, 224] on span at bounding box center [601, 228] width 11 height 11
click at [955, 563] on button "Next" at bounding box center [956, 653] width 56 height 17
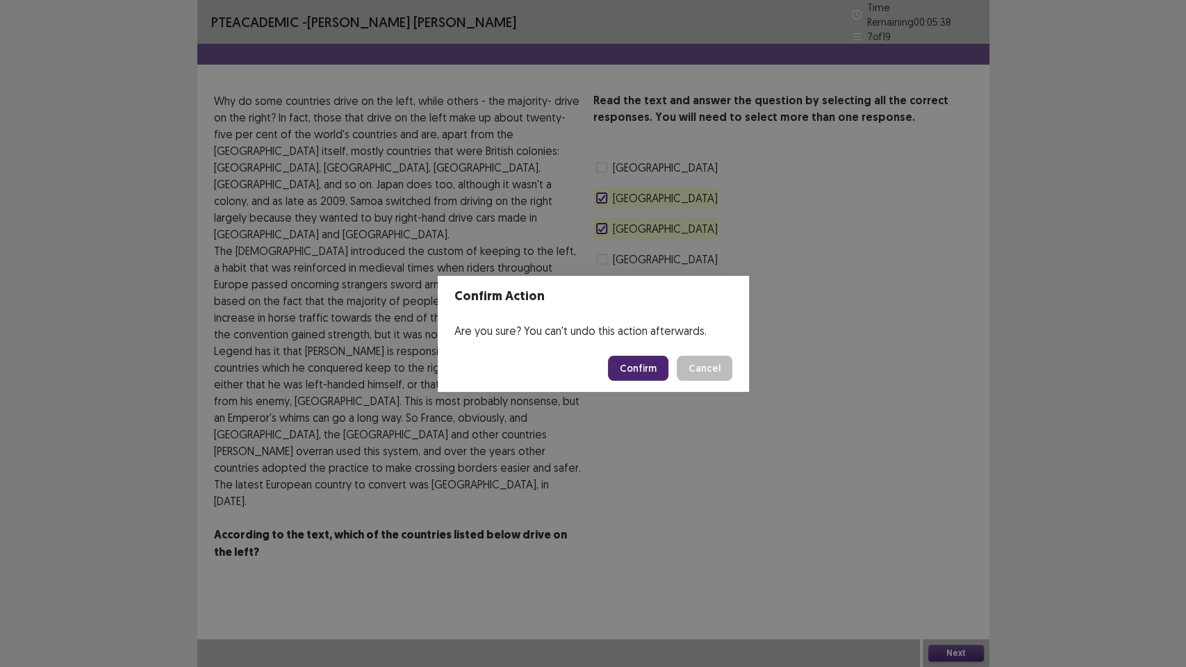
click at [648, 366] on button "Confirm" at bounding box center [638, 368] width 60 height 25
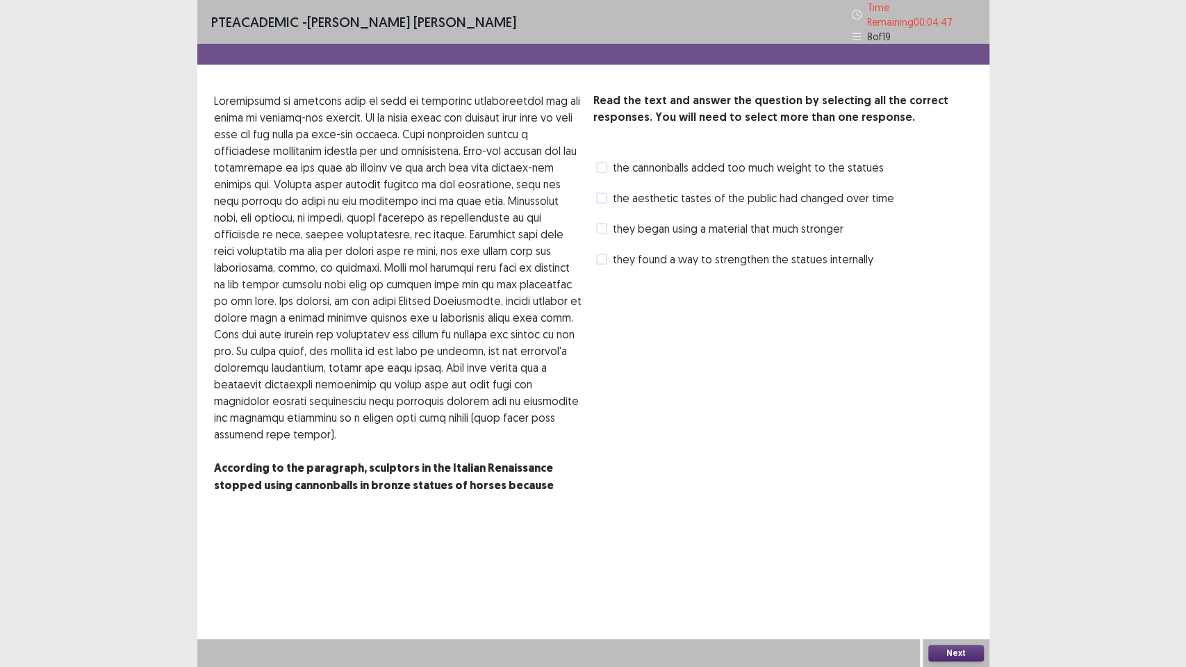
click at [717, 163] on span "the cannonballs added too much weight to the statues" at bounding box center [748, 167] width 271 height 17
click at [747, 256] on span "they found a way to strengthen the statues internally" at bounding box center [743, 259] width 261 height 17
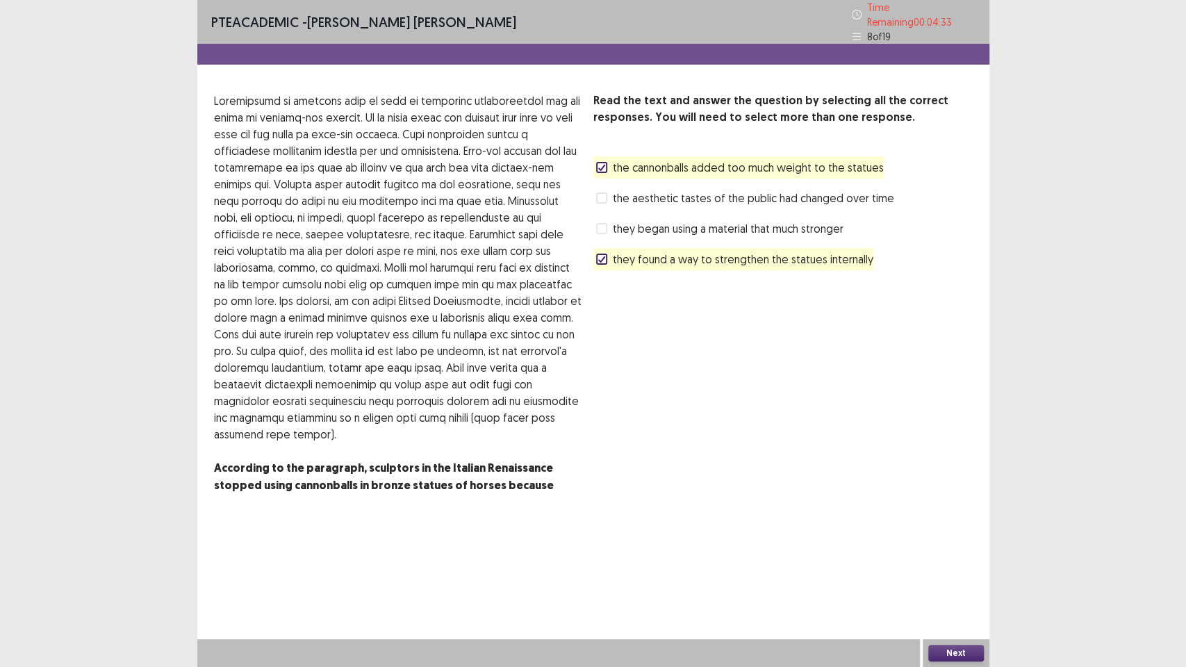
click at [967, 563] on button "Next" at bounding box center [956, 653] width 56 height 17
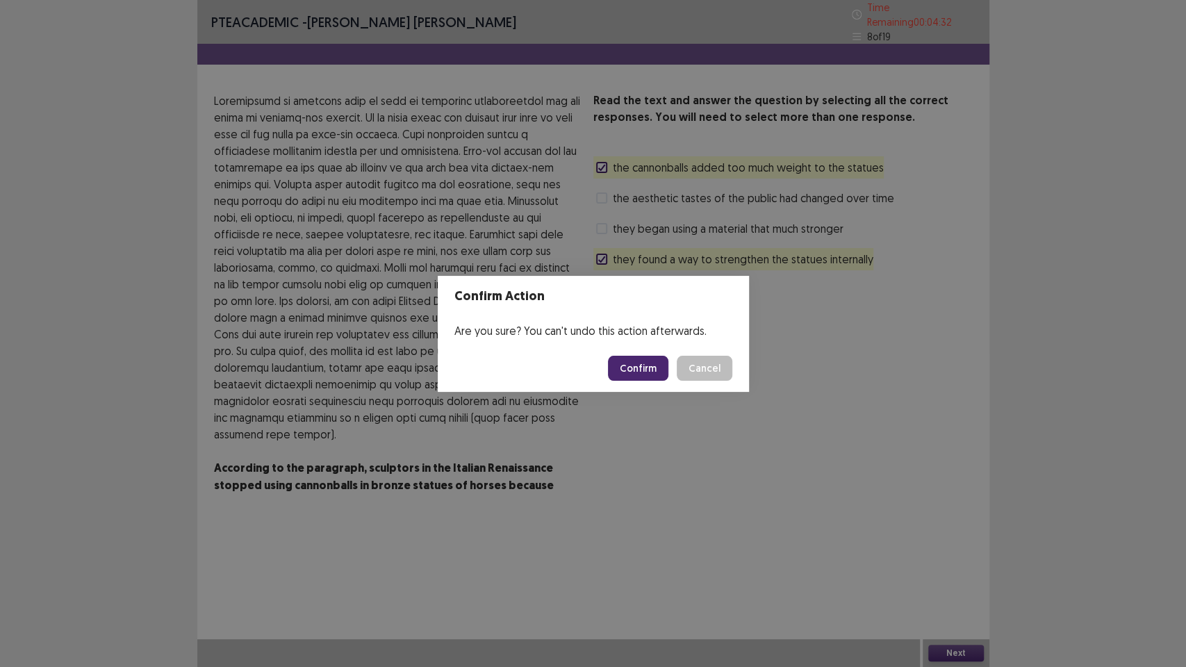
click at [649, 363] on button "Confirm" at bounding box center [638, 368] width 60 height 25
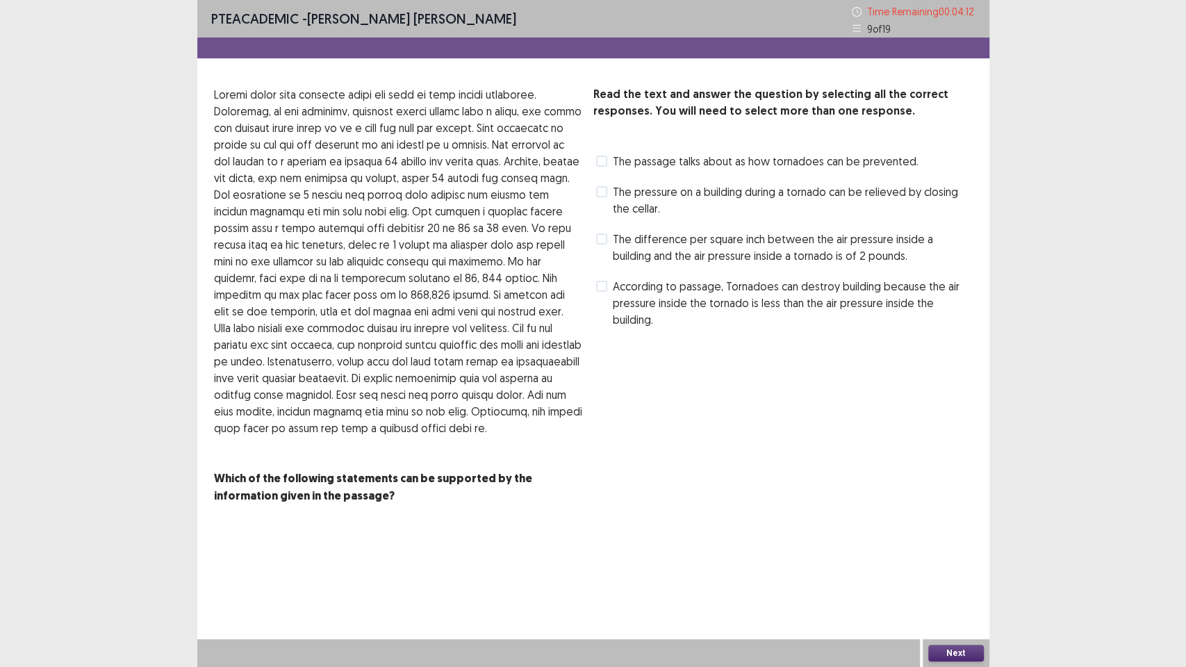
click at [807, 159] on span "The passage talks about as how tornadoes can be prevented." at bounding box center [766, 161] width 306 height 17
click at [982, 563] on button "Next" at bounding box center [956, 653] width 56 height 17
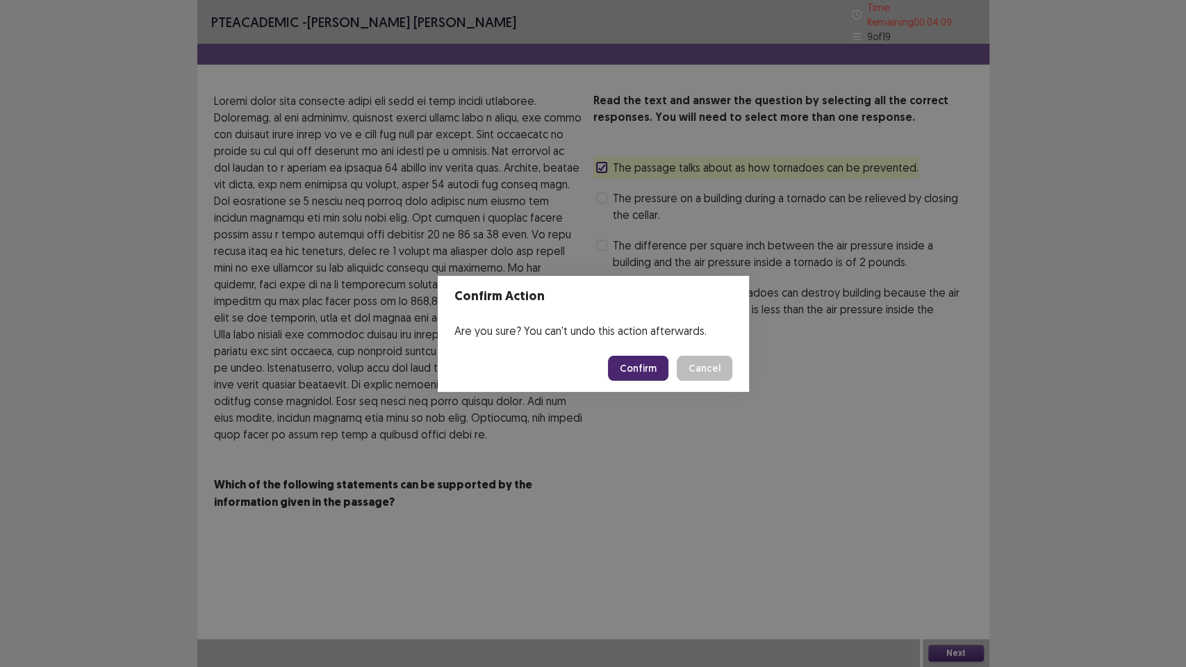
click at [661, 364] on button "Confirm" at bounding box center [638, 368] width 60 height 25
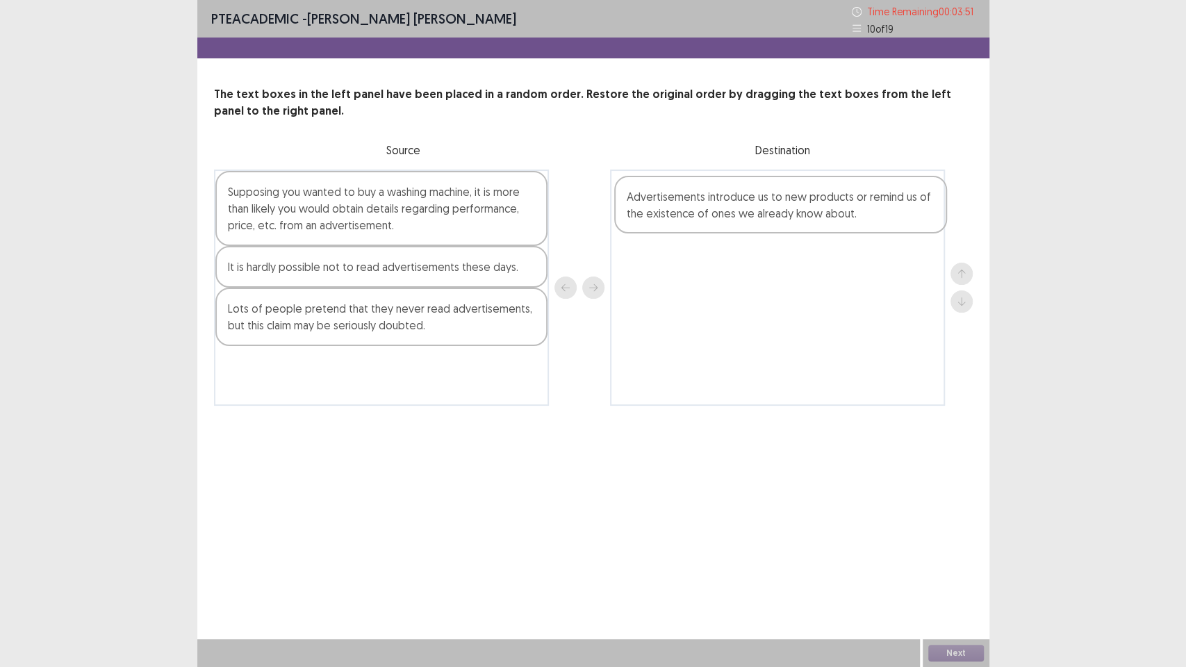
drag, startPoint x: 319, startPoint y: 203, endPoint x: 711, endPoint y: 204, distance: 391.8
click at [711, 204] on div "Advertisements introduce us to new products or remind us of the existence of on…" at bounding box center [593, 288] width 759 height 236
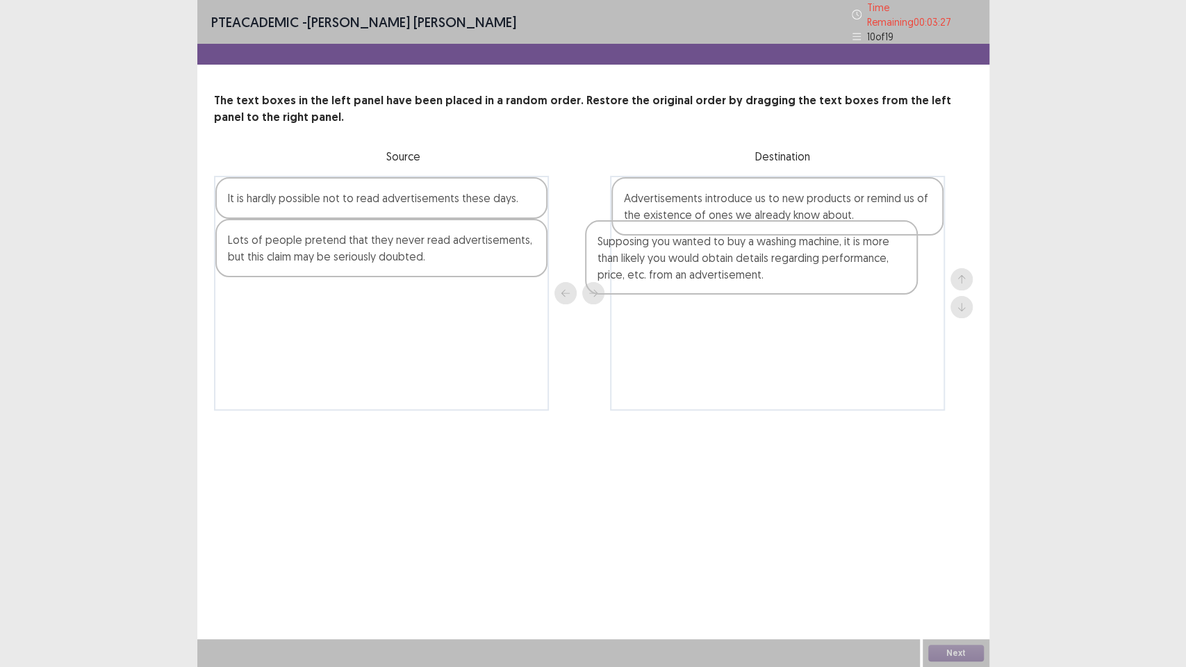
drag, startPoint x: 403, startPoint y: 229, endPoint x: 728, endPoint y: 272, distance: 328.0
click at [743, 272] on div "Supposing you wanted to buy a washing machine, it is more than likely you would…" at bounding box center [593, 293] width 759 height 235
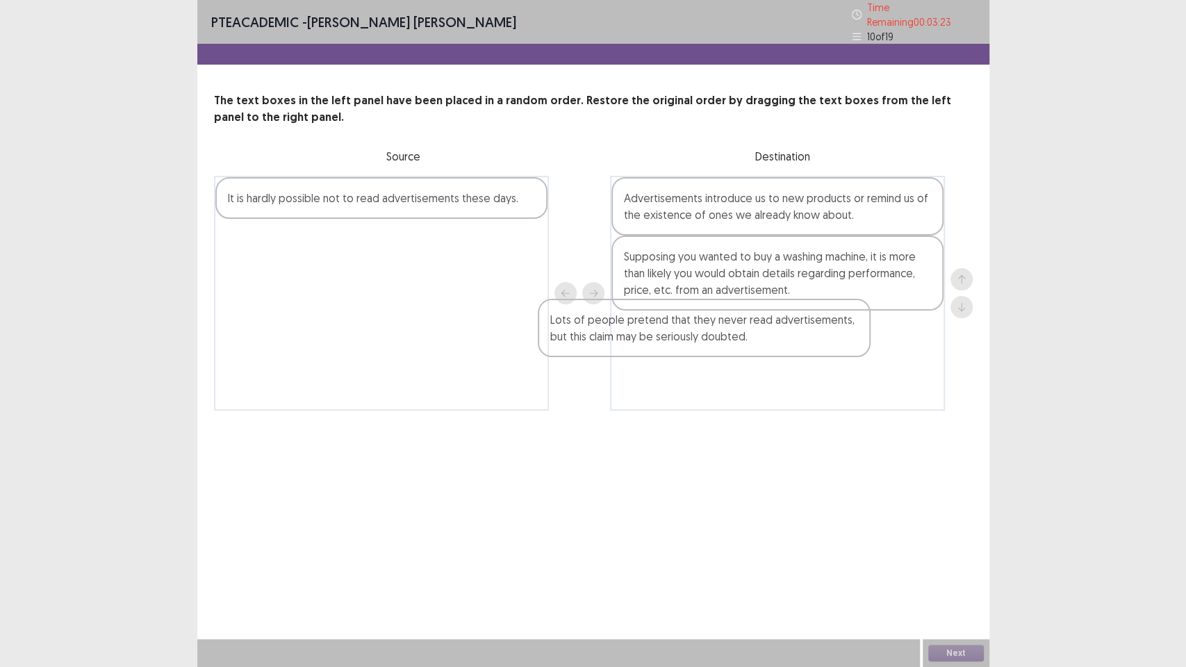
drag, startPoint x: 470, startPoint y: 265, endPoint x: 763, endPoint y: 324, distance: 299.1
click at [767, 326] on div "It is hardly possible not to read advertisements these days. Lots of people pre…" at bounding box center [593, 293] width 759 height 235
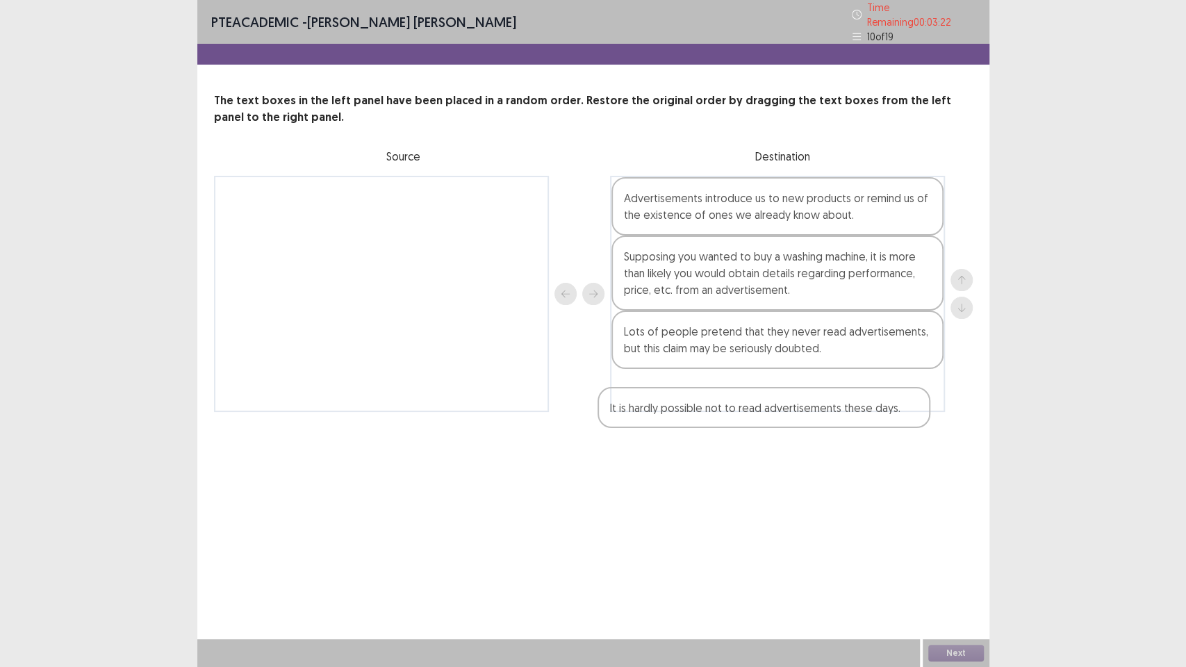
drag, startPoint x: 469, startPoint y: 217, endPoint x: 850, endPoint y: 404, distance: 424.4
click at [850, 404] on div "It is hardly possible not to read advertisements these days. Advertisements int…" at bounding box center [593, 294] width 759 height 236
click at [949, 563] on button "Next" at bounding box center [956, 653] width 56 height 17
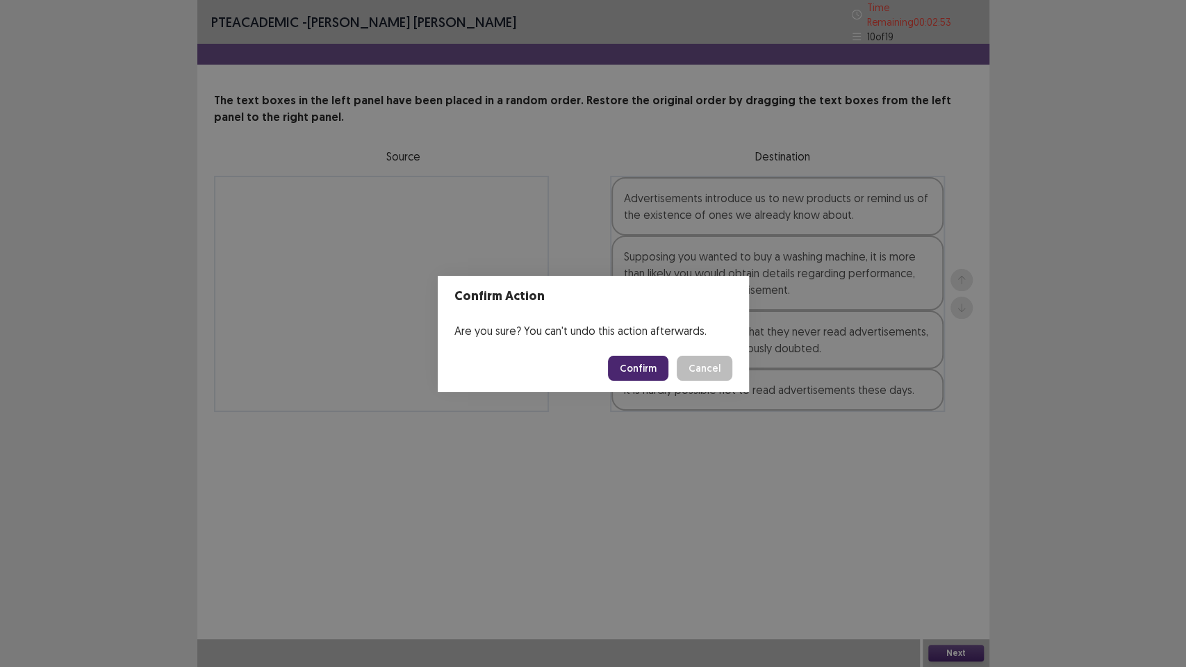
click at [650, 372] on button "Confirm" at bounding box center [638, 368] width 60 height 25
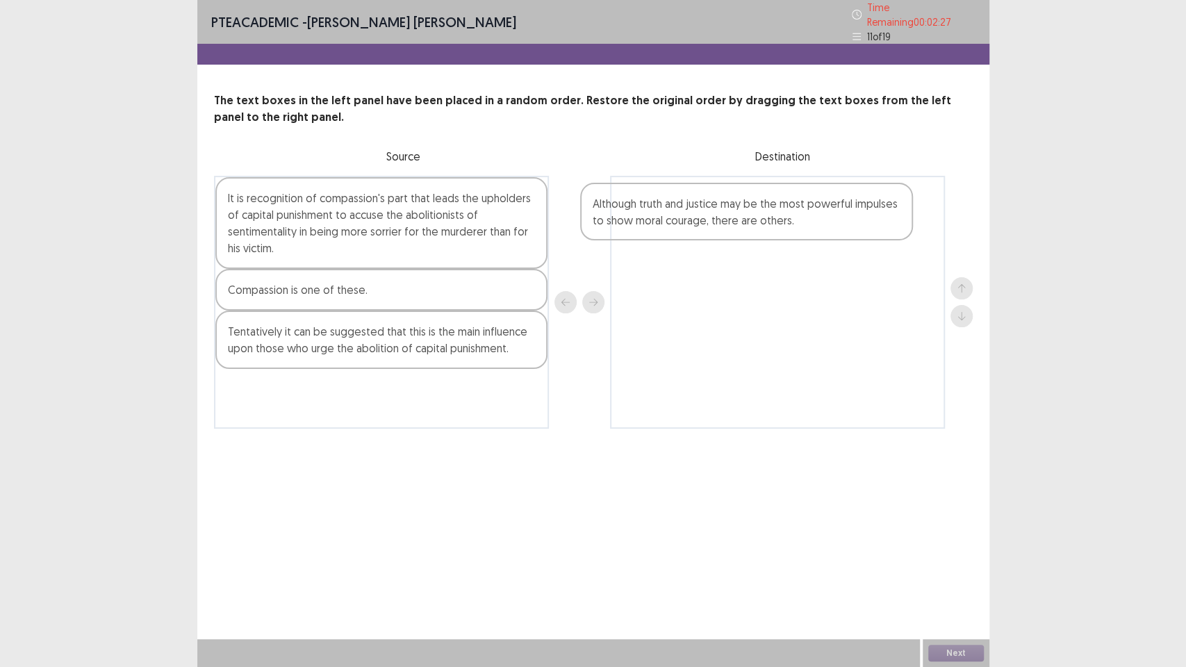
drag, startPoint x: 346, startPoint y: 352, endPoint x: 729, endPoint y: 218, distance: 406.0
click at [729, 218] on div "It is recognition of compassion's part that leads the upholders of capital puni…" at bounding box center [593, 302] width 759 height 253
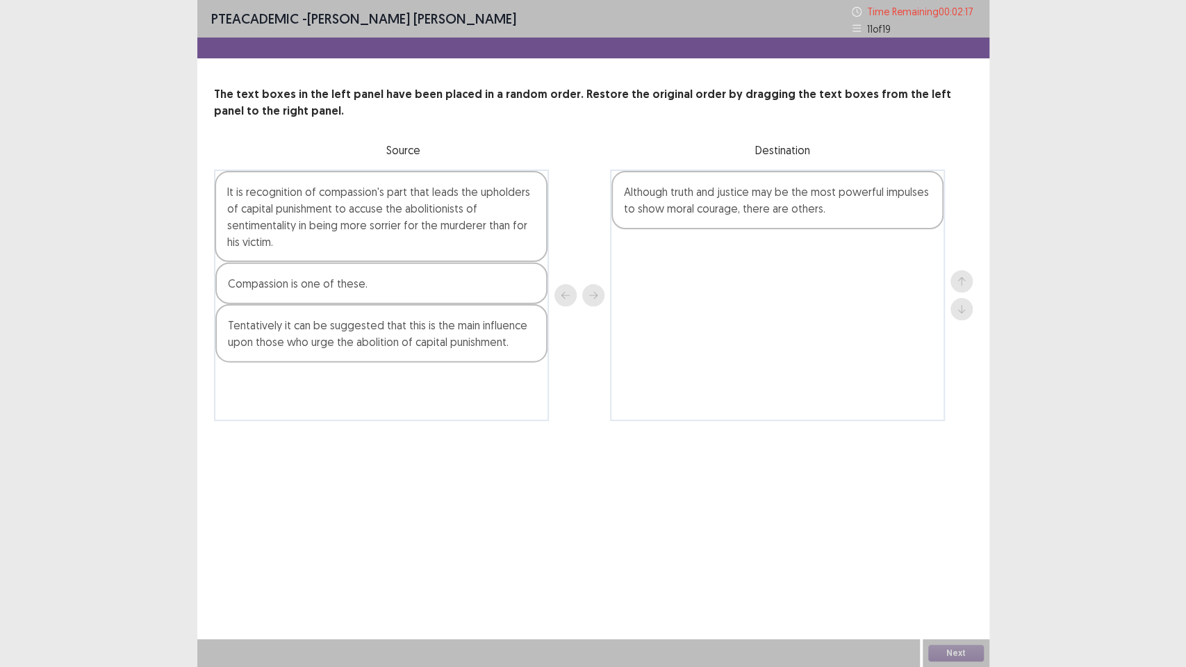
click at [381, 233] on div "It is recognition of compassion's part that leads the upholders of capital puni…" at bounding box center [381, 295] width 335 height 251
click at [374, 345] on div "Tentatively it can be suggested that this is the main influence upon those who …" at bounding box center [381, 333] width 332 height 58
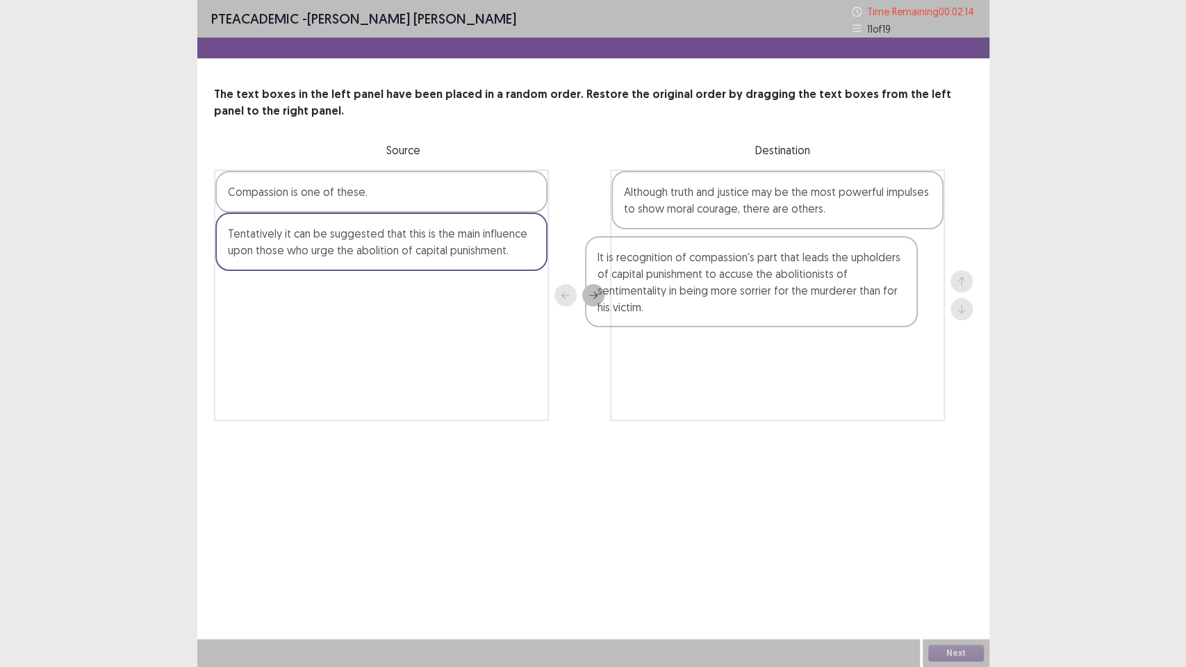
drag, startPoint x: 481, startPoint y: 242, endPoint x: 775, endPoint y: 283, distance: 296.7
click at [793, 286] on div "It is recognition of compassion's part that leads the upholders of capital puni…" at bounding box center [593, 295] width 759 height 251
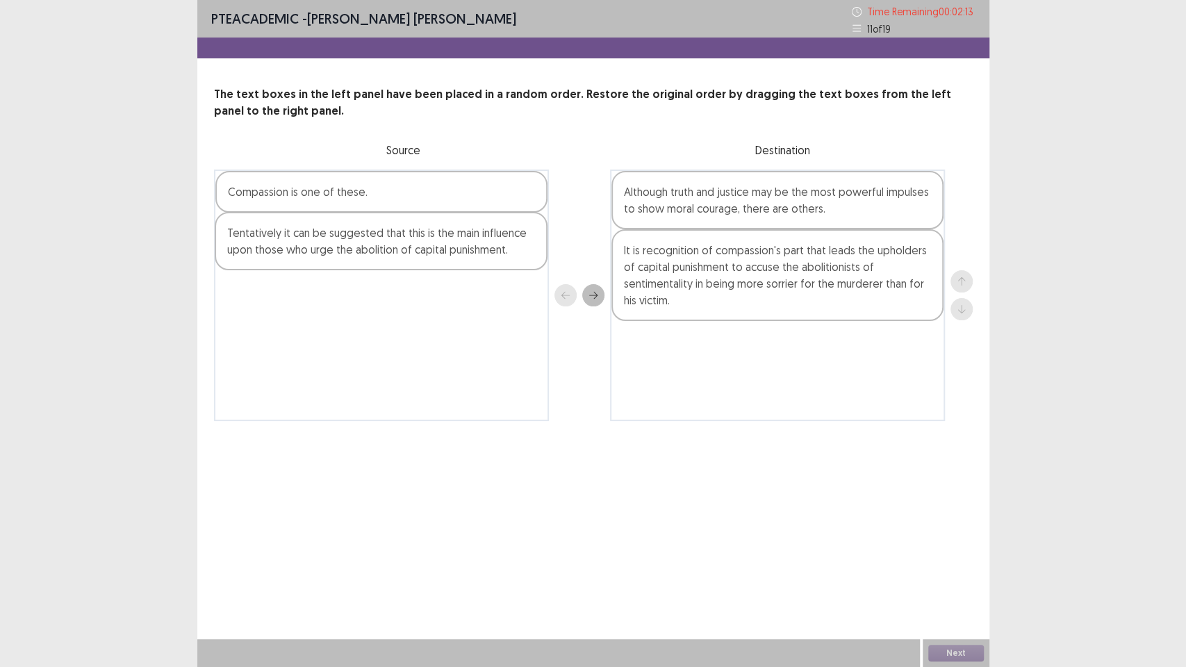
click at [503, 256] on div "Compassion is one of these. Tentatively it can be suggested that this is the ma…" at bounding box center [381, 295] width 335 height 251
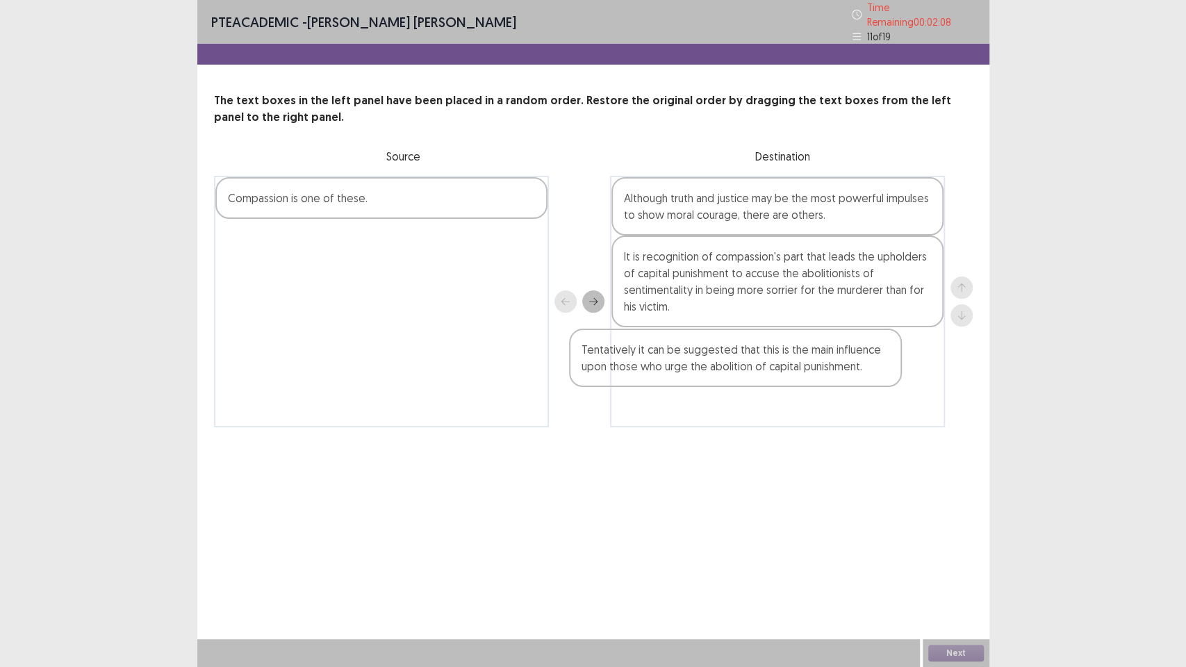
drag, startPoint x: 428, startPoint y: 251, endPoint x: 825, endPoint y: 350, distance: 408.8
click at [825, 350] on div "Compassion is one of these. Tentatively it can be suggested that this is the ma…" at bounding box center [593, 301] width 759 height 251
drag, startPoint x: 509, startPoint y: 183, endPoint x: 894, endPoint y: 383, distance: 434.1
click at [892, 383] on div "Compassion is one of these. Although truth and justice may be the most powerful…" at bounding box center [593, 302] width 759 height 253
click at [958, 563] on button "Next" at bounding box center [956, 653] width 56 height 17
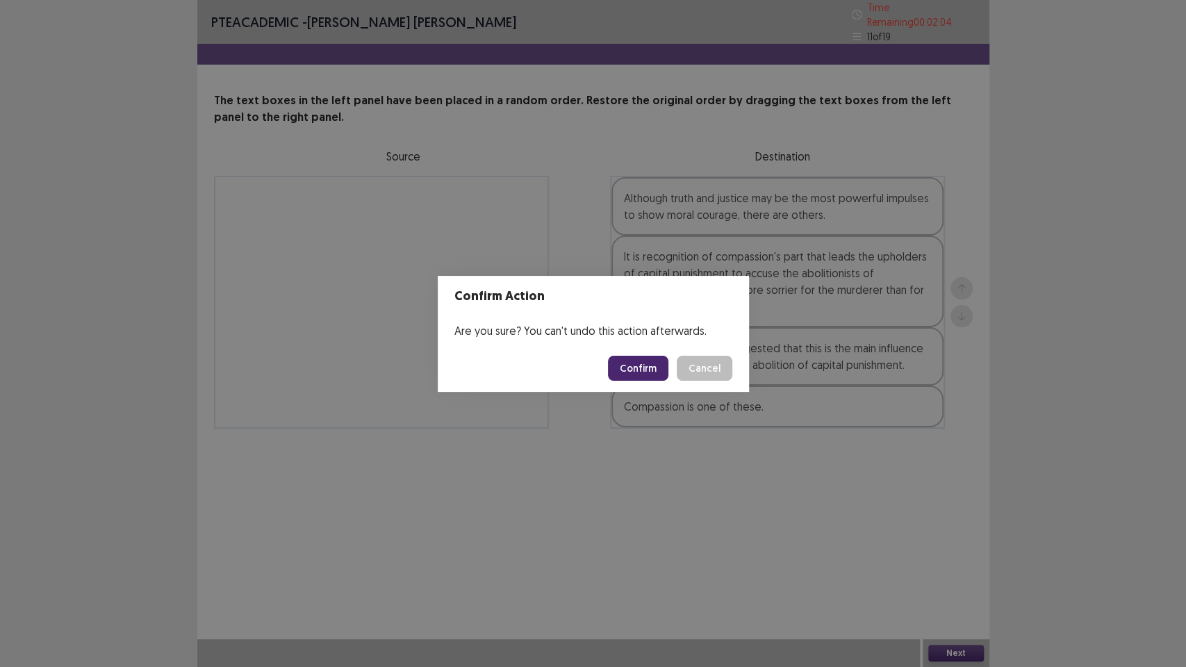
click at [657, 370] on button "Confirm" at bounding box center [638, 368] width 60 height 25
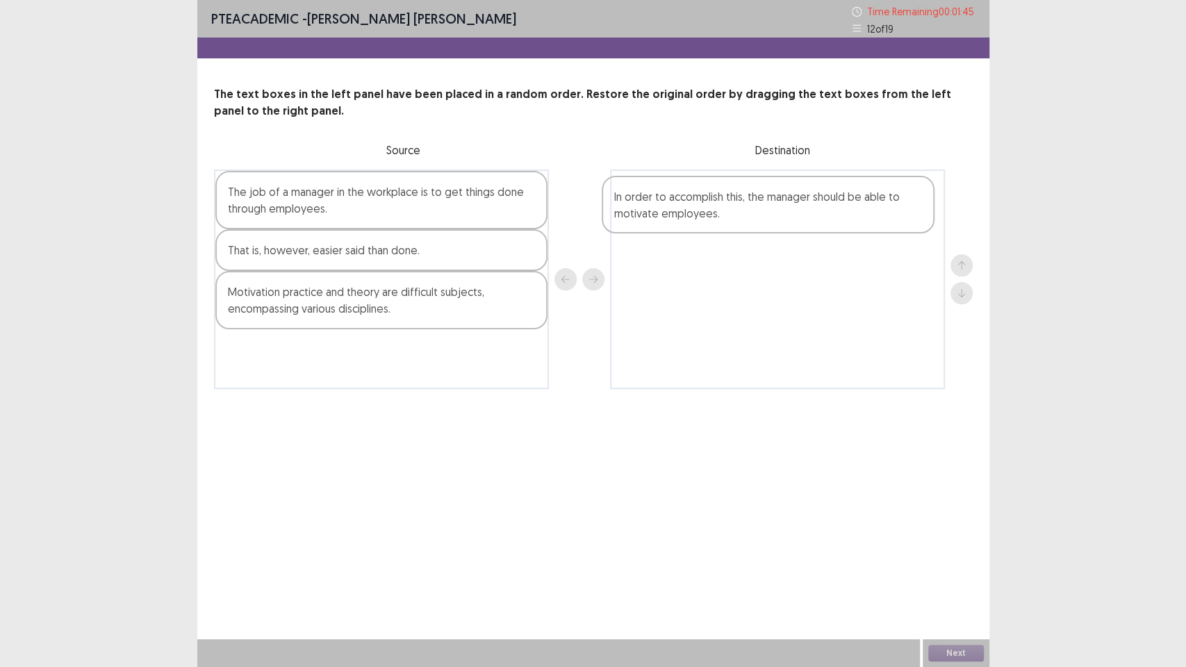
drag, startPoint x: 370, startPoint y: 298, endPoint x: 718, endPoint y: 211, distance: 358.7
click at [764, 196] on div "The job of a manager in the workplace is to get things done through employees. …" at bounding box center [593, 280] width 759 height 220
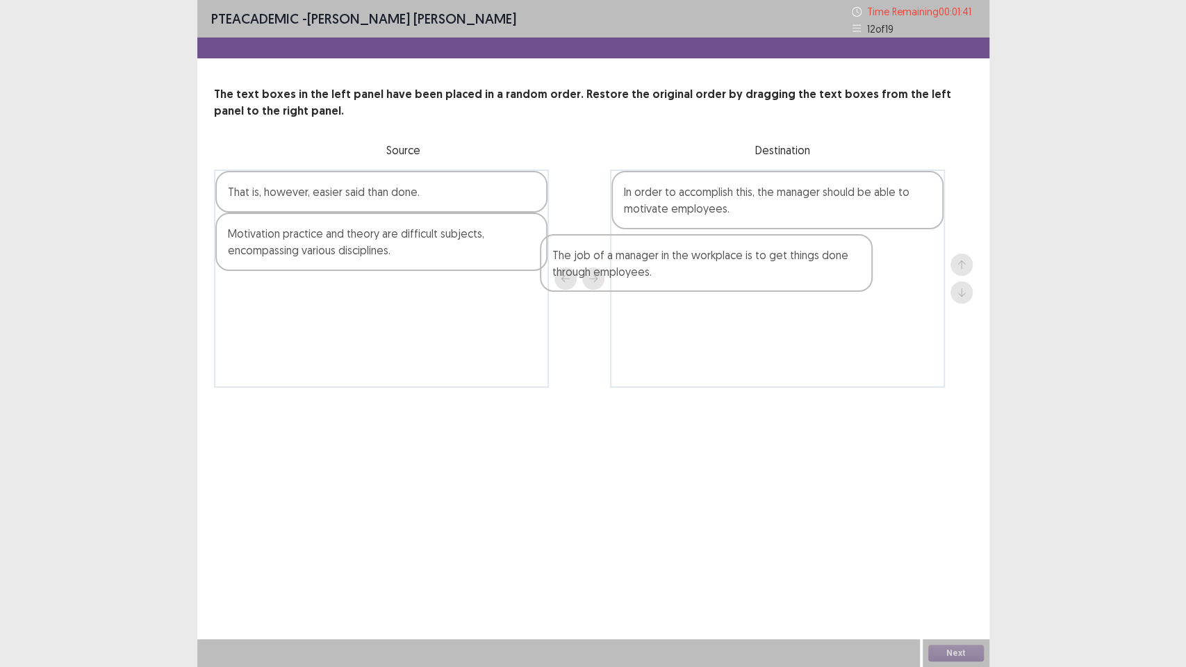
drag, startPoint x: 372, startPoint y: 211, endPoint x: 675, endPoint y: 263, distance: 306.5
click at [718, 272] on div "The job of a manager in the workplace is to get things done through employees. …" at bounding box center [593, 279] width 759 height 218
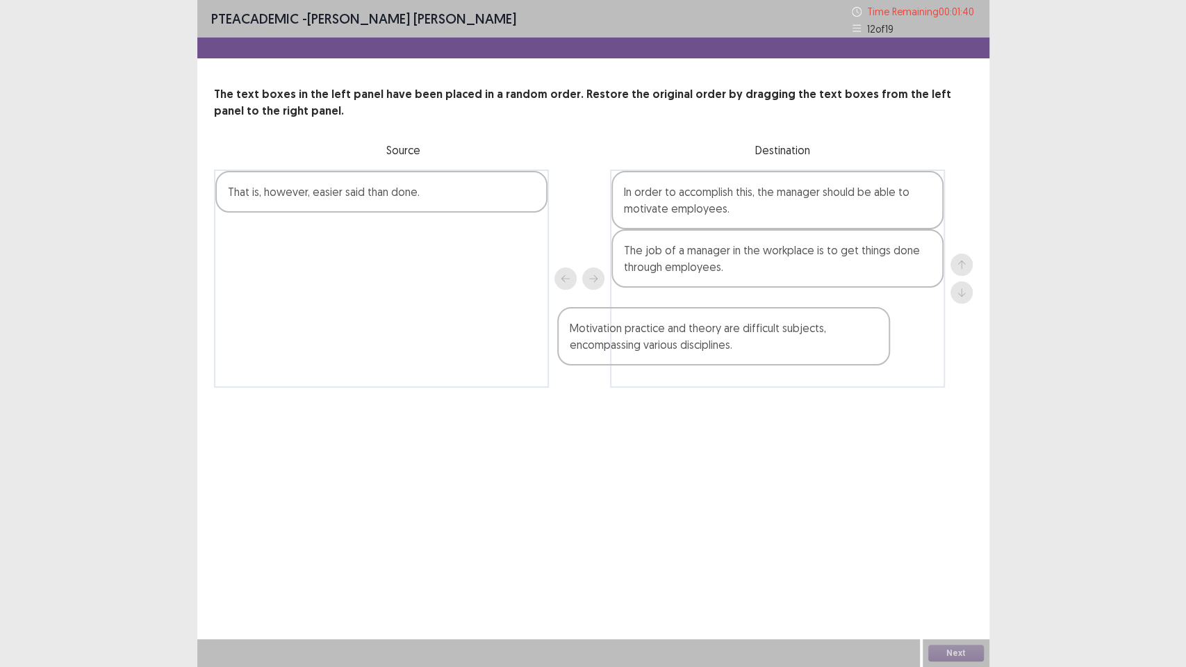
drag, startPoint x: 442, startPoint y: 247, endPoint x: 779, endPoint y: 327, distance: 346.3
click at [782, 329] on div "That is, however, easier said than done. Motivation practice and theory are dif…" at bounding box center [593, 279] width 759 height 218
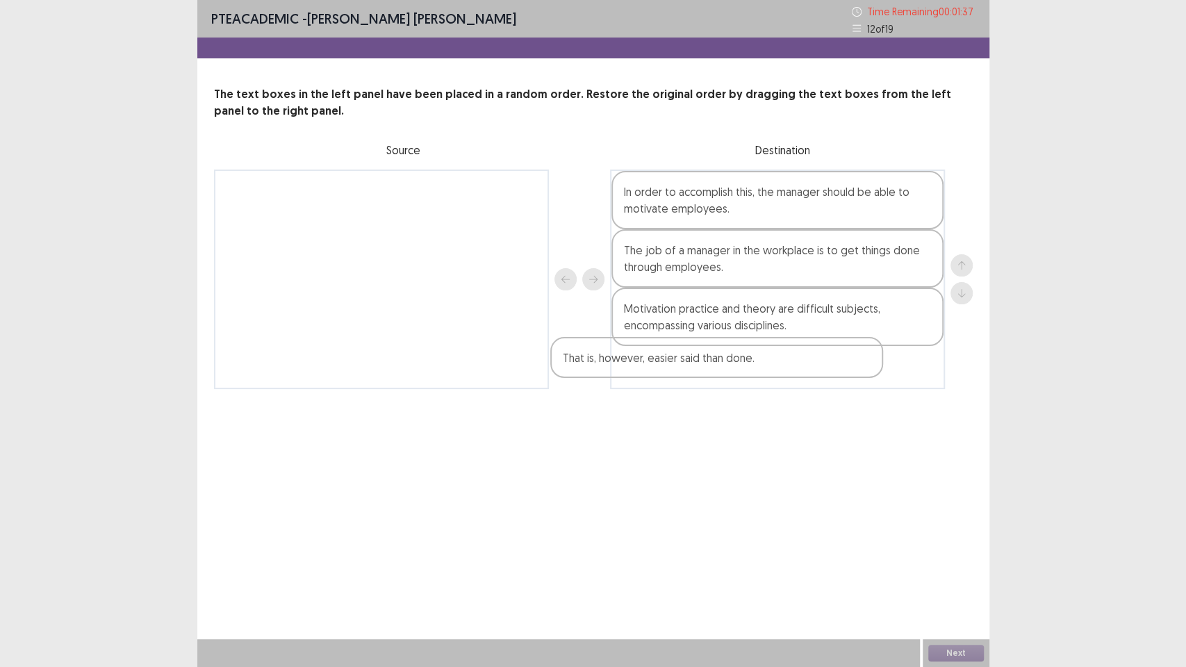
drag, startPoint x: 390, startPoint y: 195, endPoint x: 744, endPoint y: 354, distance: 387.7
click at [736, 361] on div "That is, however, easier said than done. In order to accomplish this, the manag…" at bounding box center [593, 280] width 759 height 220
click at [961, 563] on button "Next" at bounding box center [956, 653] width 56 height 17
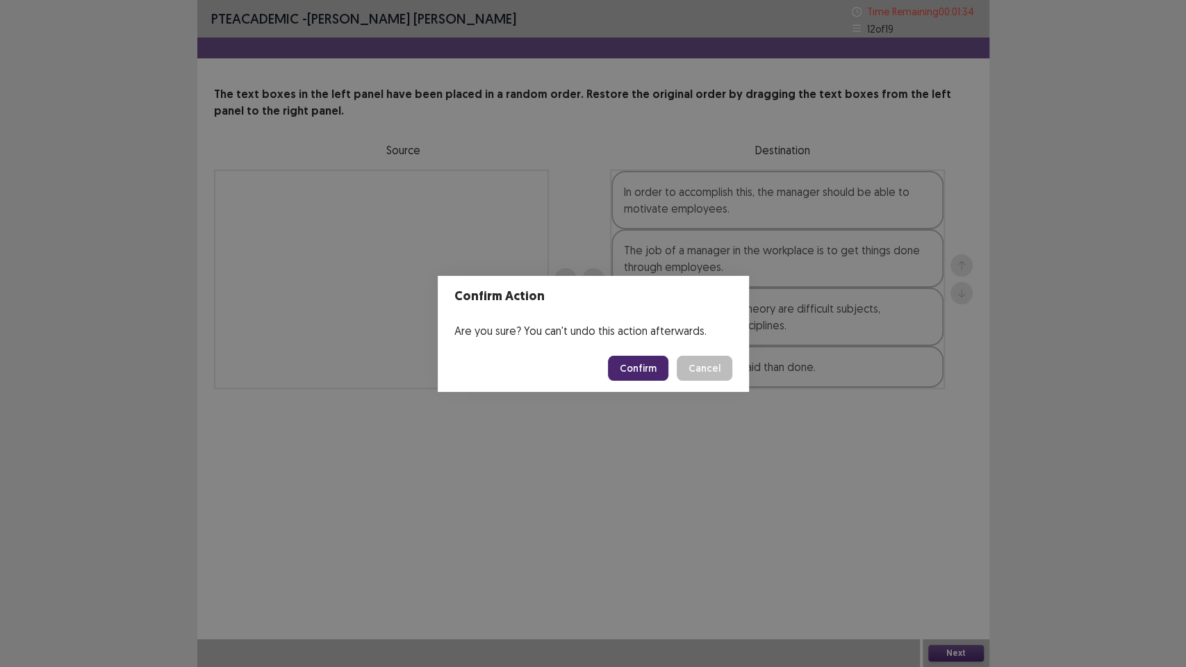
click at [620, 365] on button "Confirm" at bounding box center [638, 368] width 60 height 25
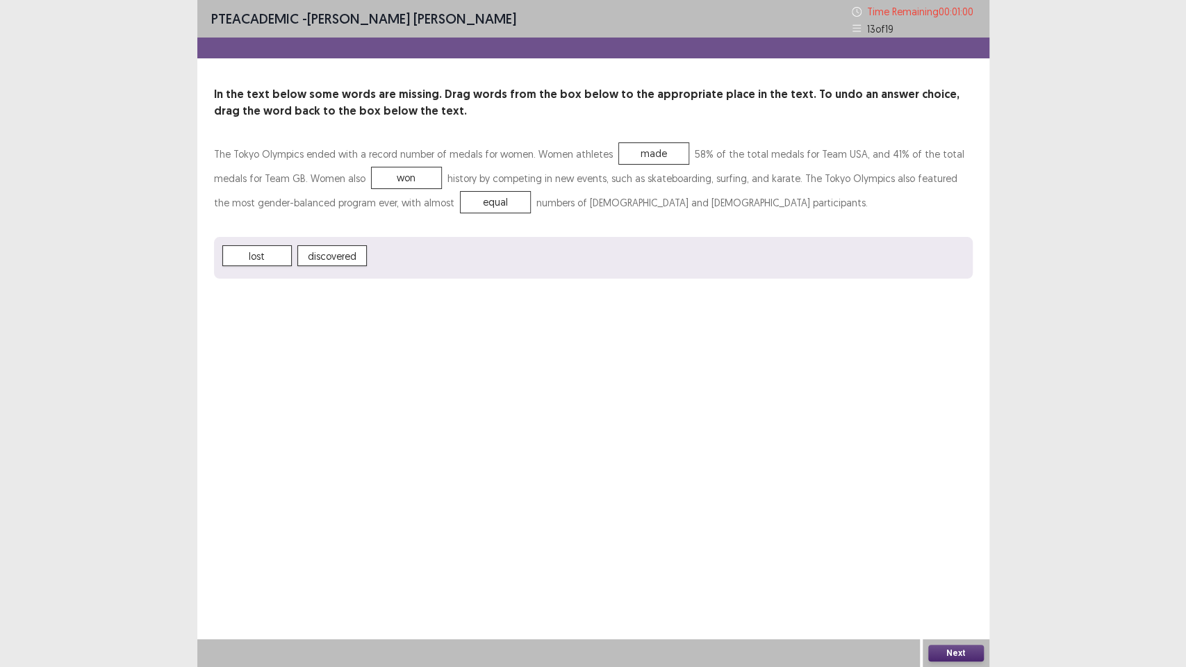
click at [947, 563] on button "Next" at bounding box center [956, 653] width 56 height 17
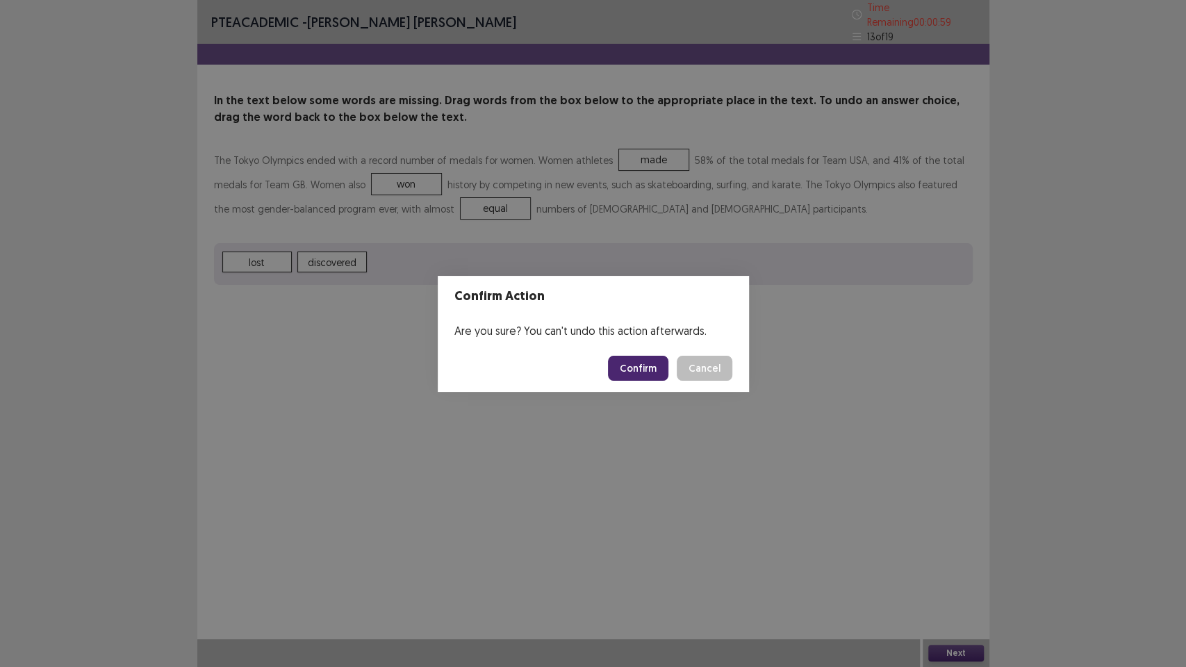
click at [649, 370] on button "Confirm" at bounding box center [638, 368] width 60 height 25
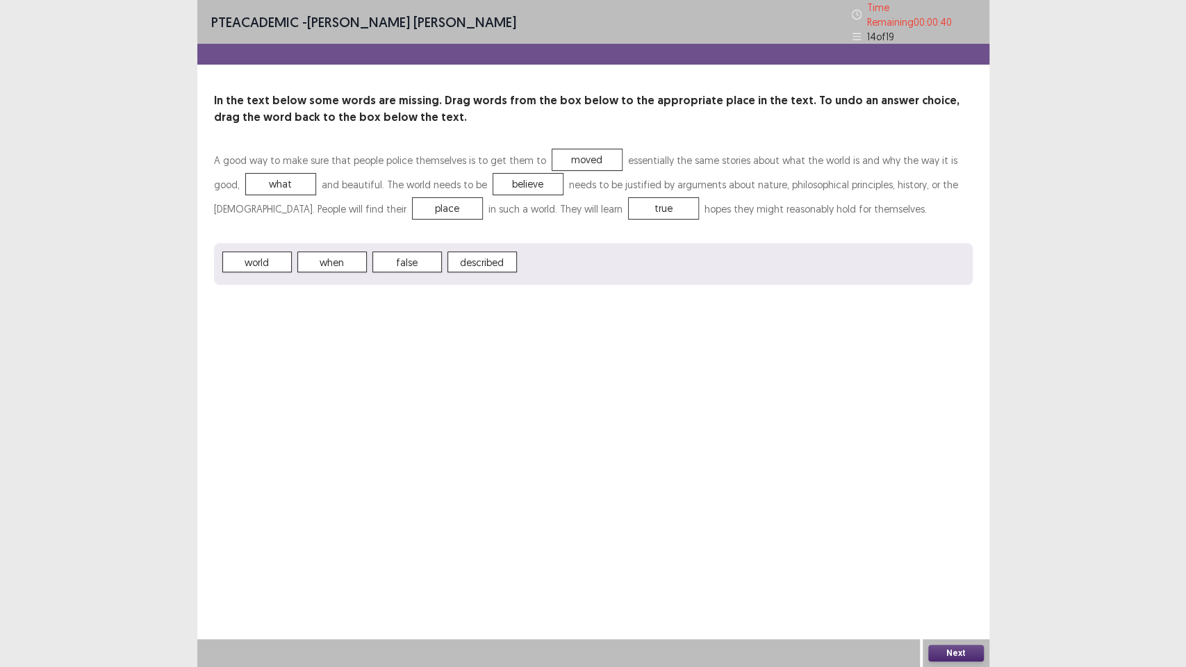
click at [941, 563] on button "Next" at bounding box center [956, 653] width 56 height 17
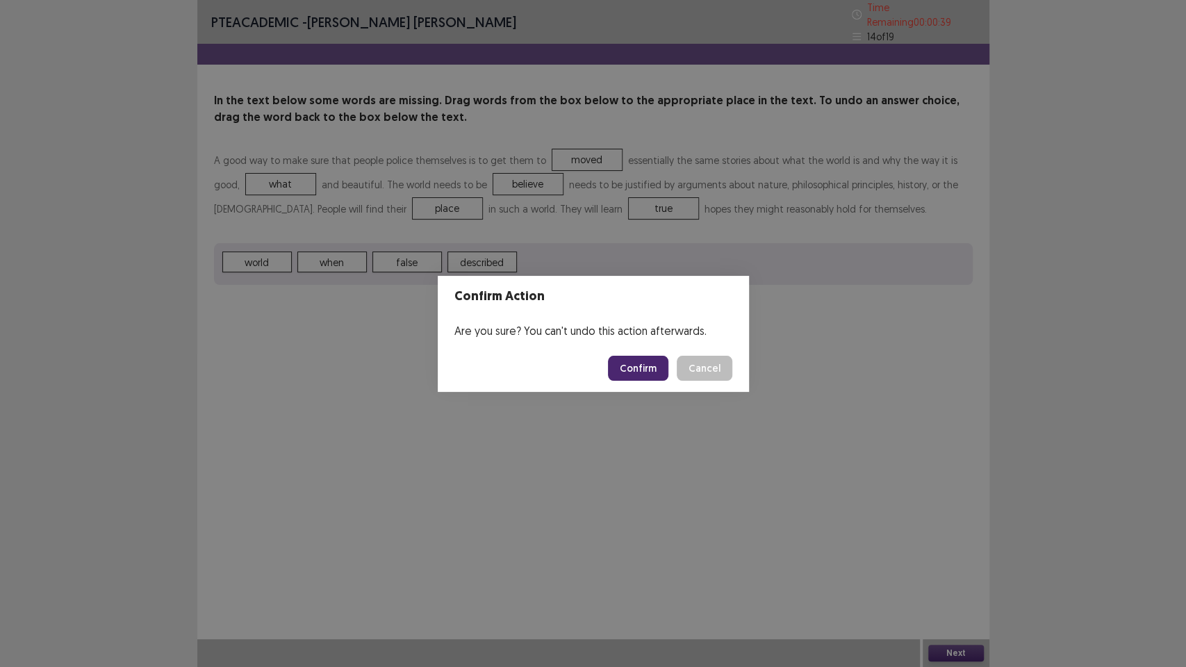
click at [645, 365] on button "Confirm" at bounding box center [638, 368] width 60 height 25
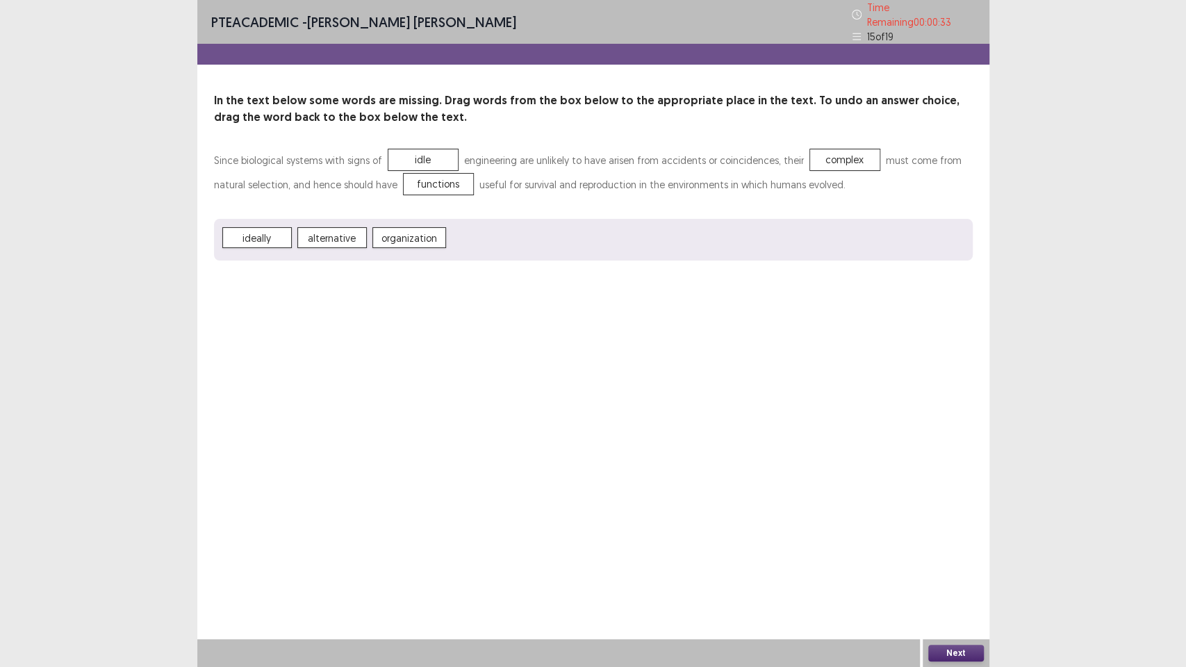
click at [964, 563] on div "Next" at bounding box center [956, 653] width 67 height 28
click at [970, 563] on button "Next" at bounding box center [956, 653] width 56 height 17
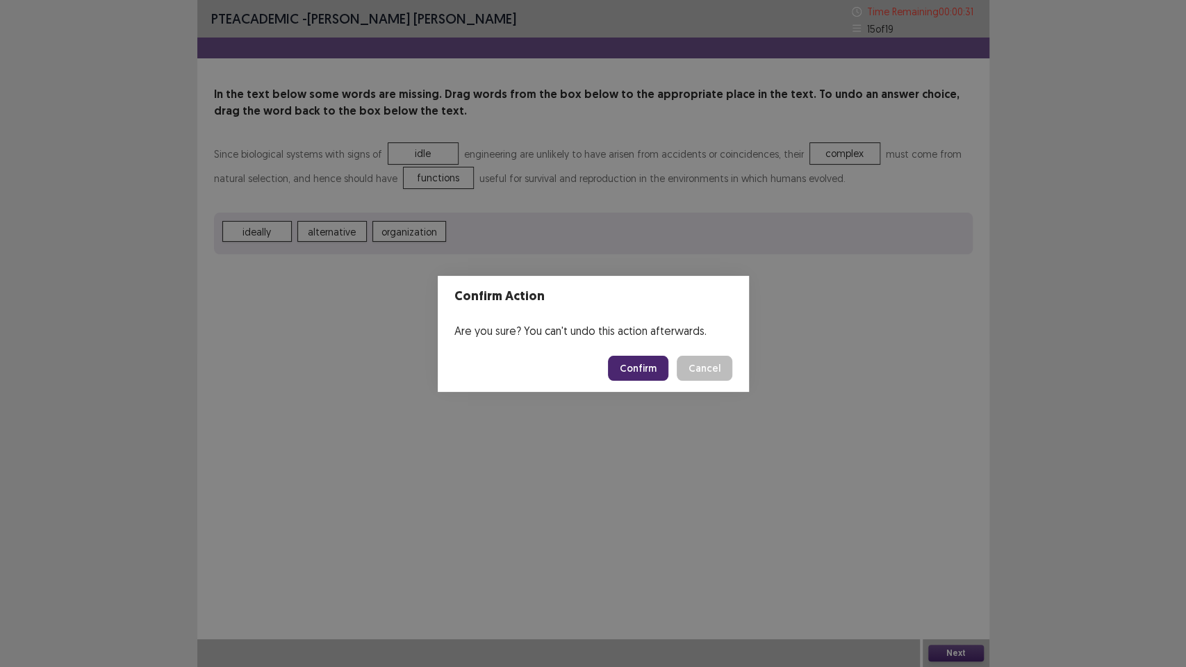
click at [649, 366] on button "Confirm" at bounding box center [638, 368] width 60 height 25
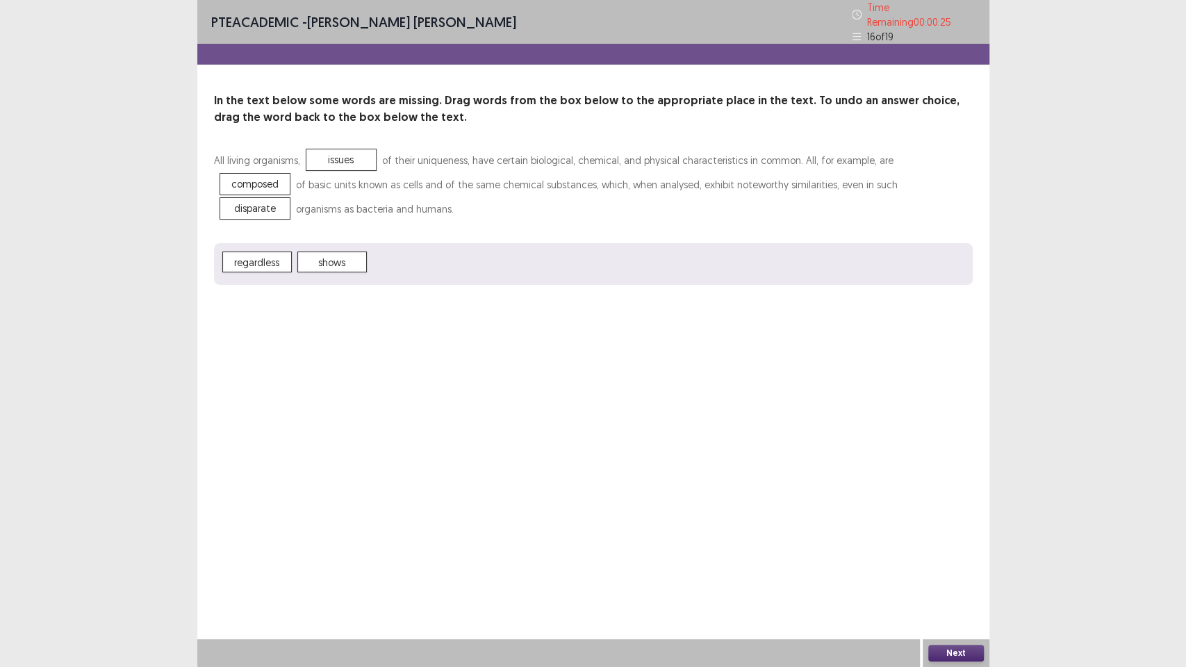
click at [950, 563] on button "Next" at bounding box center [956, 653] width 56 height 17
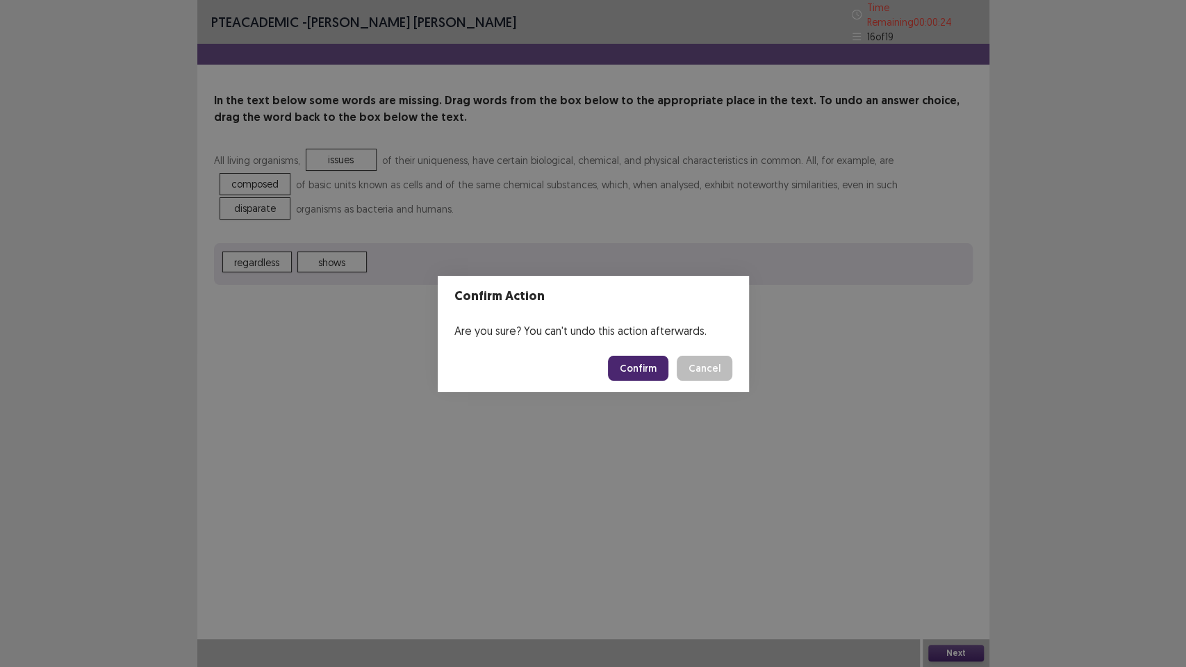
click at [658, 369] on button "Confirm" at bounding box center [638, 368] width 60 height 25
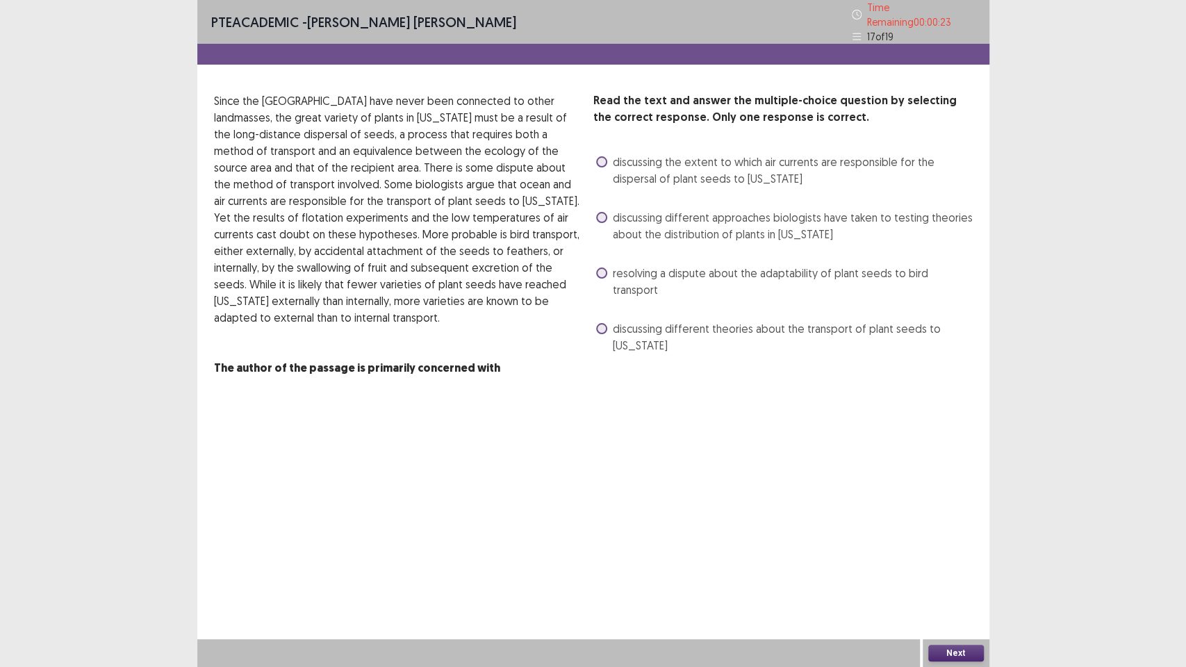
click at [604, 267] on span at bounding box center [601, 272] width 11 height 11
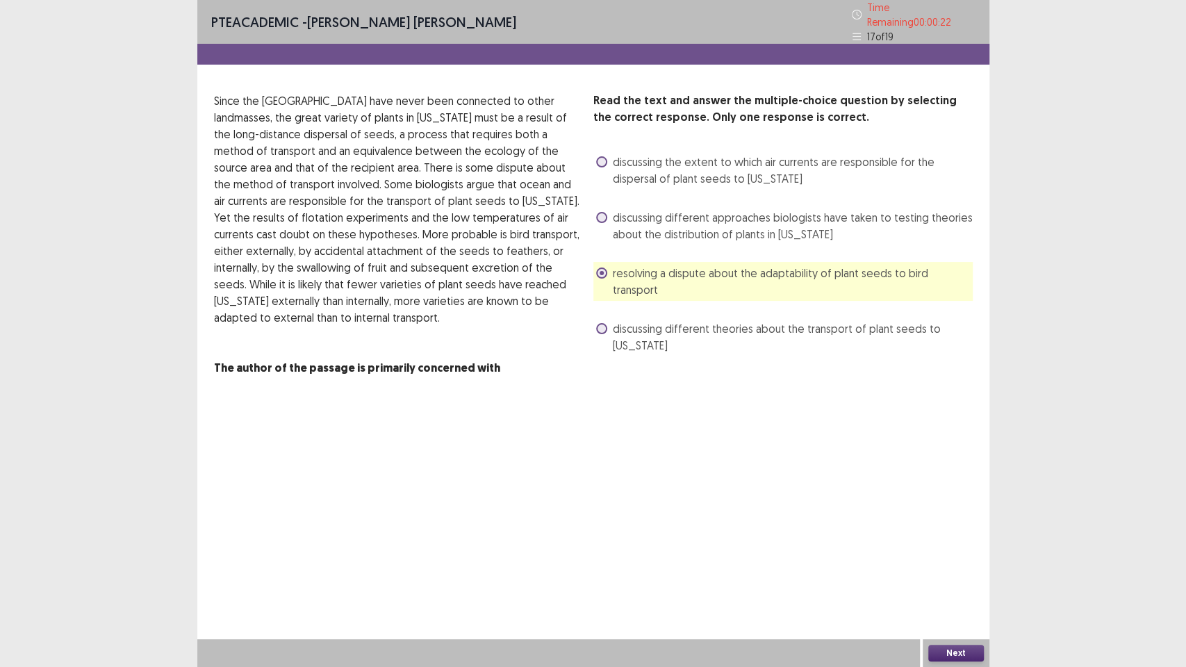
click at [971, 563] on button "Next" at bounding box center [956, 653] width 56 height 17
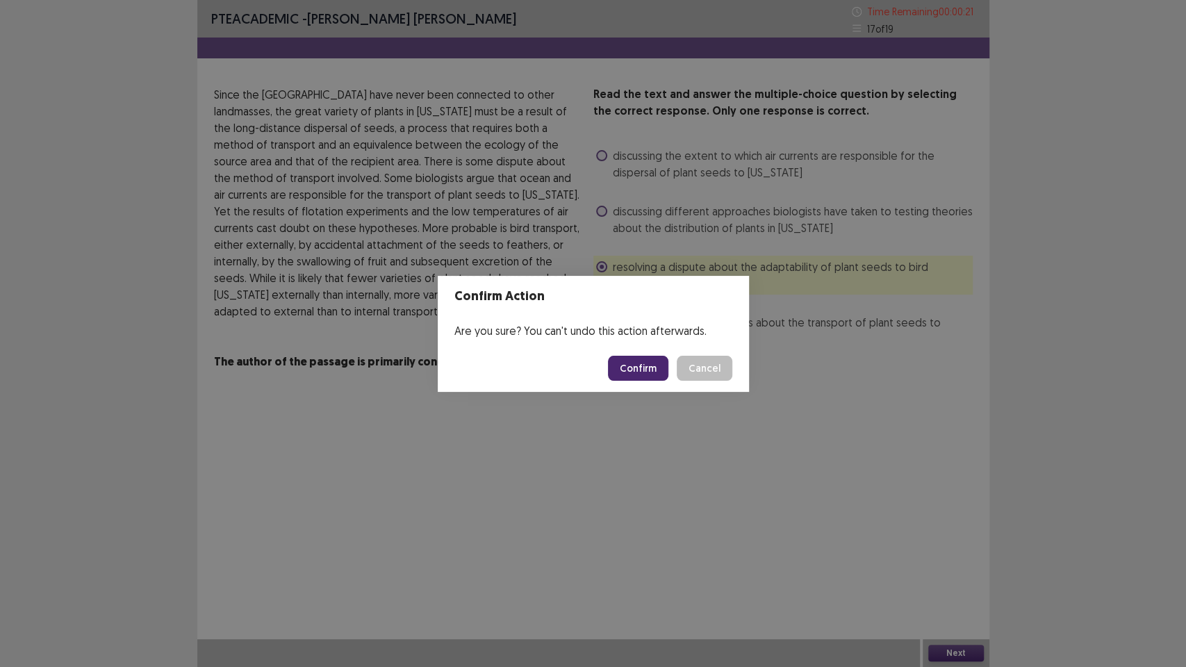
click at [633, 367] on button "Confirm" at bounding box center [638, 368] width 60 height 25
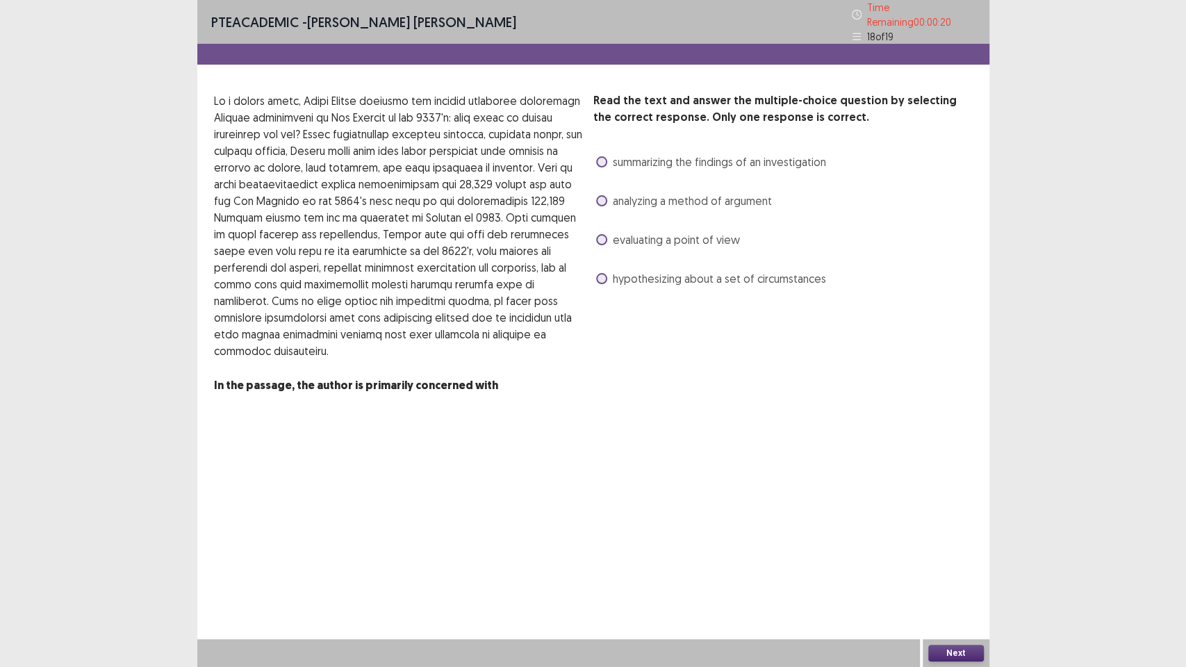
click at [596, 273] on span at bounding box center [601, 278] width 11 height 11
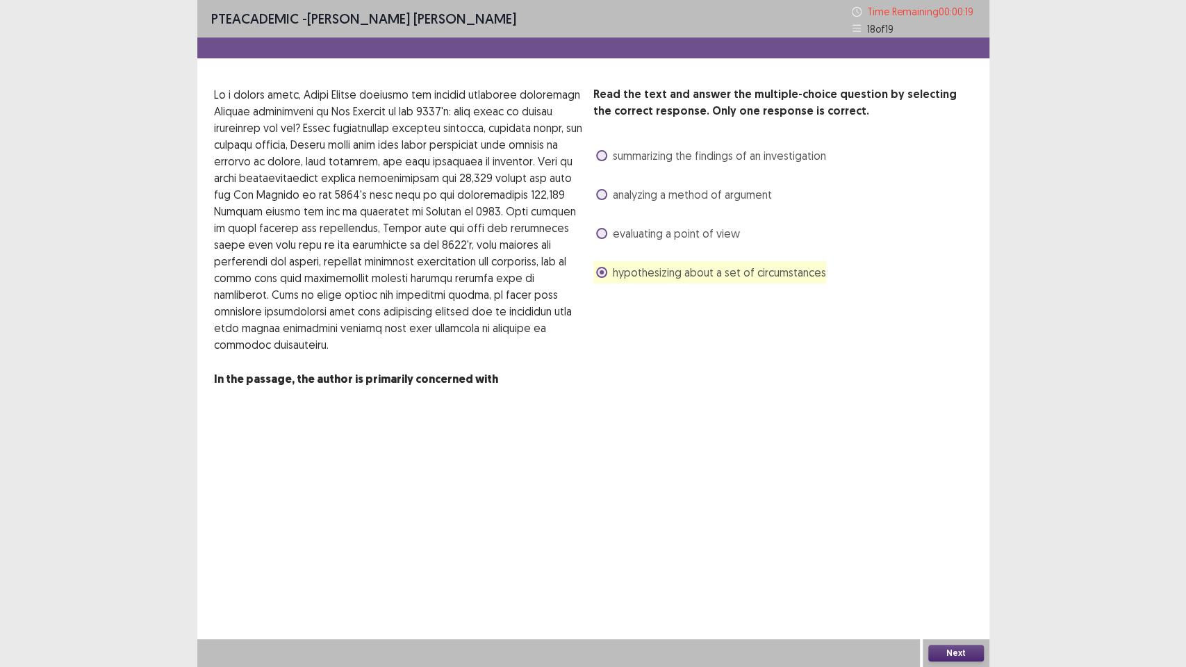
click at [952, 563] on button "Next" at bounding box center [956, 653] width 56 height 17
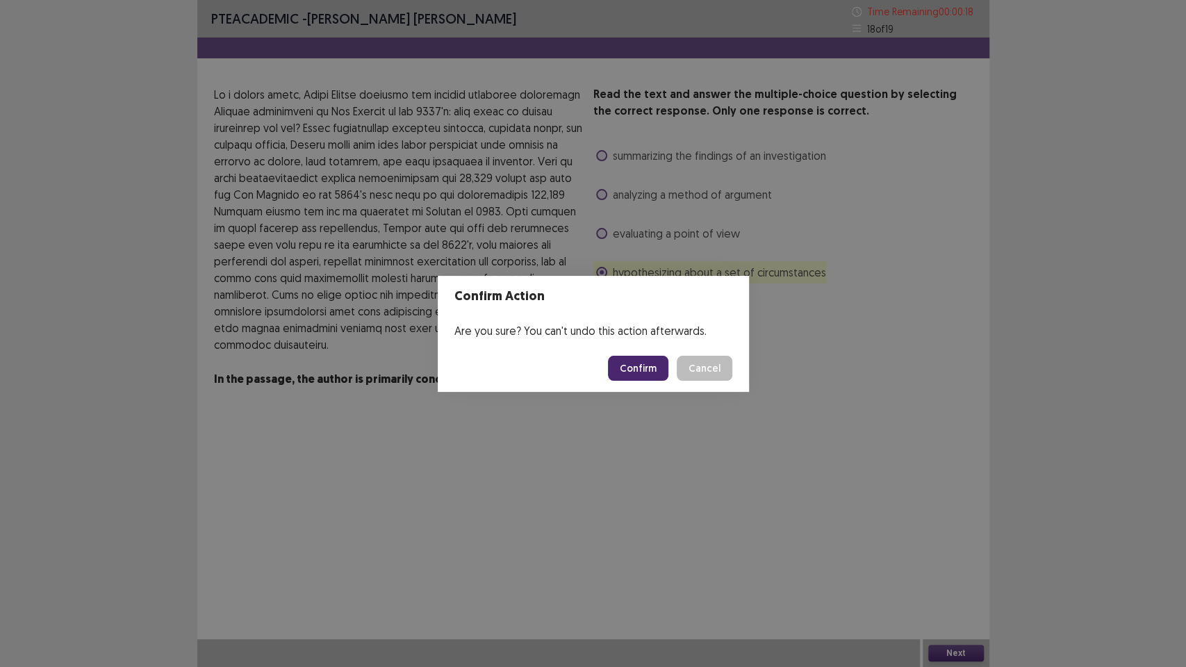
click at [636, 370] on button "Confirm" at bounding box center [638, 368] width 60 height 25
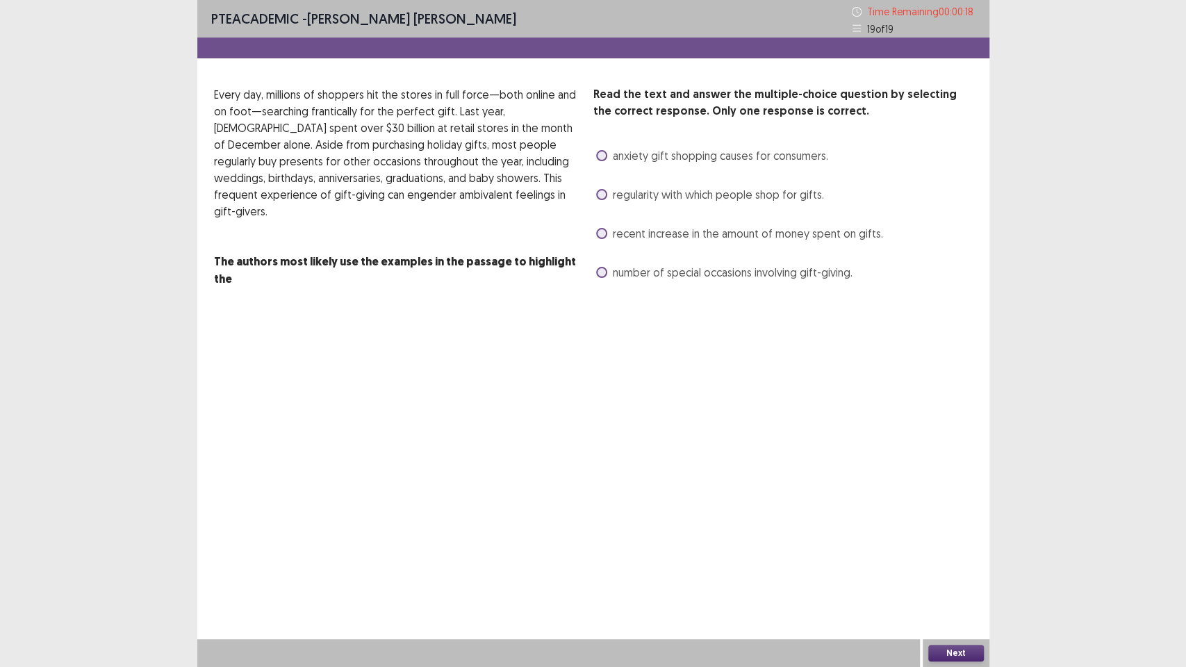
click at [600, 235] on span at bounding box center [601, 233] width 11 height 11
click at [956, 563] on button "Next" at bounding box center [956, 653] width 56 height 17
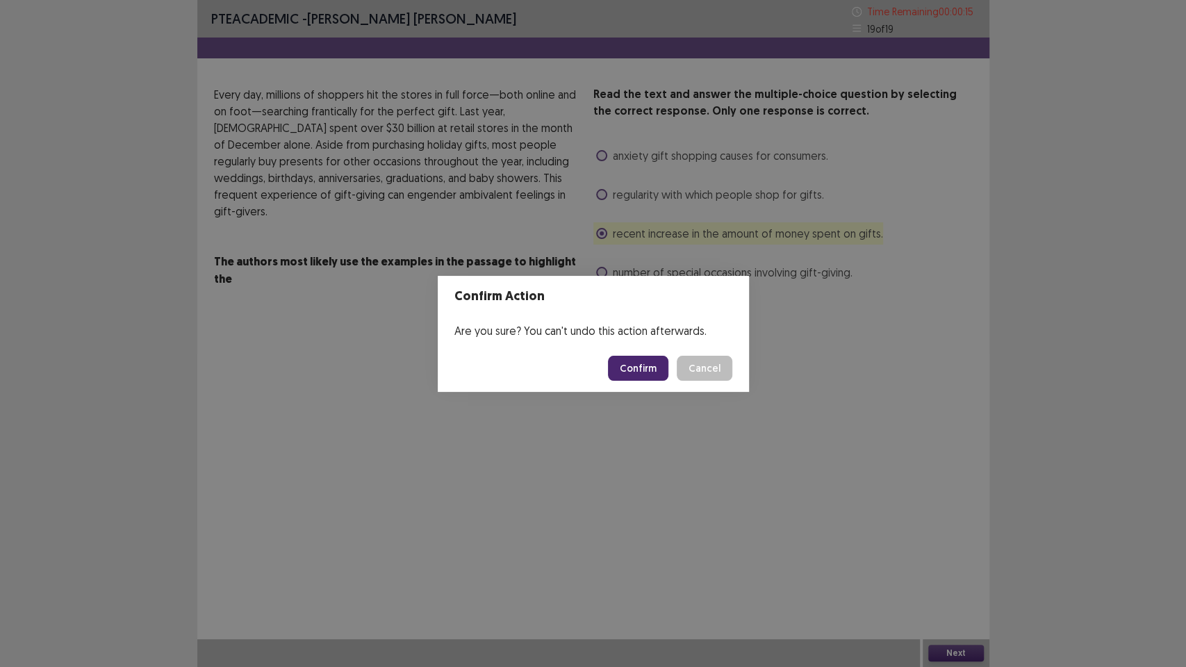
click at [653, 359] on button "Confirm" at bounding box center [638, 368] width 60 height 25
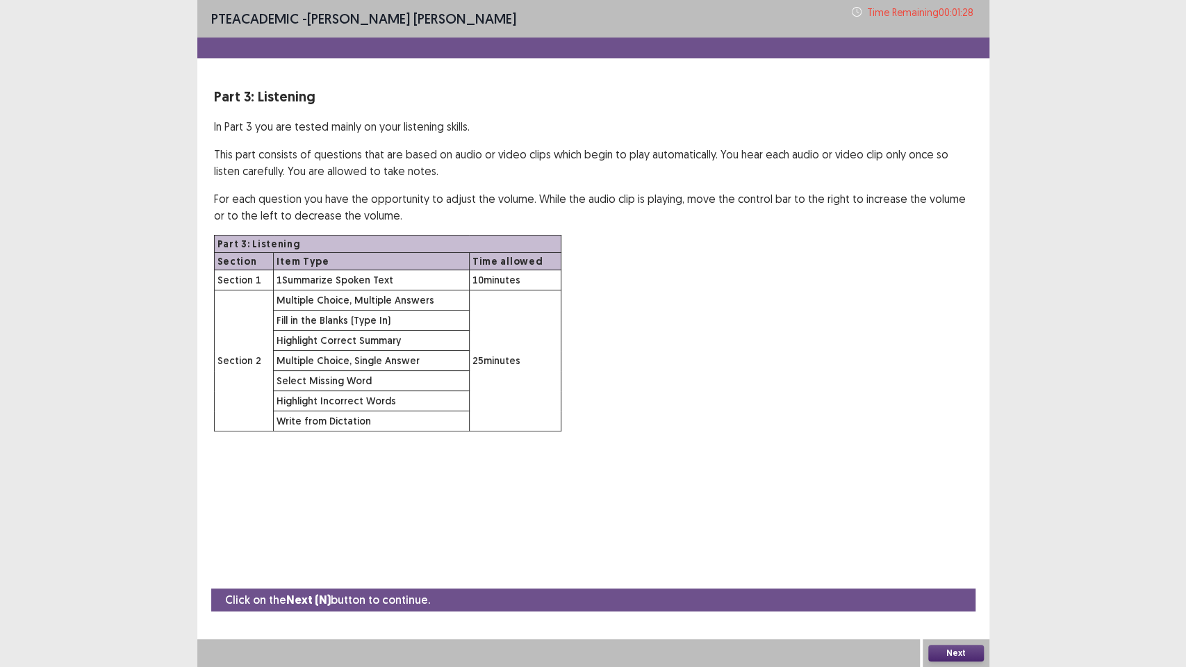
click at [964, 563] on button "Next" at bounding box center [956, 653] width 56 height 17
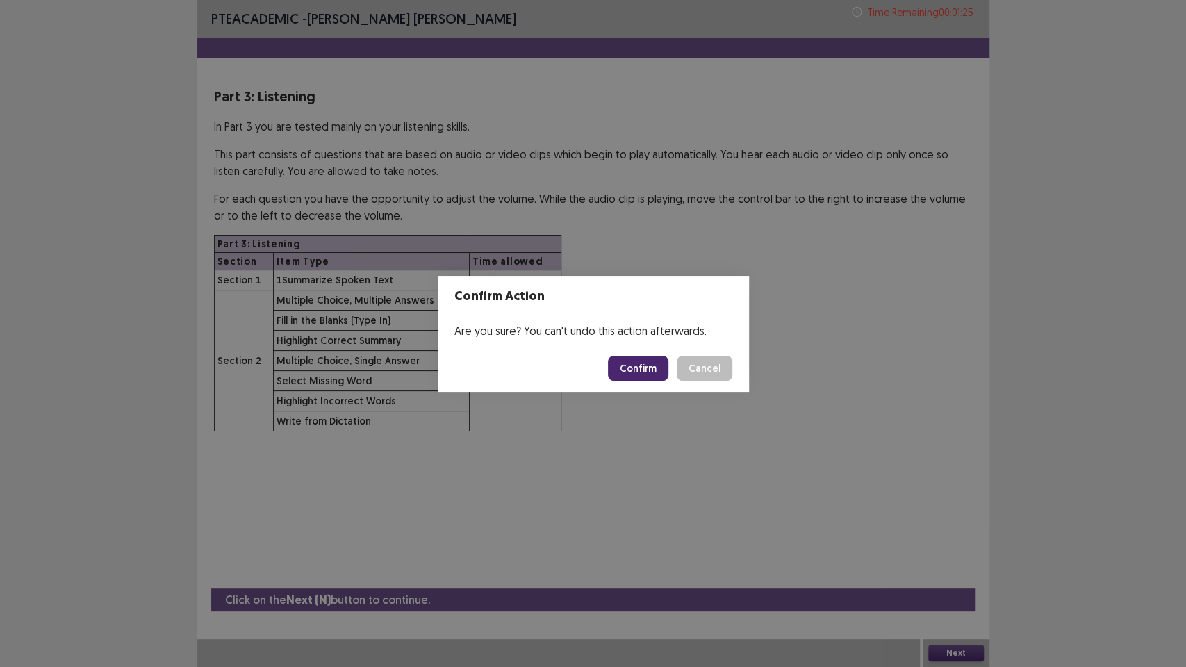
click at [650, 366] on button "Confirm" at bounding box center [638, 368] width 60 height 25
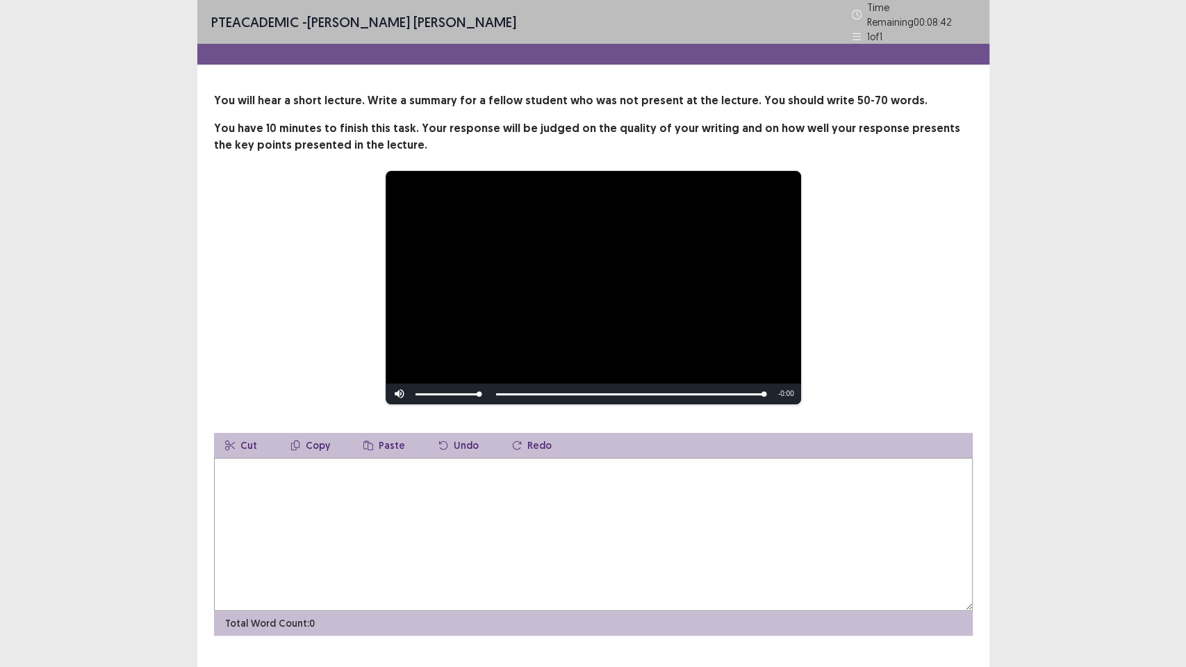
click at [850, 520] on textarea at bounding box center [593, 534] width 759 height 153
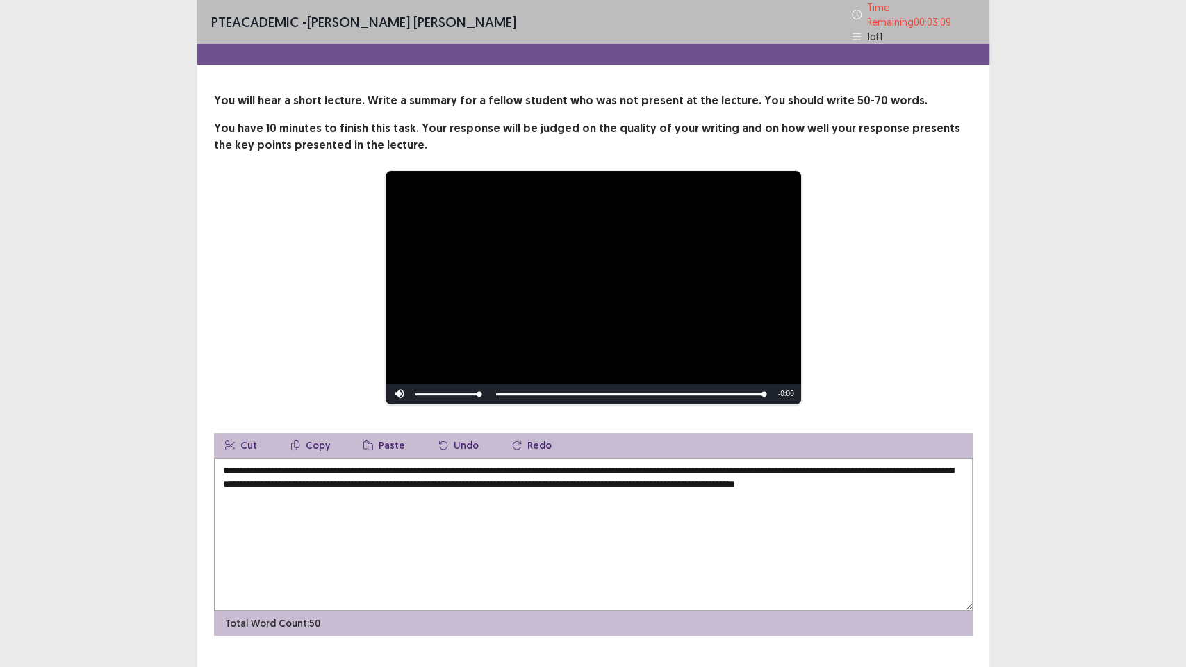
click at [220, 460] on textarea "**********" at bounding box center [593, 534] width 759 height 153
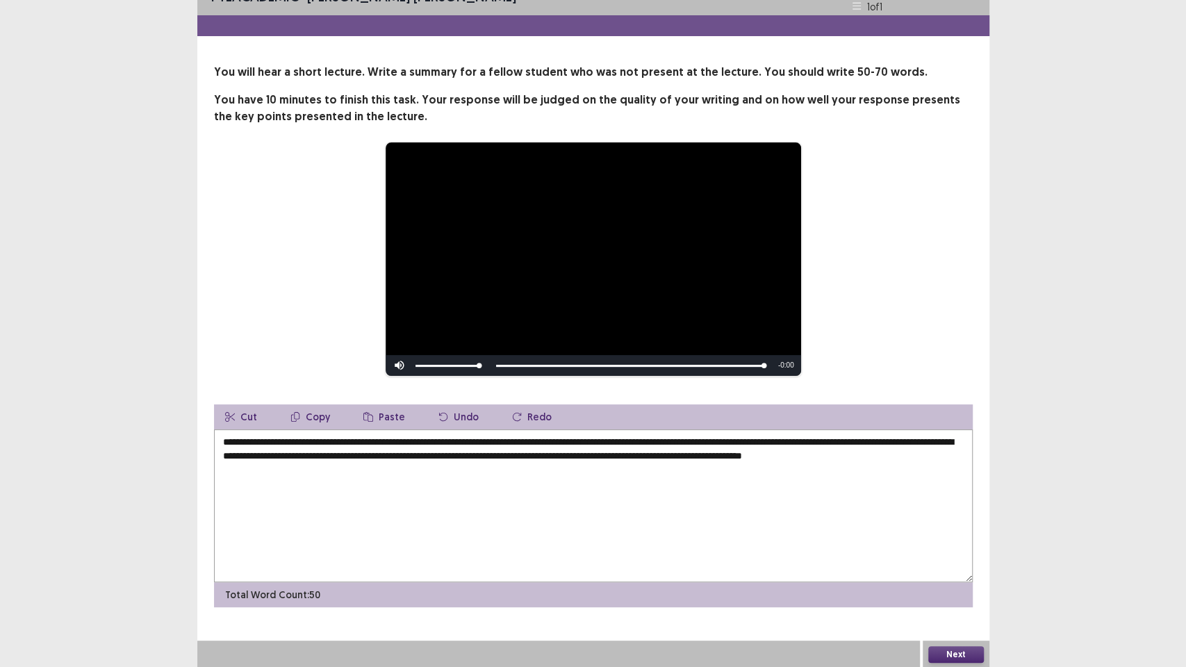
scroll to position [24, 0]
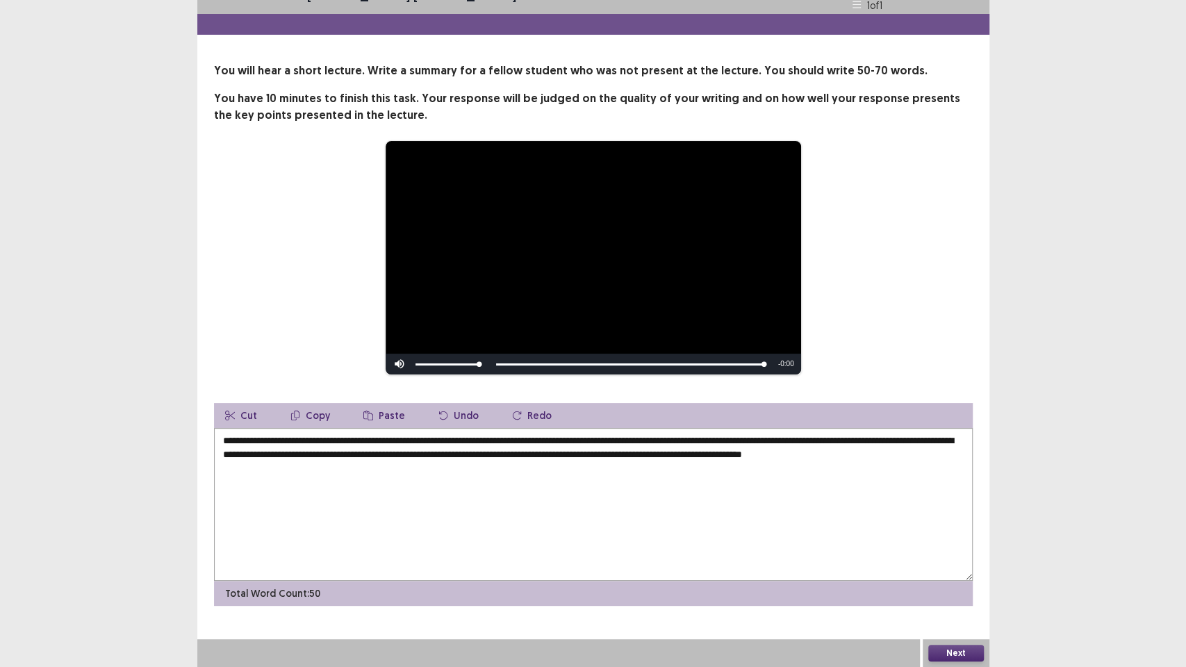
type textarea "**********"
click at [968, 563] on button "Next" at bounding box center [956, 653] width 56 height 17
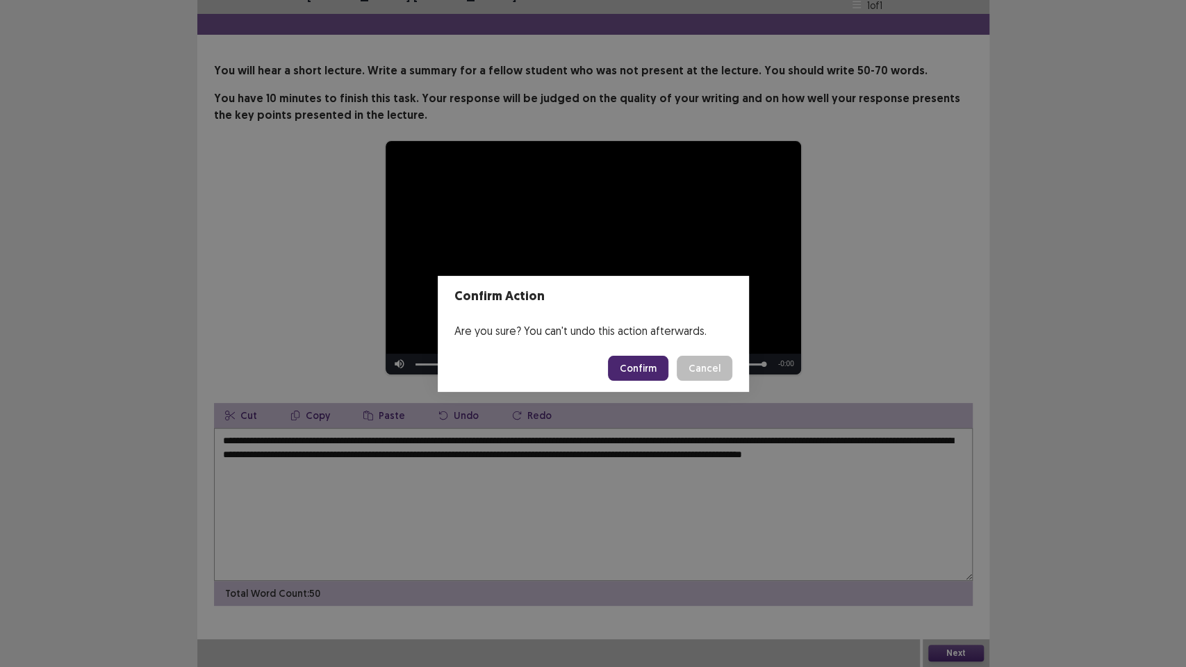
click at [649, 368] on button "Confirm" at bounding box center [638, 368] width 60 height 25
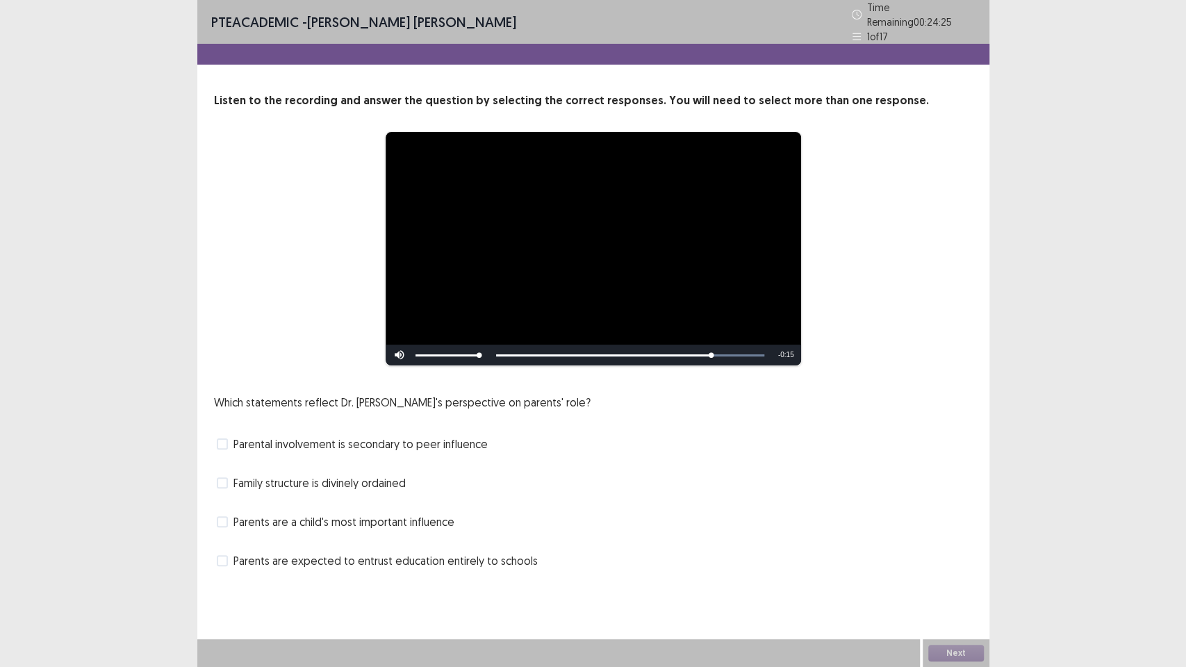
click at [420, 522] on span "Parents are a child's most important influence" at bounding box center [343, 521] width 221 height 17
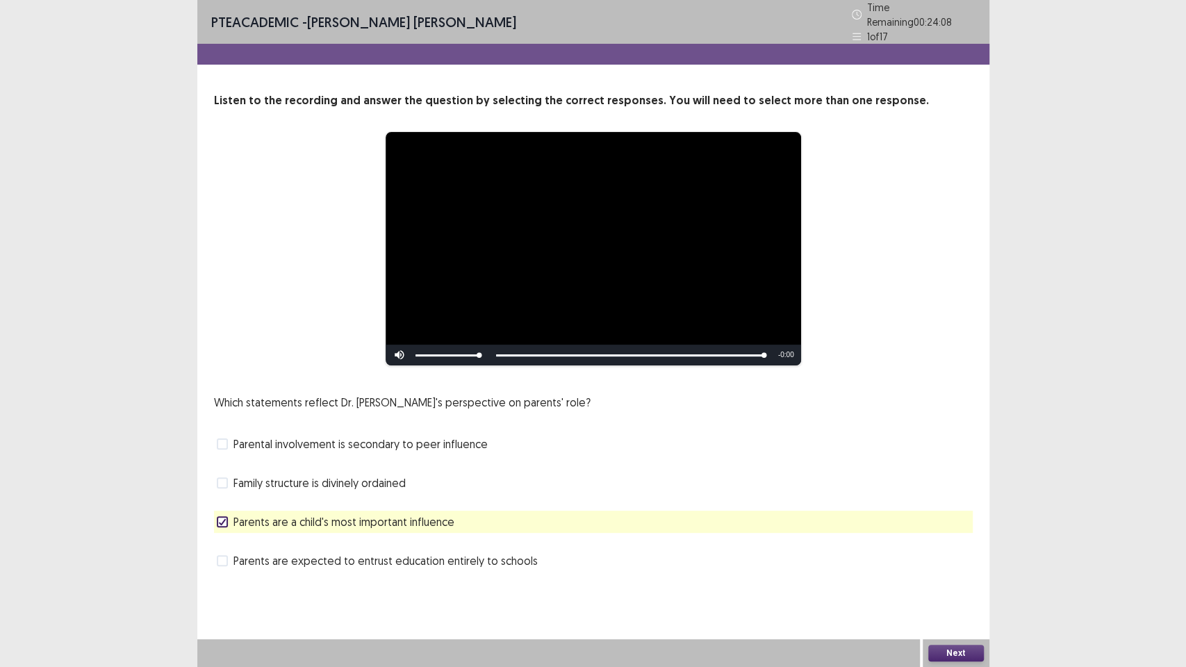
click at [950, 563] on button "Next" at bounding box center [956, 653] width 56 height 17
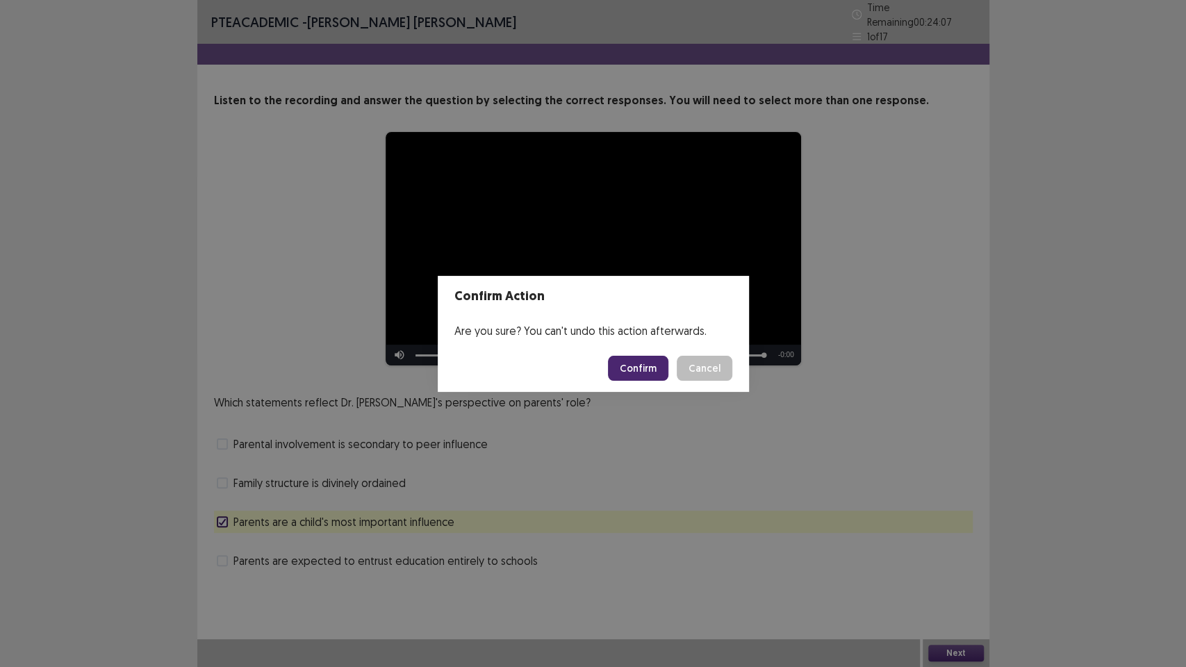
click at [655, 372] on button "Confirm" at bounding box center [638, 368] width 60 height 25
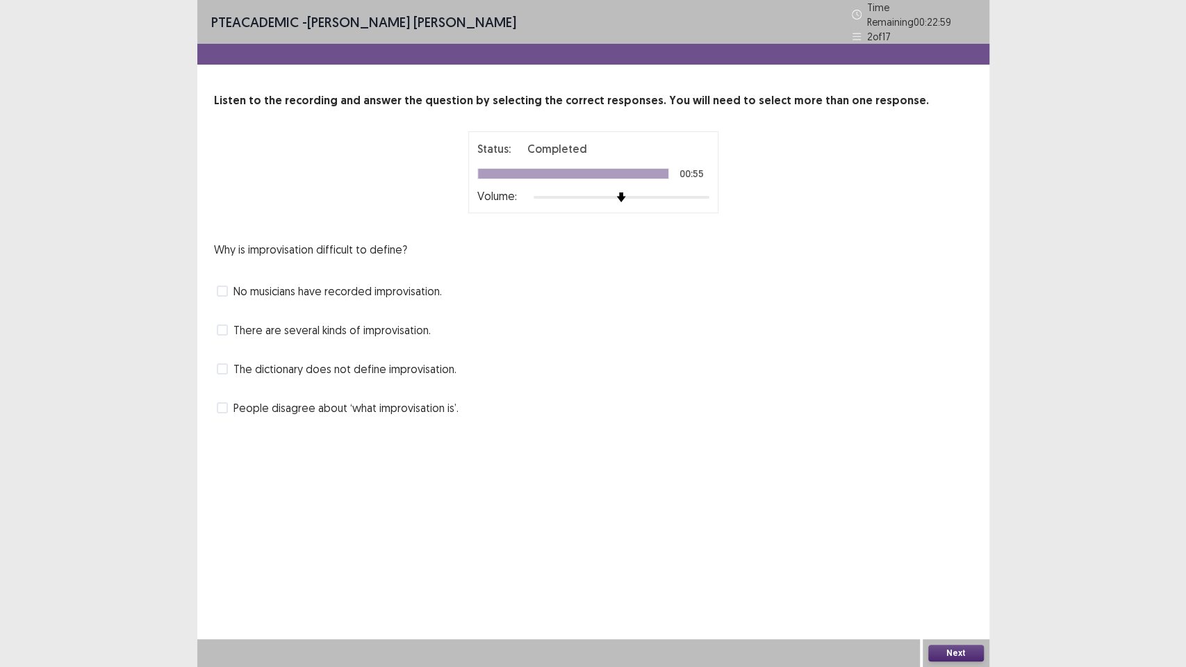
click at [249, 322] on span "There are several kinds of improvisation." at bounding box center [331, 330] width 197 height 17
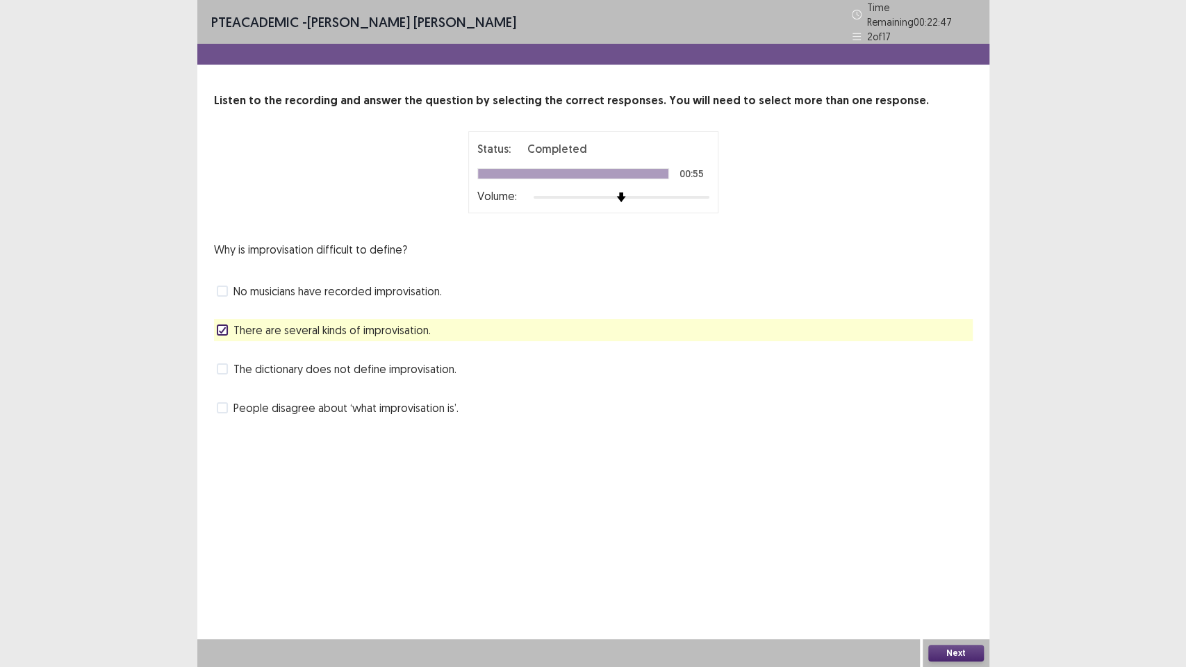
click at [957, 563] on button "Next" at bounding box center [956, 653] width 56 height 17
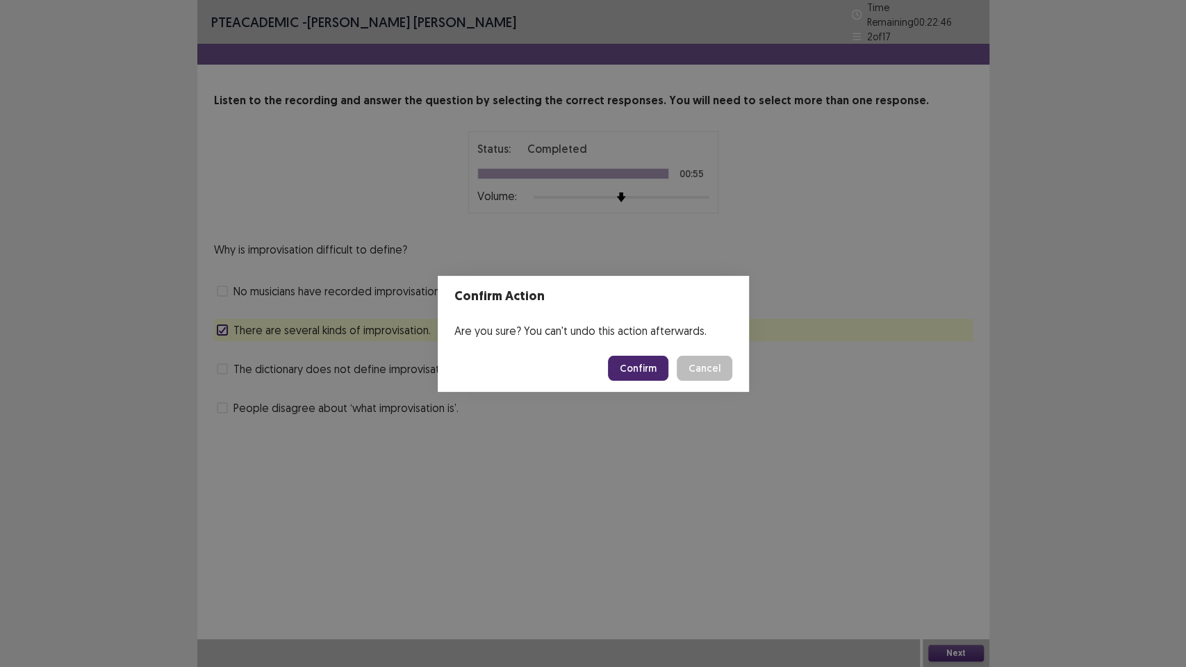
click at [637, 366] on button "Confirm" at bounding box center [638, 368] width 60 height 25
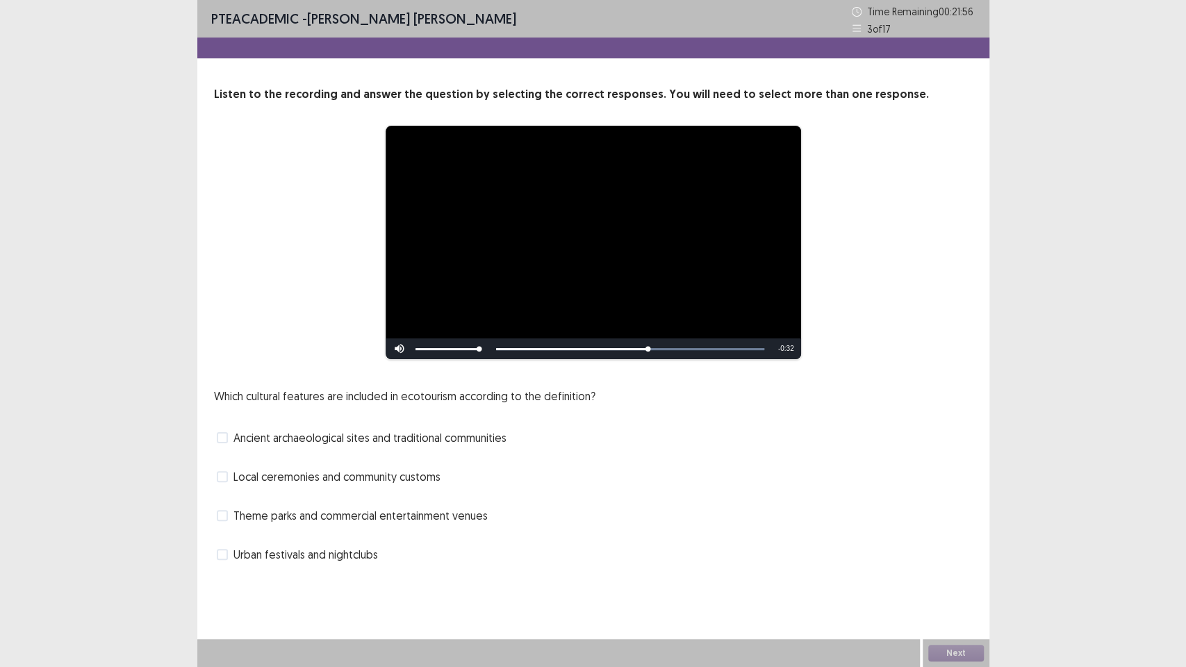
click at [427, 438] on span "Ancient archaeological sites and traditional communities" at bounding box center [369, 437] width 273 height 17
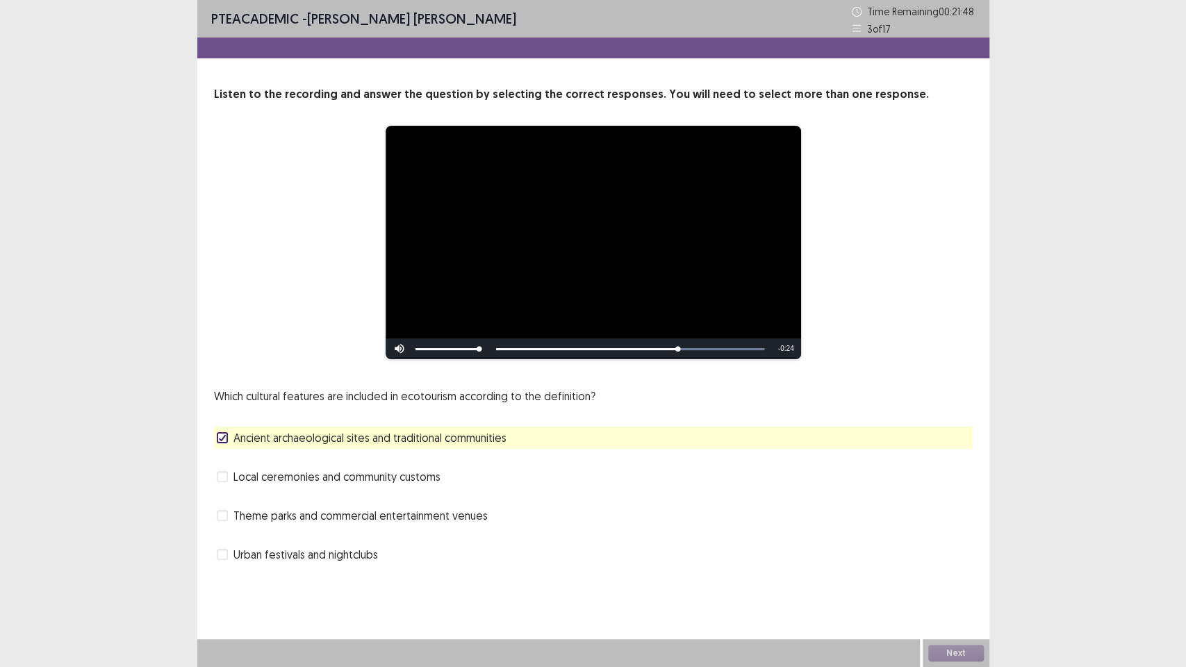
click at [425, 477] on span "Local ceremonies and community customs" at bounding box center [336, 476] width 207 height 17
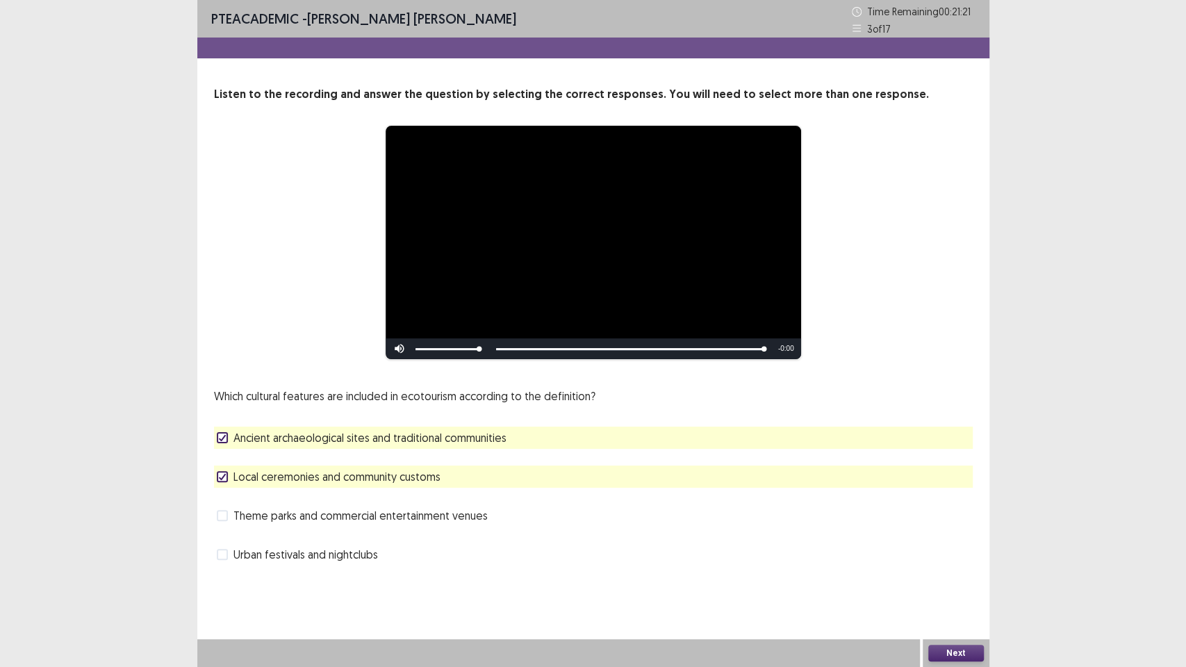
click at [956, 563] on button "Next" at bounding box center [956, 653] width 56 height 17
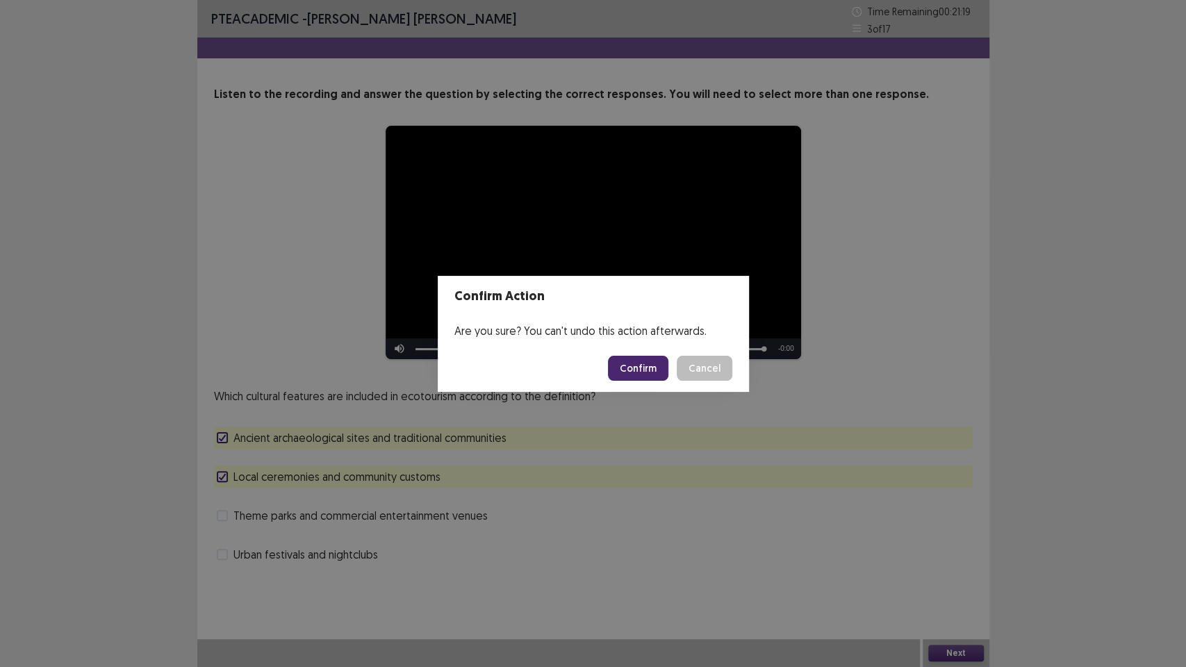
click at [663, 361] on button "Confirm" at bounding box center [638, 368] width 60 height 25
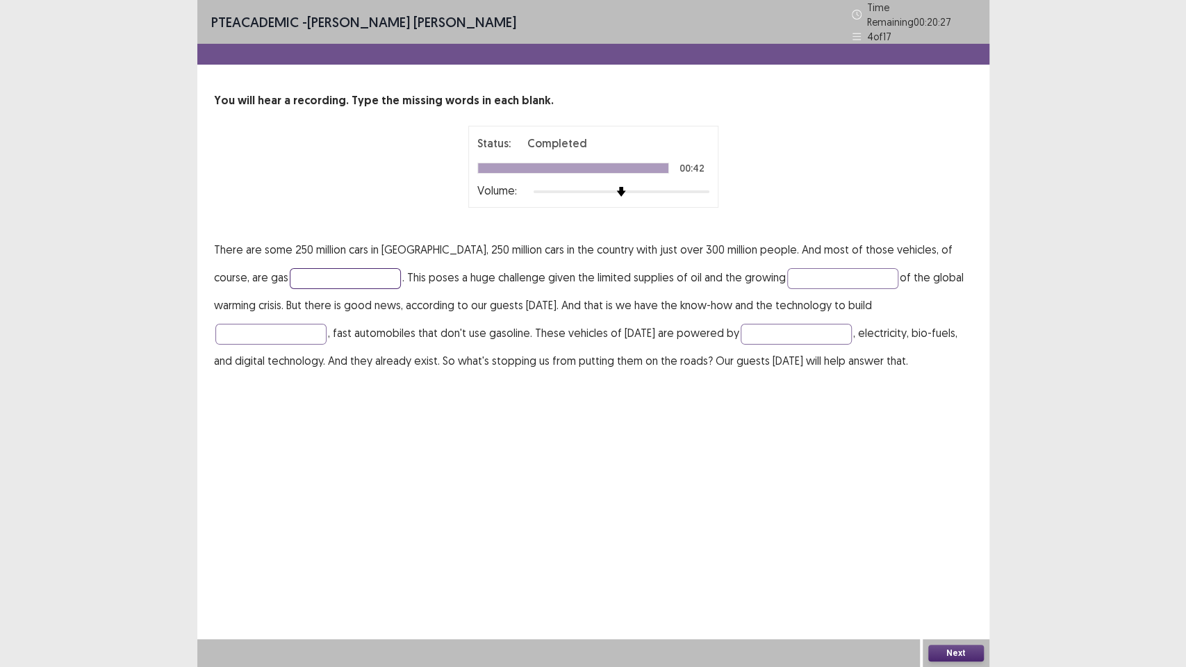
click at [290, 278] on input "text" at bounding box center [345, 278] width 111 height 21
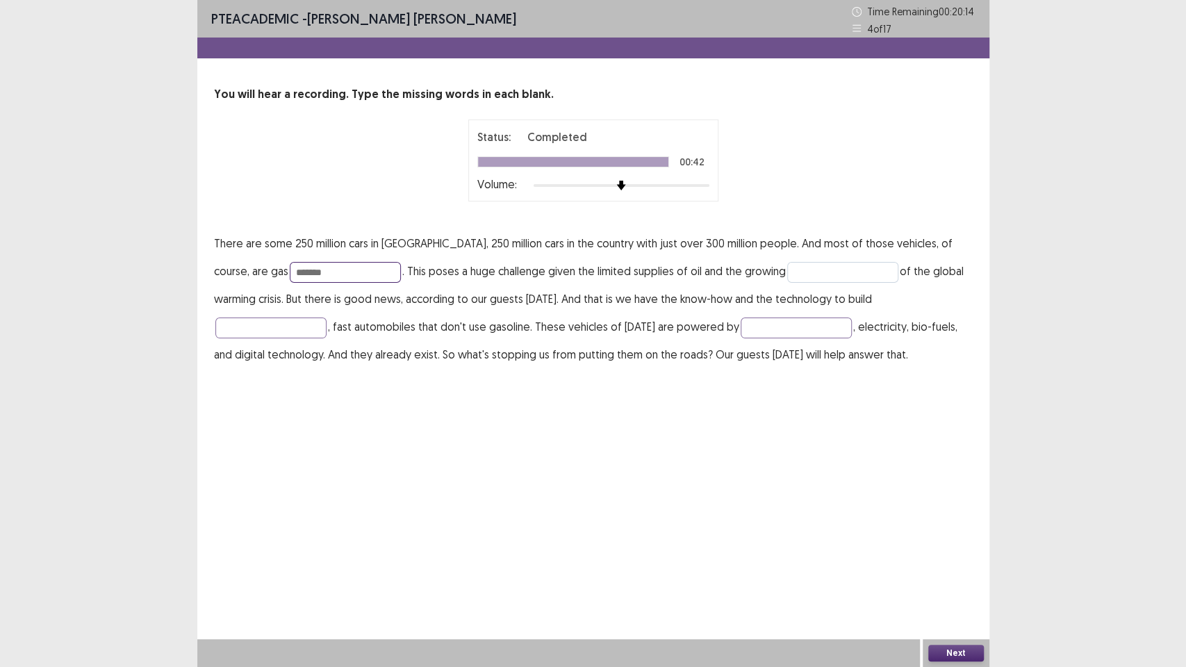
type input "*******"
click at [787, 267] on input "text" at bounding box center [842, 272] width 111 height 21
type input "*********"
click at [327, 317] on input "text" at bounding box center [270, 327] width 111 height 21
type input "*****"
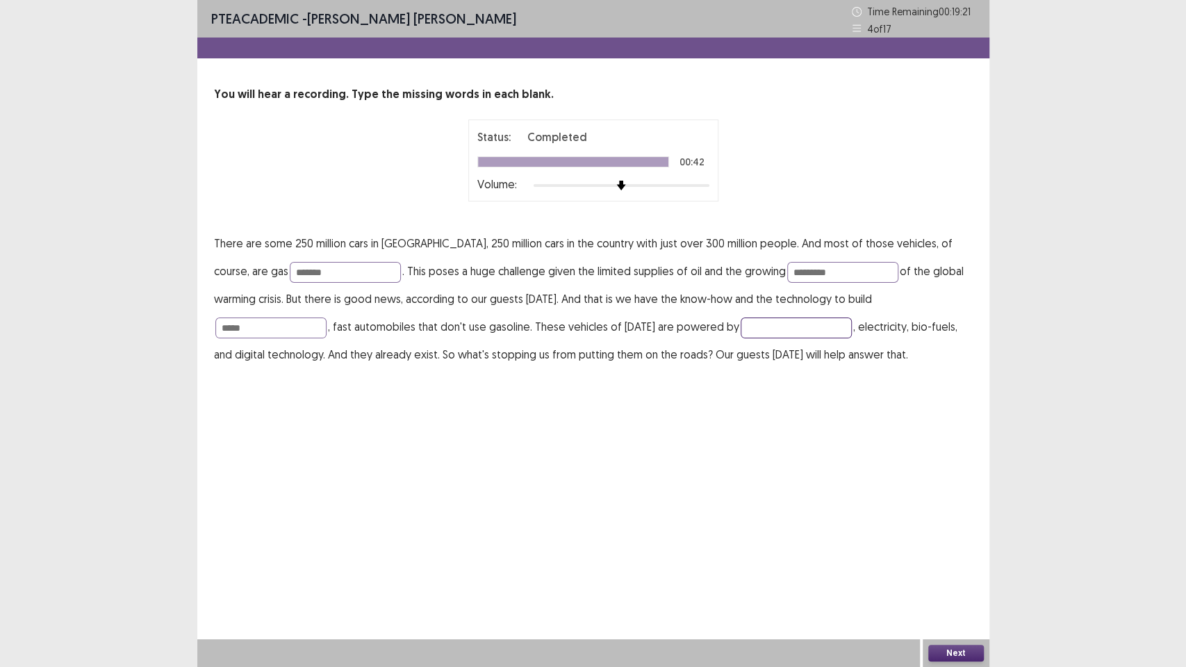
click at [741, 324] on input "text" at bounding box center [796, 327] width 111 height 21
type input "********"
click at [952, 563] on button "Next" at bounding box center [956, 653] width 56 height 17
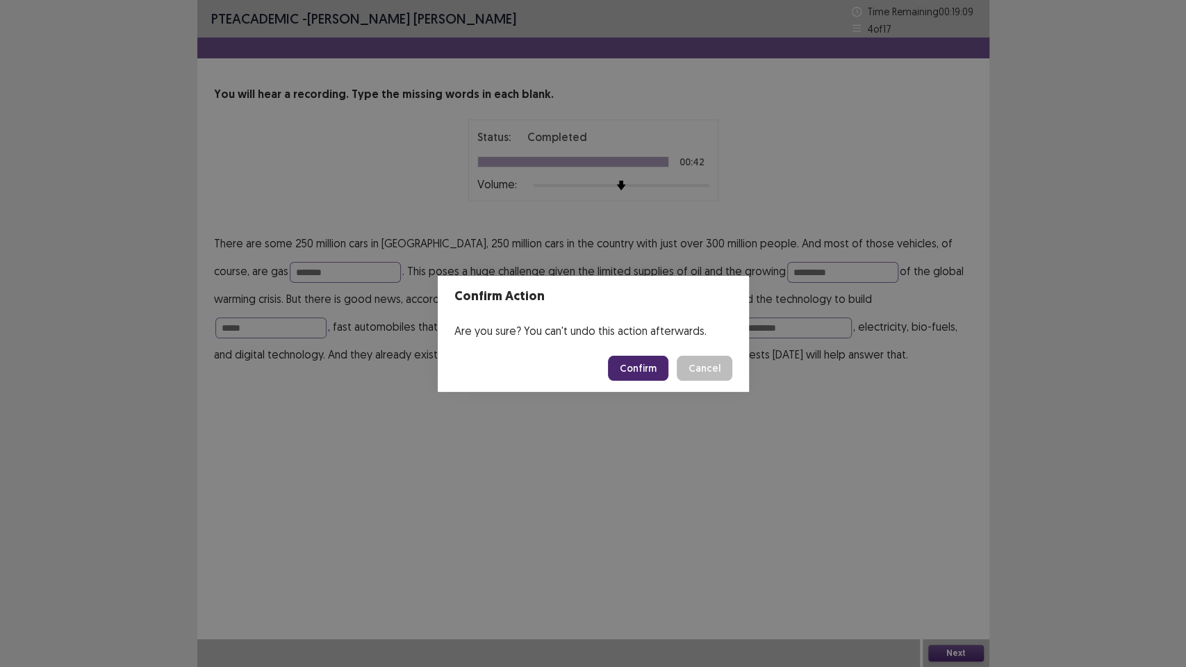
click at [640, 372] on button "Confirm" at bounding box center [638, 368] width 60 height 25
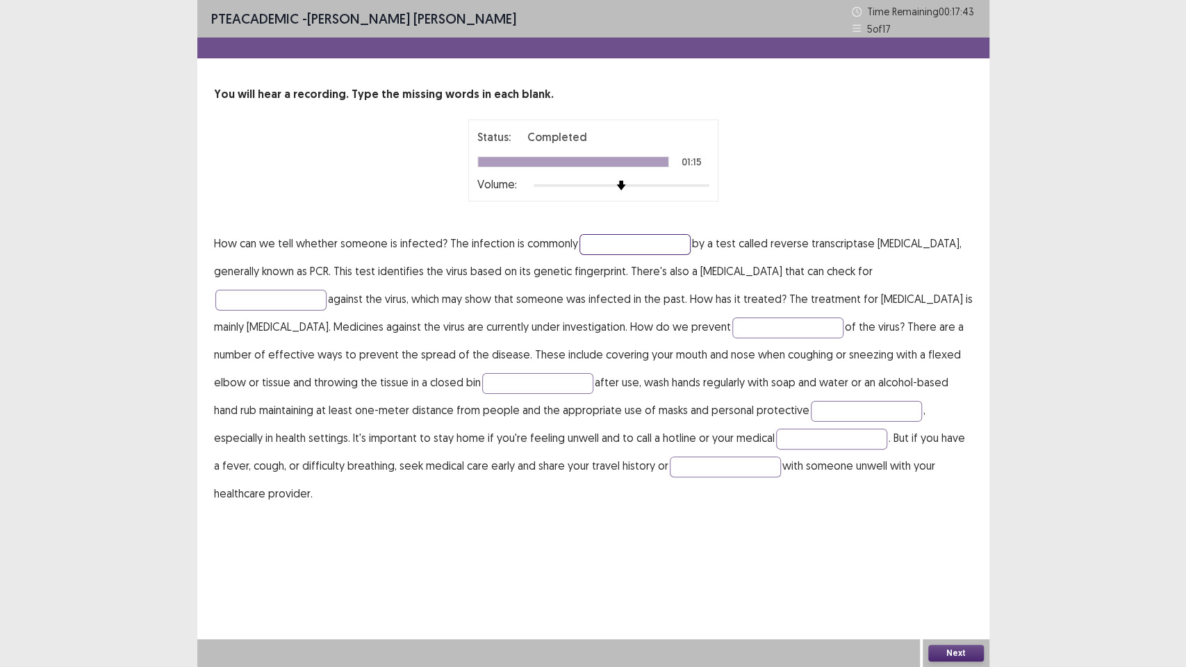
click at [622, 240] on input "text" at bounding box center [634, 244] width 111 height 21
type input "********"
click at [288, 300] on input "text" at bounding box center [270, 300] width 111 height 21
type input "********"
click at [759, 329] on input "text" at bounding box center [787, 327] width 111 height 21
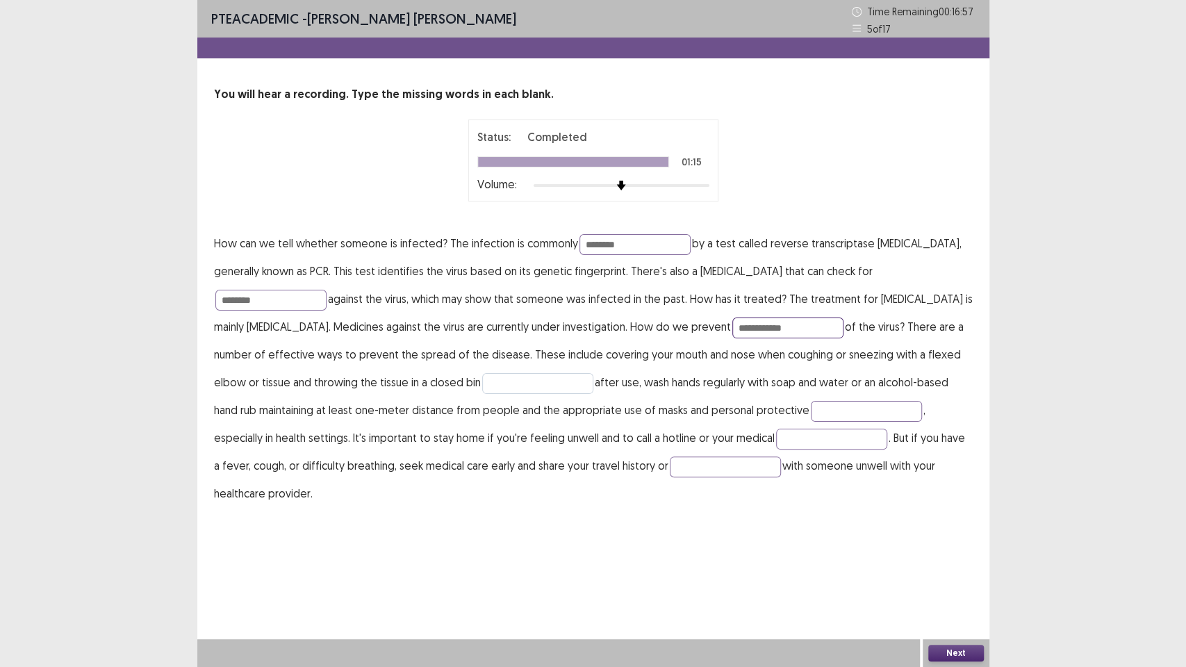
type input "**********"
click at [522, 379] on input "text" at bounding box center [537, 383] width 111 height 21
type input "**********"
click at [811, 408] on input "text" at bounding box center [866, 411] width 111 height 21
type input "*********"
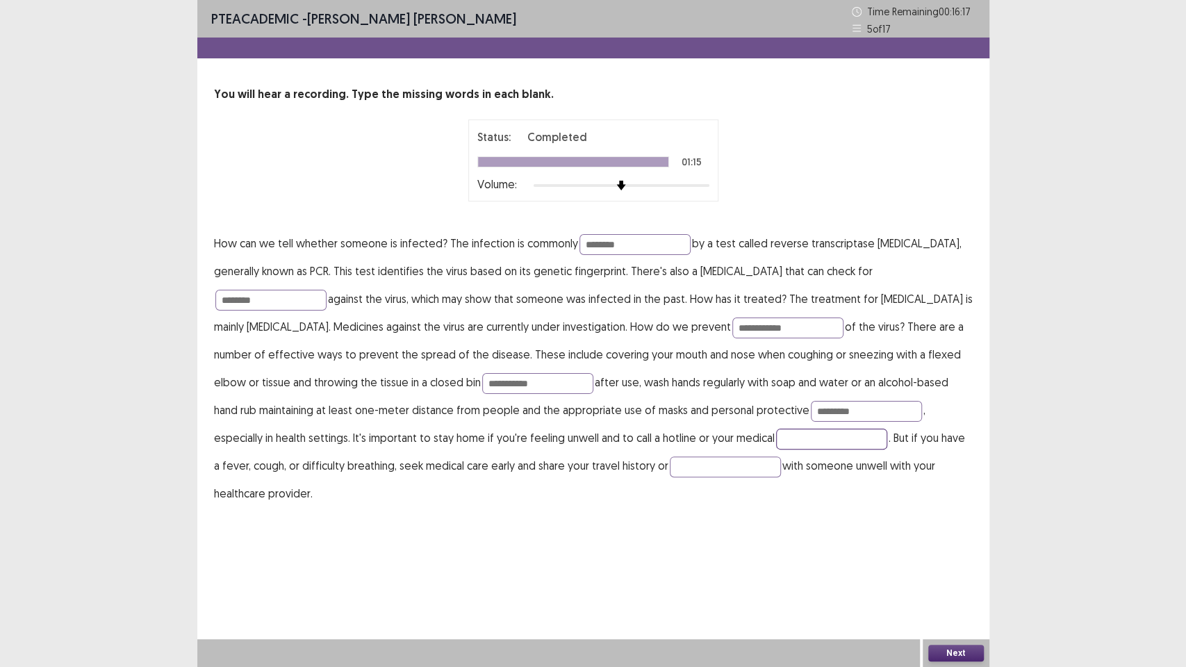
click at [776, 440] on input "text" at bounding box center [831, 439] width 111 height 21
type input "**********"
click at [670, 471] on input "text" at bounding box center [725, 466] width 111 height 21
type input "*******"
click at [955, 563] on button "Next" at bounding box center [956, 653] width 56 height 17
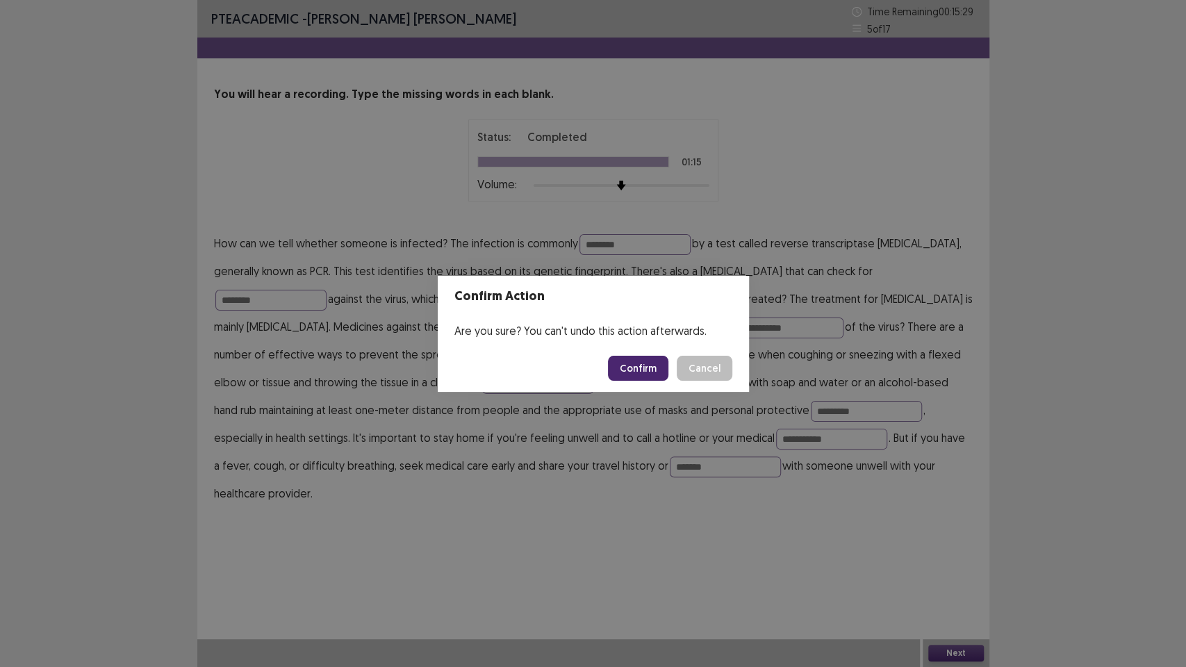
click at [638, 357] on button "Confirm" at bounding box center [638, 368] width 60 height 25
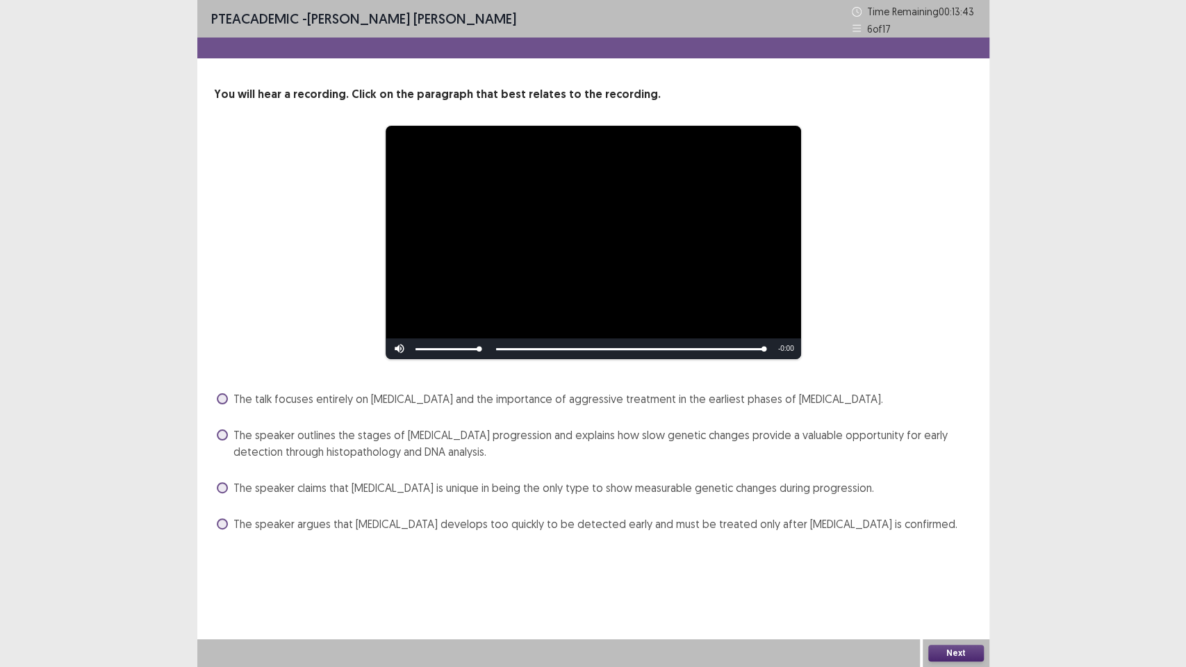
click at [500, 487] on span "The speaker claims that [MEDICAL_DATA] is unique in being the only type to show…" at bounding box center [553, 487] width 641 height 17
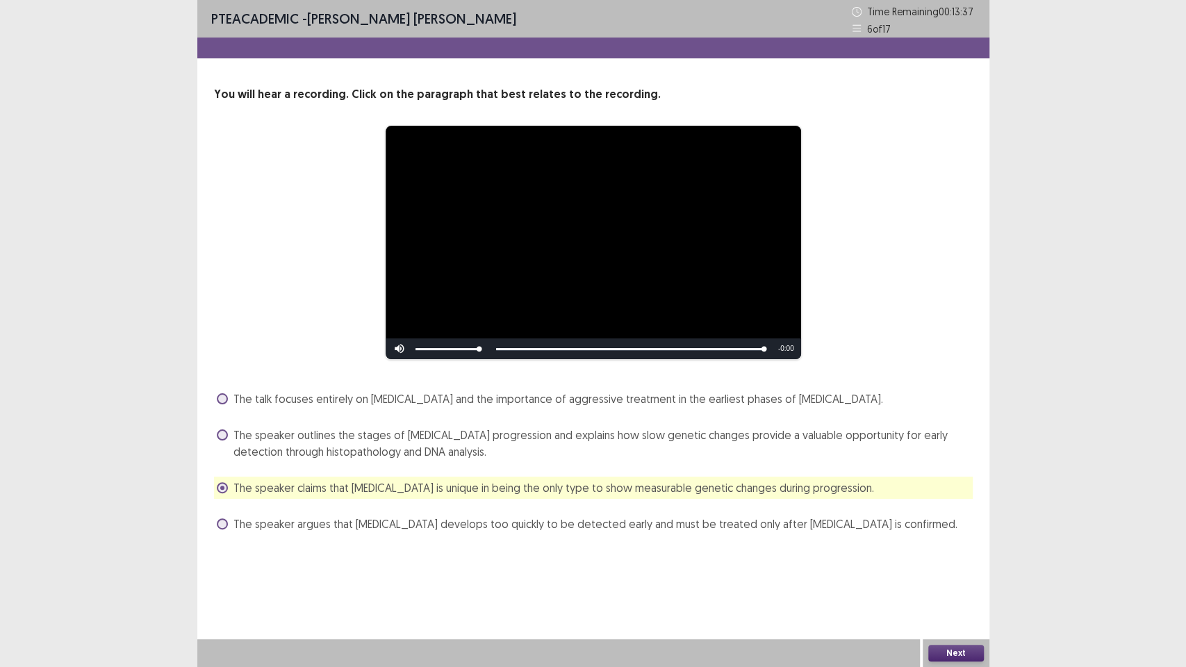
click at [945, 563] on button "Next" at bounding box center [956, 653] width 56 height 17
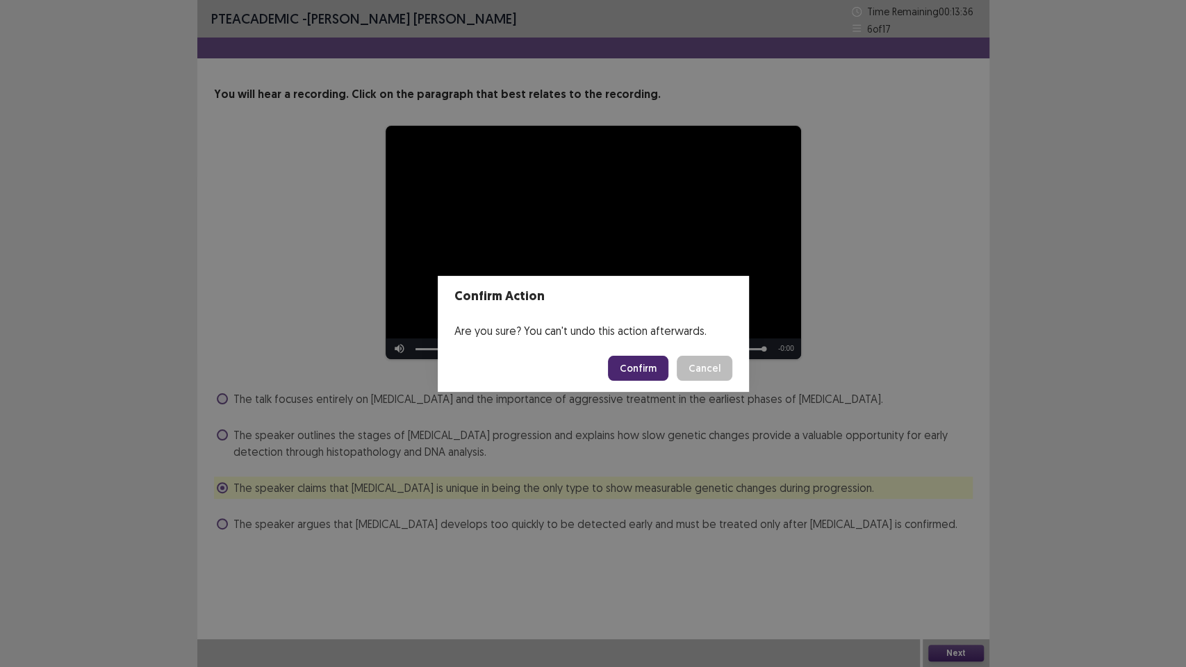
click at [643, 363] on button "Confirm" at bounding box center [638, 368] width 60 height 25
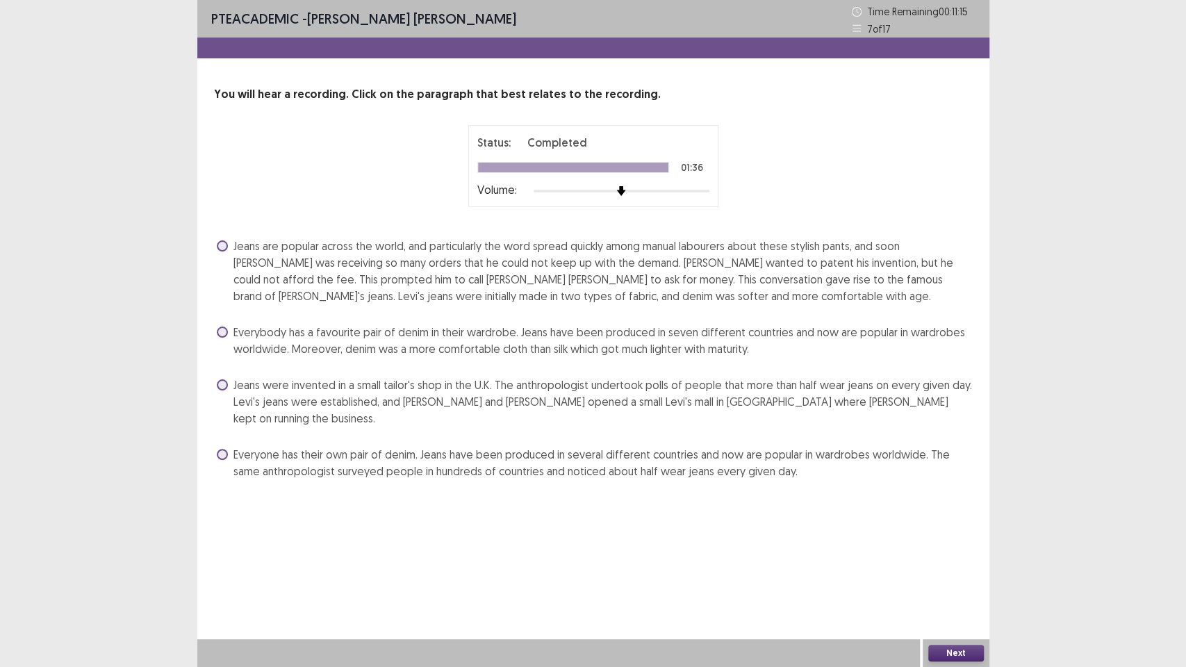
click at [819, 272] on span "Jeans are popular across the world, and particularly the word spread quickly am…" at bounding box center [602, 271] width 739 height 67
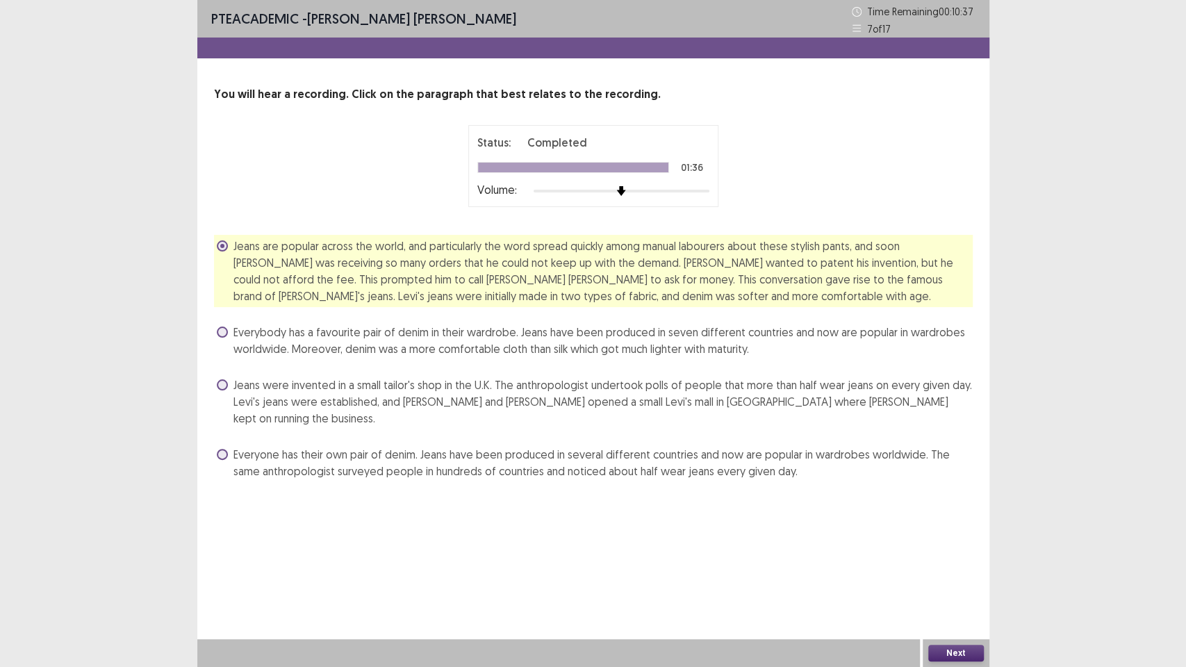
click at [950, 563] on button "Next" at bounding box center [956, 653] width 56 height 17
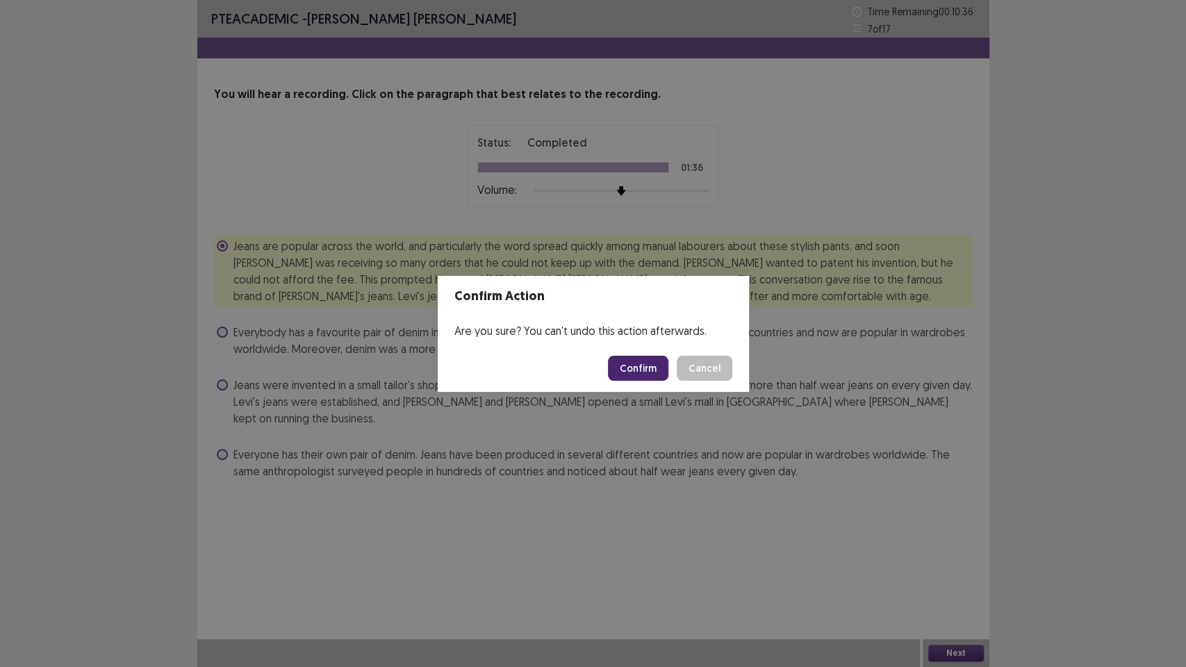
click at [662, 365] on button "Confirm" at bounding box center [638, 368] width 60 height 25
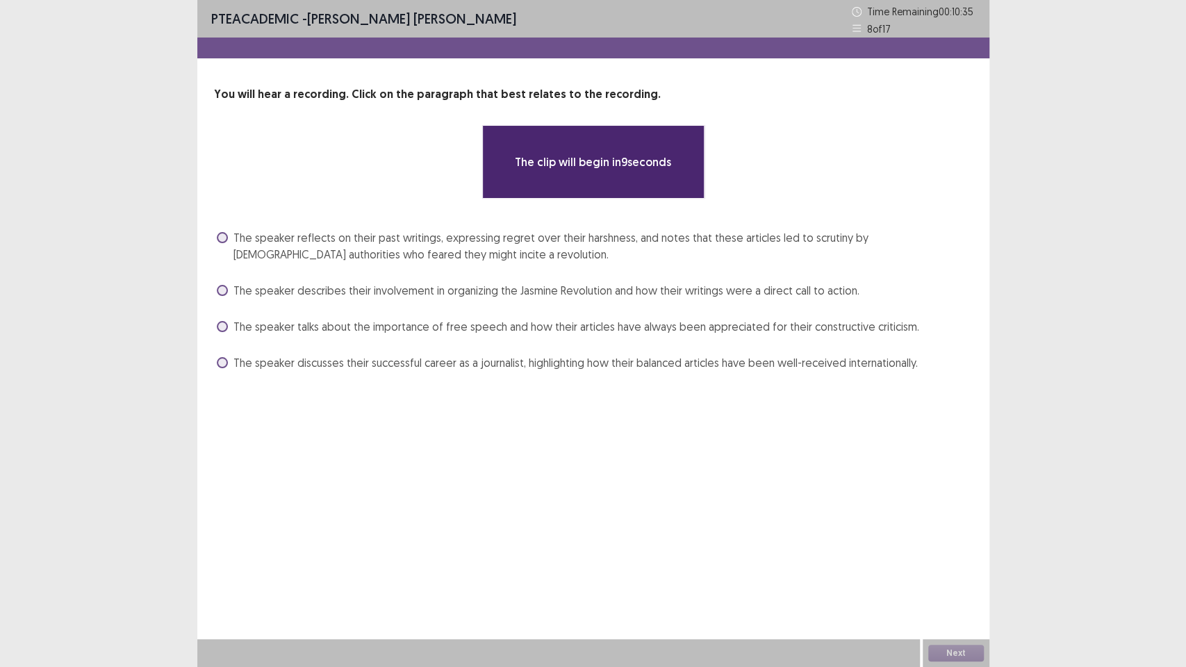
click at [384, 445] on div "**********" at bounding box center [593, 333] width 792 height 667
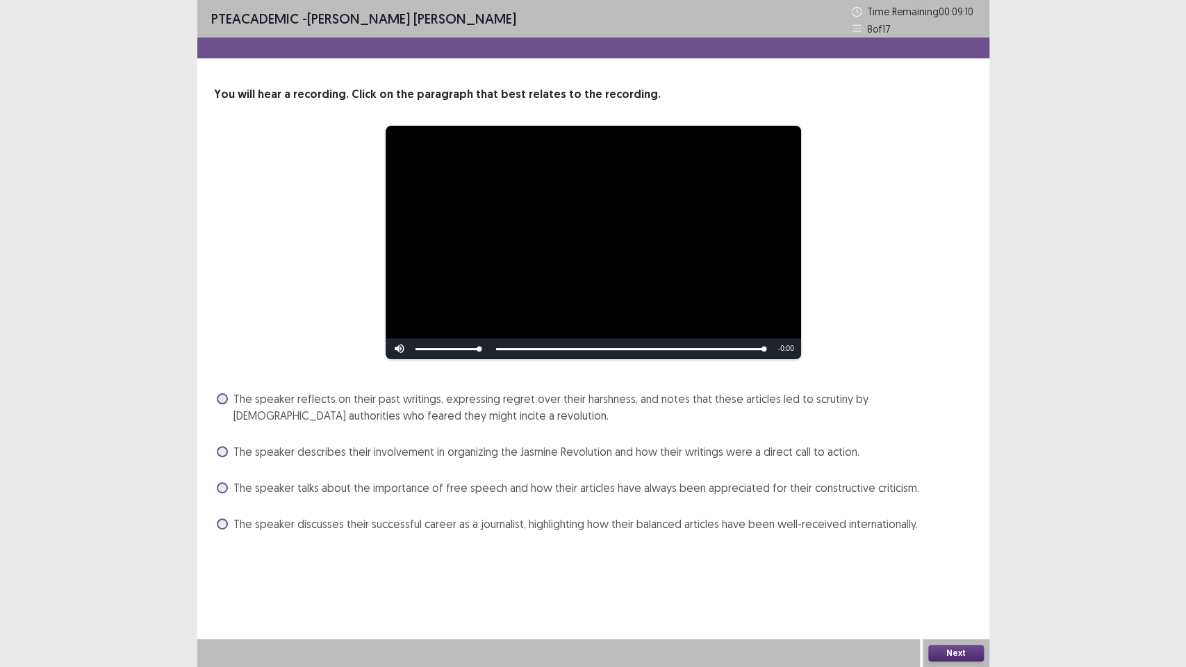
click at [411, 405] on span "The speaker reflects on their past writings, expressing regret over their harsh…" at bounding box center [602, 406] width 739 height 33
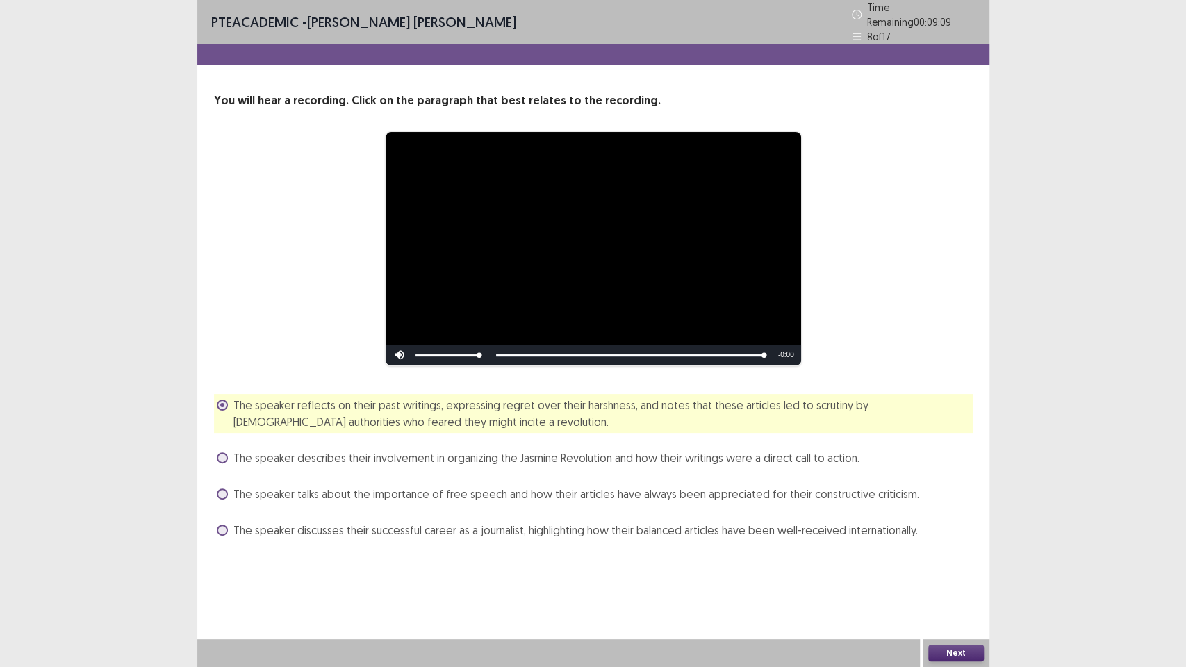
click at [939, 563] on button "Next" at bounding box center [956, 653] width 56 height 17
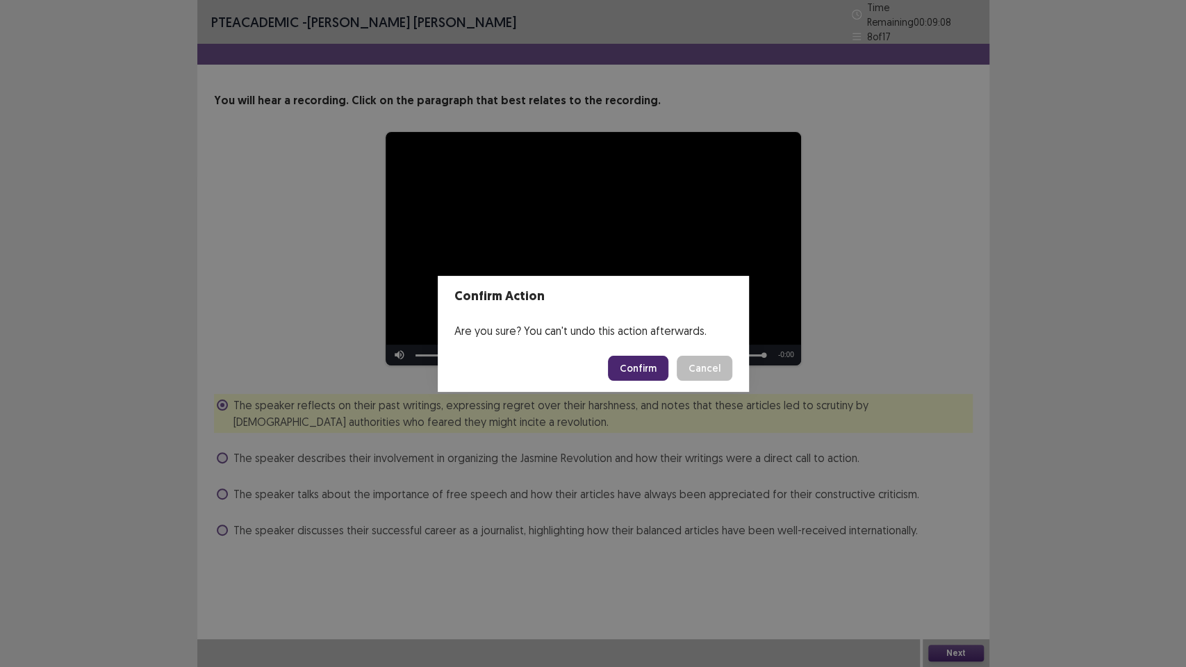
click at [645, 367] on button "Confirm" at bounding box center [638, 368] width 60 height 25
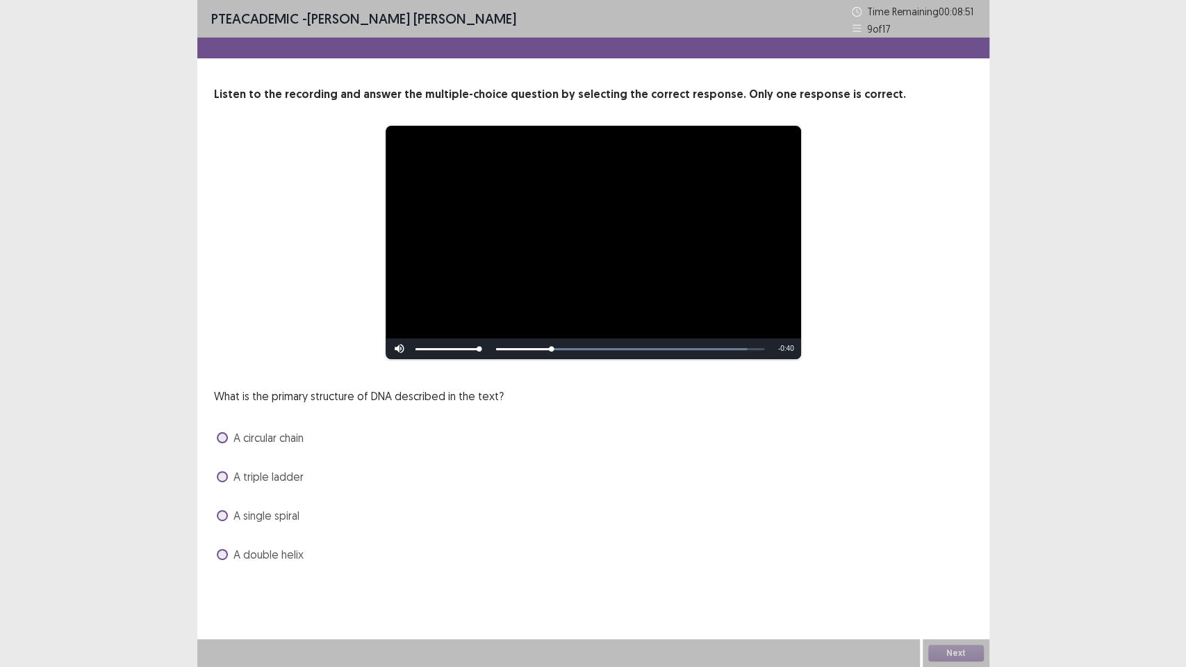
click at [297, 561] on span "A double helix" at bounding box center [268, 554] width 70 height 17
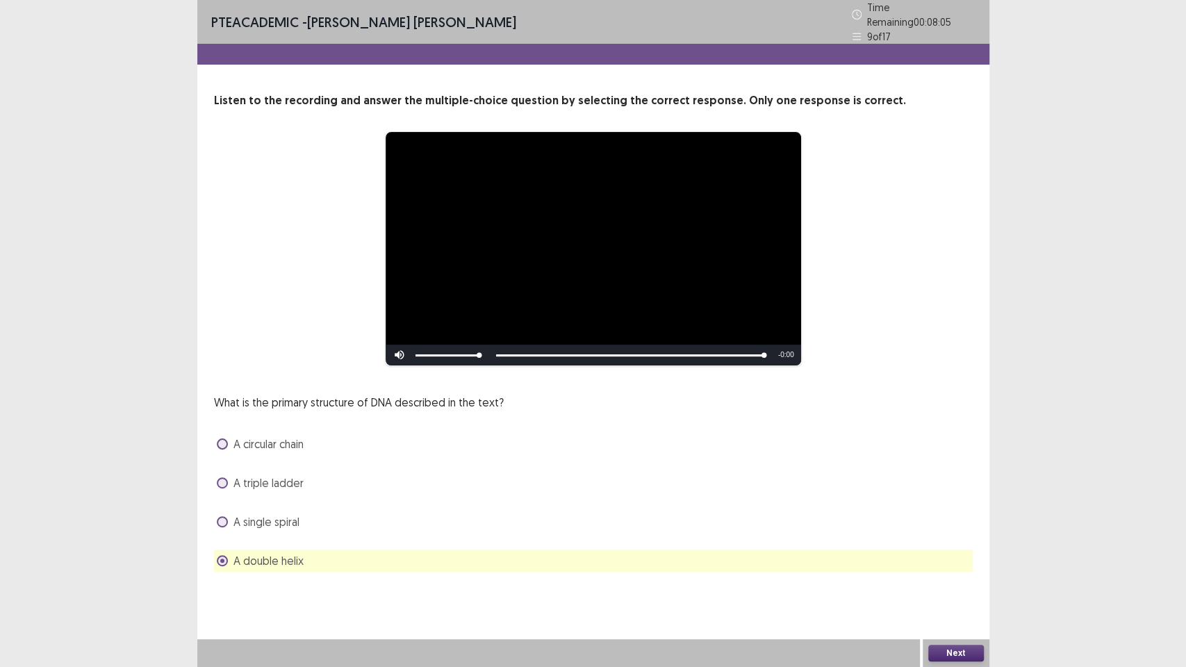
click at [939, 563] on button "Next" at bounding box center [956, 653] width 56 height 17
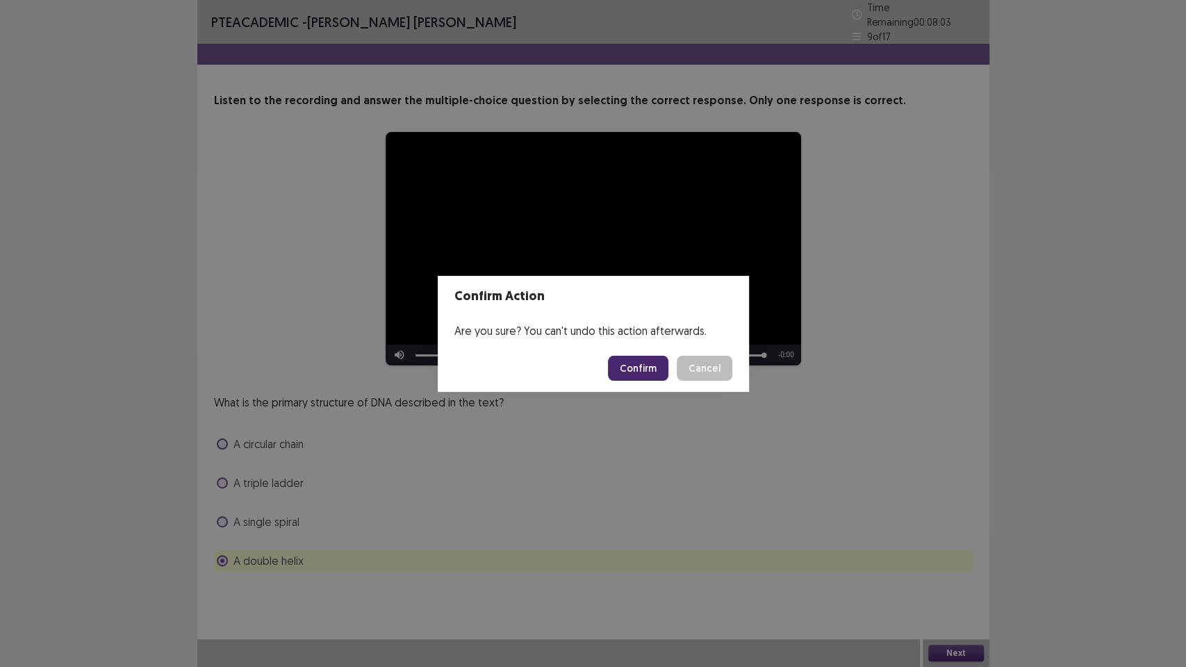
click at [631, 374] on button "Confirm" at bounding box center [638, 368] width 60 height 25
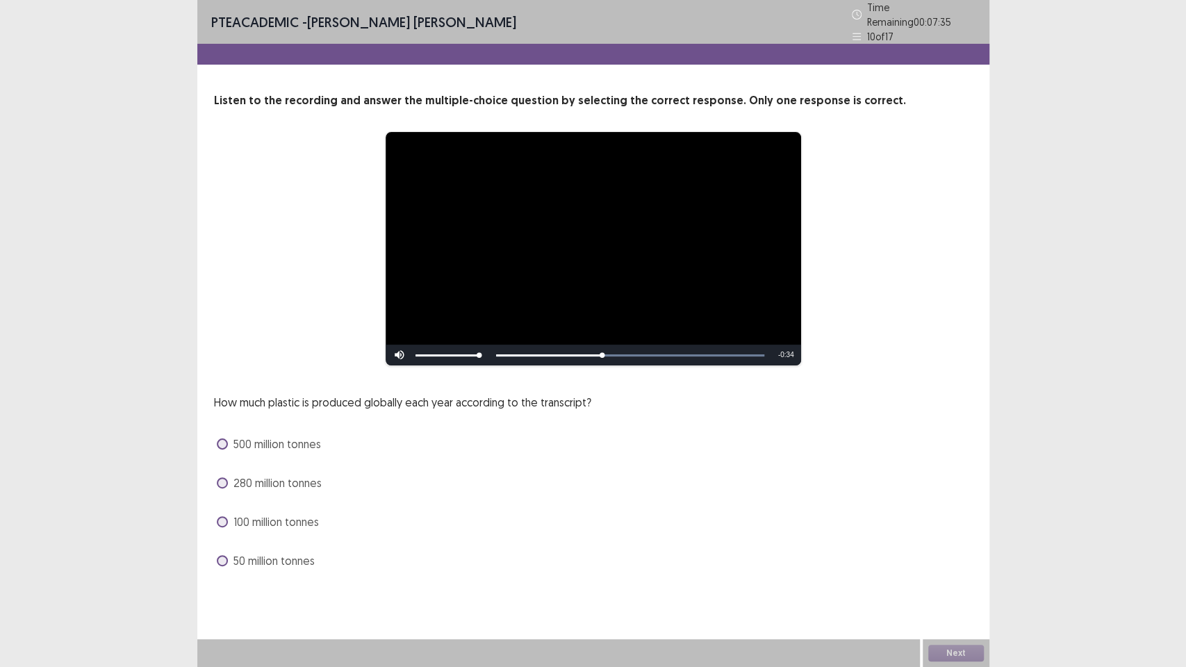
click at [304, 474] on span "280 million tonnes" at bounding box center [277, 482] width 88 height 17
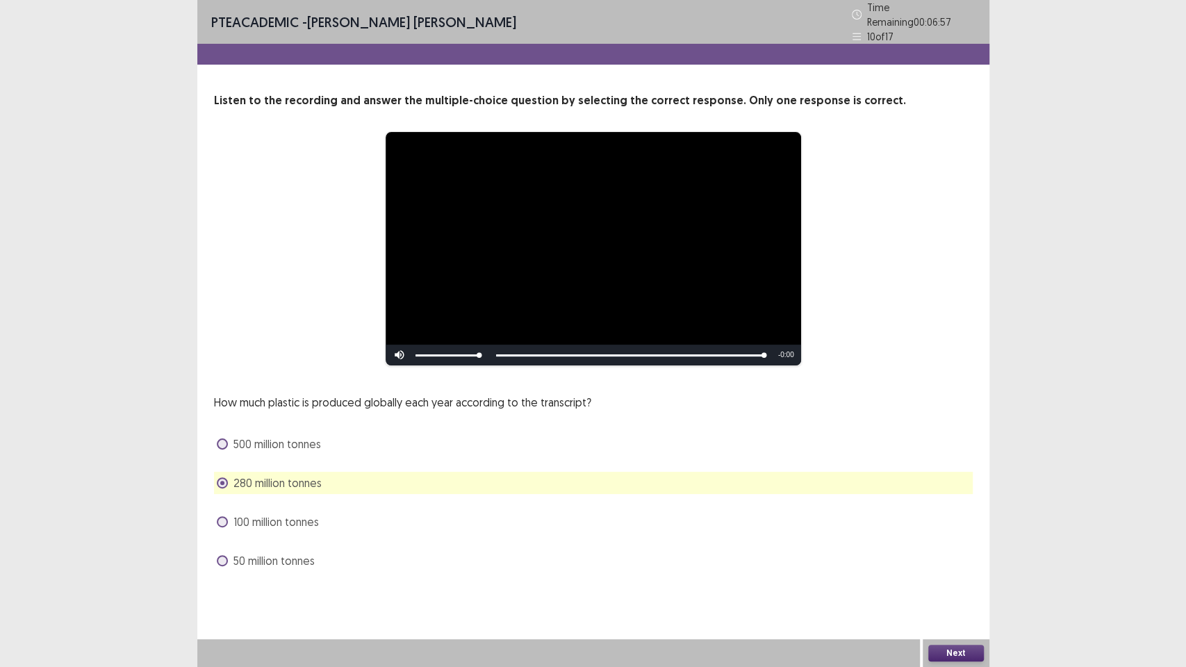
click at [947, 563] on button "Next" at bounding box center [956, 653] width 56 height 17
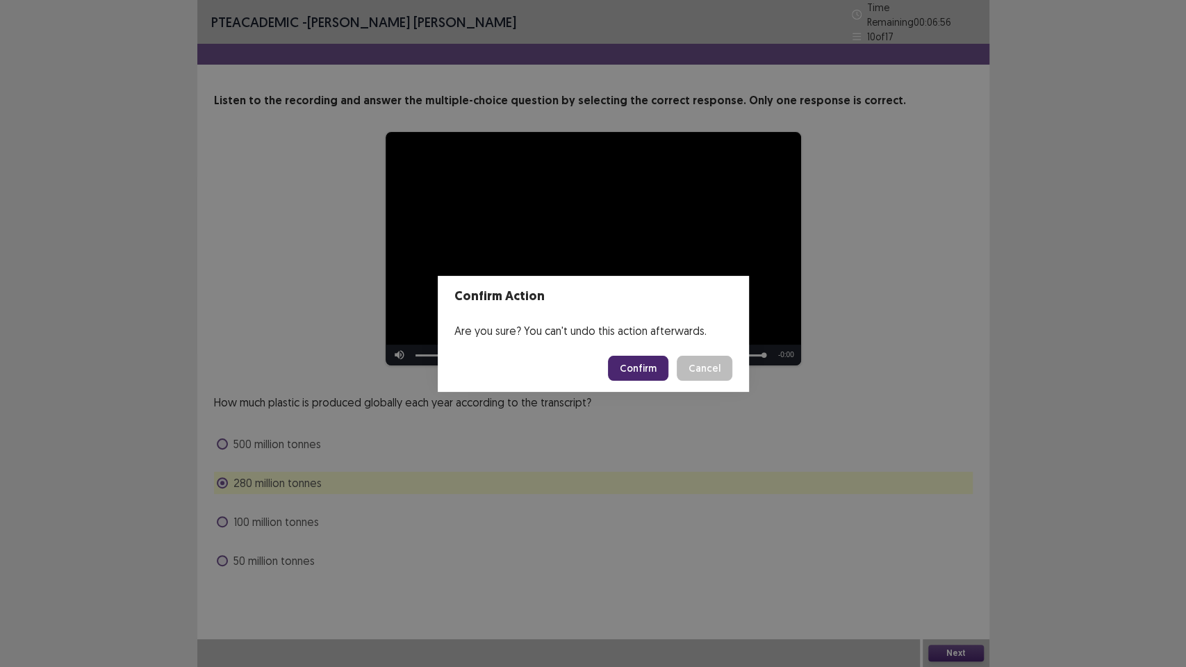
click at [657, 361] on button "Confirm" at bounding box center [638, 368] width 60 height 25
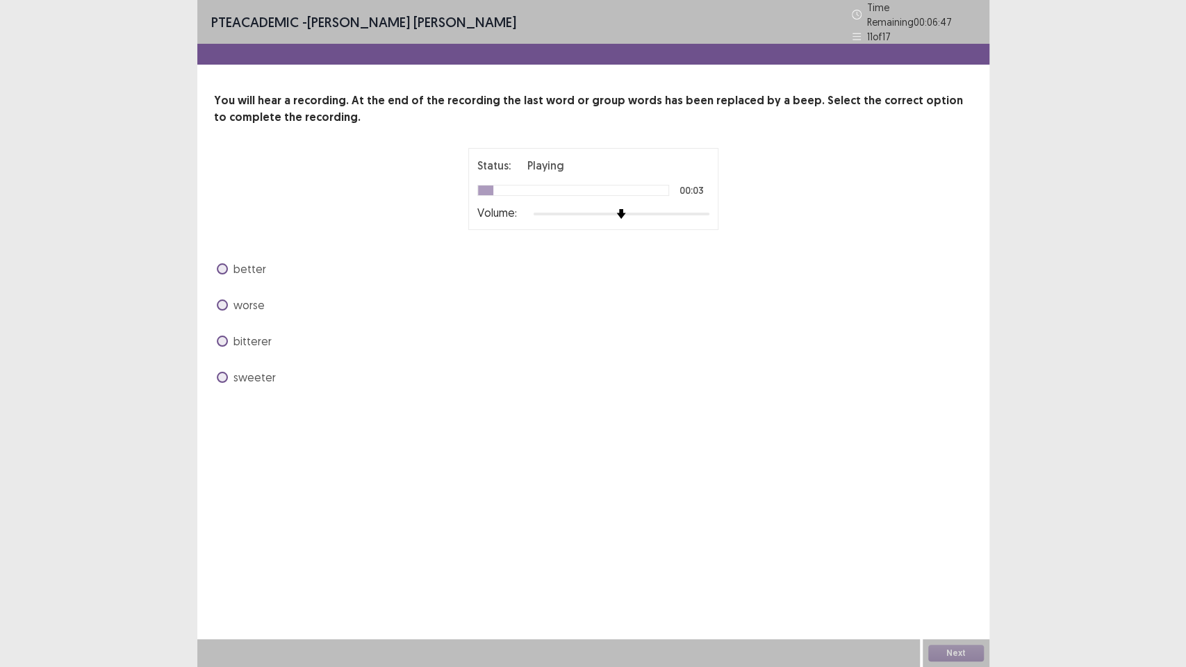
click at [246, 266] on span "better" at bounding box center [249, 269] width 33 height 17
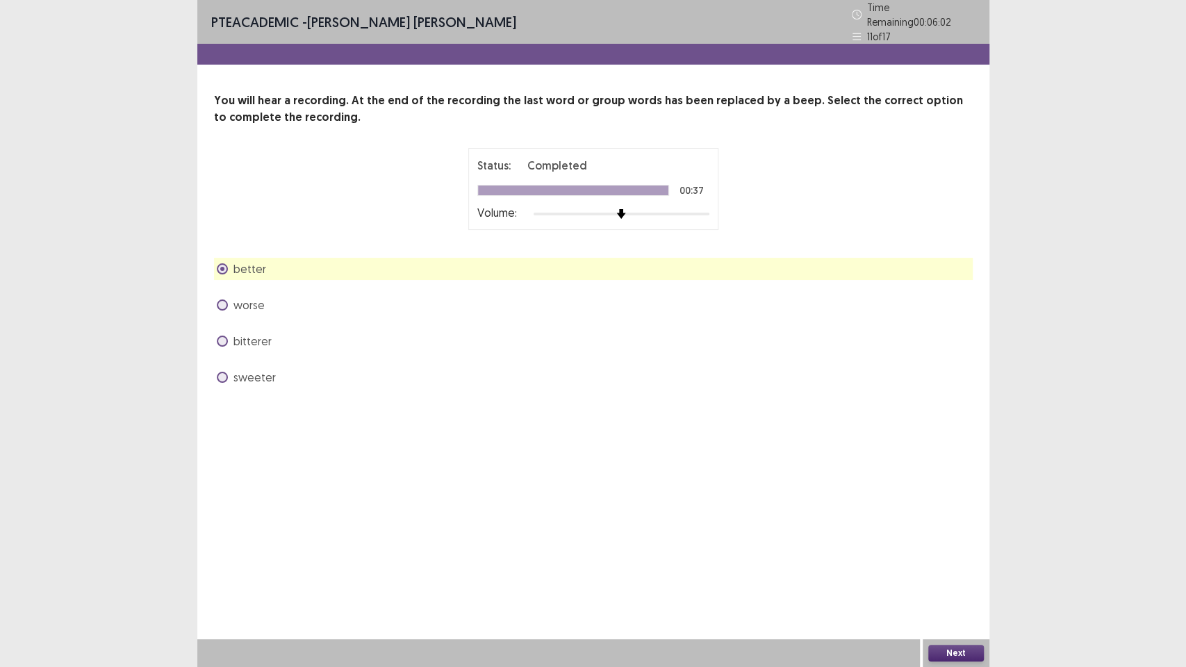
click at [949, 563] on button "Next" at bounding box center [956, 653] width 56 height 17
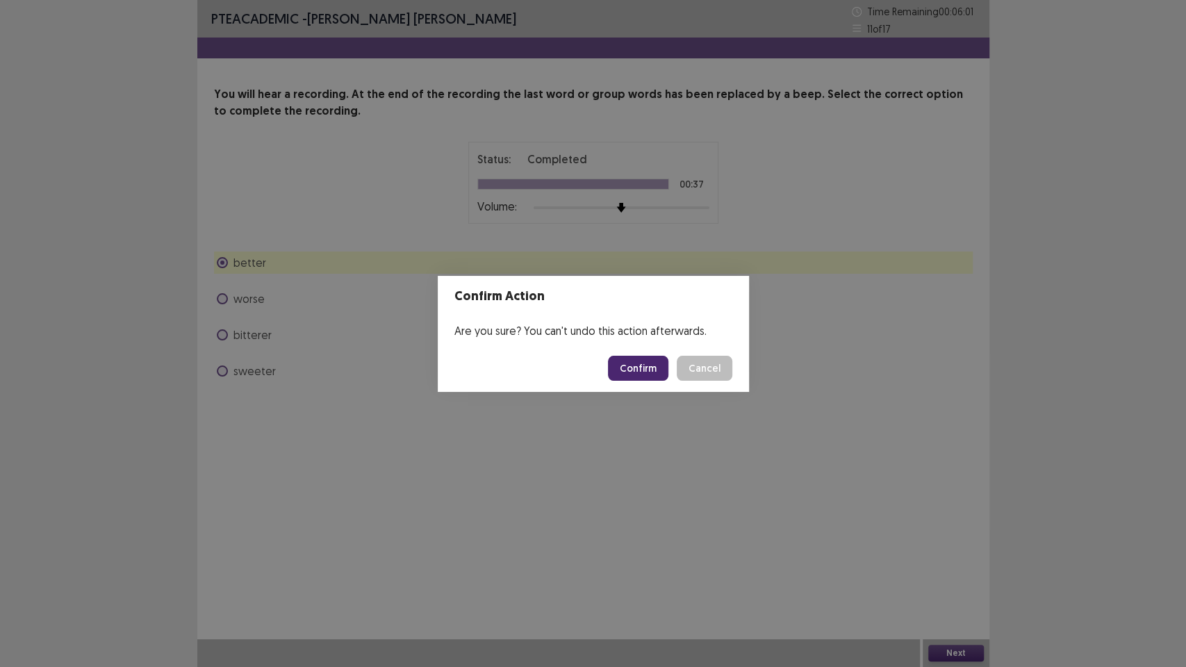
click at [646, 372] on button "Confirm" at bounding box center [638, 368] width 60 height 25
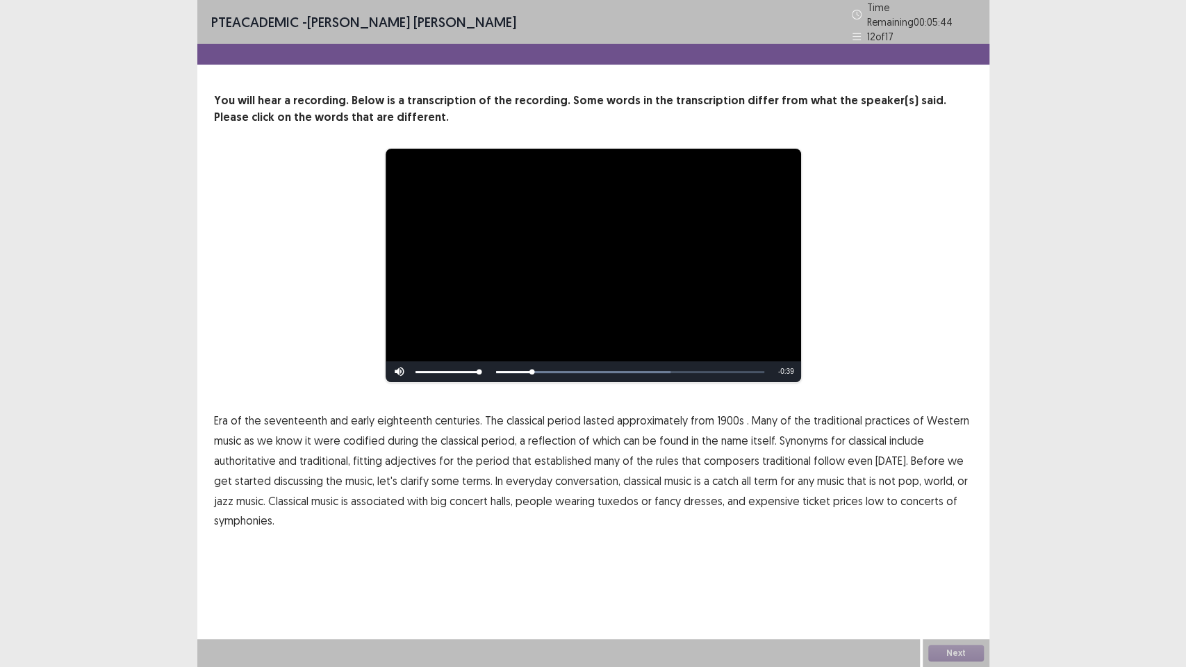
click at [722, 415] on span "1900s" at bounding box center [730, 420] width 27 height 17
click at [778, 458] on span "traditional" at bounding box center [786, 460] width 49 height 17
click at [866, 494] on span "low" at bounding box center [875, 501] width 18 height 17
click at [961, 563] on button "Next" at bounding box center [956, 653] width 56 height 17
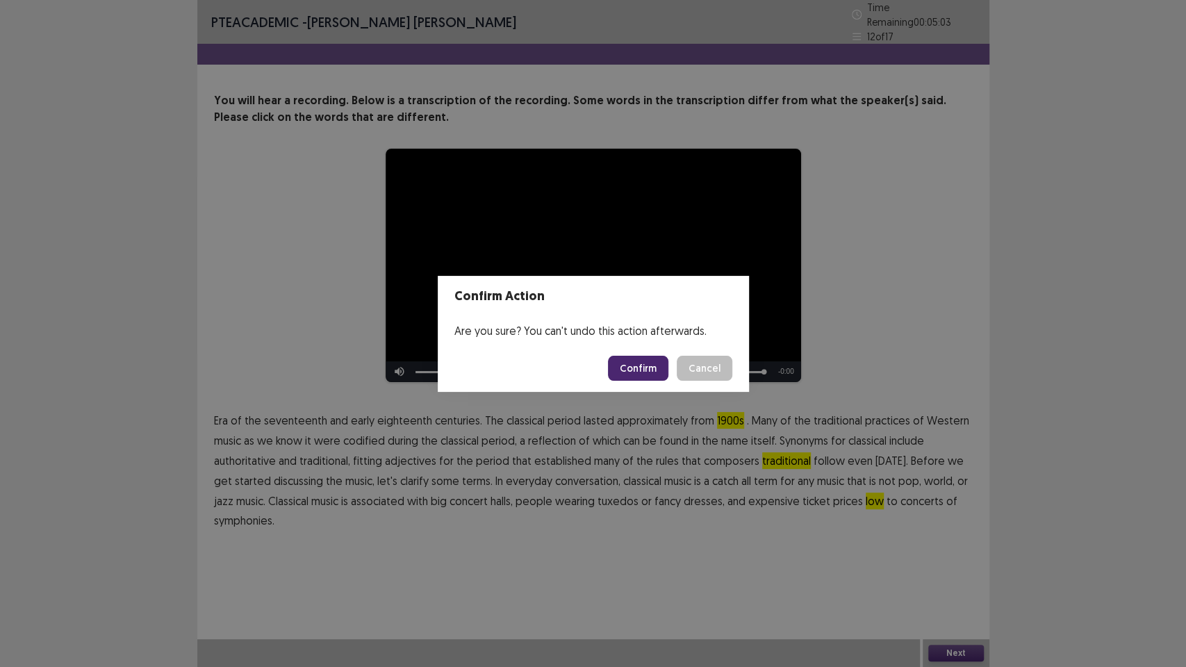
click at [650, 367] on button "Confirm" at bounding box center [638, 368] width 60 height 25
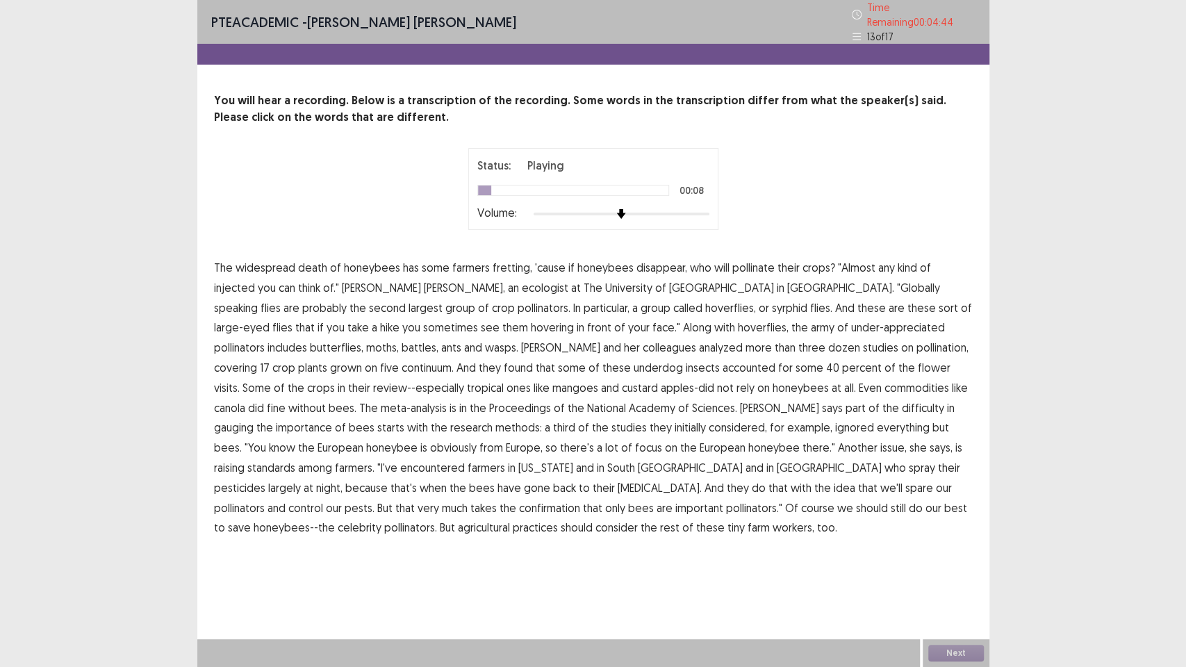
drag, startPoint x: 939, startPoint y: 263, endPoint x: 866, endPoint y: 278, distance: 74.5
click at [255, 279] on span "injected" at bounding box center [234, 287] width 41 height 17
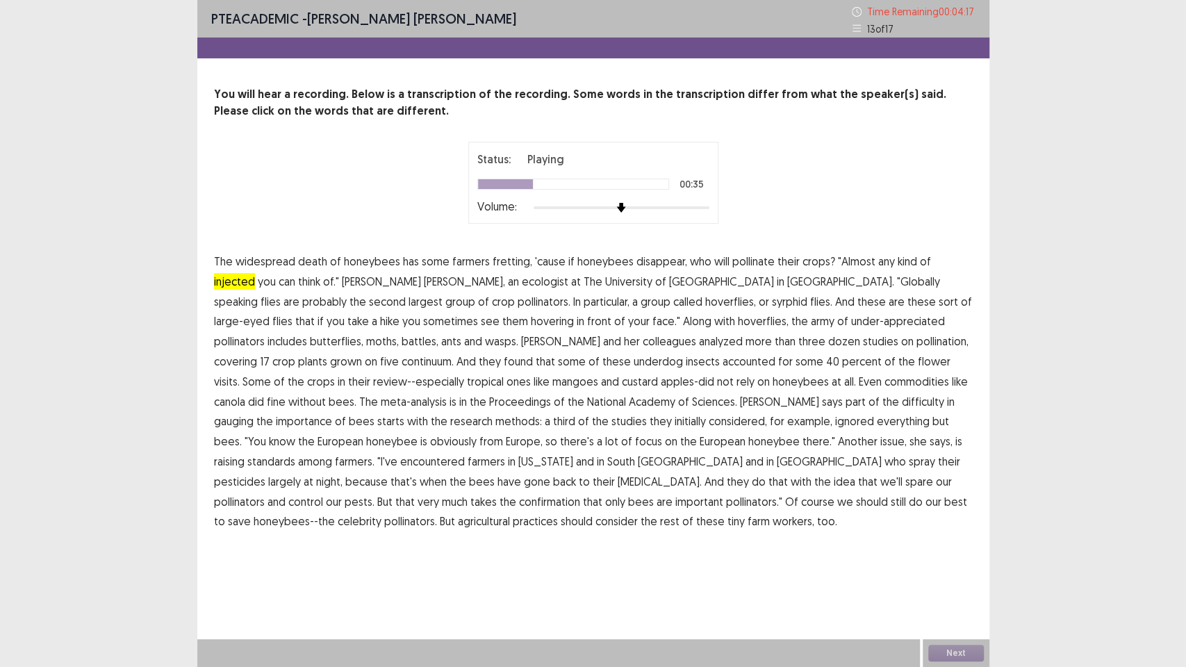
click at [851, 322] on span "under-appreciated" at bounding box center [898, 321] width 94 height 17
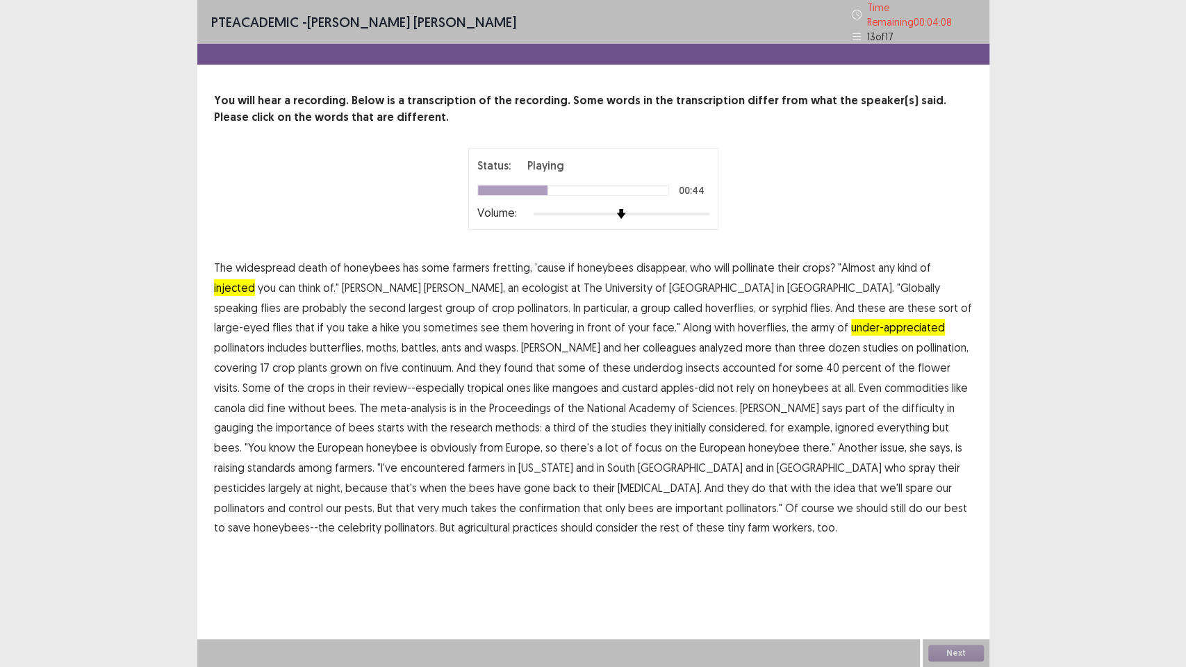
click at [454, 359] on span "continuum." at bounding box center [428, 367] width 52 height 17
click at [552, 379] on span "mangoes" at bounding box center [575, 387] width 46 height 17
click at [254, 419] on span "gauging" at bounding box center [234, 427] width 40 height 17
click at [295, 459] on span "standards" at bounding box center [271, 467] width 48 height 17
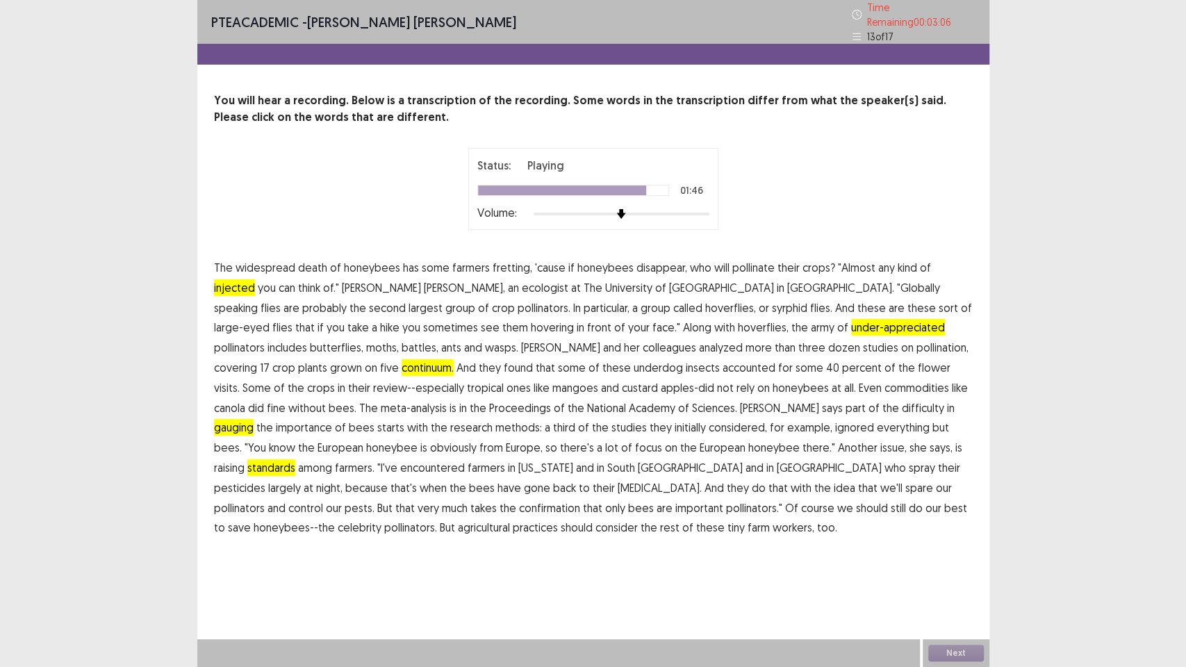
click at [323, 499] on span "control" at bounding box center [305, 507] width 35 height 17
click at [580, 499] on span "confirmation" at bounding box center [549, 507] width 61 height 17
click at [957, 563] on button "Next" at bounding box center [956, 653] width 56 height 17
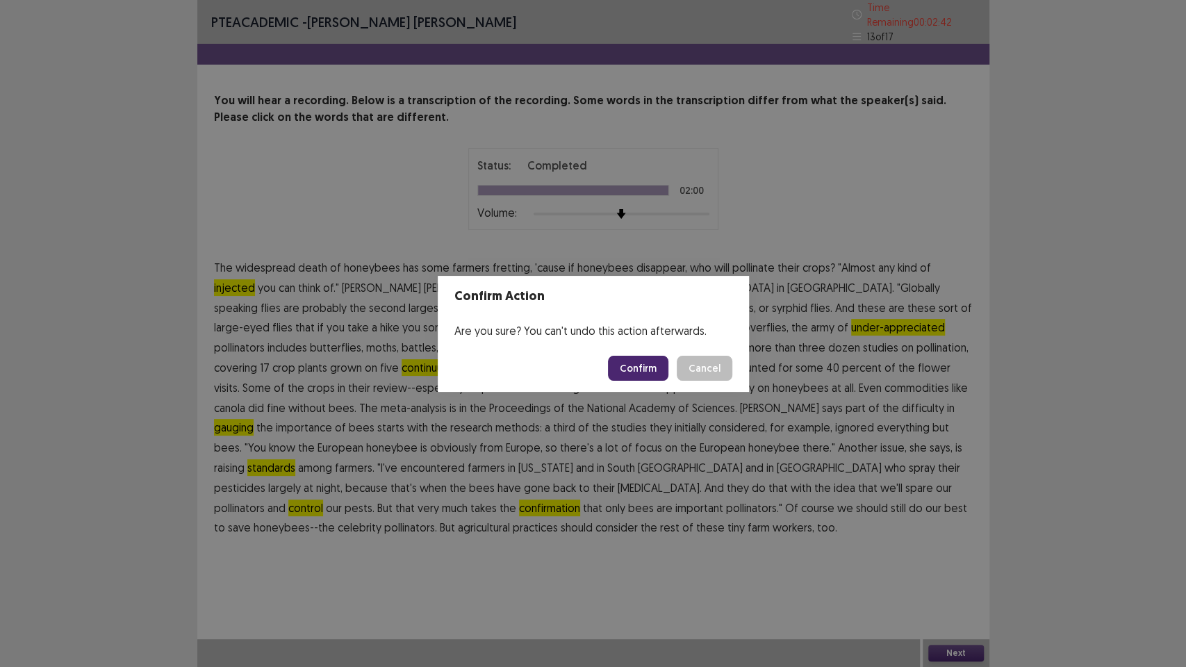
click at [661, 367] on button "Confirm" at bounding box center [638, 368] width 60 height 25
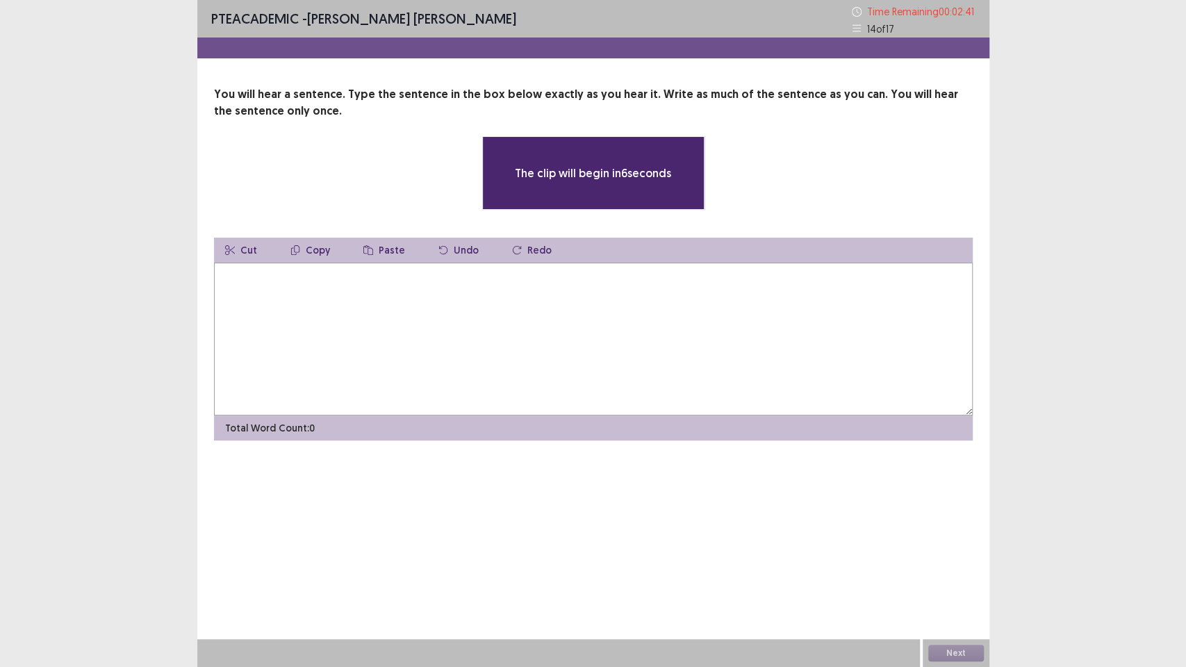
click at [541, 336] on textarea at bounding box center [593, 339] width 759 height 153
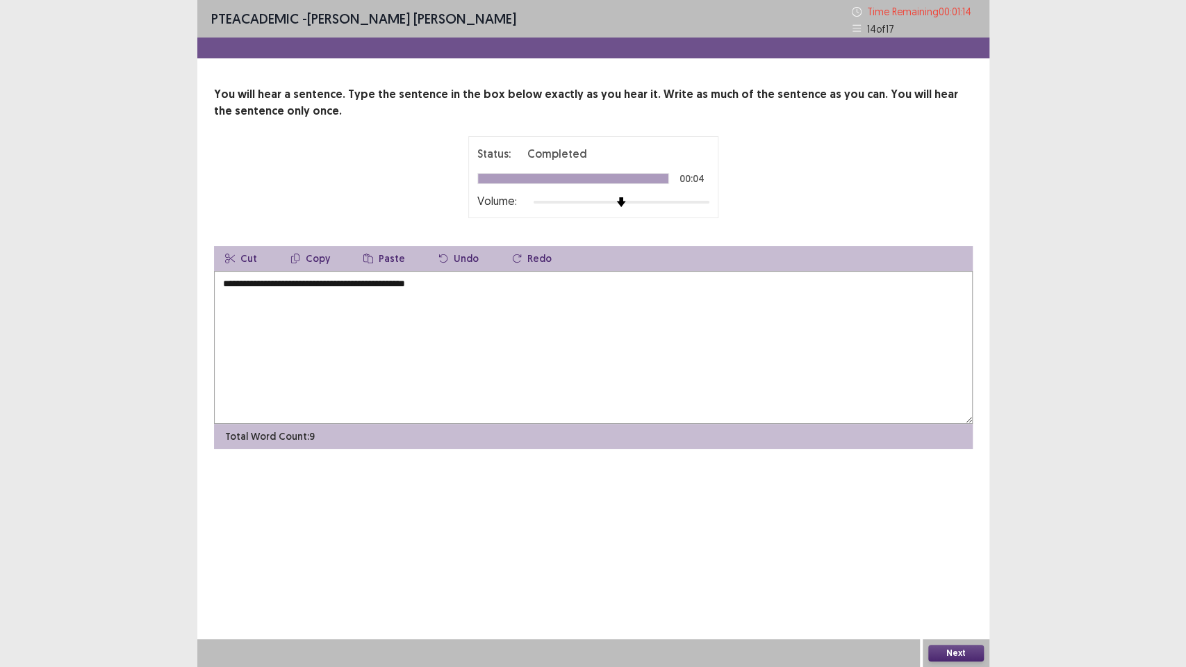
type textarea "**********"
click at [951, 563] on button "Next" at bounding box center [956, 653] width 56 height 17
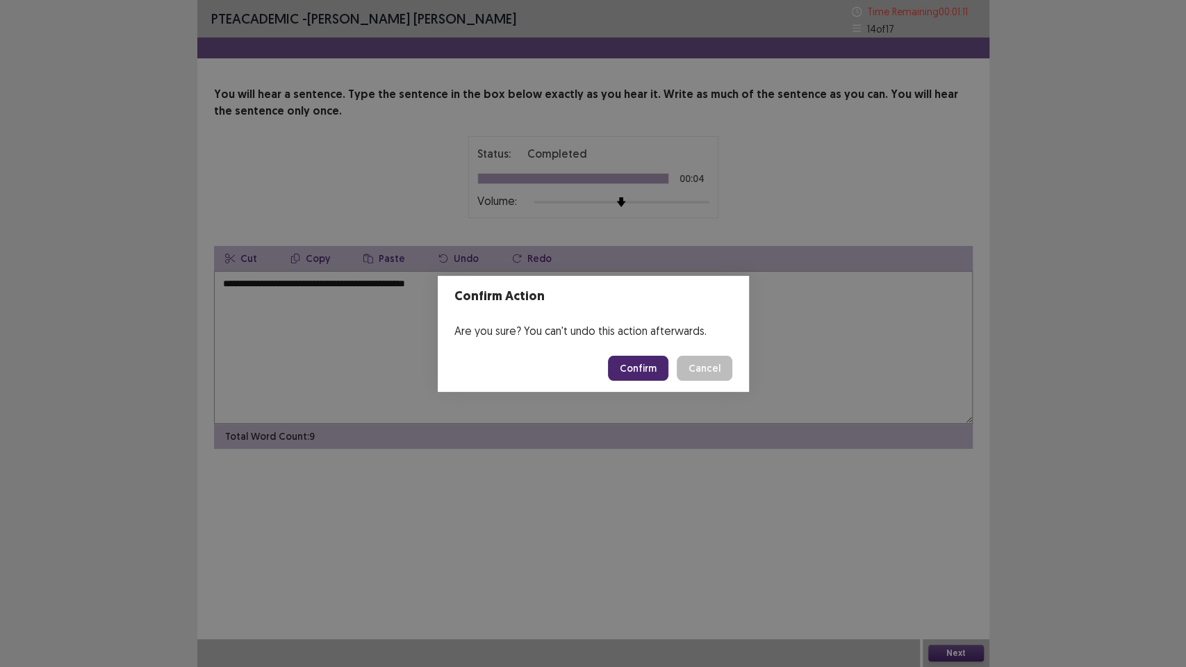
click at [650, 361] on button "Confirm" at bounding box center [638, 368] width 60 height 25
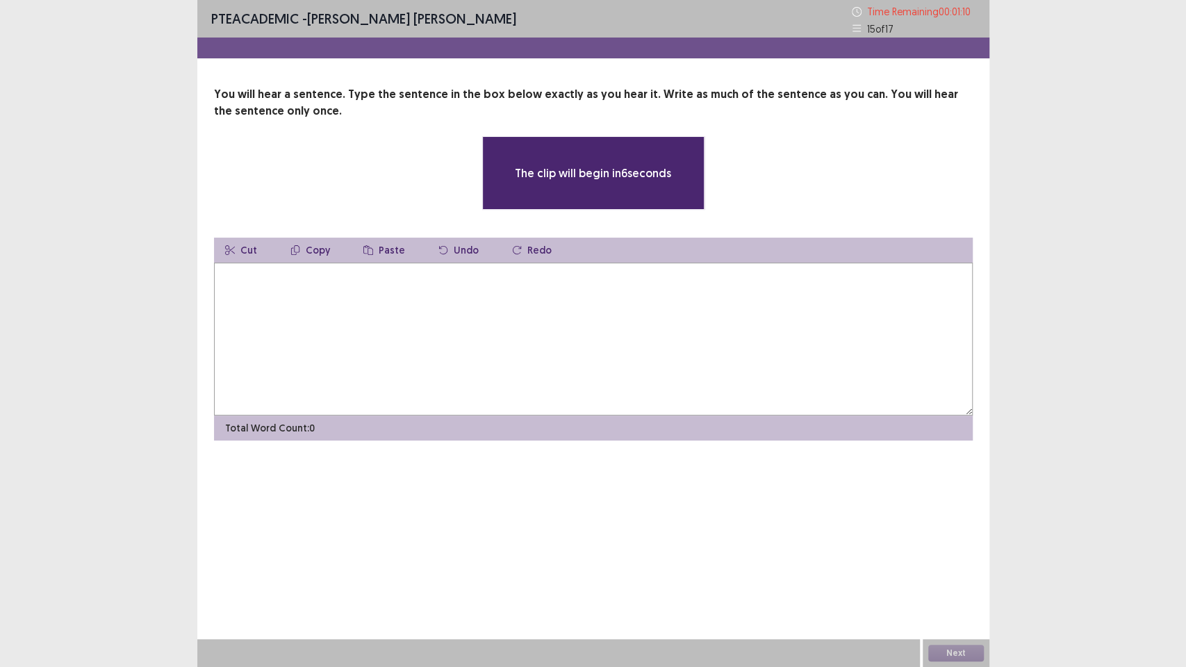
click at [650, 351] on textarea at bounding box center [593, 339] width 759 height 153
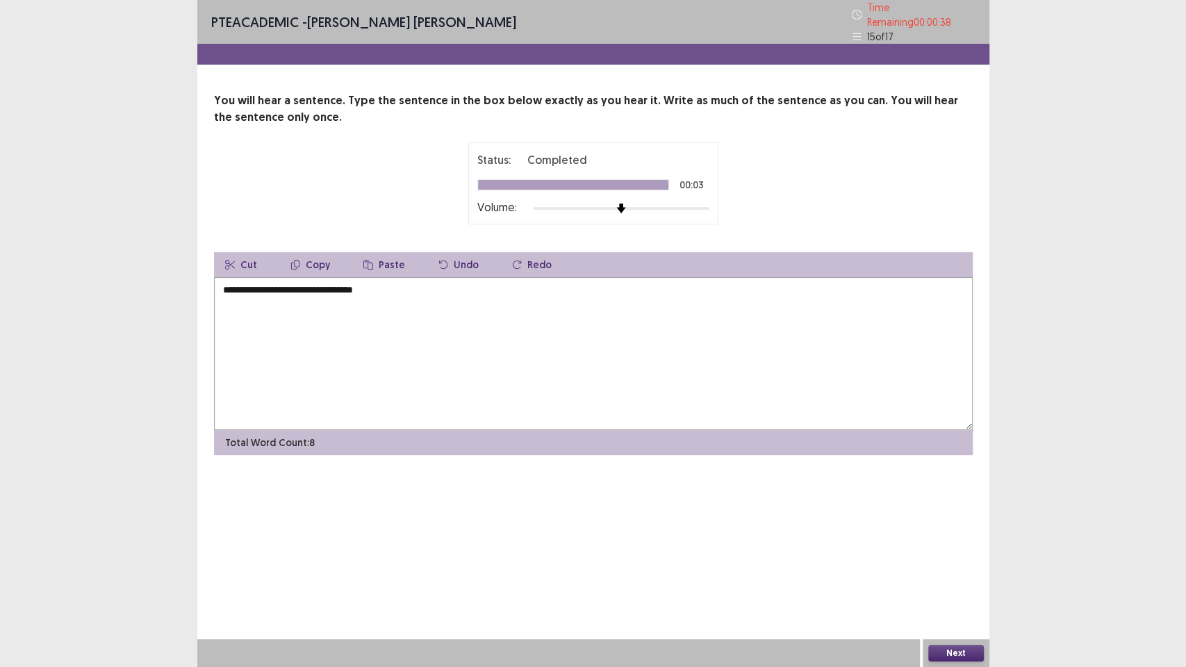
type textarea "**********"
click at [945, 563] on button "Next" at bounding box center [956, 653] width 56 height 17
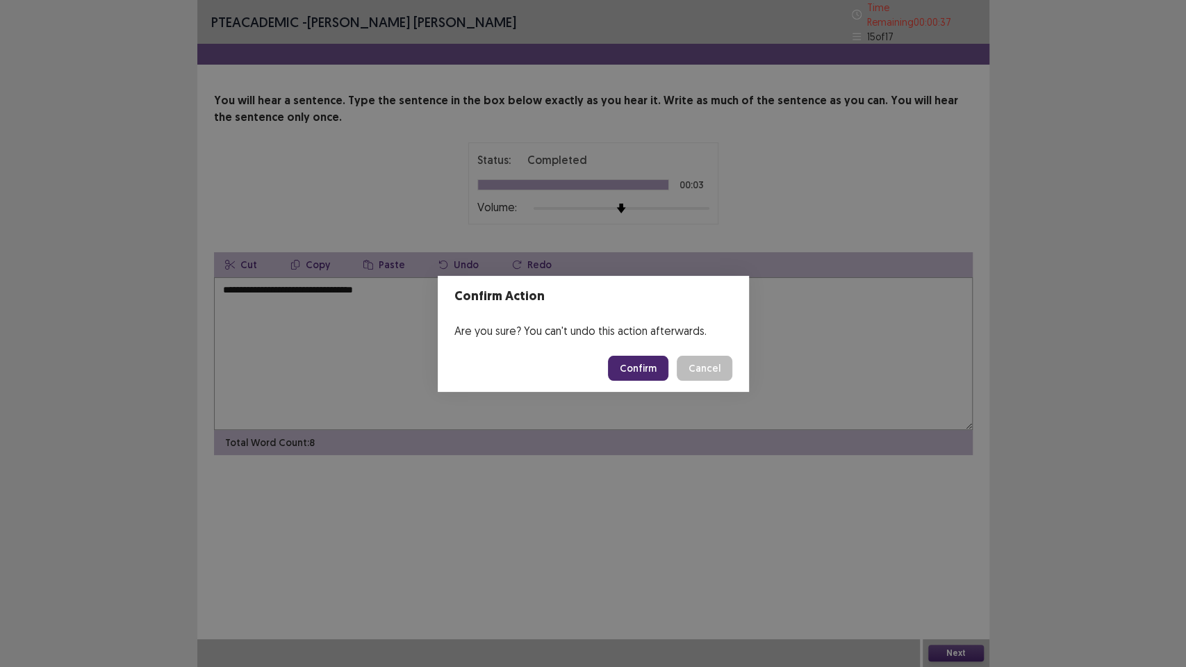
click at [638, 374] on button "Confirm" at bounding box center [638, 368] width 60 height 25
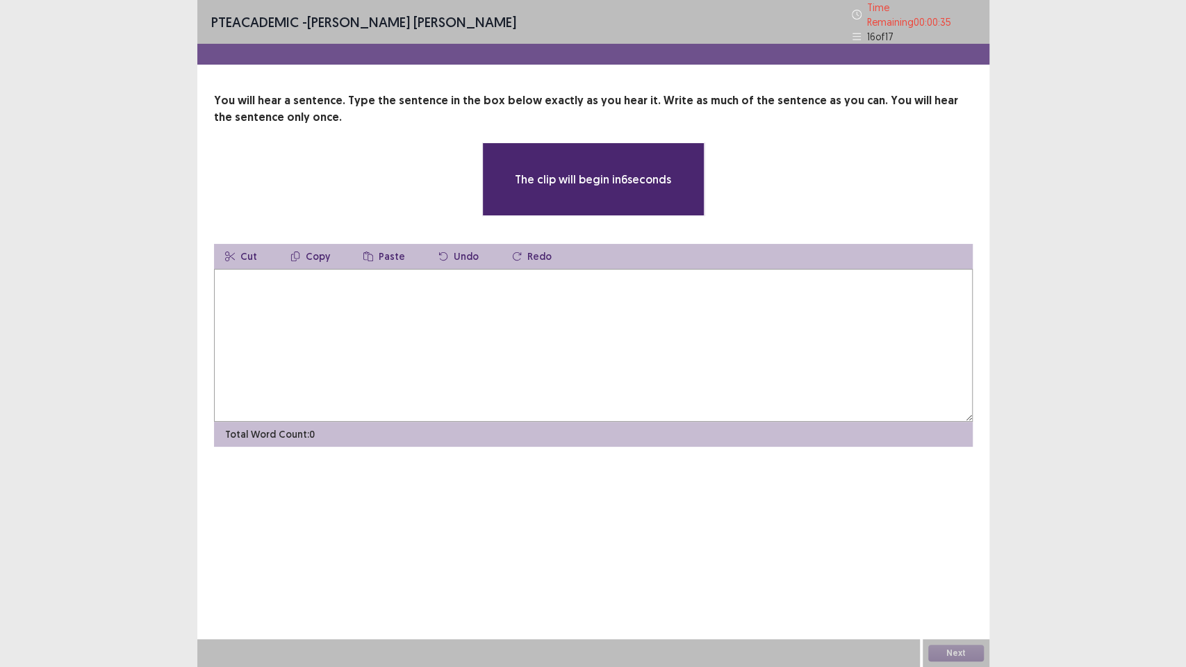
click at [631, 345] on textarea at bounding box center [593, 345] width 759 height 153
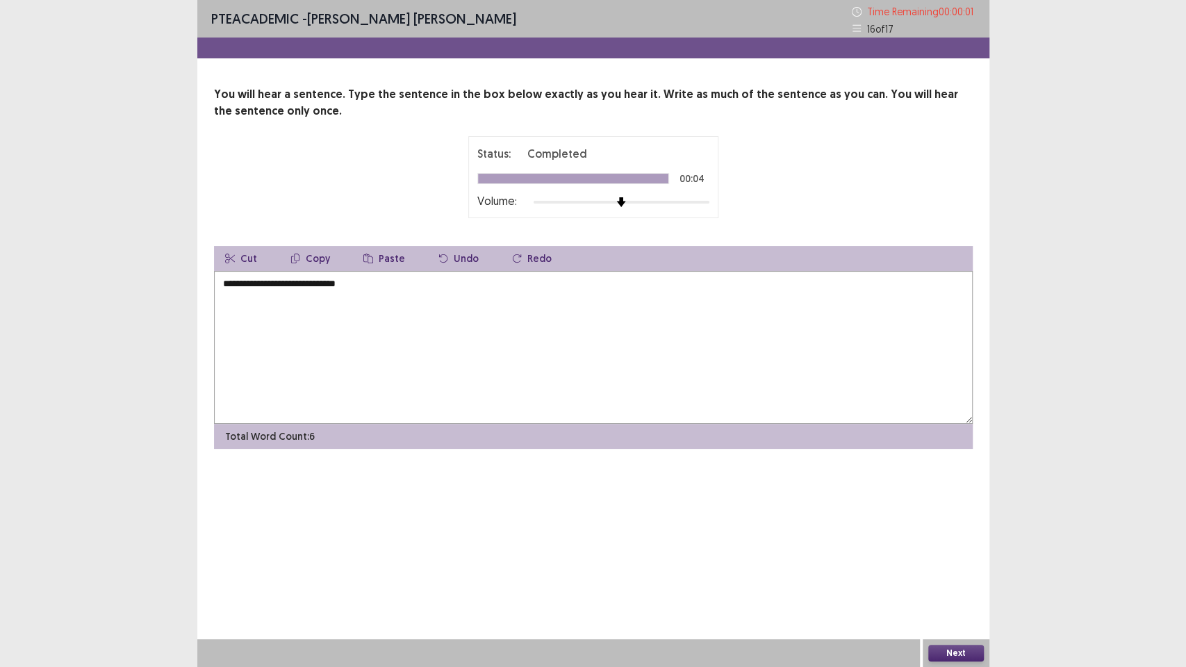
type textarea "**********"
click button "Okay" at bounding box center [707, 375] width 47 height 25
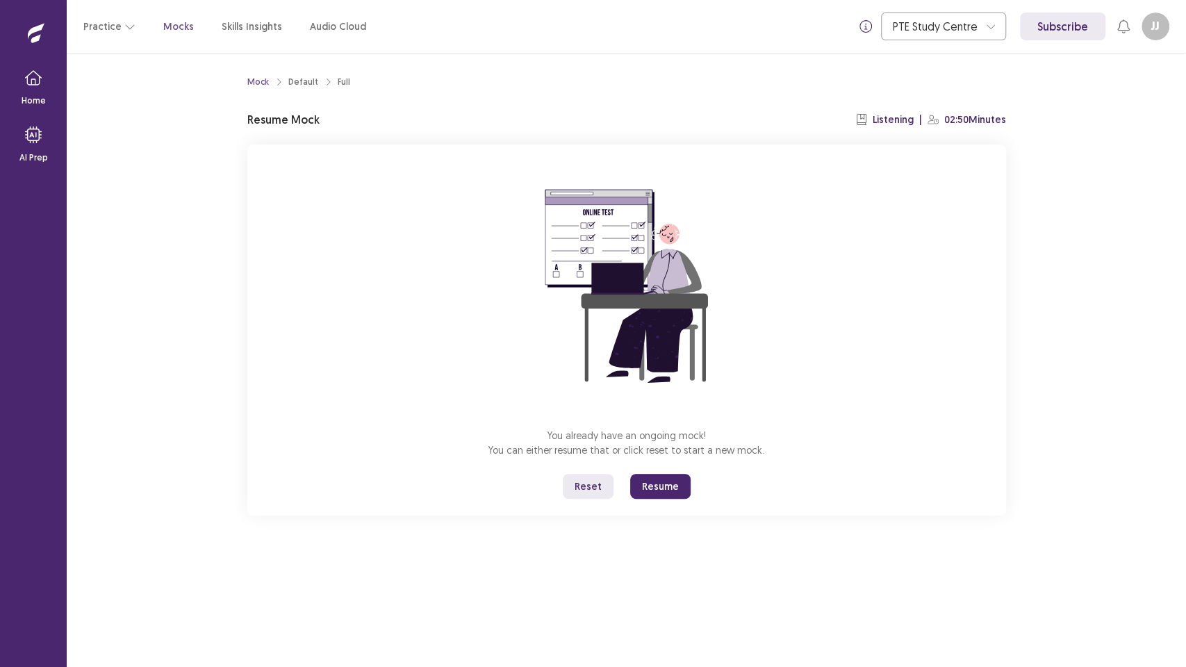
click at [659, 484] on button "Resume" at bounding box center [660, 486] width 60 height 25
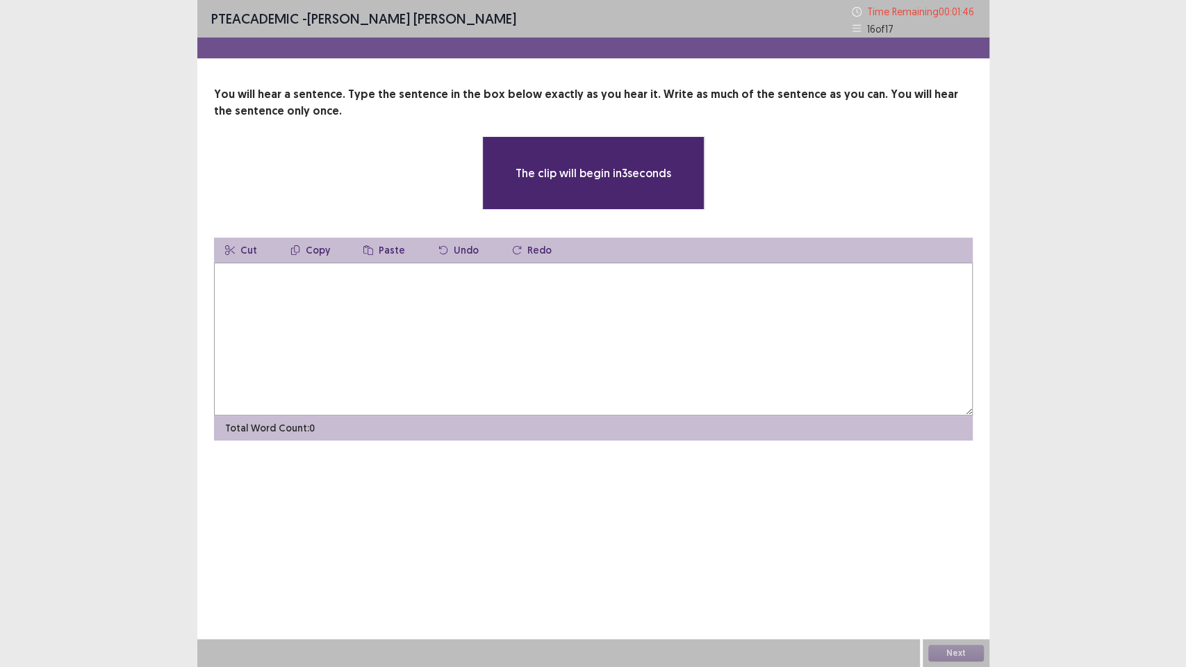
click at [635, 375] on textarea at bounding box center [593, 339] width 759 height 153
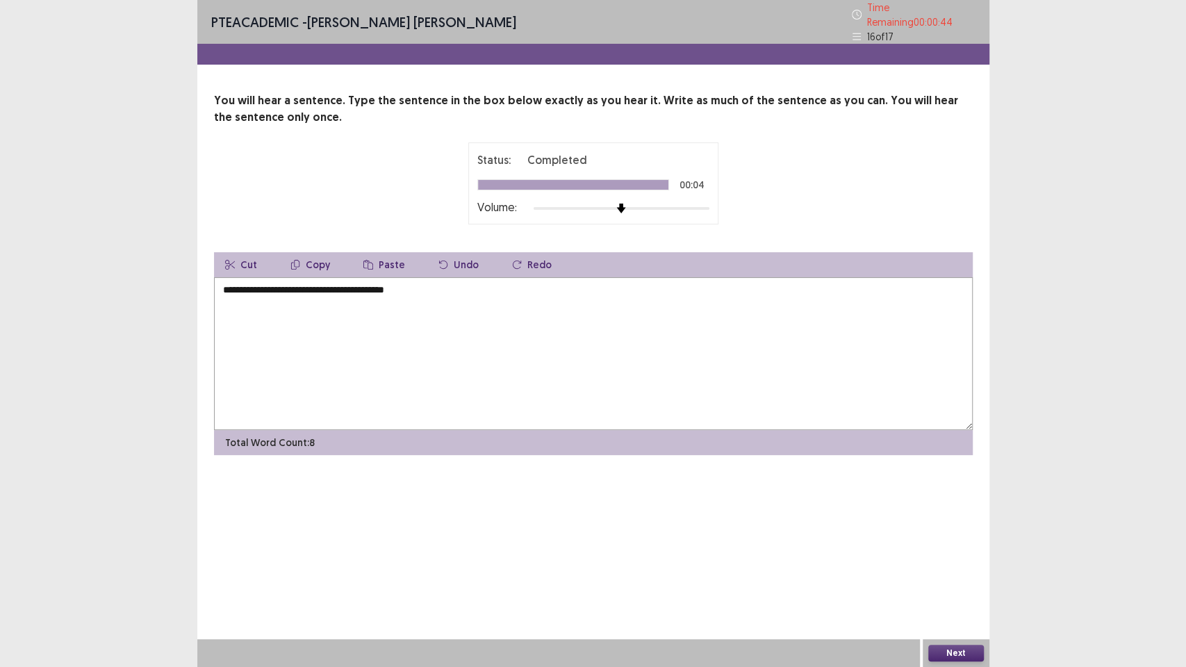
type textarea "**********"
click at [953, 563] on button "Next" at bounding box center [956, 653] width 56 height 17
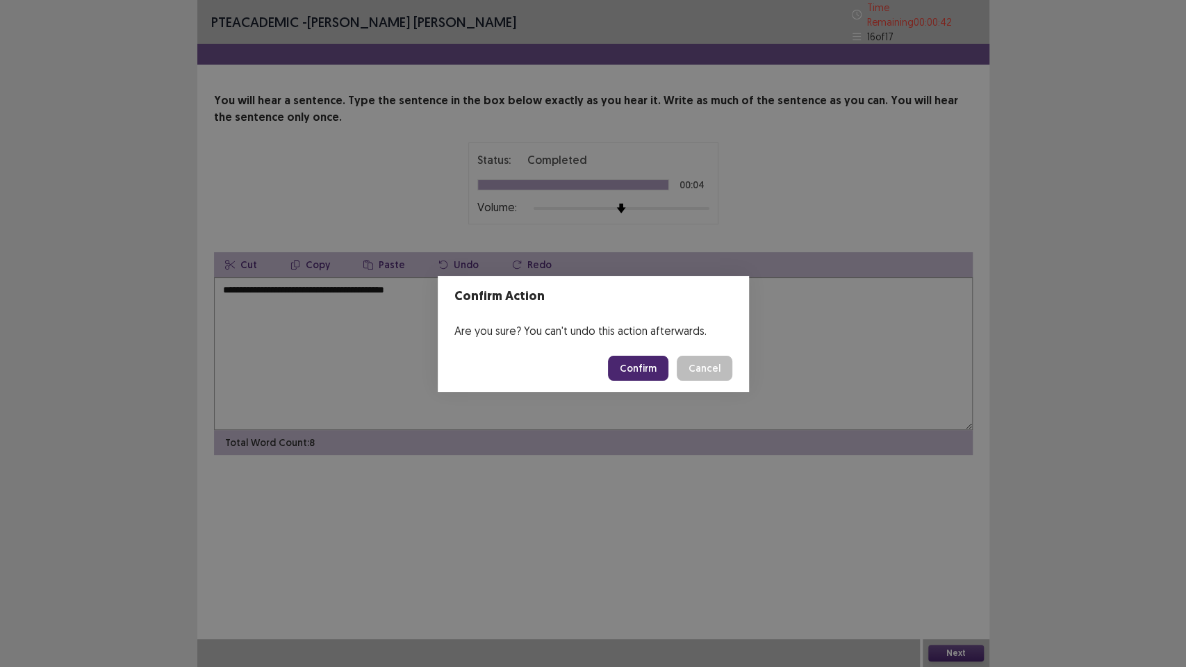
click at [634, 362] on button "Confirm" at bounding box center [638, 368] width 60 height 25
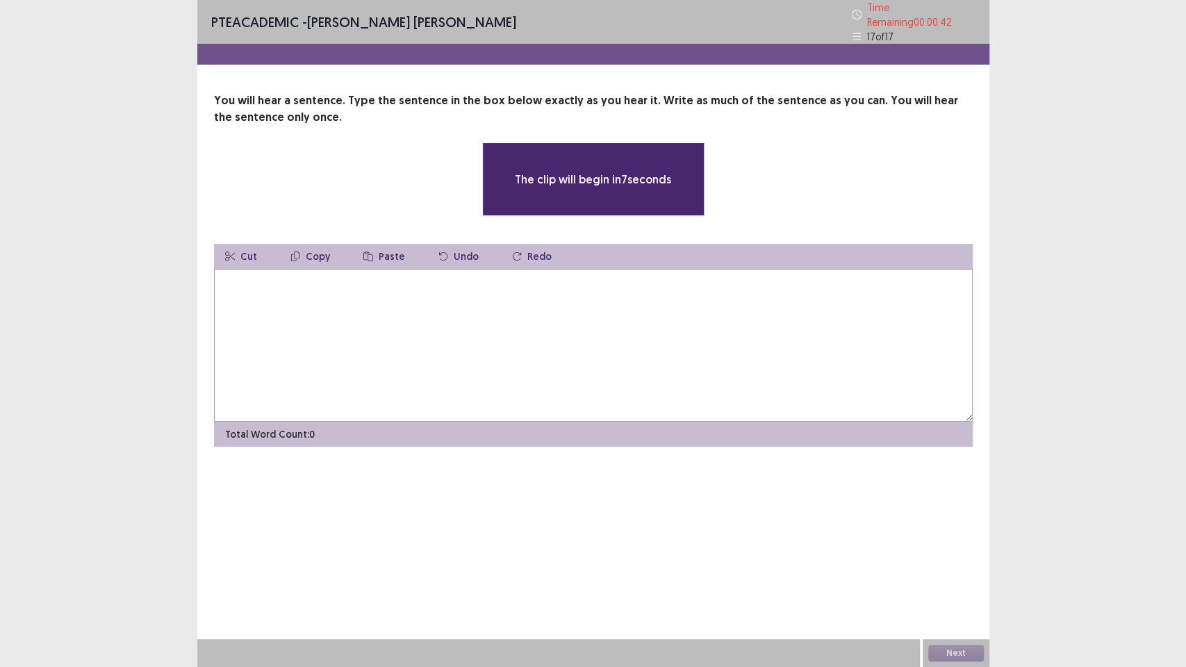
click at [634, 362] on textarea at bounding box center [593, 345] width 759 height 153
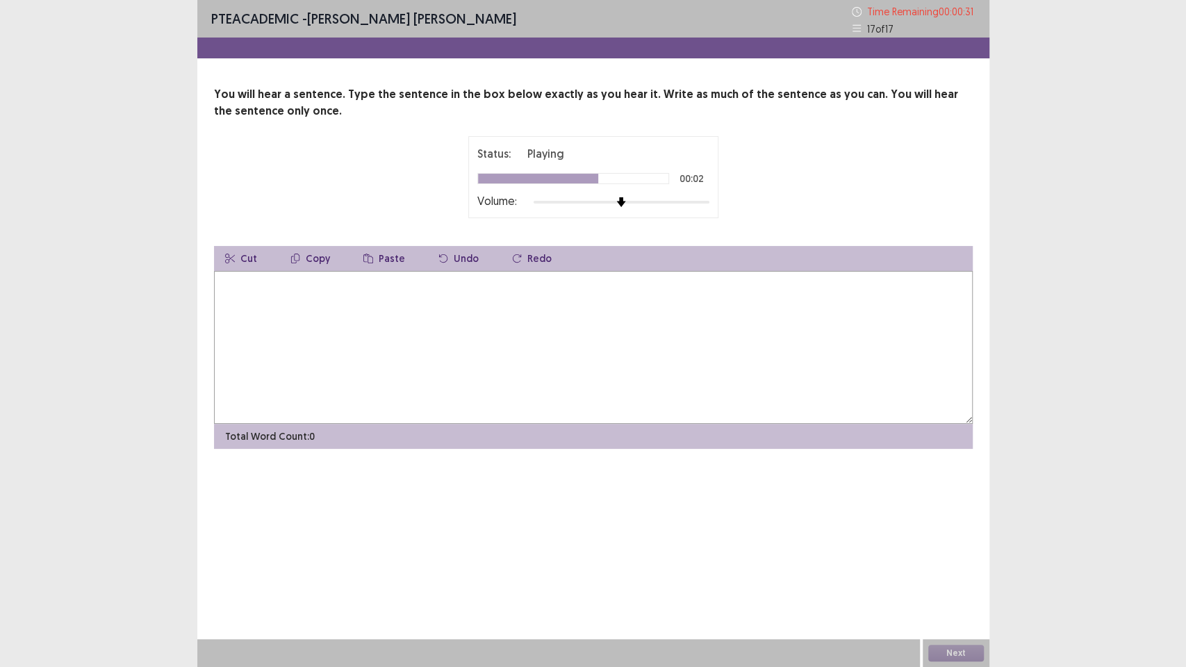
type textarea "*"
type textarea "**********"
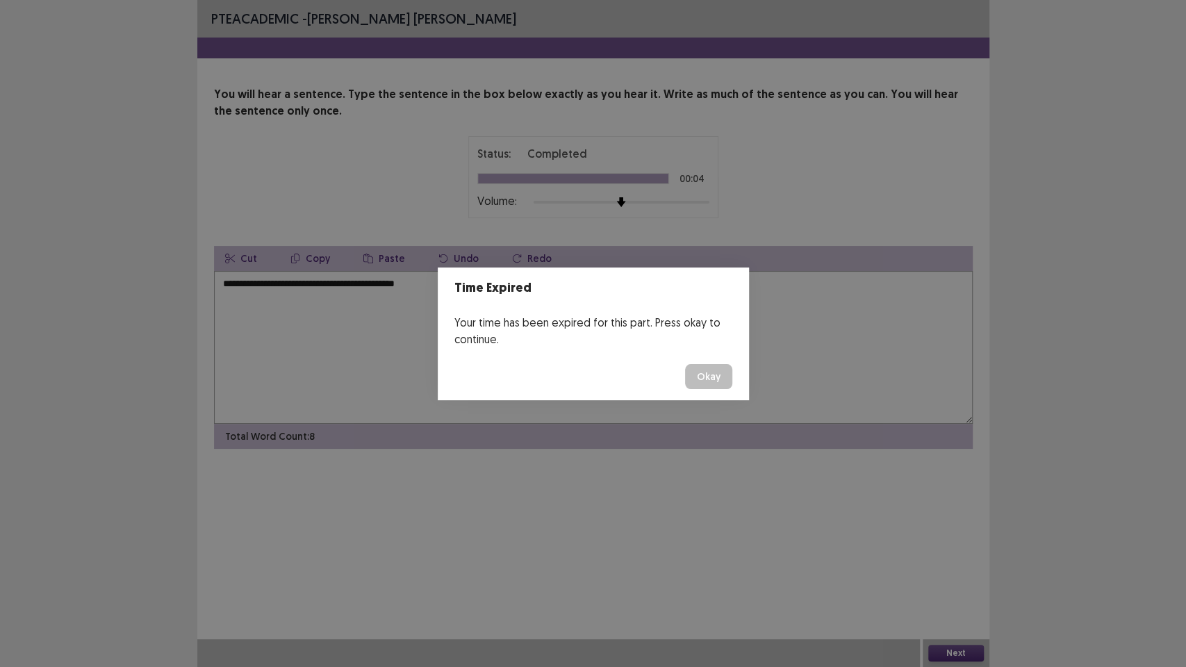
click at [695, 378] on button "Okay" at bounding box center [708, 376] width 47 height 25
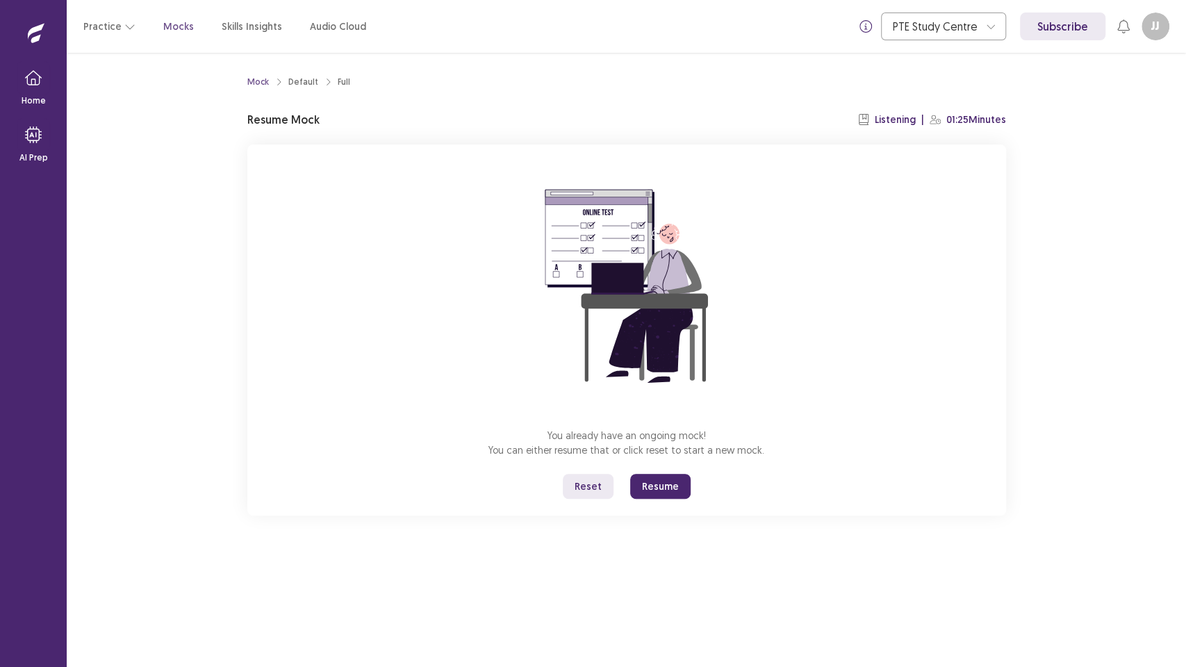
click at [663, 484] on button "Resume" at bounding box center [660, 486] width 60 height 25
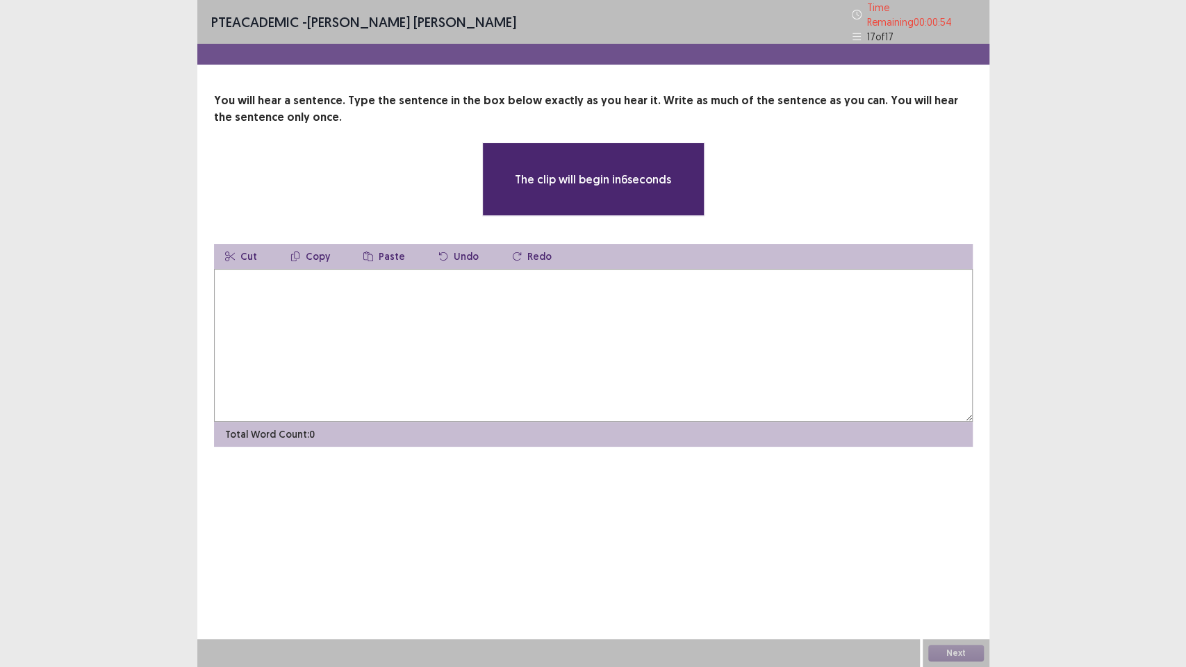
click at [619, 354] on textarea at bounding box center [593, 345] width 759 height 153
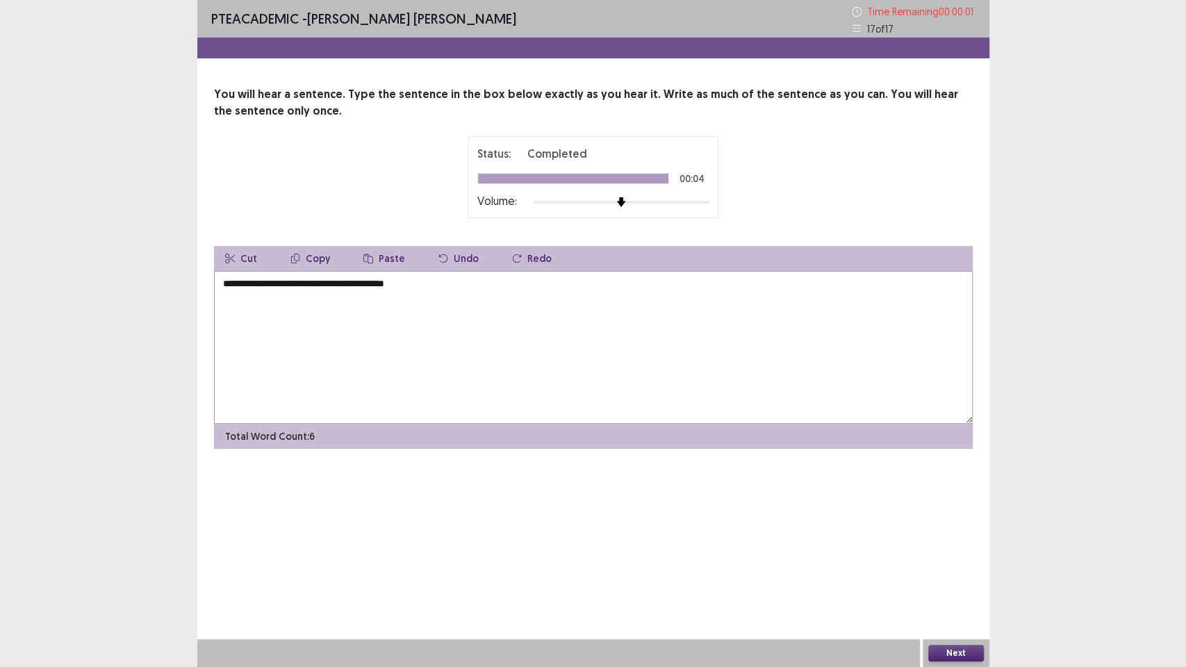
type textarea "**********"
click at [970, 563] on div "Time Expired Your time has been expired for this part. Press okay to continue. …" at bounding box center [593, 333] width 1186 height 667
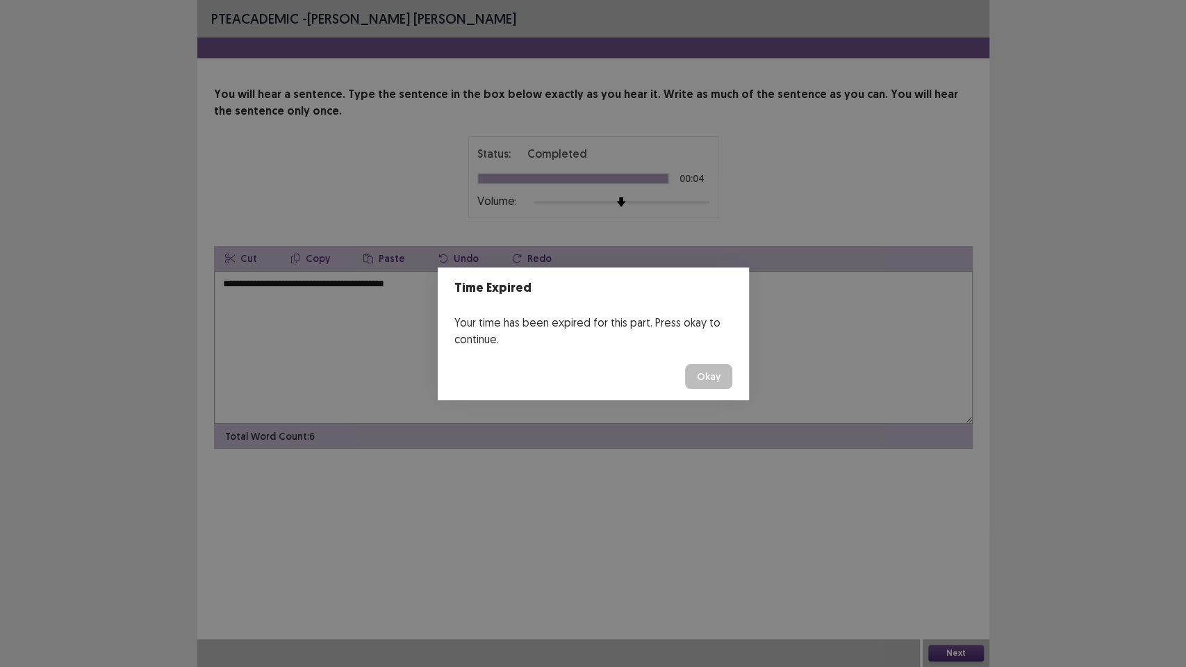
click at [711, 375] on button "Okay" at bounding box center [708, 376] width 47 height 25
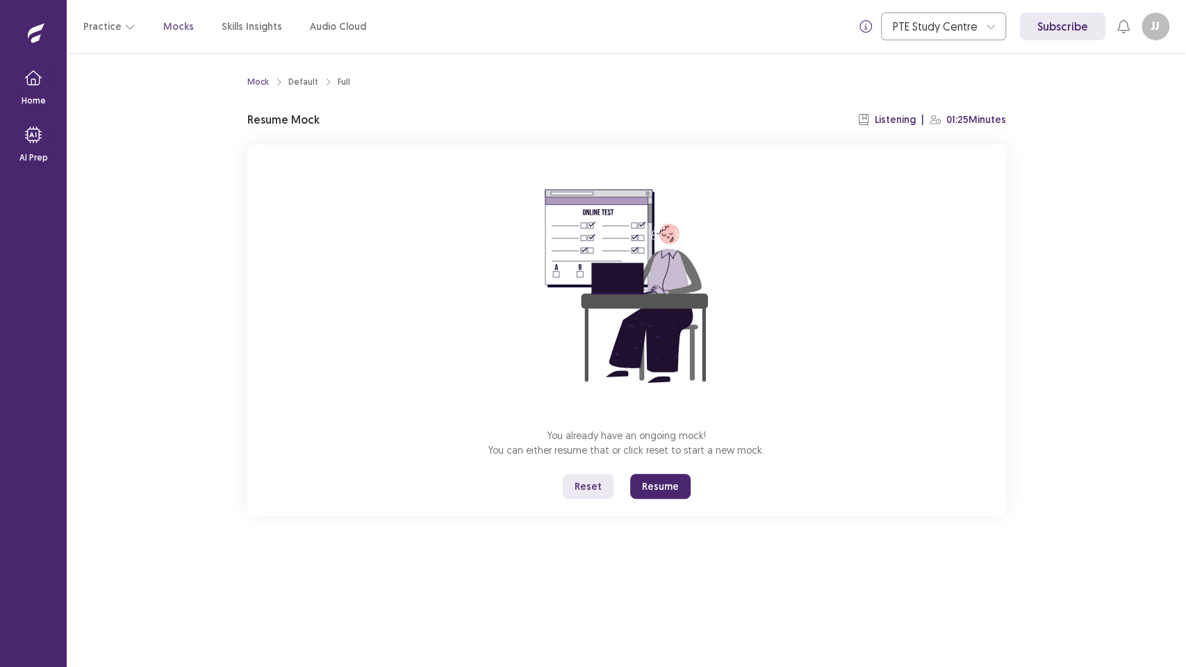
click at [658, 485] on button "Resume" at bounding box center [660, 486] width 60 height 25
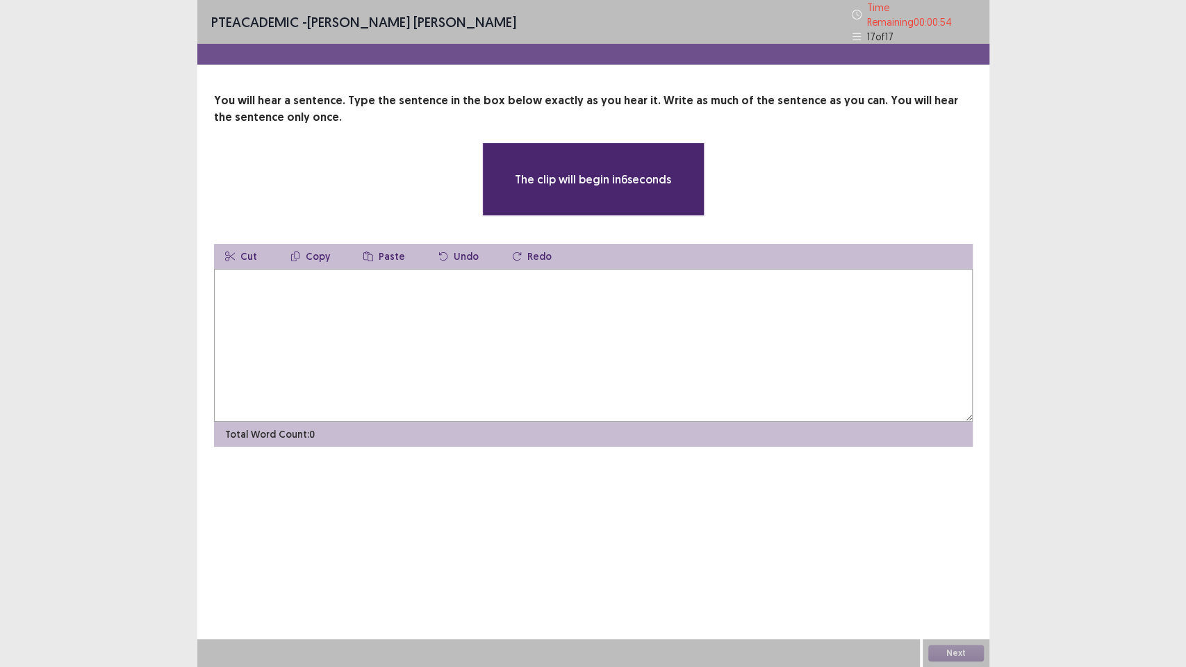
click at [611, 355] on textarea at bounding box center [593, 345] width 759 height 153
type textarea "*"
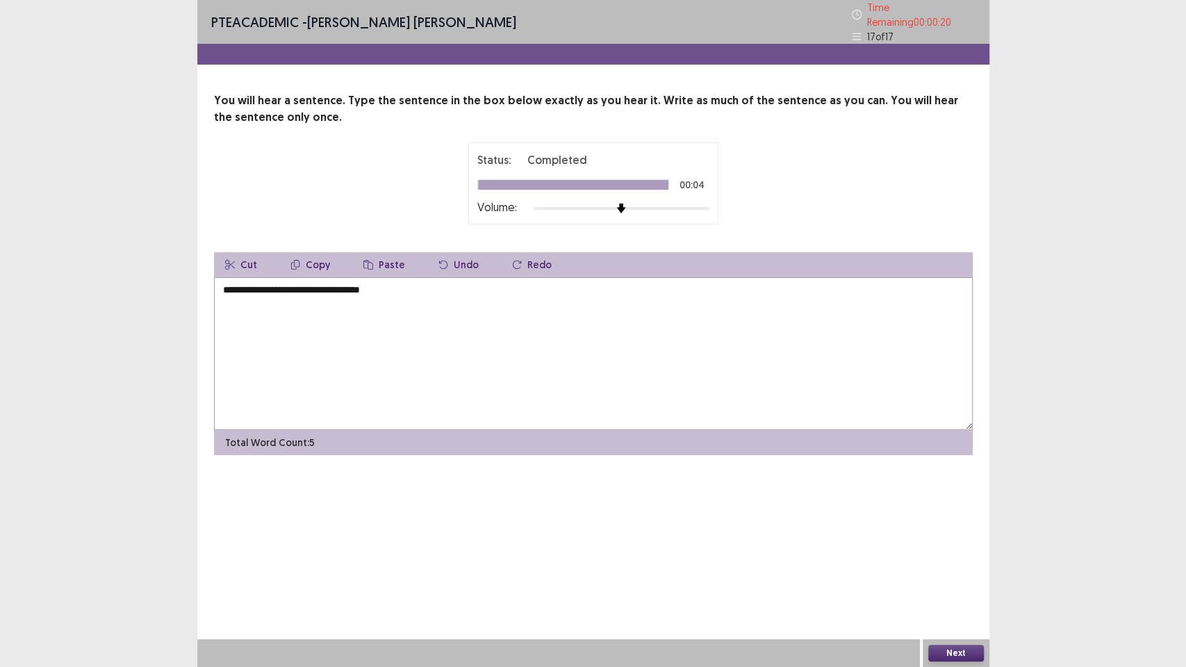
type textarea "**********"
click at [955, 563] on button "Next" at bounding box center [956, 653] width 56 height 17
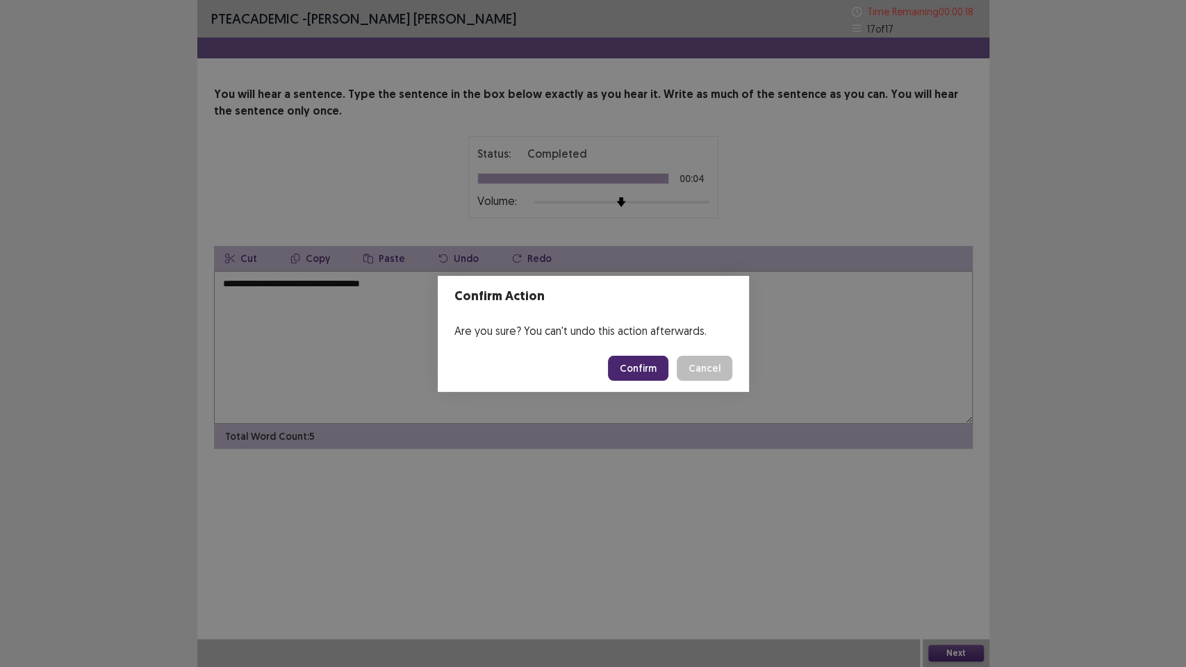
click at [643, 358] on button "Confirm" at bounding box center [638, 368] width 60 height 25
